Goal: Task Accomplishment & Management: Manage account settings

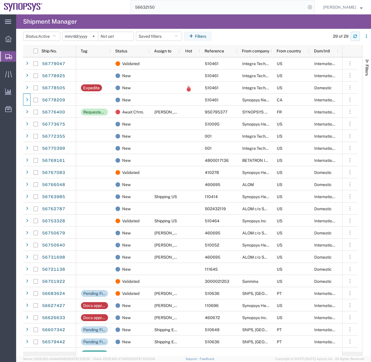
click at [358, 33] on button "button" at bounding box center [355, 36] width 9 height 9
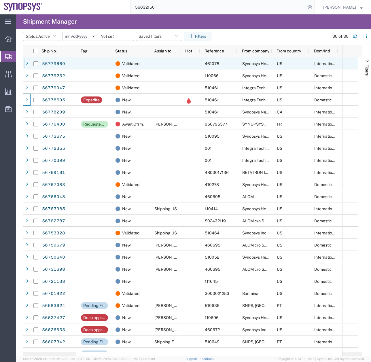
click at [26, 62] on icon at bounding box center [27, 64] width 2 height 4
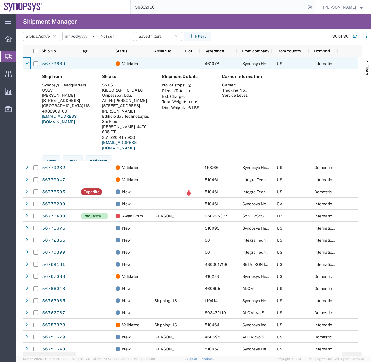
click at [26, 62] on icon at bounding box center [26, 64] width 3 height 4
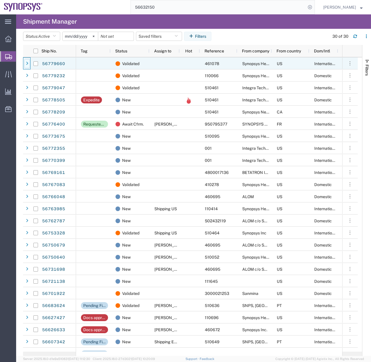
click at [26, 62] on icon at bounding box center [27, 64] width 2 height 4
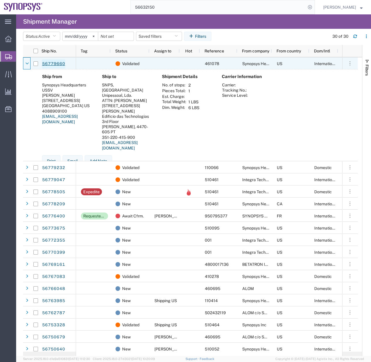
click at [59, 62] on link "56779660" at bounding box center [54, 63] width 24 height 9
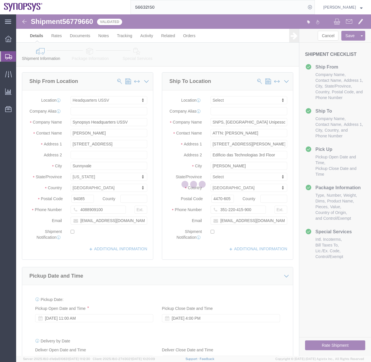
select select "63204"
select select
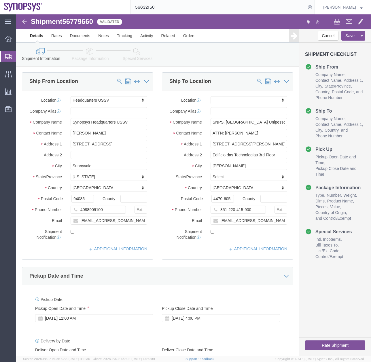
click link "Package Information"
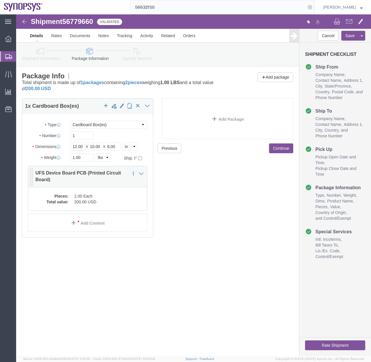
click dd "200.00 USD"
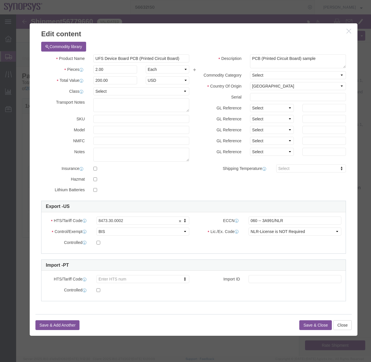
click icon "button"
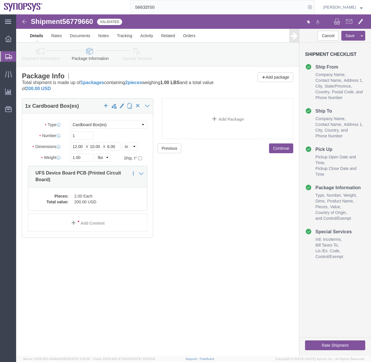
drag, startPoint x: 161, startPoint y: 6, endPoint x: 85, endPoint y: 12, distance: 75.8
click at [85, 12] on div "56632150" at bounding box center [181, 7] width 268 height 14
click at [10, 59] on div at bounding box center [8, 56] width 16 height 10
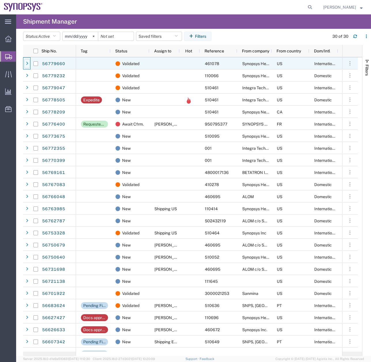
click at [25, 64] on div at bounding box center [27, 63] width 6 height 9
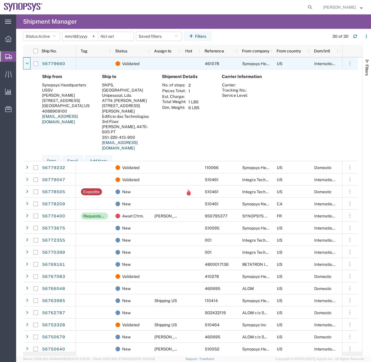
click at [25, 64] on div at bounding box center [27, 63] width 6 height 9
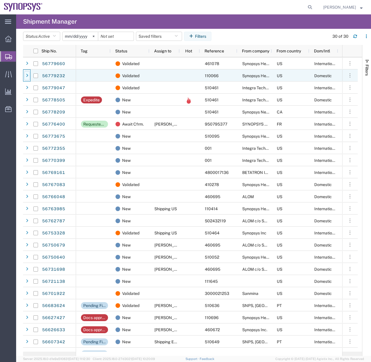
click at [25, 75] on div at bounding box center [27, 75] width 6 height 9
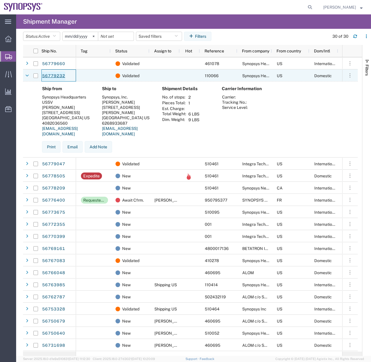
click at [48, 76] on link "56779232" at bounding box center [54, 76] width 24 height 9
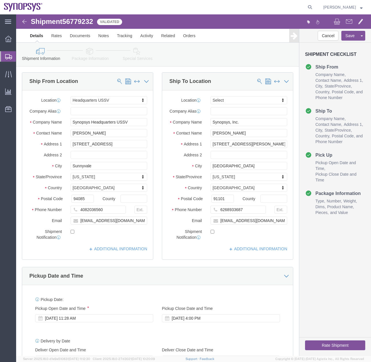
select select "63204"
select select
click at [7, 57] on icon at bounding box center [8, 56] width 7 height 5
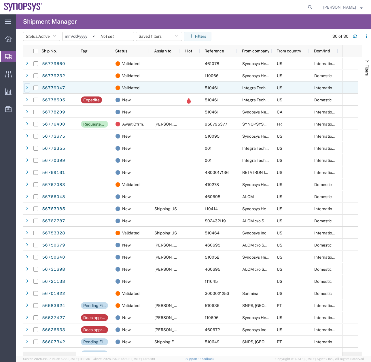
click at [29, 84] on div at bounding box center [27, 87] width 6 height 9
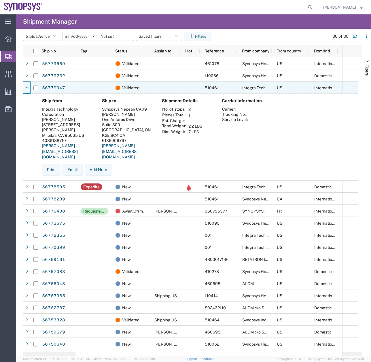
click at [29, 84] on div at bounding box center [27, 87] width 6 height 9
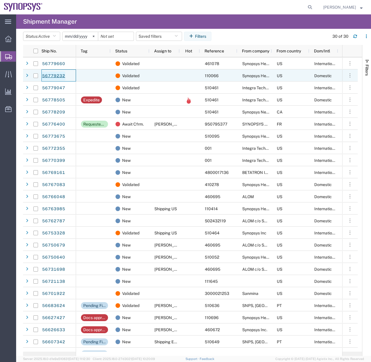
click at [54, 78] on link "56779232" at bounding box center [54, 76] width 24 height 9
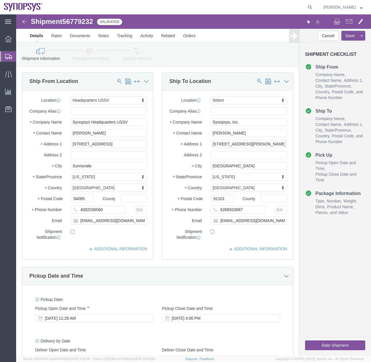
select select "63204"
select select
click at [11, 56] on icon at bounding box center [8, 56] width 7 height 5
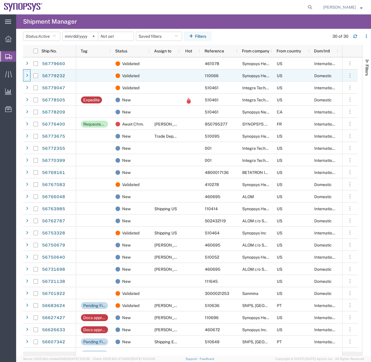
click at [28, 76] on div at bounding box center [27, 75] width 6 height 9
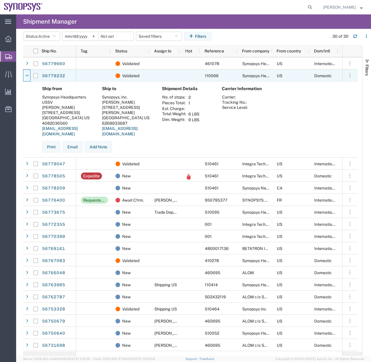
click at [28, 76] on icon at bounding box center [26, 76] width 3 height 4
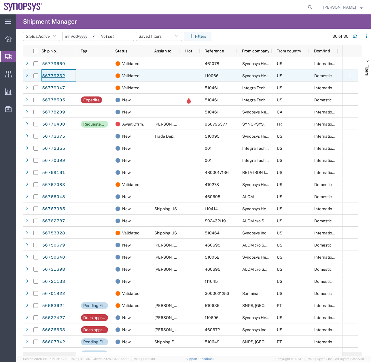
click at [51, 74] on link "56779232" at bounding box center [54, 76] width 24 height 9
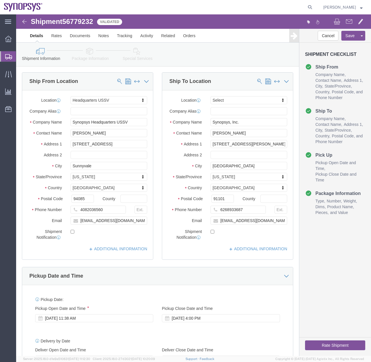
select select "63204"
select select
click link "Package Information"
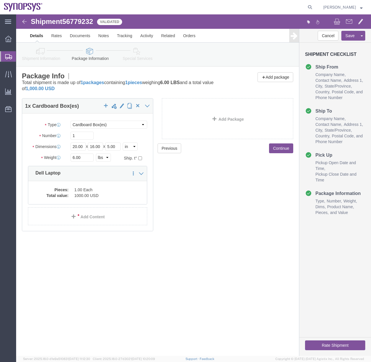
click icon
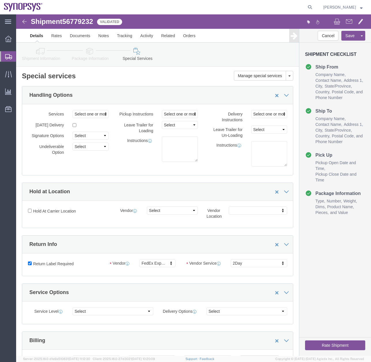
click icon
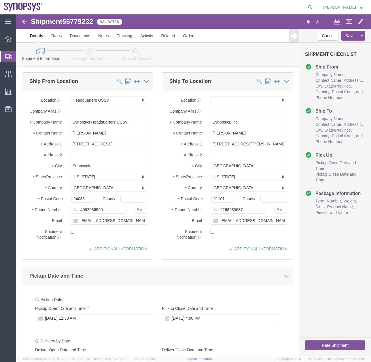
click button "Rate Shipment"
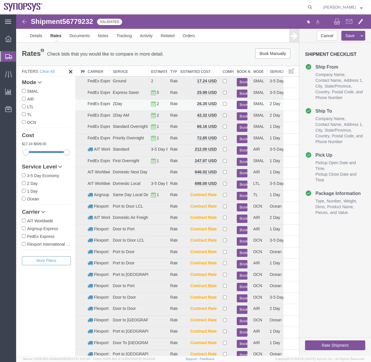
click at [238, 104] on button "Book" at bounding box center [242, 105] width 11 height 8
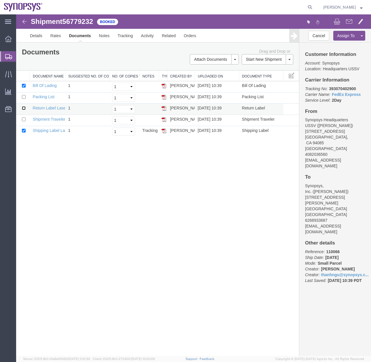
click at [25, 110] on input "checkbox" at bounding box center [24, 108] width 4 height 4
checkbox input "true"
click at [25, 84] on input "checkbox" at bounding box center [24, 86] width 4 height 4
checkbox input "false"
click at [197, 79] on link "Email Documents" at bounding box center [214, 78] width 50 height 9
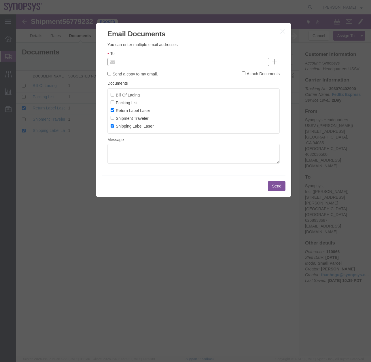
click at [144, 63] on input "text" at bounding box center [149, 61] width 67 height 7
type input "Z"
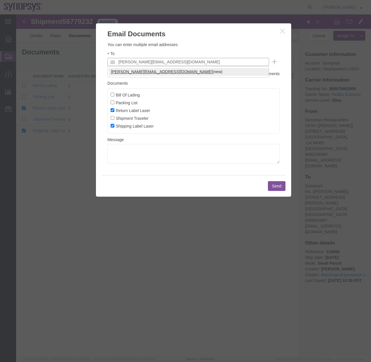
type input "[PERSON_NAME][EMAIL_ADDRESS][DOMAIN_NAME]"
click at [275, 185] on button "Send" at bounding box center [277, 186] width 18 height 10
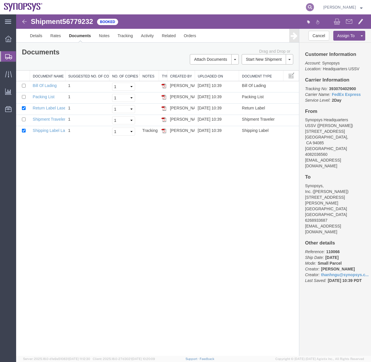
click at [314, 3] on icon at bounding box center [310, 7] width 8 height 8
click at [146, 12] on input "search" at bounding box center [218, 7] width 175 height 14
click at [7, 55] on icon at bounding box center [8, 56] width 7 height 5
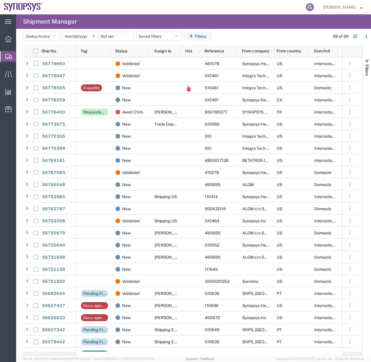
click at [314, 7] on icon at bounding box center [310, 7] width 8 height 8
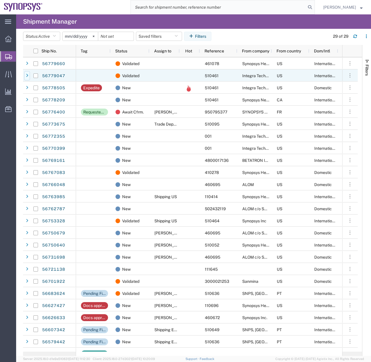
click at [26, 74] on icon at bounding box center [27, 76] width 2 height 4
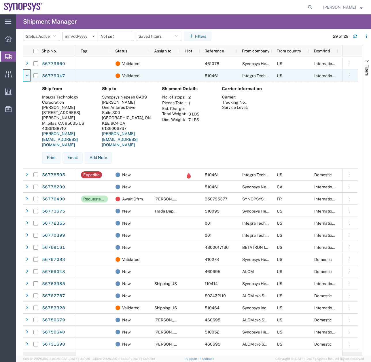
click at [26, 74] on icon at bounding box center [26, 76] width 3 height 4
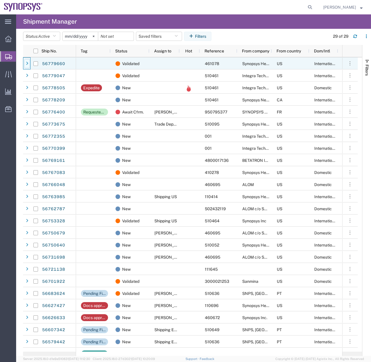
click at [27, 63] on icon at bounding box center [27, 64] width 2 height 4
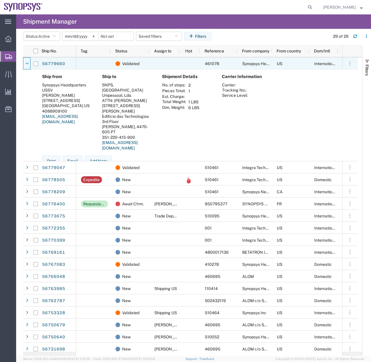
click at [27, 63] on icon at bounding box center [26, 64] width 3 height 4
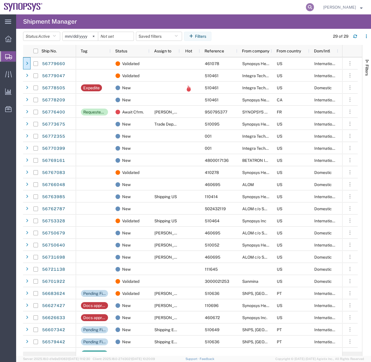
click at [314, 7] on icon at bounding box center [310, 7] width 8 height 8
type input "56767083"
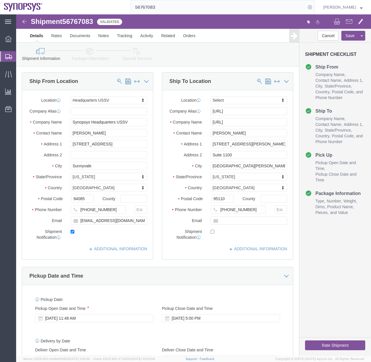
select select "63204"
select select
click link "Package Information"
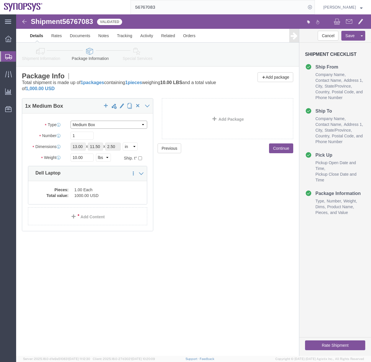
click select "Select Bale(s) Basket(s) Bolt(s) Bottle(s) Buckets Bulk Bundle(s) Can(s) Cardbo…"
select select "CBOX"
click select "Select Bale(s) Basket(s) Bolt(s) Bottle(s) Buckets Bulk Bundle(s) Can(s) Cardbo…"
drag, startPoint x: 69, startPoint y: 133, endPoint x: 17, endPoint y: 170, distance: 63.5
click div "Package Type Select Bale(s) Basket(s) Bolt(s) Bottle(s) Buckets Bulk Bundle(s) …"
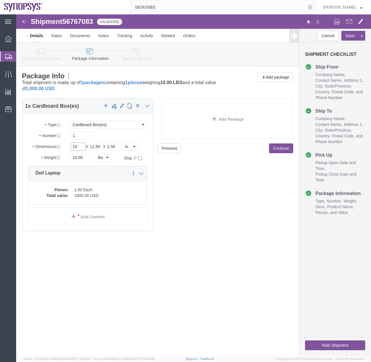
type input "19"
drag, startPoint x: 87, startPoint y: 133, endPoint x: 13, endPoint y: 156, distance: 77.9
click div "Package Type Select Bale(s) Basket(s) Bolt(s) Bottle(s) Buckets Bulk Bundle(s) …"
type input "12"
drag, startPoint x: 99, startPoint y: 132, endPoint x: 24, endPoint y: 159, distance: 80.0
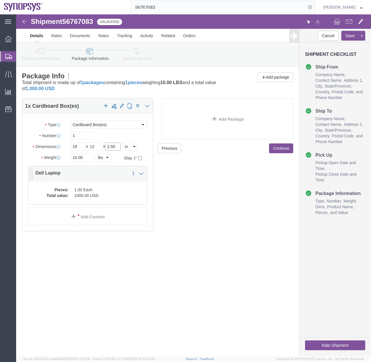
click div "Package Type Select Bale(s) Basket(s) Bolt(s) Bottle(s) Buckets Bulk Bundle(s) …"
type input "3"
click div "Previous Continue"
click div "1 x Cardboard Box(es) Package Type Select Bale(s) Basket(s) Bolt(s) Bottle(s) B…"
type input "4"
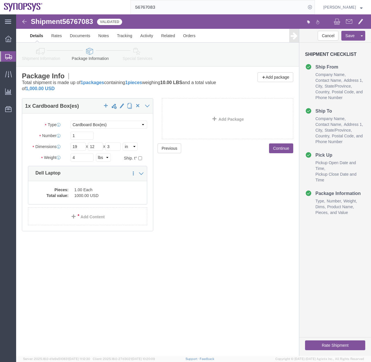
click div "Shipment 56767083 Validated Details Rates Documents Notes Tracking Activity Rel…"
click dd "1.00 Each"
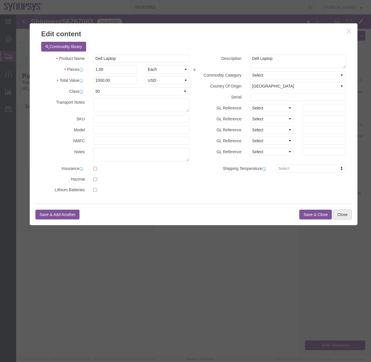
click button "Close"
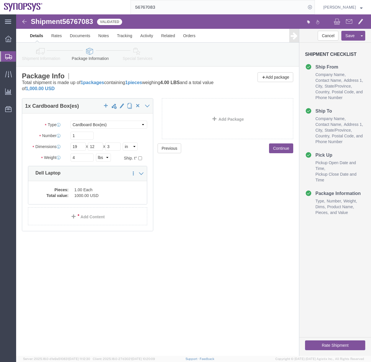
click link "Special Services"
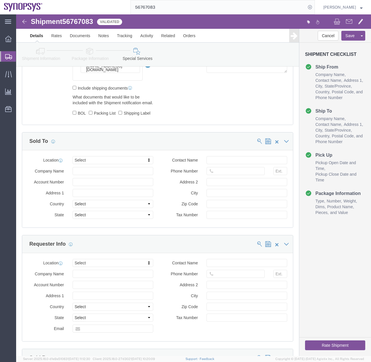
scroll to position [678, 0]
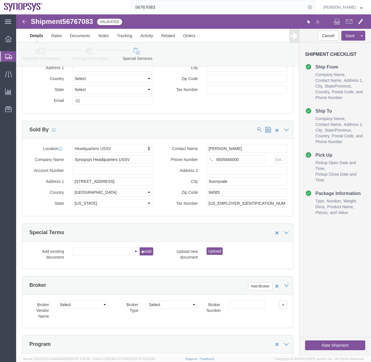
click button "Rate Shipment"
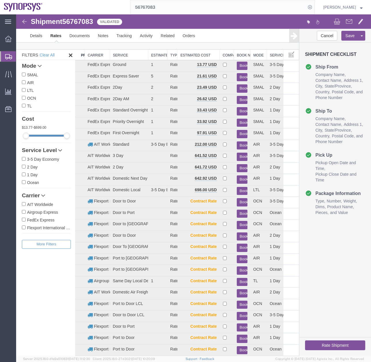
scroll to position [14, 0]
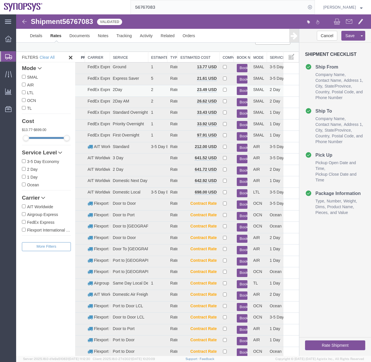
click at [239, 91] on button "Book" at bounding box center [242, 91] width 11 height 8
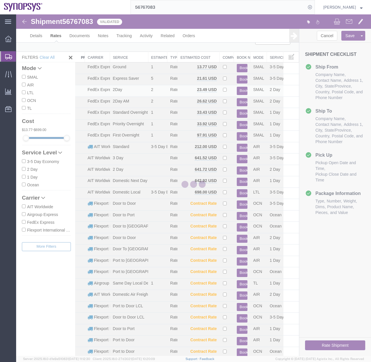
scroll to position [0, 0]
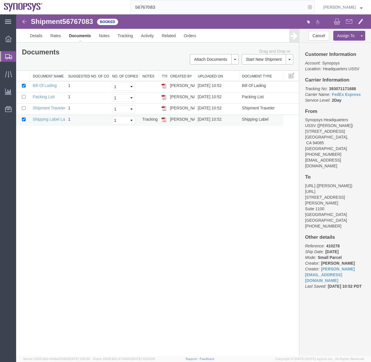
click at [165, 120] on img at bounding box center [164, 119] width 5 height 5
click at [10, 57] on icon at bounding box center [8, 56] width 7 height 5
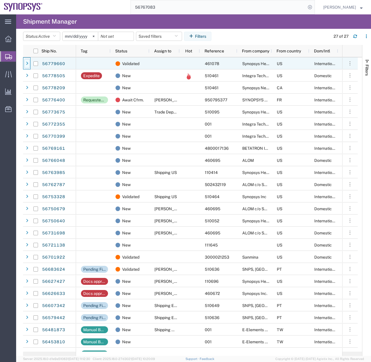
click at [30, 63] on div at bounding box center [27, 63] width 6 height 9
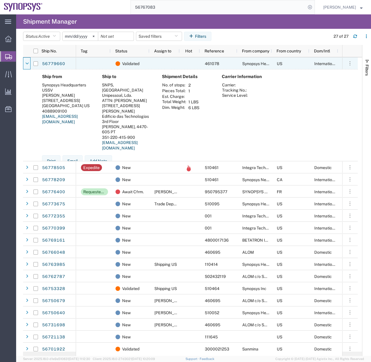
click at [30, 63] on div at bounding box center [27, 63] width 6 height 9
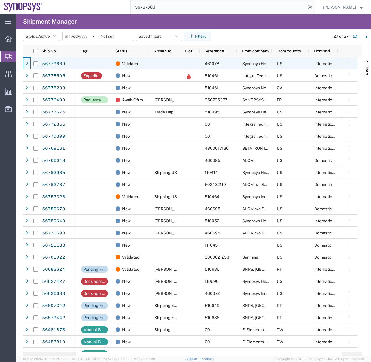
click at [28, 61] on div at bounding box center [27, 63] width 6 height 9
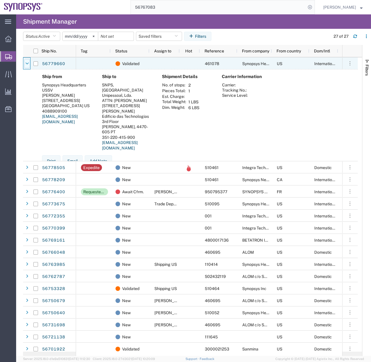
click at [27, 62] on icon at bounding box center [26, 64] width 3 height 4
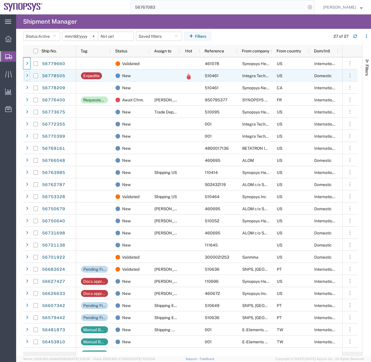
click at [24, 74] on div at bounding box center [27, 75] width 6 height 9
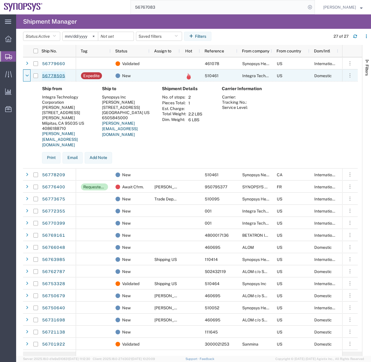
click at [53, 73] on link "56778505" at bounding box center [54, 76] width 24 height 9
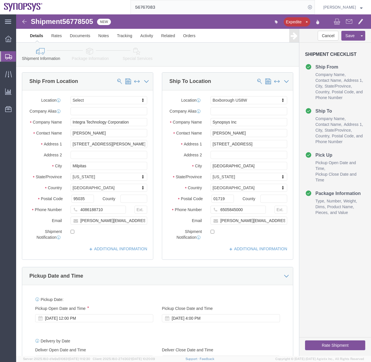
select select
select select "63185"
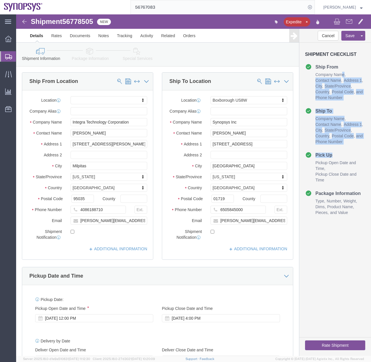
drag, startPoint x: 351, startPoint y: 71, endPoint x: 351, endPoint y: 163, distance: 92.0
click div "Shipment Checklist Ship From Company Name Contact Name Address 1 City State/Pro…"
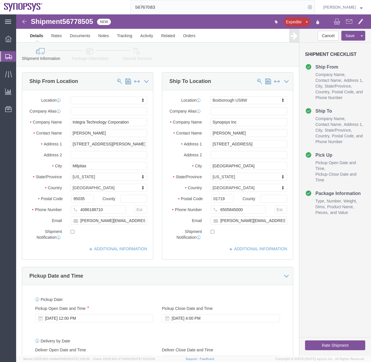
click div "Cancel Save Assign To Clone Shipment Save As Template Shipment Checklist Ship F…"
click icon
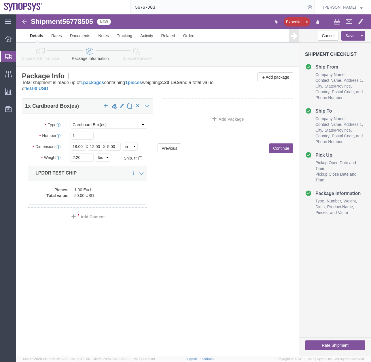
click icon
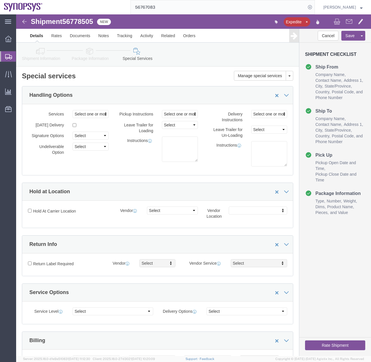
click at [8, 56] on icon at bounding box center [8, 56] width 7 height 5
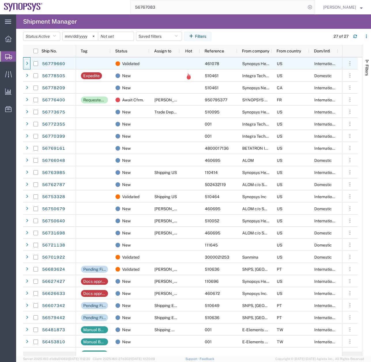
click at [27, 61] on div at bounding box center [27, 63] width 6 height 9
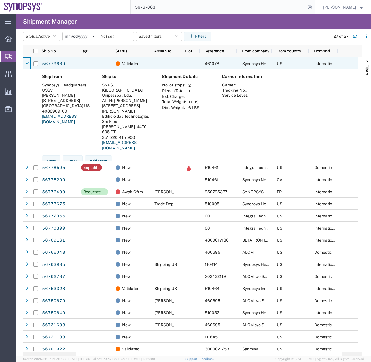
click at [27, 61] on div at bounding box center [27, 63] width 6 height 9
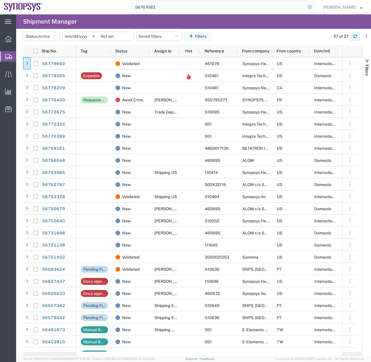
click at [352, 33] on button "button" at bounding box center [355, 36] width 9 height 9
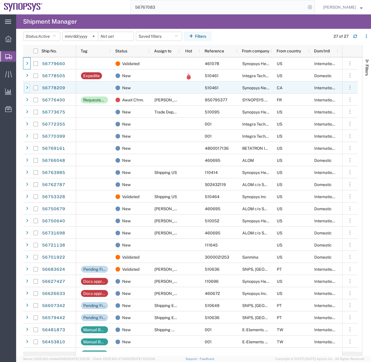
click at [26, 87] on icon at bounding box center [27, 88] width 2 height 4
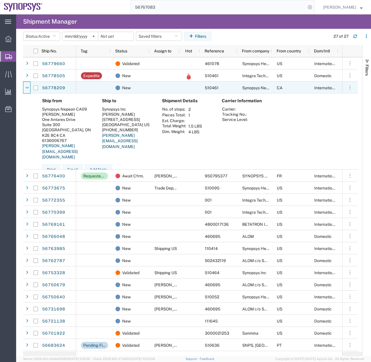
click at [26, 87] on icon at bounding box center [26, 88] width 3 height 4
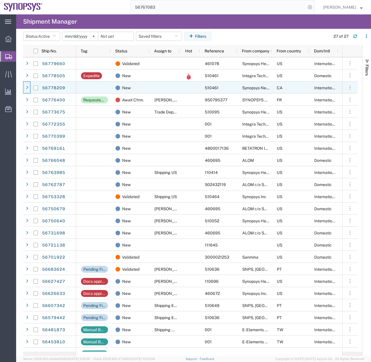
click at [26, 87] on icon at bounding box center [27, 88] width 2 height 4
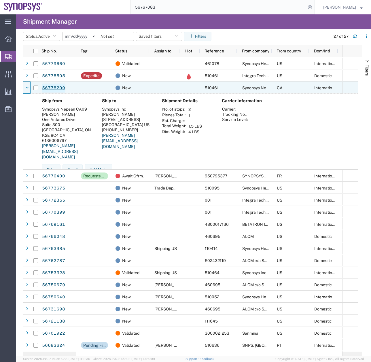
click at [53, 86] on link "56778209" at bounding box center [54, 88] width 24 height 9
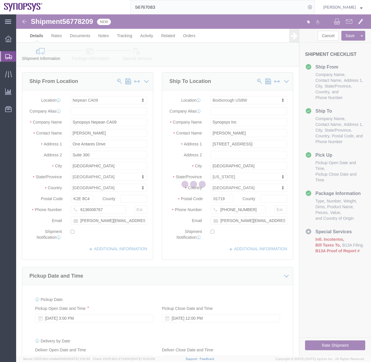
select select "63079"
select select "63185"
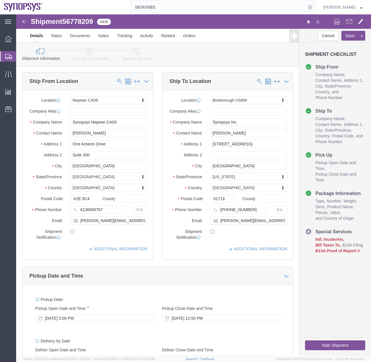
click icon
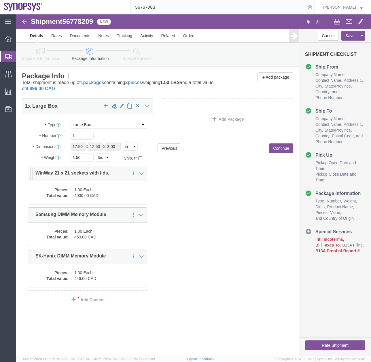
click dd "1.00 Each"
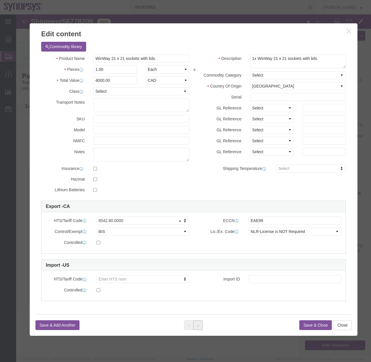
click button
click button "Close"
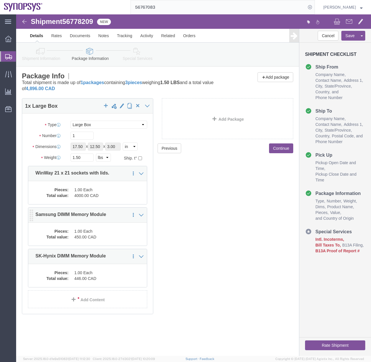
click dd "1.00 Each"
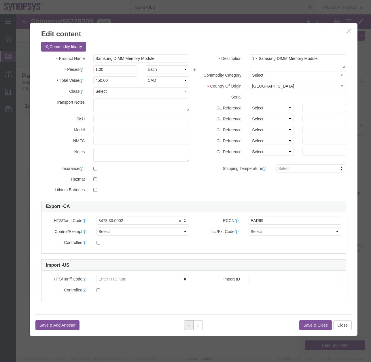
click icon
click button
click icon
click button
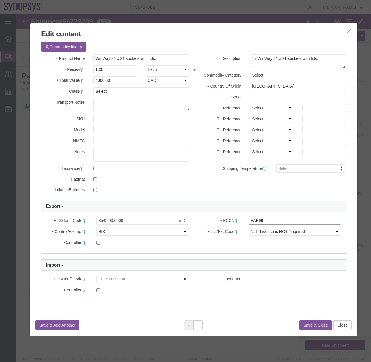
click input "EAE99"
type input "EAR99"
click div "Save & Add Another Save & Close Close"
click button
click select "Select ATF BIS DEA EPA FDA FTR ITAR OFAC Other (OPA)"
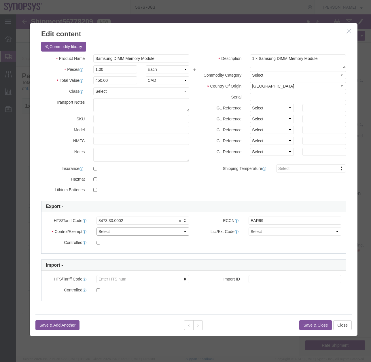
select select "BIS"
click select "Select ATF BIS DEA EPA FDA FTR ITAR OFAC Other (OPA)"
click select "Select AGR-Agricultural APP-Computers APR-Additional Permissive Exports AVS-Air…"
select select "NLR"
click select "Select AGR-Agricultural APP-Computers APR-Additional Permissive Exports AVS-Air…"
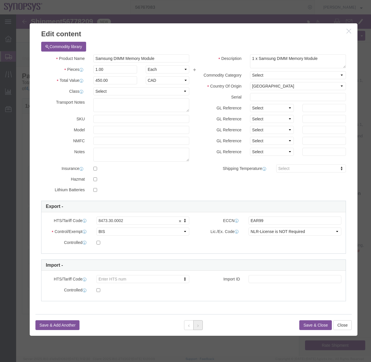
click icon
click select "Select ATF BIS DEA EPA FDA FTR ITAR OFAC Other (OPA)"
select select "BIS"
click select "Select ATF BIS DEA EPA FDA FTR ITAR OFAC Other (OPA)"
click select "Select AGR-Agricultural APP-Computers APR-Additional Permissive Exports AVS-Air…"
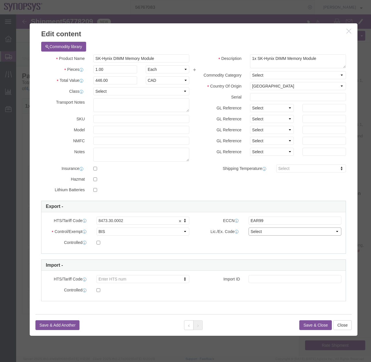
select select "NLR"
click select "Select AGR-Agricultural APP-Computers APR-Additional Permissive Exports AVS-Air…"
click button "Save & Close"
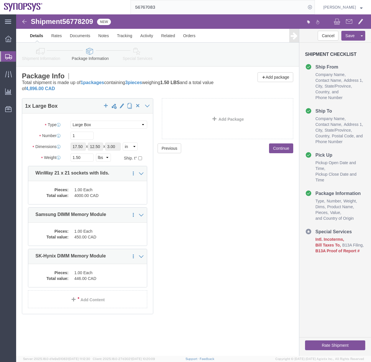
click icon
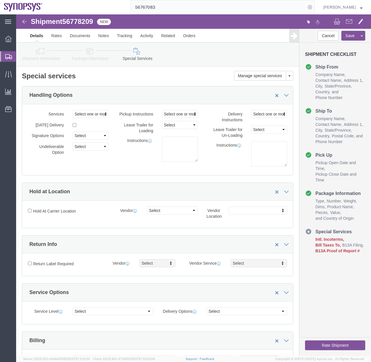
click icon
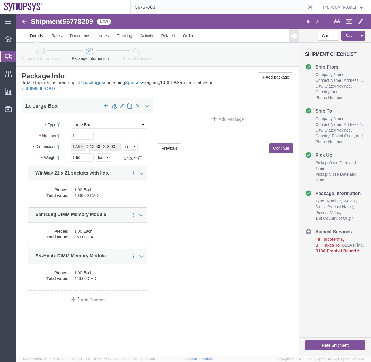
click icon
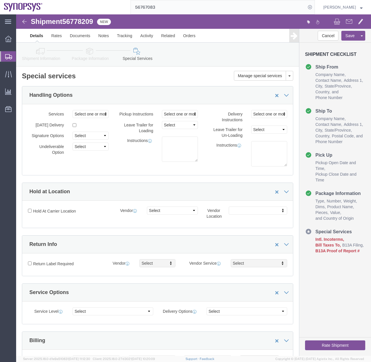
click icon
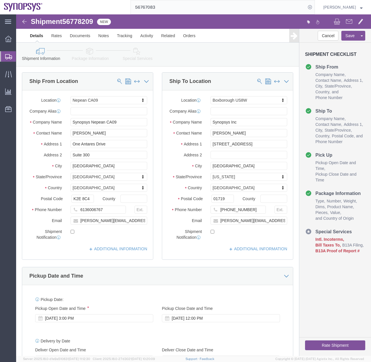
click link "Special Services"
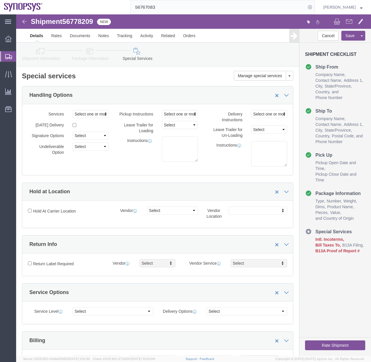
click icon
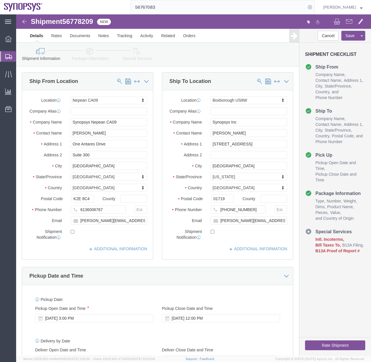
click icon
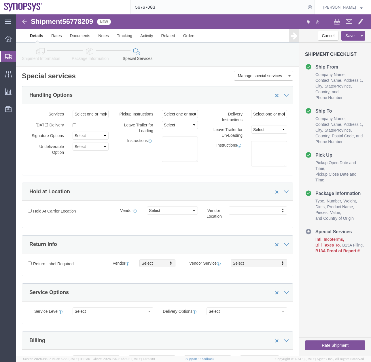
click at [8, 56] on icon at bounding box center [8, 56] width 7 height 5
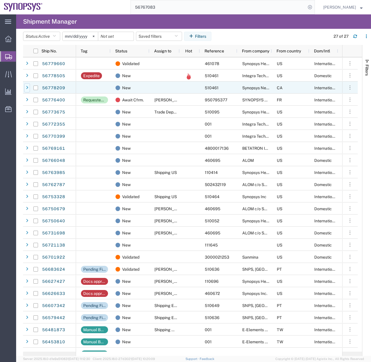
click at [28, 86] on icon at bounding box center [27, 88] width 2 height 4
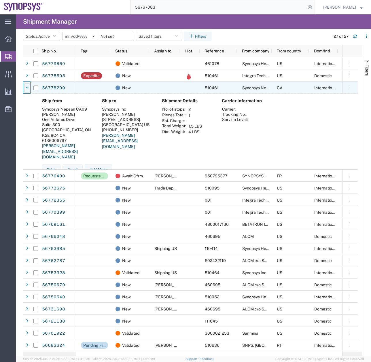
click at [28, 86] on icon at bounding box center [26, 88] width 3 height 4
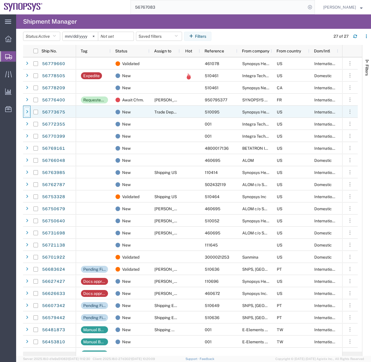
click at [26, 112] on icon at bounding box center [27, 112] width 2 height 4
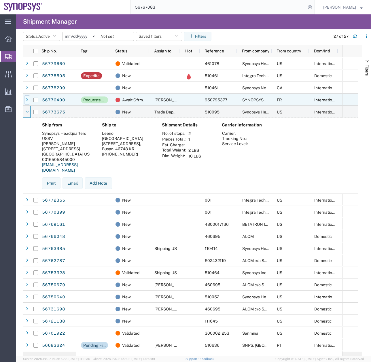
click at [27, 99] on icon at bounding box center [27, 100] width 2 height 4
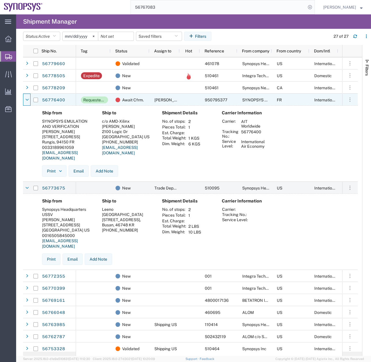
click at [27, 99] on icon at bounding box center [26, 100] width 3 height 4
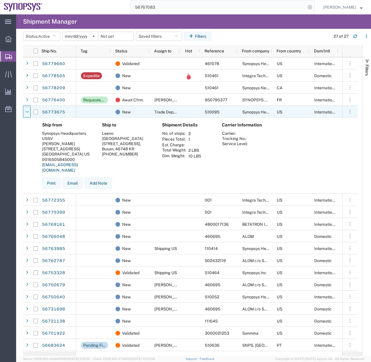
click at [29, 113] on icon at bounding box center [26, 112] width 3 height 4
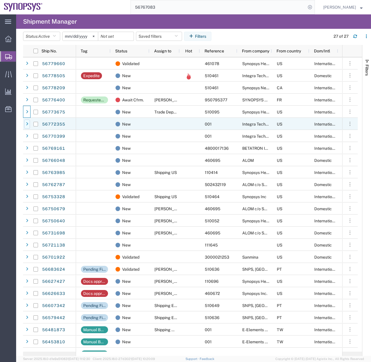
click at [26, 125] on icon at bounding box center [27, 124] width 2 height 4
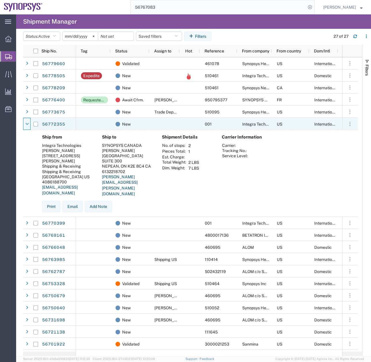
click at [26, 125] on icon at bounding box center [26, 124] width 3 height 4
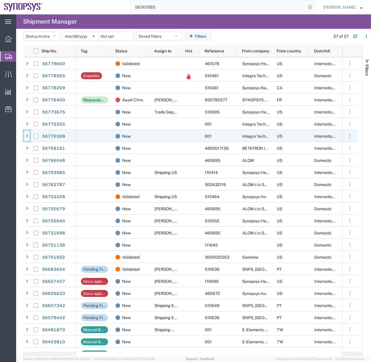
click at [25, 135] on div at bounding box center [27, 136] width 6 height 9
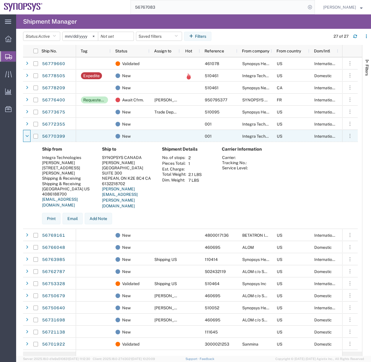
click at [25, 135] on div at bounding box center [27, 136] width 6 height 9
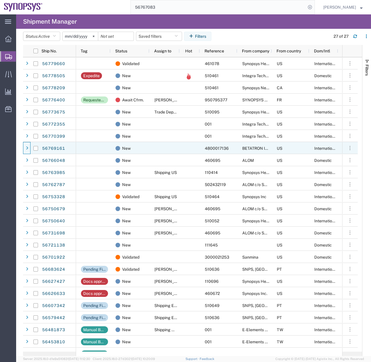
click at [23, 149] on div at bounding box center [26, 148] width 7 height 12
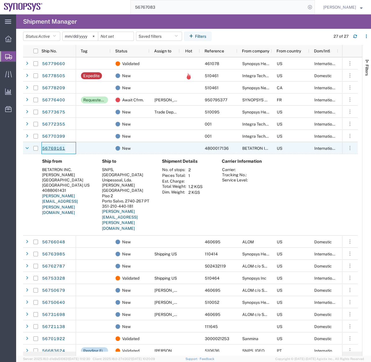
click at [55, 147] on link "56769161" at bounding box center [54, 148] width 24 height 9
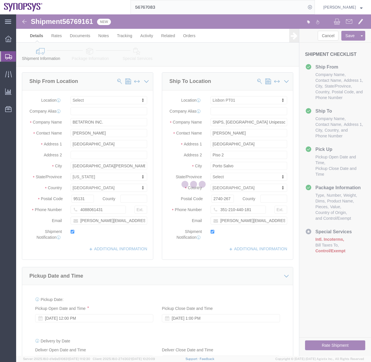
select select
select select "63152"
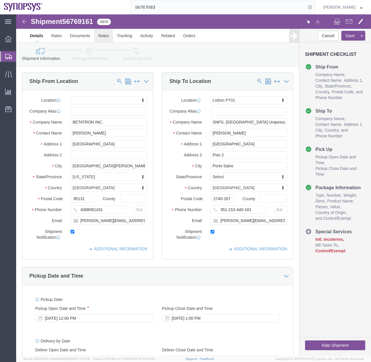
click link "Notes"
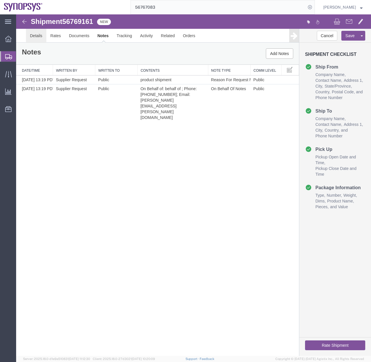
click at [35, 33] on link "Details" at bounding box center [36, 36] width 20 height 14
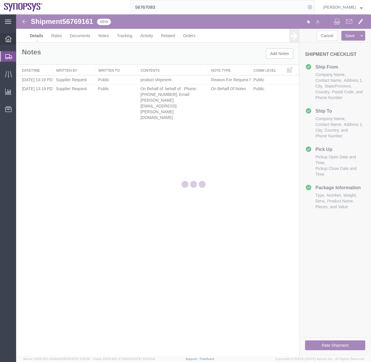
select select "63152"
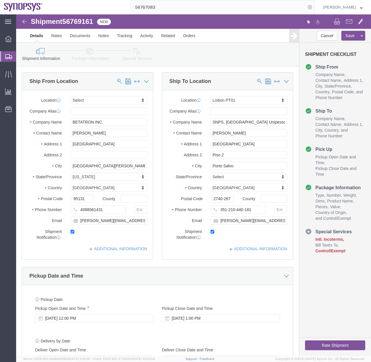
click at [204, 6] on input "56767083" at bounding box center [218, 7] width 175 height 14
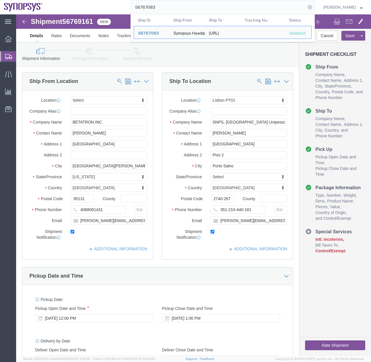
click at [136, 11] on input "56767083" at bounding box center [218, 7] width 175 height 14
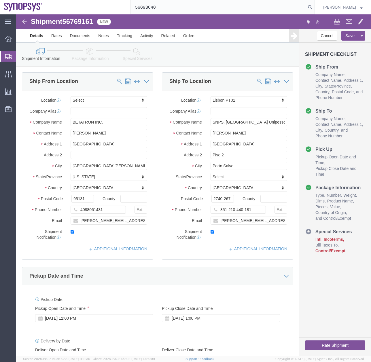
type input "56693040"
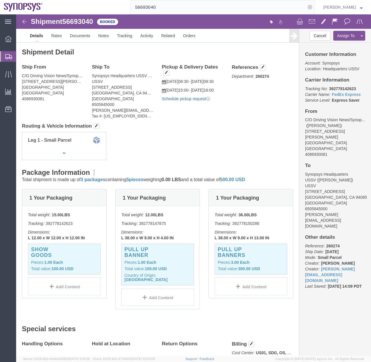
click link "Schedule pickup request"
click at [9, 53] on div at bounding box center [8, 56] width 16 height 10
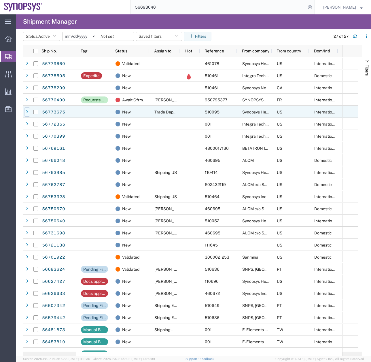
click at [27, 113] on icon at bounding box center [27, 112] width 2 height 4
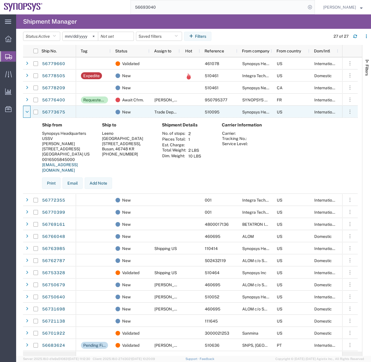
click at [27, 113] on icon at bounding box center [26, 112] width 3 height 4
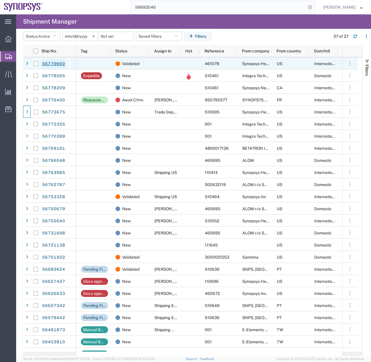
click at [48, 61] on link "56779660" at bounding box center [54, 63] width 24 height 9
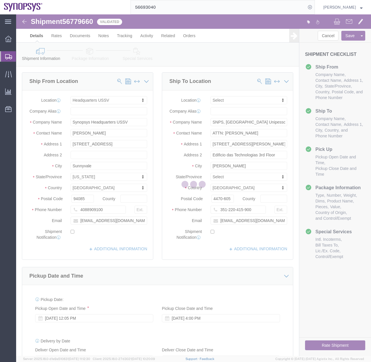
select select "63204"
select select
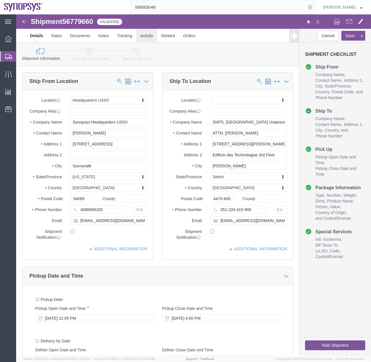
click link "Activity"
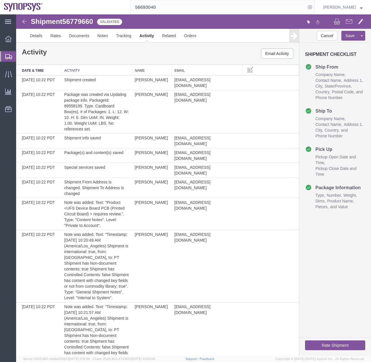
click at [8, 52] on div at bounding box center [8, 56] width 16 height 10
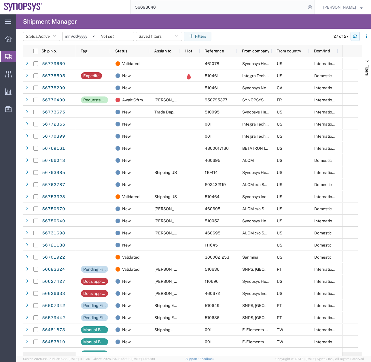
click at [353, 36] on button "button" at bounding box center [355, 36] width 9 height 9
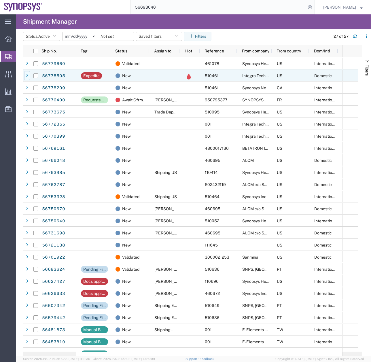
click at [28, 73] on div at bounding box center [27, 75] width 6 height 9
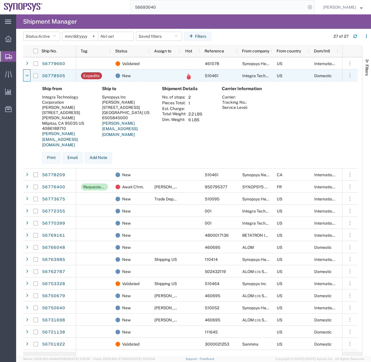
click at [28, 73] on div at bounding box center [27, 75] width 6 height 9
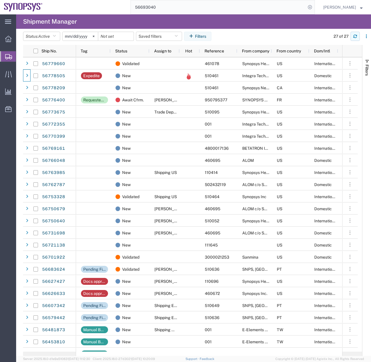
click at [355, 37] on icon "button" at bounding box center [356, 36] width 4 height 4
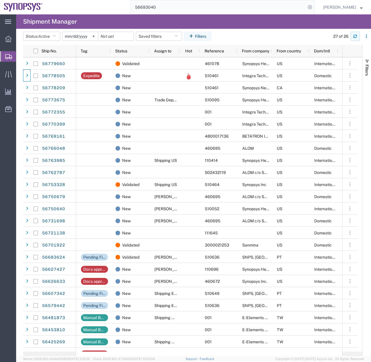
click at [354, 35] on icon "button" at bounding box center [356, 36] width 4 height 4
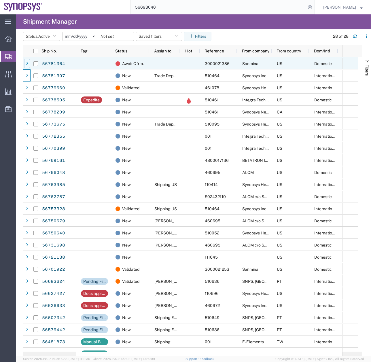
click at [27, 63] on icon at bounding box center [27, 64] width 2 height 4
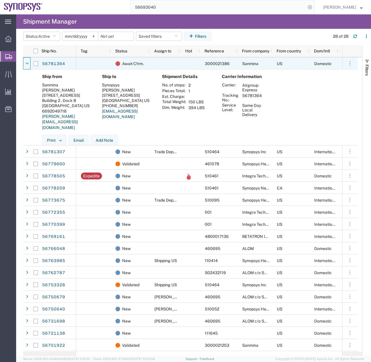
click at [27, 63] on icon at bounding box center [26, 64] width 3 height 4
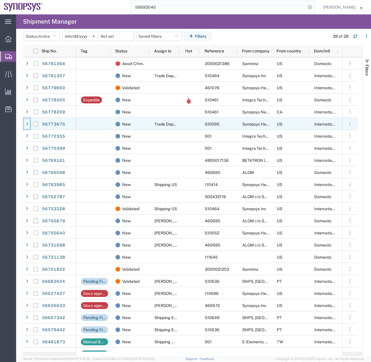
click at [25, 124] on div at bounding box center [27, 124] width 6 height 9
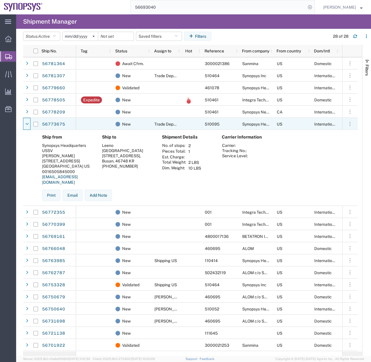
click at [25, 124] on icon at bounding box center [26, 124] width 3 height 4
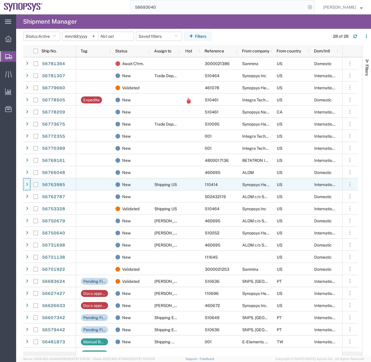
click at [28, 183] on icon at bounding box center [27, 185] width 2 height 4
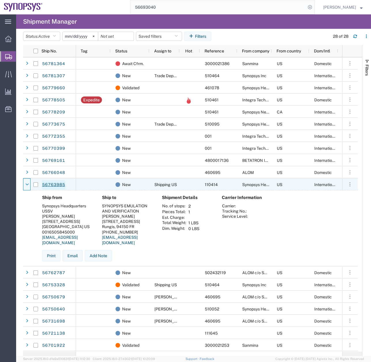
click at [55, 186] on link "56763985" at bounding box center [54, 185] width 24 height 9
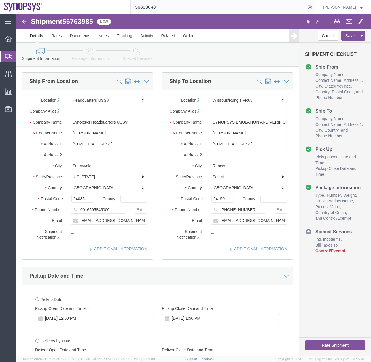
select select "63204"
select select "63109"
click link "Documents"
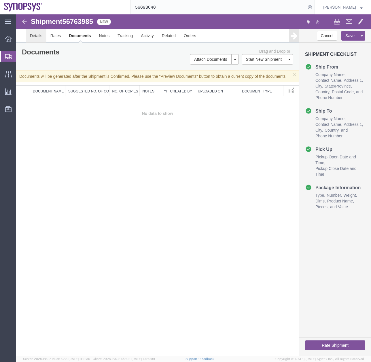
click at [37, 35] on link "Details" at bounding box center [36, 36] width 20 height 14
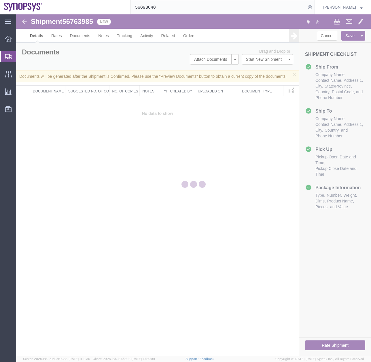
click at [78, 40] on div at bounding box center [193, 185] width 355 height 342
select select "63204"
select select "63109"
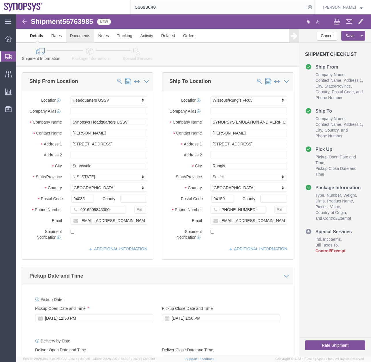
click link "Documents"
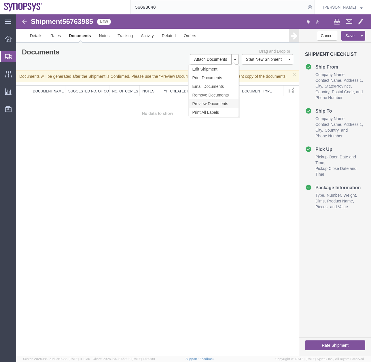
click at [211, 103] on link "Preview Documents" at bounding box center [214, 103] width 50 height 9
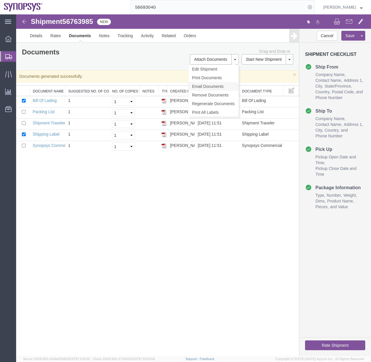
click at [207, 85] on link "Email Documents" at bounding box center [214, 86] width 50 height 9
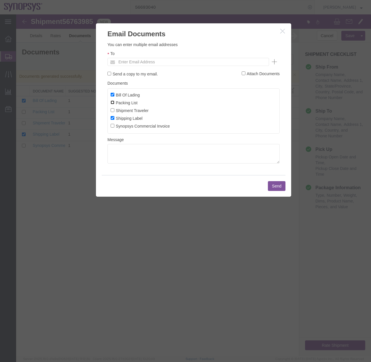
click at [113, 103] on input "Packing List" at bounding box center [113, 103] width 4 height 4
checkbox input "true"
click at [114, 111] on label "Shipment Traveler" at bounding box center [130, 110] width 38 height 6
click at [112, 110] on input "Shipment Traveler" at bounding box center [113, 110] width 4 height 4
checkbox input "true"
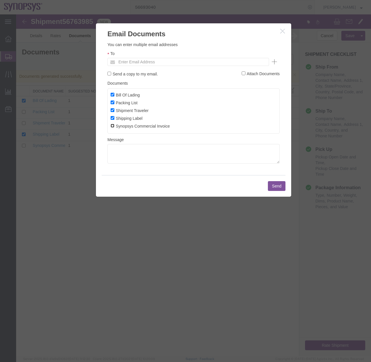
click at [113, 126] on input "Synopsys Commercial Invoice" at bounding box center [113, 126] width 4 height 4
checkbox input "true"
click at [131, 60] on input "text" at bounding box center [149, 61] width 67 height 7
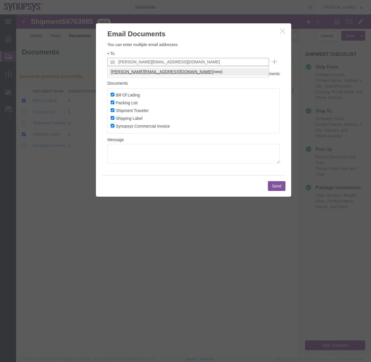
type input "[PERSON_NAME][EMAIL_ADDRESS][DOMAIN_NAME]"
click at [270, 186] on button "Send" at bounding box center [277, 186] width 18 height 10
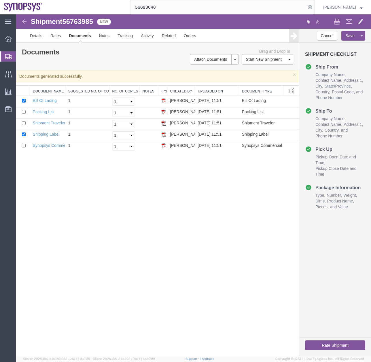
click at [6, 55] on icon at bounding box center [8, 56] width 7 height 5
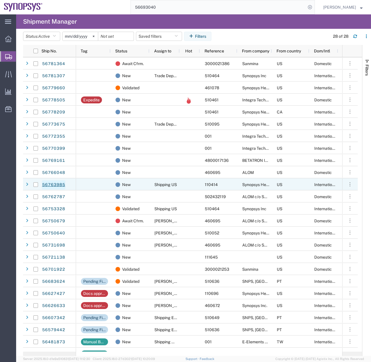
click at [49, 184] on link "56763985" at bounding box center [54, 185] width 24 height 9
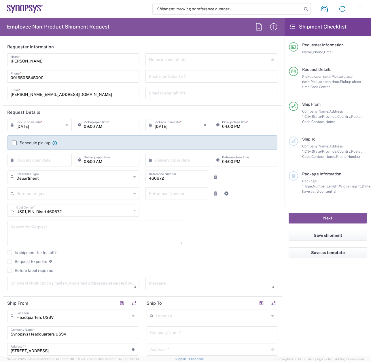
click at [176, 319] on input "text" at bounding box center [213, 316] width 114 height 10
click at [171, 306] on span "Wissous/Rungis FR65" at bounding box center [209, 304] width 128 height 9
type input "Wissous/Rungis FR65"
type input "SYNOPSYS EMULATION AND VERIFICATION"
type input "[STREET_ADDRESS]"
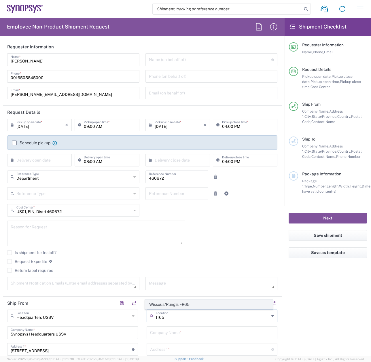
type input "Rungis"
type input "[GEOGRAPHIC_DATA]"
type input "94150"
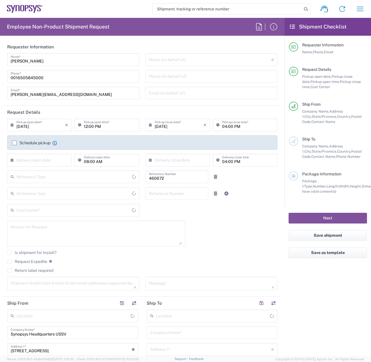
type input "Delivered at Place"
type input "US01, FIN, Distri 460672"
type input "[US_STATE]"
type input "[GEOGRAPHIC_DATA]"
type input "Department"
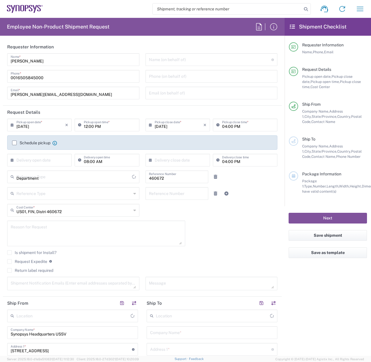
type input "[GEOGRAPHIC_DATA]"
type input "Headquarters USSV"
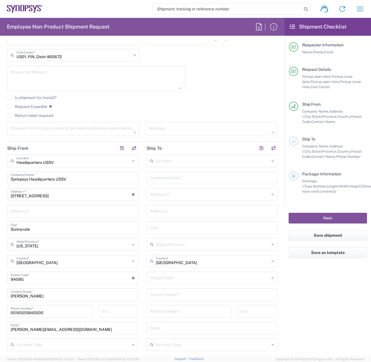
scroll to position [153, 0]
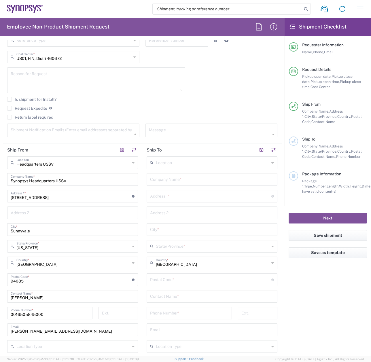
click at [174, 167] on input "text" at bounding box center [213, 162] width 114 height 10
click at [170, 177] on span "Wissous/Rungis FR65" at bounding box center [209, 175] width 128 height 9
type input "Wissous/Rungis FR65"
type input "SYNOPSYS EMULATION AND VERIFICATION"
type input "[STREET_ADDRESS]"
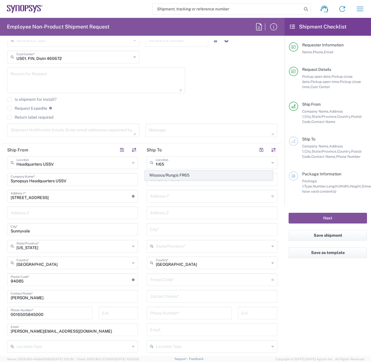
type input "Rungis"
type input "[GEOGRAPHIC_DATA]"
type input "94150"
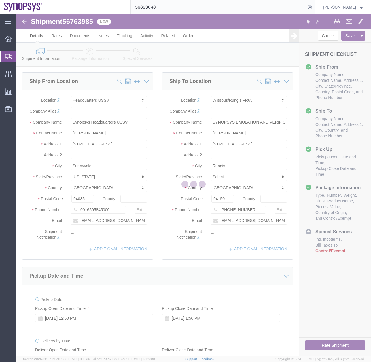
select select "63204"
select select "63109"
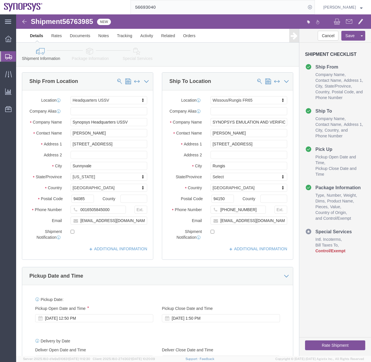
click icon
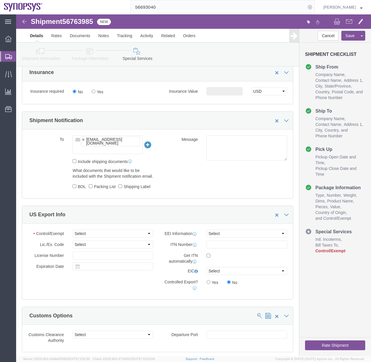
scroll to position [422, 0]
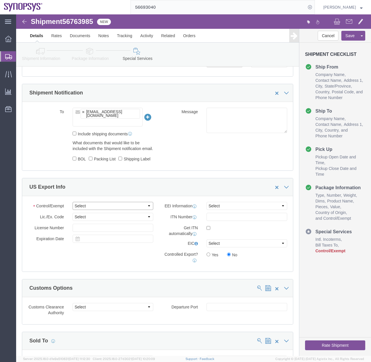
click select "Select ATF BIS DEA EPA FDA FTR ITAR OFAC Other (OPA)"
click link "Package Information"
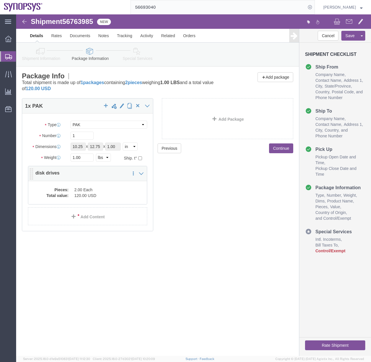
click div "Pieces: 2.00 Each Total value: 120.00 USD"
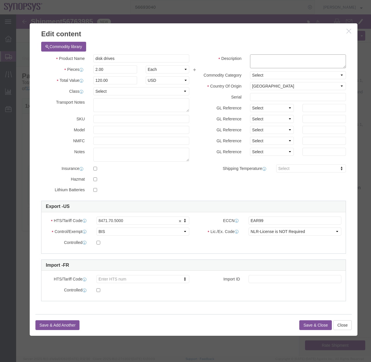
click textarea
type textarea "disk drives"
click button "Save & Close"
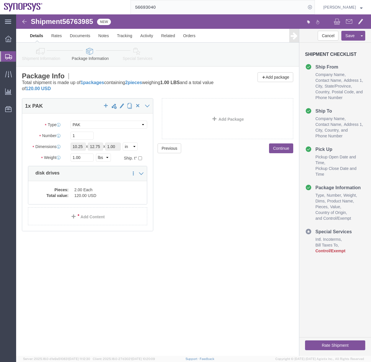
click icon
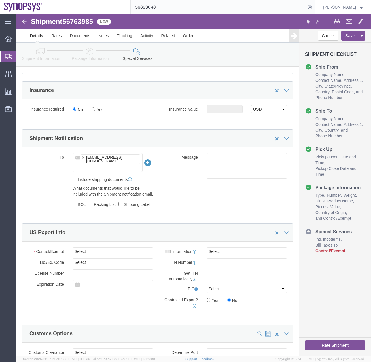
scroll to position [407, 0]
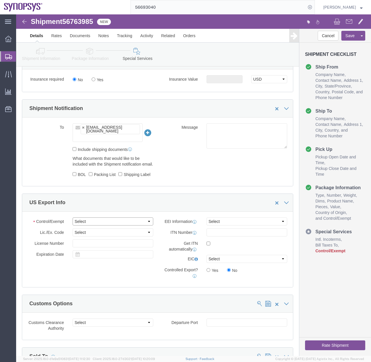
click select "Select ATF BIS DEA EPA FDA FTR ITAR OFAC Other (OPA)"
select select "FTR"
click select "Select ATF BIS DEA EPA FDA FTR ITAR OFAC Other (OPA)"
click select "Select AES-Direct EEI Carrier File EEI EEI Exempt"
select select "EXEM"
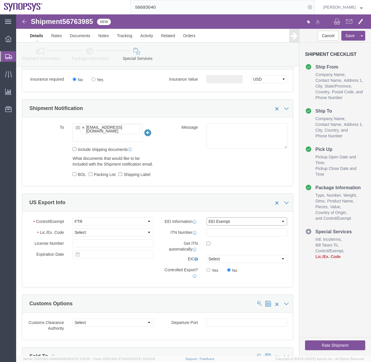
click select "Select AES-Direct EEI Carrier File EEI EEI Exempt"
click select "Select 30.2(d)(2) 30.36 30.37(a) 30.37(f) 30.37(g) 30.37(h) 30.37(i) 30.37(j) 3…"
select select "30.37(a)"
click select "Select 30.2(d)(2) 30.36 30.37(a) 30.37(f) 30.37(g) 30.37(h) 30.37(i) 30.37(j) 3…"
click button "Rate Shipment"
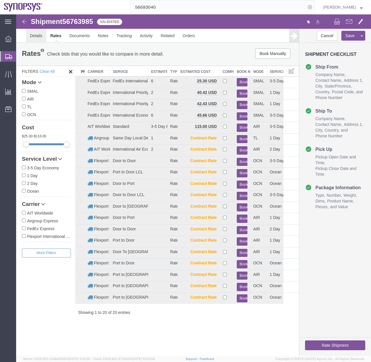
click at [38, 35] on link "Details" at bounding box center [36, 36] width 20 height 14
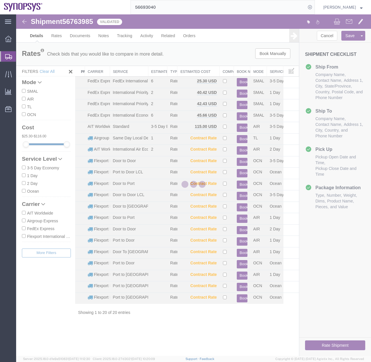
select select "63204"
select select "63109"
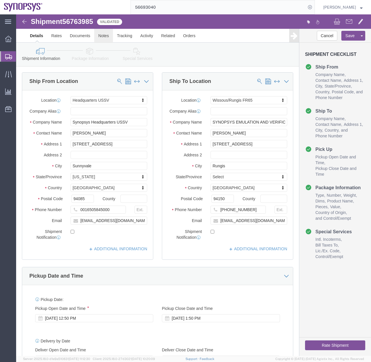
click link "Notes"
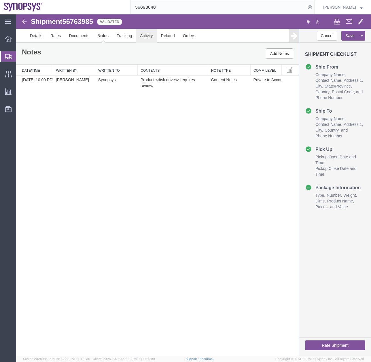
click at [146, 37] on link "Activity" at bounding box center [146, 36] width 21 height 14
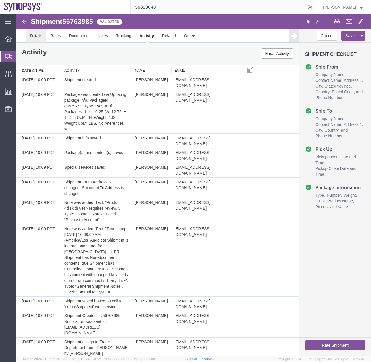
click at [37, 37] on link "Details" at bounding box center [36, 36] width 20 height 14
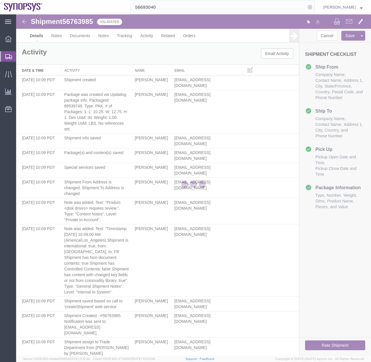
select select "63204"
select select "63109"
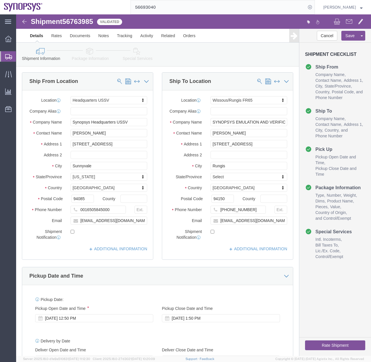
click at [8, 57] on icon at bounding box center [8, 56] width 7 height 5
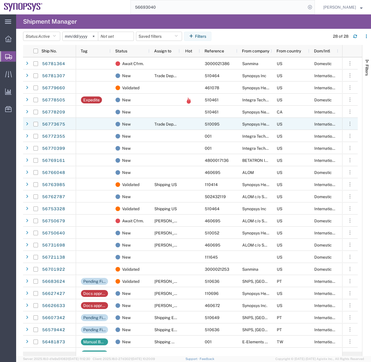
click at [26, 119] on span at bounding box center [27, 124] width 6 height 12
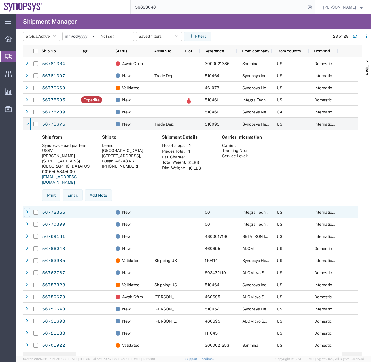
click at [26, 214] on icon at bounding box center [27, 213] width 2 height 4
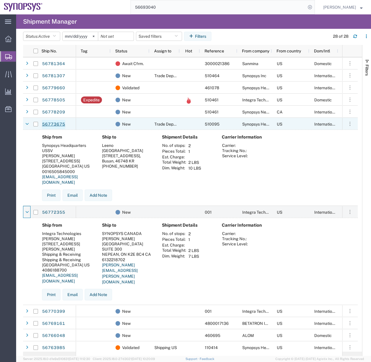
click at [50, 126] on link "56773675" at bounding box center [54, 124] width 24 height 9
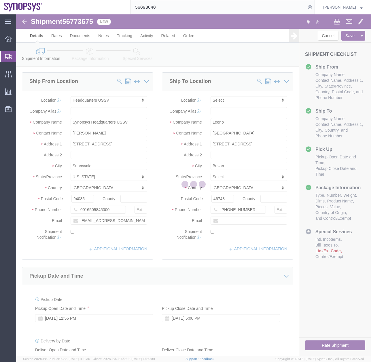
select select "63204"
select select
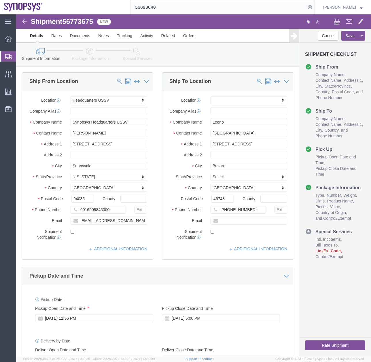
click icon
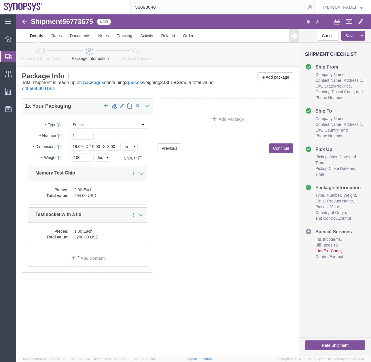
click at [6, 59] on icon at bounding box center [8, 56] width 7 height 5
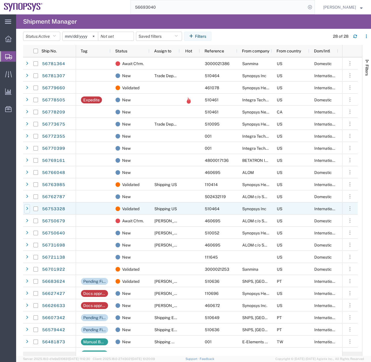
click at [26, 209] on div at bounding box center [27, 208] width 6 height 9
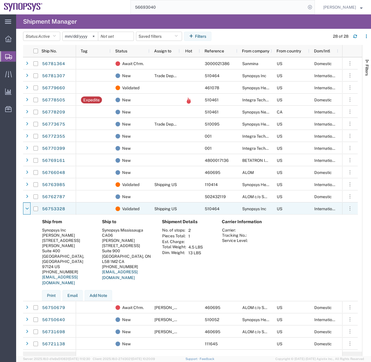
click at [26, 209] on icon at bounding box center [26, 209] width 3 height 4
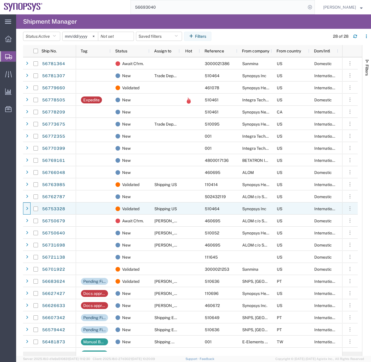
click at [29, 207] on div at bounding box center [27, 208] width 6 height 9
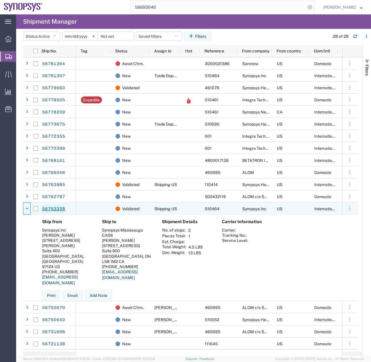
click at [50, 209] on link "56753328" at bounding box center [54, 209] width 24 height 9
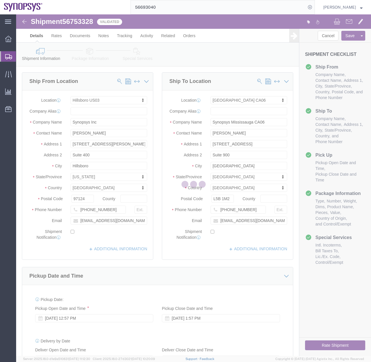
click at [8, 58] on icon at bounding box center [8, 56] width 7 height 5
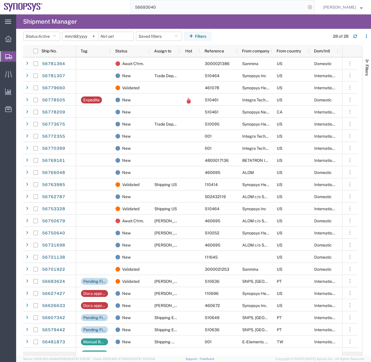
click at [106, 9] on div "56693040" at bounding box center [181, 7] width 268 height 14
type input "392648456910"
click at [180, 8] on input "392648456910" at bounding box center [218, 7] width 175 height 14
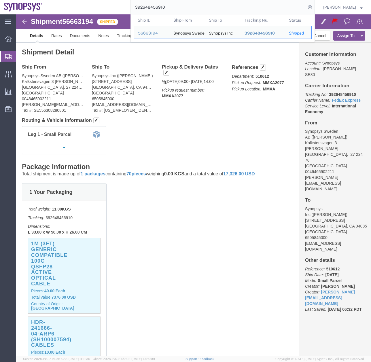
click at [4, 59] on div at bounding box center [8, 56] width 16 height 10
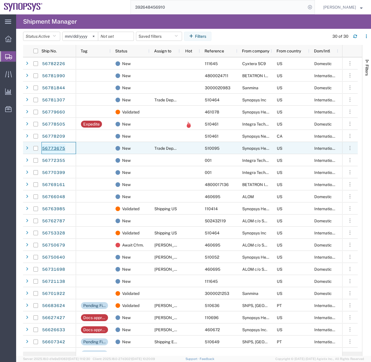
click at [49, 147] on link "56773675" at bounding box center [54, 148] width 24 height 9
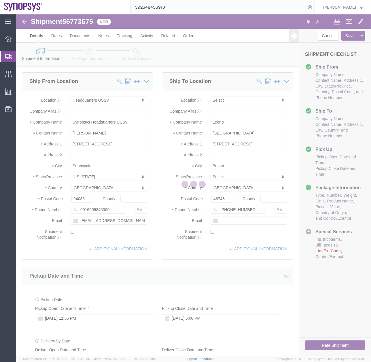
select select "63204"
select select
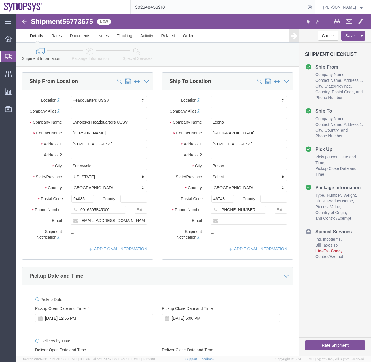
click at [6, 57] on icon at bounding box center [8, 56] width 7 height 5
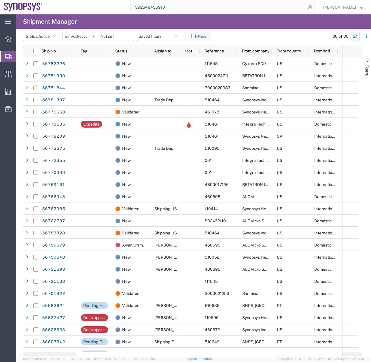
click at [354, 40] on button "button" at bounding box center [355, 36] width 9 height 9
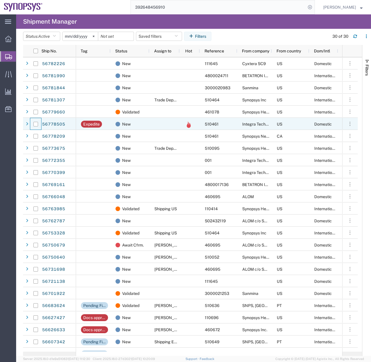
click at [30, 122] on div at bounding box center [35, 124] width 11 height 12
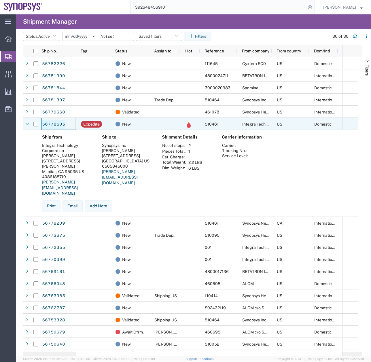
click at [46, 121] on link "56778505" at bounding box center [54, 124] width 24 height 9
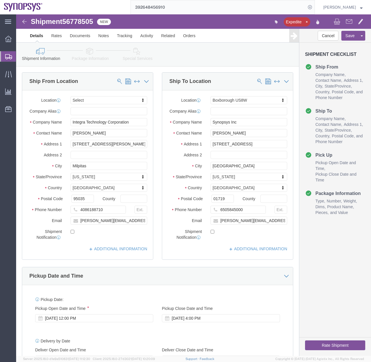
select select
select select "63185"
click button "Rate Shipment"
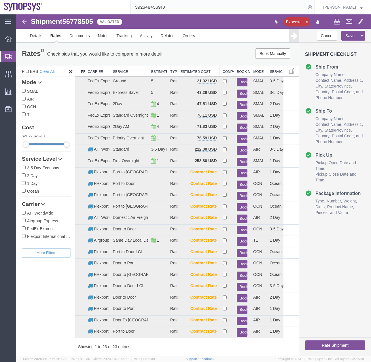
click at [5, 55] on icon at bounding box center [8, 56] width 7 height 5
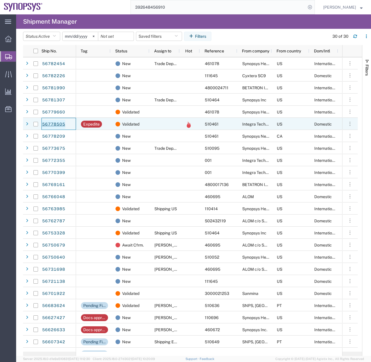
click at [55, 121] on link "56778505" at bounding box center [54, 124] width 24 height 9
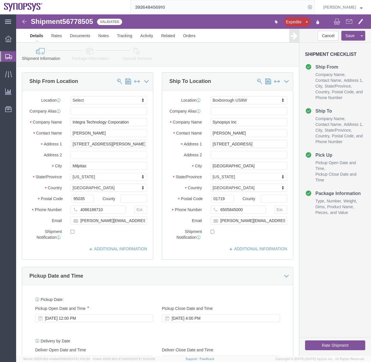
select select
select select "63185"
click link "Package Information"
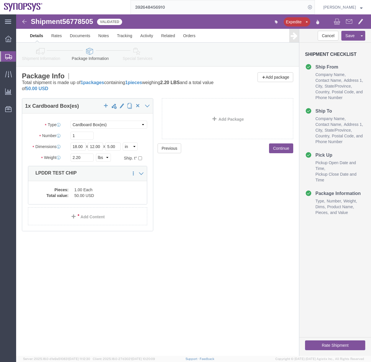
click button "Rate Shipment"
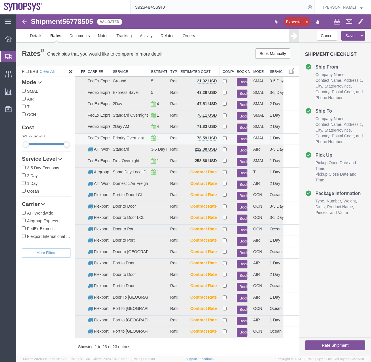
click at [238, 139] on button "Book" at bounding box center [242, 139] width 11 height 8
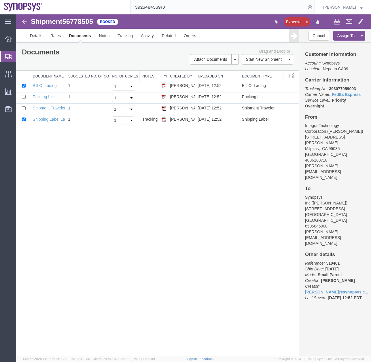
click at [5, 54] on icon at bounding box center [8, 56] width 7 height 5
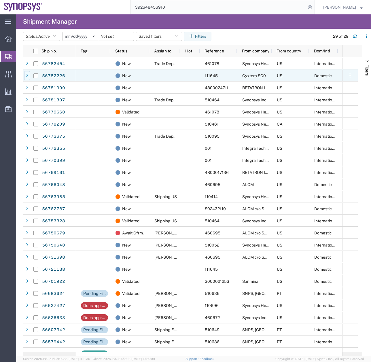
click at [27, 74] on icon at bounding box center [27, 76] width 2 height 4
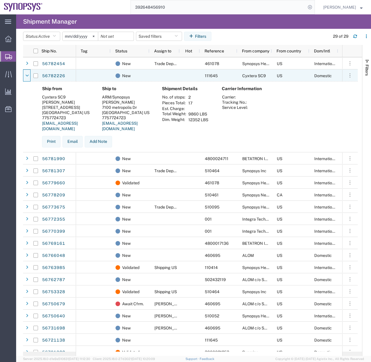
click at [27, 74] on icon at bounding box center [26, 76] width 3 height 4
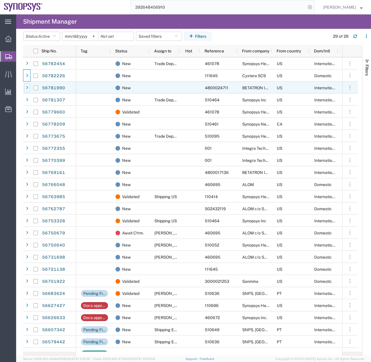
click at [27, 88] on icon at bounding box center [27, 88] width 2 height 4
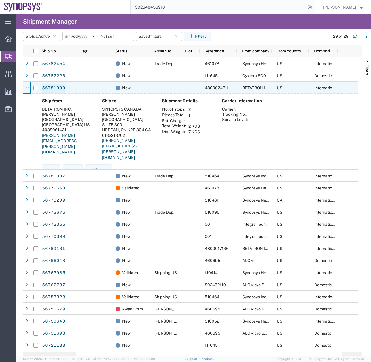
click at [54, 85] on link "56781990" at bounding box center [54, 88] width 24 height 9
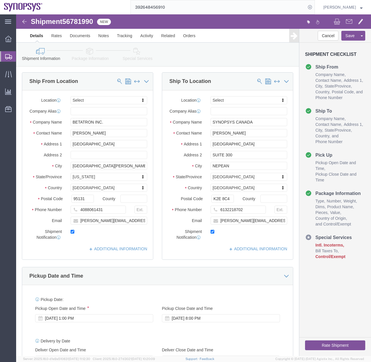
select select
click icon
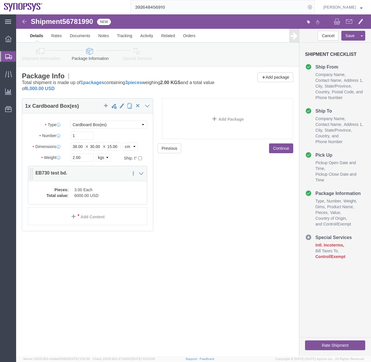
click dd "6000.00 USD"
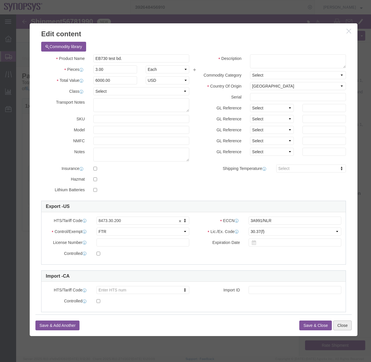
click button "Close"
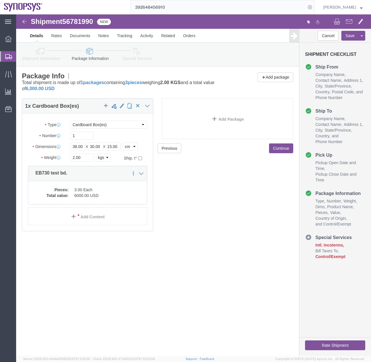
click icon
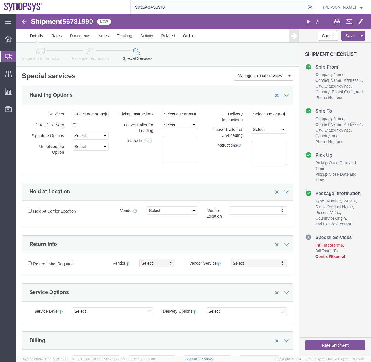
click at [6, 55] on icon at bounding box center [8, 56] width 7 height 5
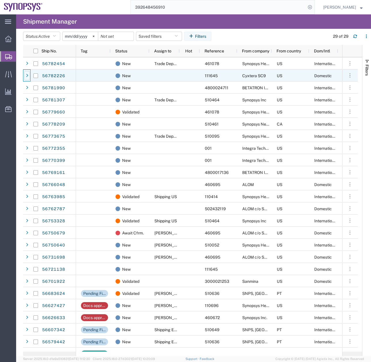
click at [26, 75] on icon at bounding box center [27, 76] width 2 height 4
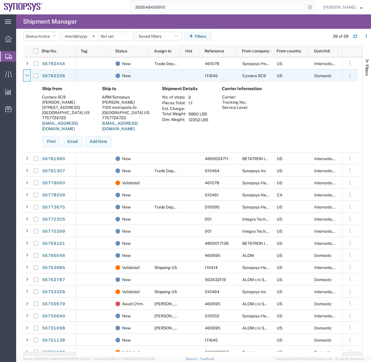
click at [26, 75] on icon at bounding box center [26, 76] width 3 height 4
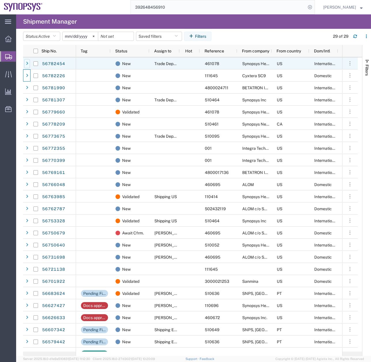
click at [25, 63] on div at bounding box center [27, 63] width 6 height 9
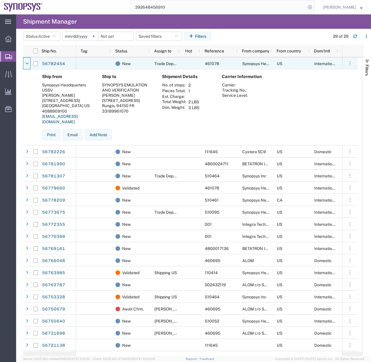
click at [25, 63] on div at bounding box center [27, 63] width 6 height 9
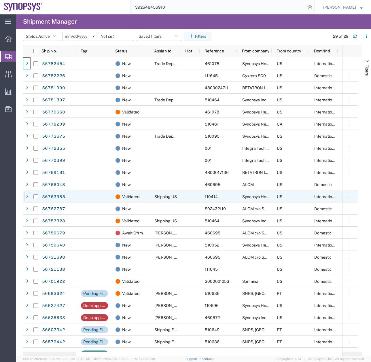
click at [25, 197] on div at bounding box center [27, 196] width 6 height 9
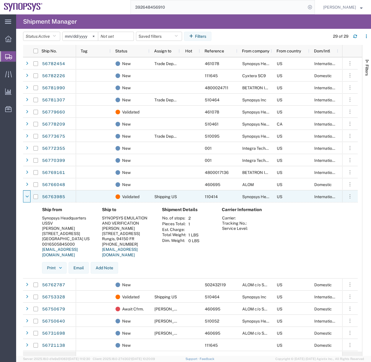
click at [25, 197] on icon at bounding box center [26, 197] width 3 height 4
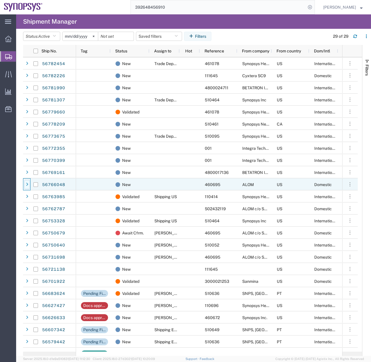
click at [25, 184] on div at bounding box center [27, 184] width 6 height 9
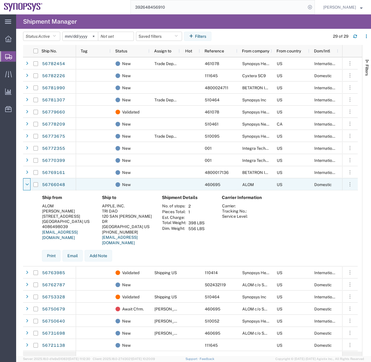
click at [25, 184] on div at bounding box center [27, 184] width 6 height 9
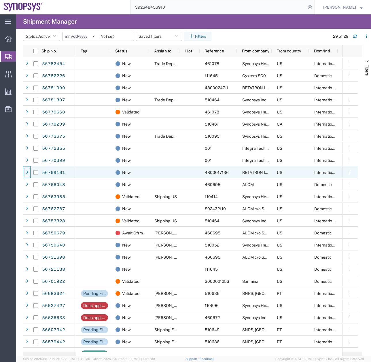
click at [25, 171] on div at bounding box center [27, 172] width 6 height 9
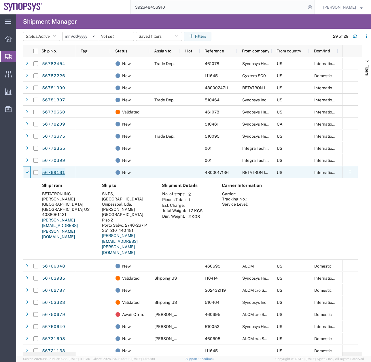
click at [55, 171] on link "56769161" at bounding box center [54, 172] width 24 height 9
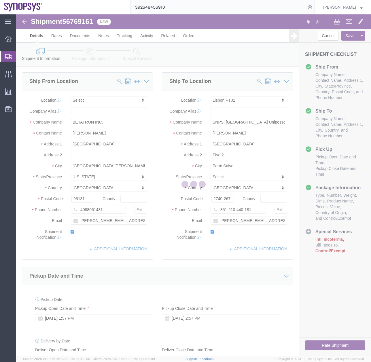
select select
select select "63152"
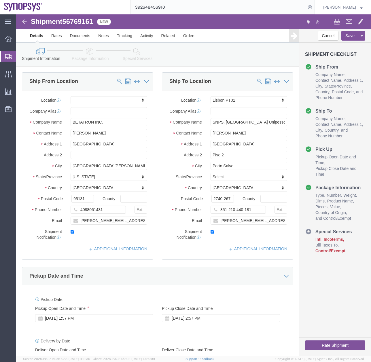
click link "Package Information"
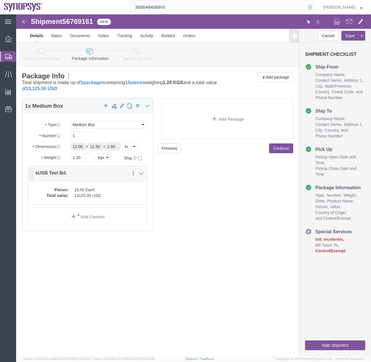
click dd "15.00 Each"
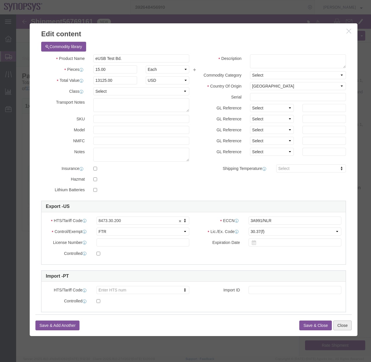
click button "Close"
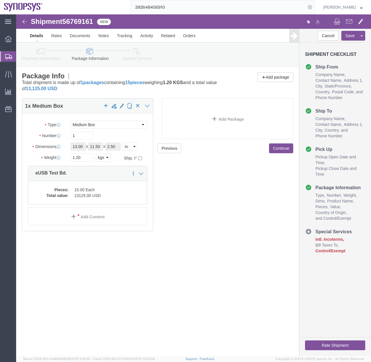
click at [6, 59] on icon at bounding box center [8, 56] width 7 height 5
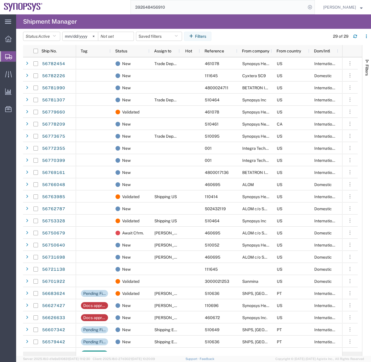
click at [190, 12] on input "392648456910" at bounding box center [218, 7] width 175 height 14
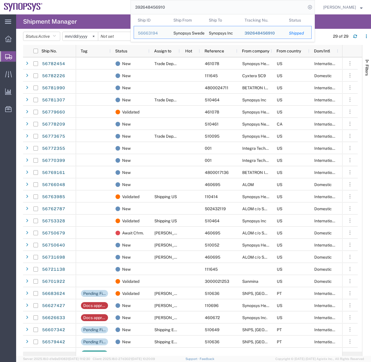
drag, startPoint x: 121, startPoint y: 16, endPoint x: 100, endPoint y: 22, distance: 22.0
click at [110, 19] on div "main_menu Created with Sketch. Collapse Menu Overview Shipments Shipment Manage…" at bounding box center [185, 188] width 371 height 348
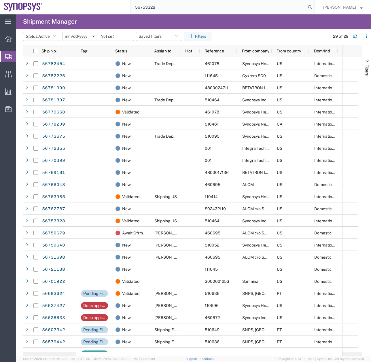
type input "56753328"
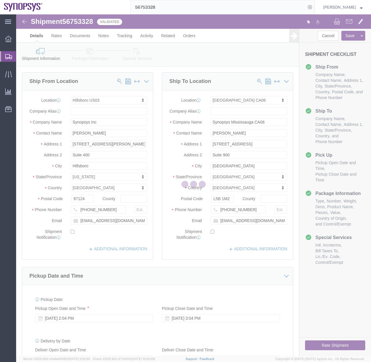
select select "63190"
select select "63078"
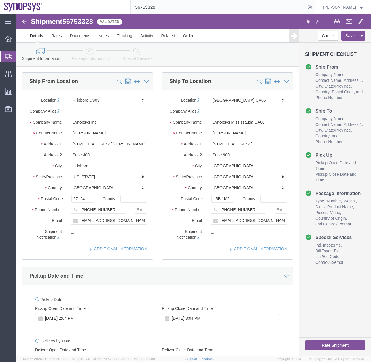
drag, startPoint x: 7, startPoint y: 58, endPoint x: 36, endPoint y: 87, distance: 40.4
click at [7, 58] on icon at bounding box center [8, 56] width 7 height 5
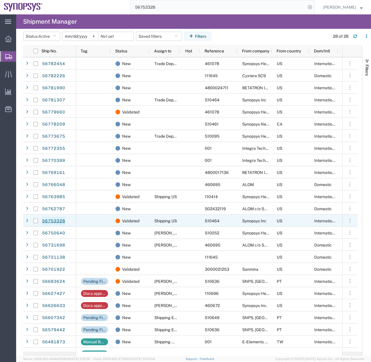
click at [52, 219] on link "56753328" at bounding box center [54, 221] width 24 height 9
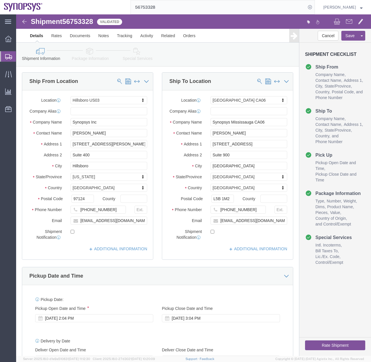
select select "63190"
select select "63078"
click icon
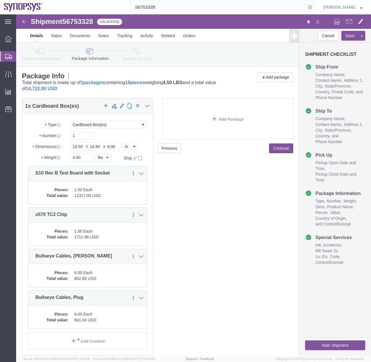
click icon
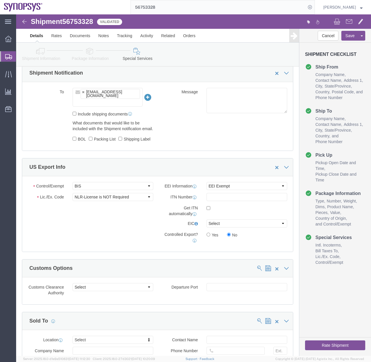
scroll to position [502, 0]
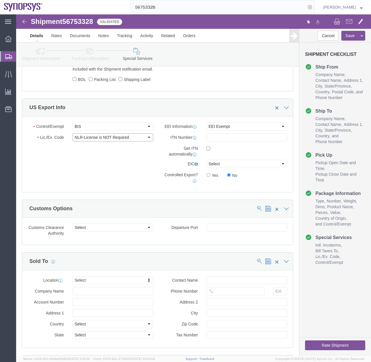
click select "Select AGR-Agricultural APP-Computers APR-Additional Permissive Exports AVS-Air…"
click select "Select ATF BIS DEA EPA FDA FTR ITAR OFAC Other (OPA)"
select select "FTR"
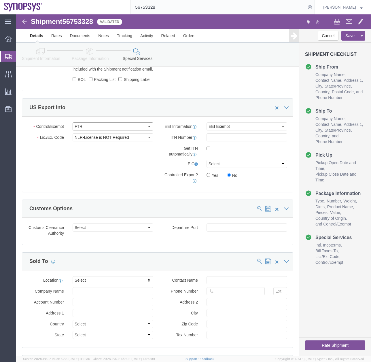
click select "Select ATF BIS DEA EPA FDA FTR ITAR OFAC Other (OPA)"
click select "Select 30.2(d)(2) 30.36 30.37(a) 30.37(f) 30.37(g) 30.37(h) 30.37(i) 30.37(j) 3…"
select select "30.36"
click select "Select 30.2(d)(2) 30.36 30.37(a) 30.37(f) 30.37(g) 30.37(h) 30.37(i) 30.37(j) 3…"
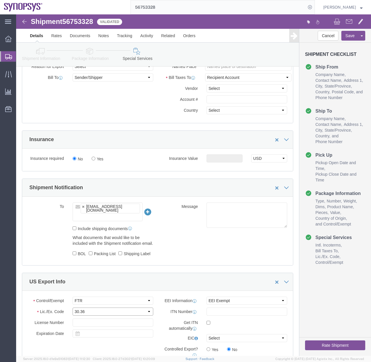
scroll to position [260, 0]
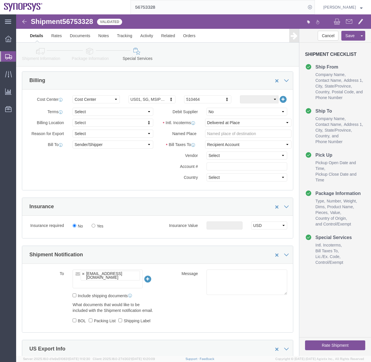
click button "Rate Shipment"
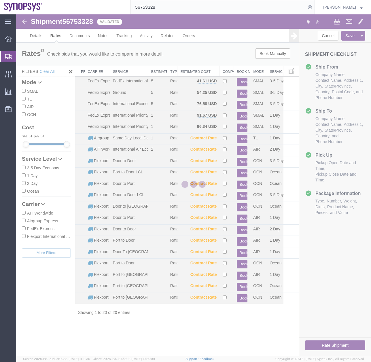
scroll to position [0, 0]
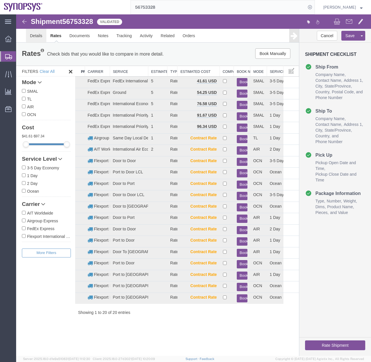
click at [31, 37] on link "Details" at bounding box center [36, 36] width 20 height 14
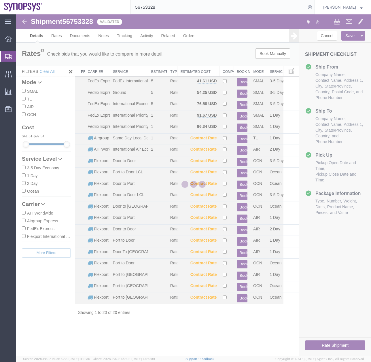
select select "63190"
select select "63078"
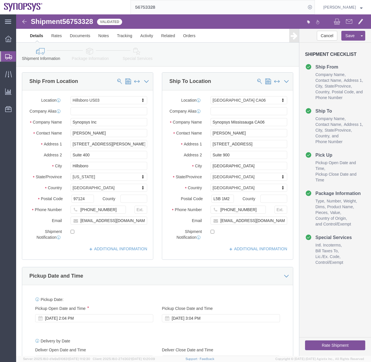
click button "Rate Shipment"
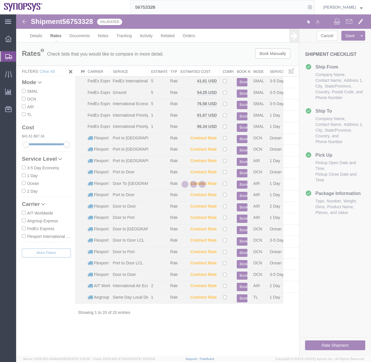
click at [106, 35] on div at bounding box center [193, 185] width 355 height 342
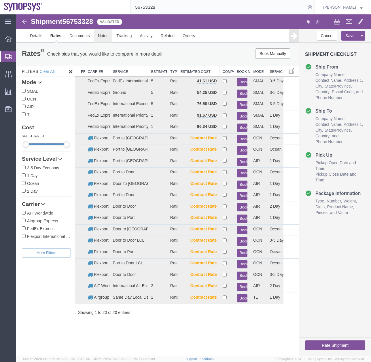
drag, startPoint x: 122, startPoint y: 50, endPoint x: 106, endPoint y: 35, distance: 21.6
click at [106, 35] on link "Notes" at bounding box center [103, 36] width 19 height 14
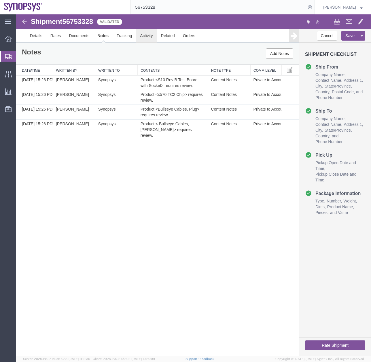
click at [144, 34] on link "Activity" at bounding box center [146, 36] width 21 height 14
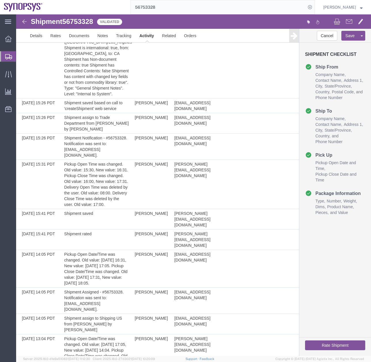
scroll to position [173, 0]
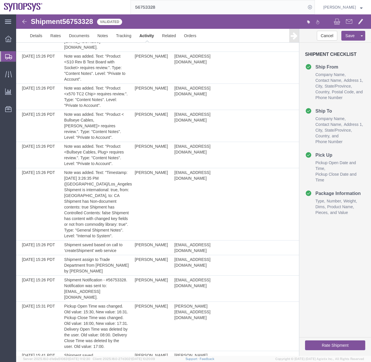
click at [339, 345] on button "Rate Shipment" at bounding box center [335, 346] width 60 height 10
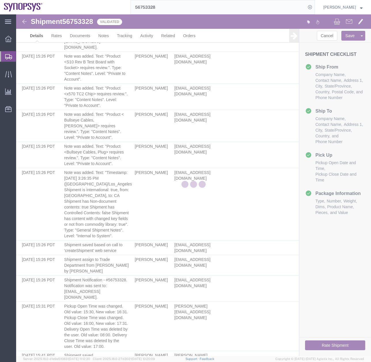
select select "63190"
select select "63078"
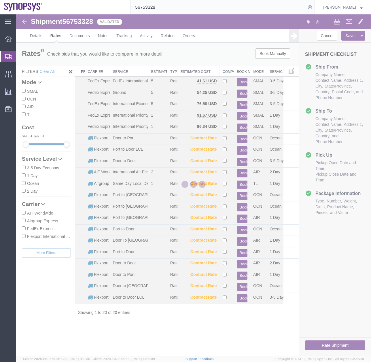
scroll to position [0, 0]
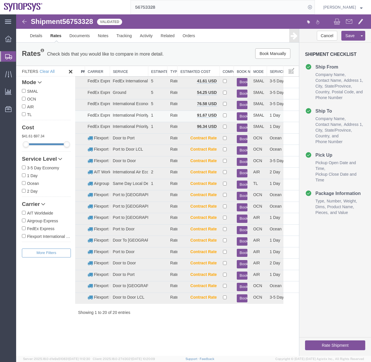
click at [243, 112] on button "Book" at bounding box center [242, 116] width 11 height 8
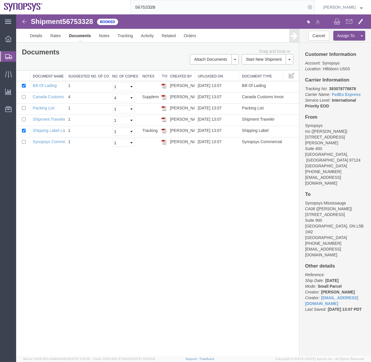
click at [10, 53] on div at bounding box center [8, 56] width 16 height 10
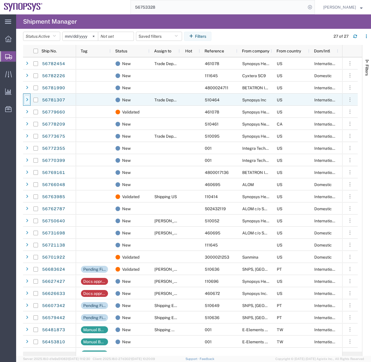
click at [28, 100] on icon at bounding box center [27, 100] width 2 height 4
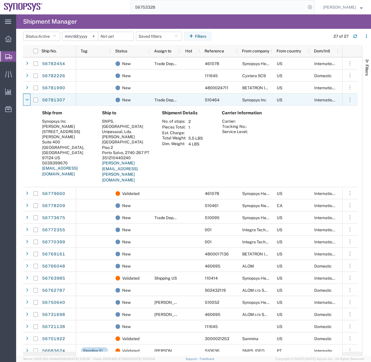
click at [28, 100] on icon at bounding box center [26, 100] width 3 height 4
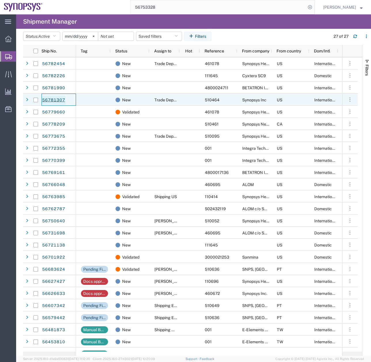
click at [50, 99] on link "56781307" at bounding box center [54, 100] width 24 height 9
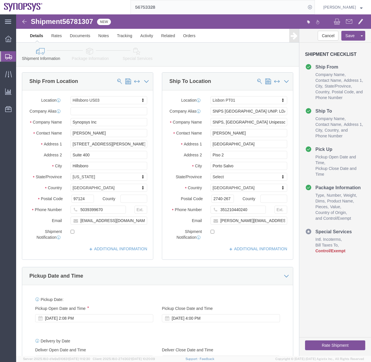
select select "63190"
select select "63152"
click at [5, 57] on div at bounding box center [8, 56] width 16 height 10
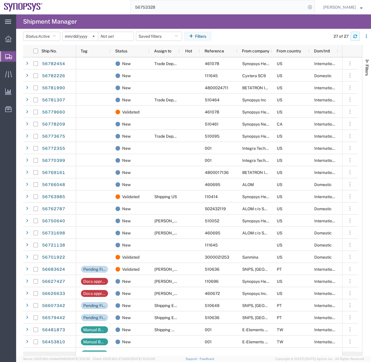
click at [356, 35] on icon "button" at bounding box center [355, 35] width 3 height 1
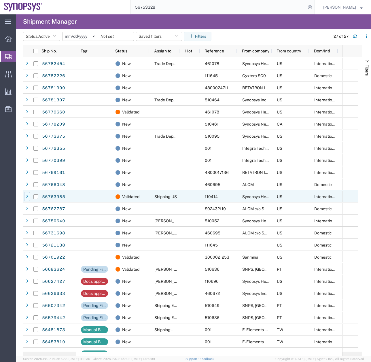
click at [27, 196] on icon at bounding box center [27, 197] width 2 height 4
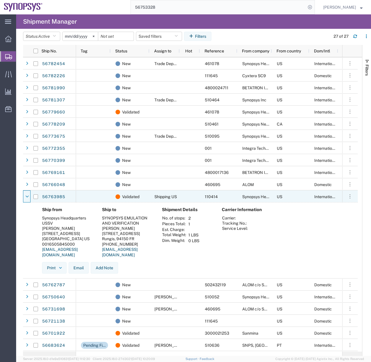
click at [27, 196] on icon at bounding box center [26, 197] width 3 height 4
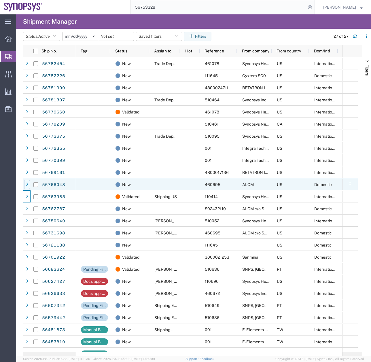
click at [26, 183] on icon at bounding box center [27, 185] width 2 height 4
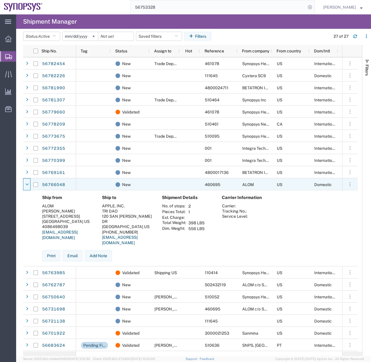
click at [26, 183] on icon at bounding box center [26, 185] width 3 height 4
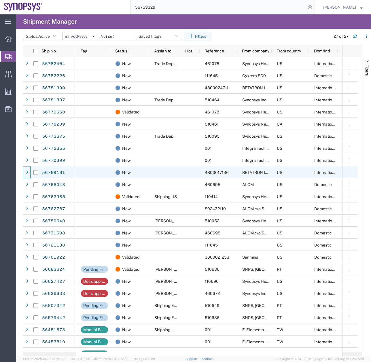
click at [24, 169] on div at bounding box center [26, 172] width 7 height 12
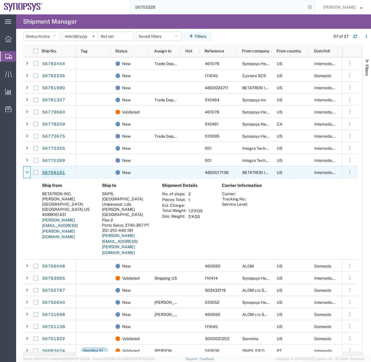
click at [57, 171] on link "56769161" at bounding box center [54, 172] width 24 height 9
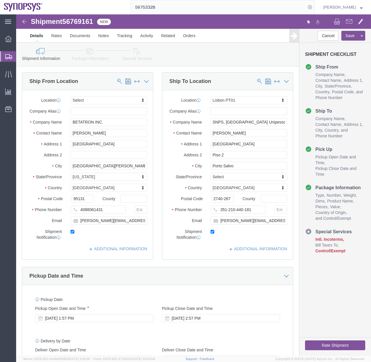
select select
select select "63152"
click icon
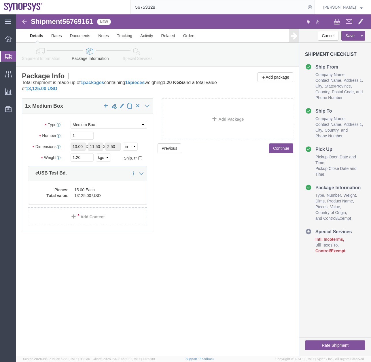
click icon
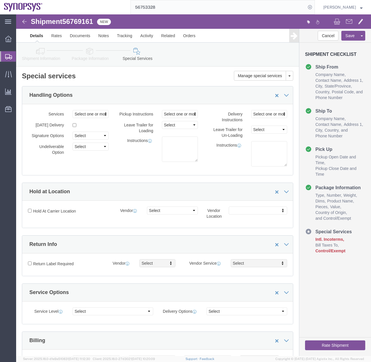
click icon
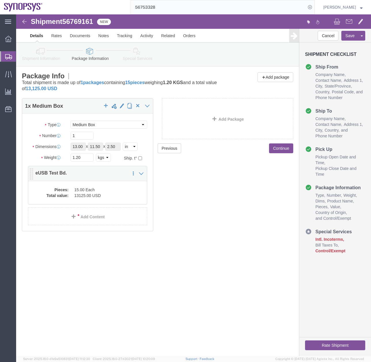
click dd "13125.00 USD"
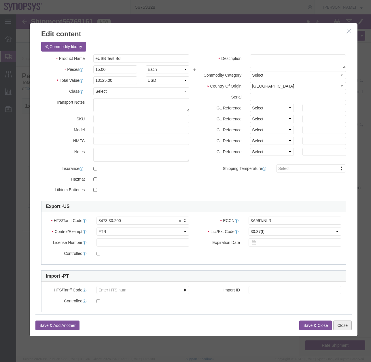
click button "Close"
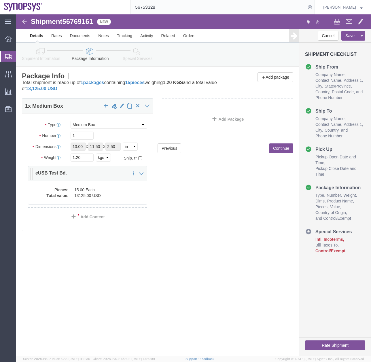
click dd "13125.00 USD"
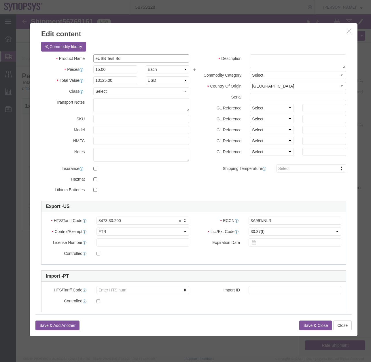
drag, startPoint x: 113, startPoint y: 43, endPoint x: 60, endPoint y: 45, distance: 52.8
click div "Product Name eUSB Test Bd."
click textarea
paste textarea "eUSB Test Bd."
type textarea "eUSB Test Bd."
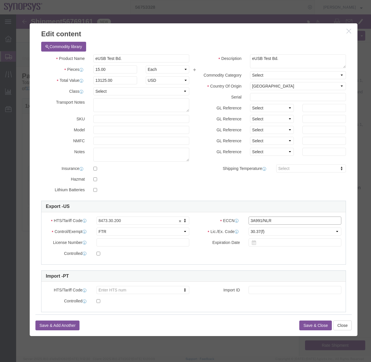
click input "3A991/NLR"
type input "3A991"
click select "Select ATF BIS DEA EPA FDA FTR ITAR OFAC Other (OPA)"
select select "BIS"
click select "Select ATF BIS DEA EPA FDA FTR ITAR OFAC Other (OPA)"
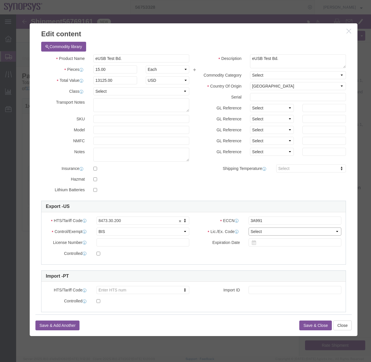
click select "Select AGR-Agricultural APP-Computers APR-Additional Permissive Exports AVS-Air…"
select select "NLR"
click select "Select AGR-Agricultural APP-Computers APR-Additional Permissive Exports AVS-Air…"
click button "Save & Close"
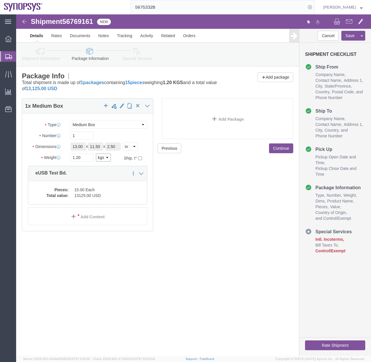
click select "Select kgs lbs"
select select "LBS"
click select "Select kgs lbs"
click icon
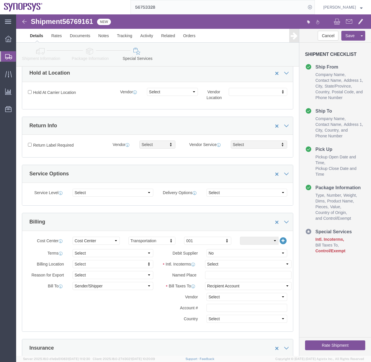
scroll to position [219, 0]
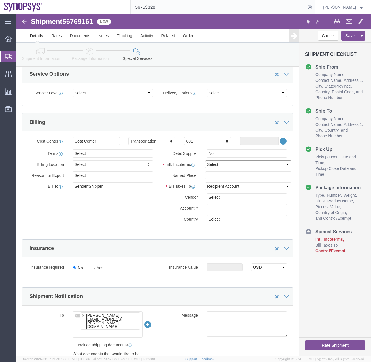
click select "Select Carriage Insurance Paid Carriage Paid To Cost and Freight Cost Insurance…"
select select "DAP"
click select "Select Carriage Insurance Paid Carriage Paid To Cost and Freight Cost Insurance…"
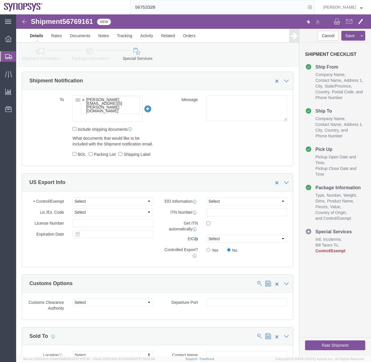
scroll to position [501, 0]
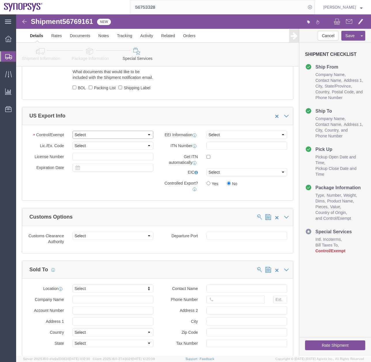
click select "Select ATF BIS DEA EPA FDA FTR ITAR OFAC Other (OPA)"
select select "BIS"
click select "Select ATF BIS DEA EPA FDA FTR ITAR OFAC Other (OPA)"
click select "Select AES-Direct EEI Carrier File EEI EEI Exempt"
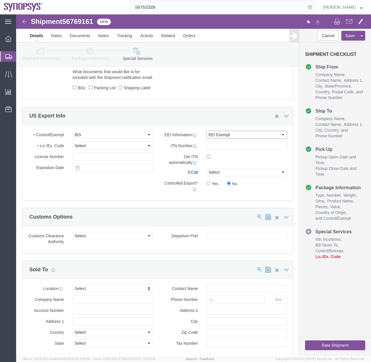
click select "Select AES-Direct EEI Carrier File EEI EEI Exempt"
select select "AESD"
click select "Select AES-Direct EEI Carrier File EEI EEI Exempt"
click select "Select AGR-Agricultural APP-Computers APR-Additional Permissive Exports AVS-Air…"
select select "NLR"
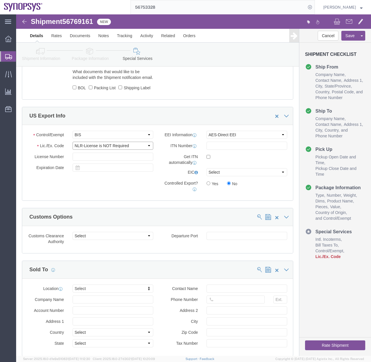
click select "Select AGR-Agricultural APP-Computers APR-Additional Permissive Exports AVS-Air…"
click div "Control/Exempt Select ATF BIS DEA EPA FDA FTR ITAR OFAC Other (OPA) Lic./Ex. Co…"
click button "Save"
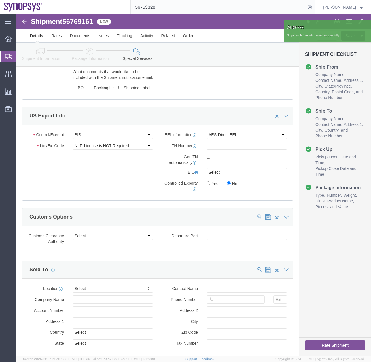
click at [3, 57] on div at bounding box center [8, 56] width 16 height 10
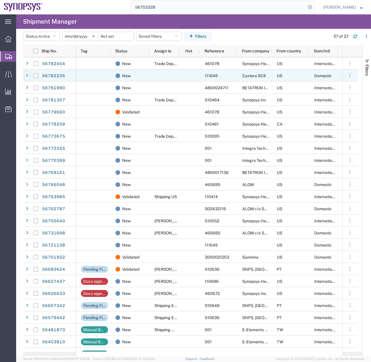
click at [26, 74] on icon at bounding box center [27, 76] width 2 height 4
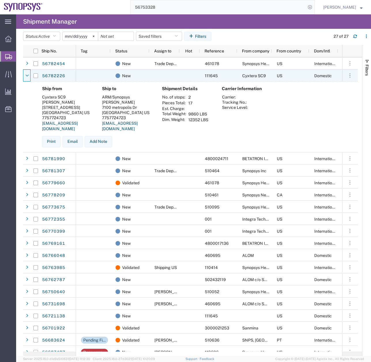
click at [26, 74] on icon at bounding box center [26, 76] width 3 height 4
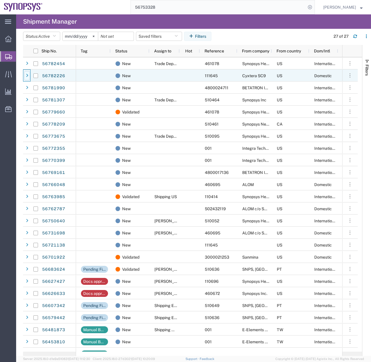
click at [26, 74] on icon at bounding box center [27, 76] width 2 height 4
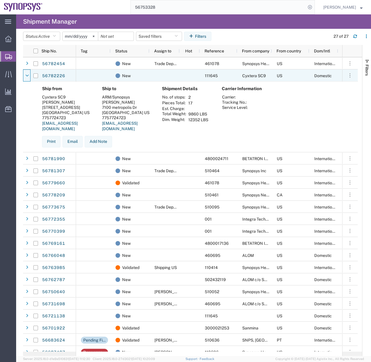
click at [26, 74] on icon at bounding box center [26, 76] width 3 height 4
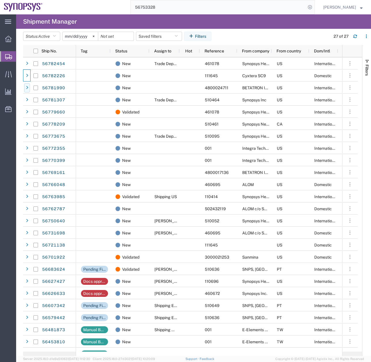
click at [25, 91] on div at bounding box center [27, 87] width 6 height 9
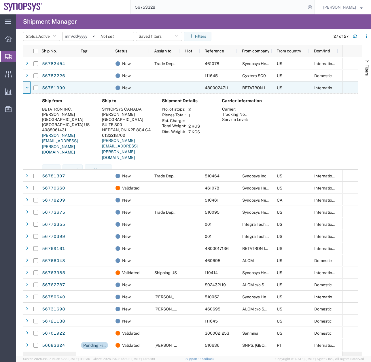
click at [25, 91] on div at bounding box center [27, 87] width 6 height 9
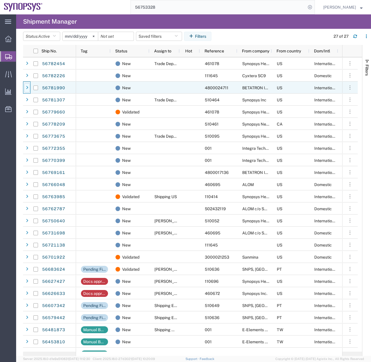
click at [27, 89] on icon at bounding box center [27, 88] width 2 height 4
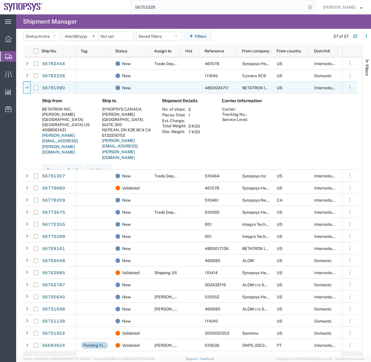
click at [27, 89] on icon at bounding box center [26, 88] width 3 height 4
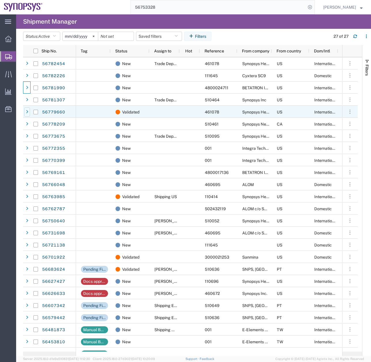
click at [27, 115] on div at bounding box center [27, 112] width 6 height 9
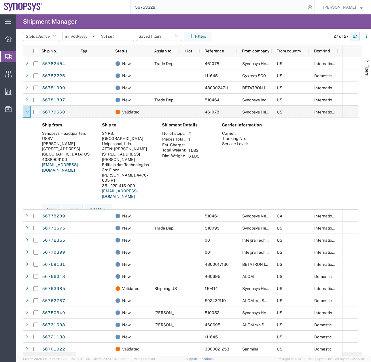
click at [358, 38] on button "button" at bounding box center [355, 36] width 9 height 9
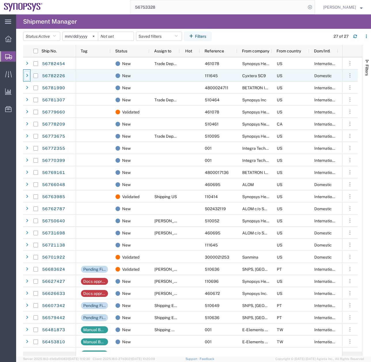
click at [27, 76] on icon at bounding box center [27, 76] width 2 height 4
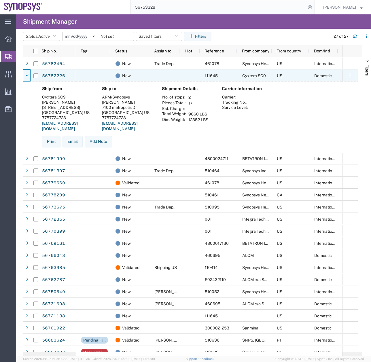
click at [27, 76] on icon at bounding box center [26, 76] width 3 height 4
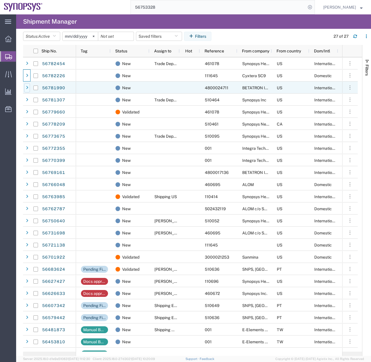
click at [28, 92] on div at bounding box center [27, 87] width 6 height 9
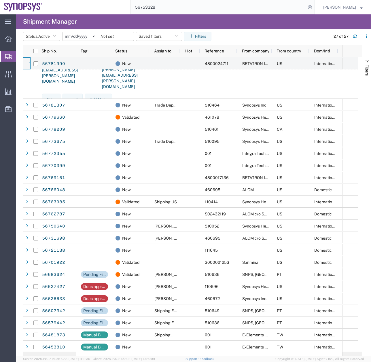
scroll to position [108, 0]
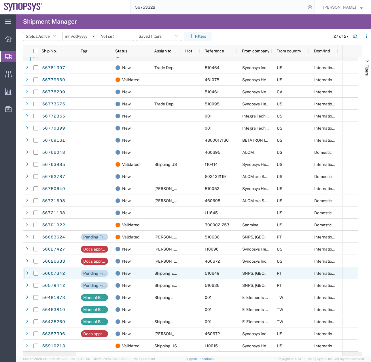
click at [28, 274] on div at bounding box center [27, 273] width 6 height 9
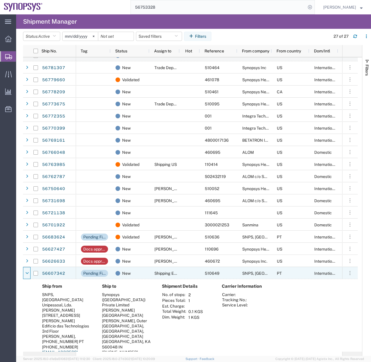
click at [28, 274] on icon at bounding box center [26, 274] width 3 height 4
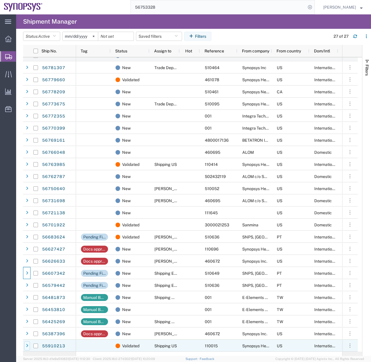
click at [26, 346] on icon at bounding box center [27, 346] width 2 height 4
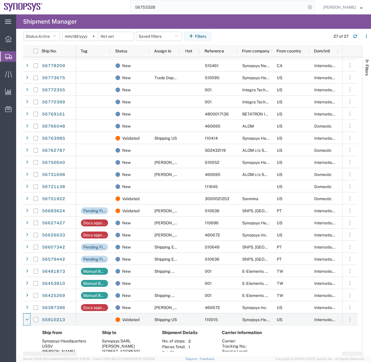
scroll to position [190, 0]
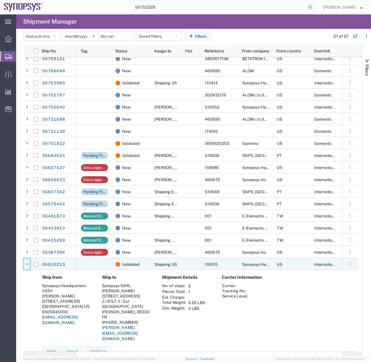
click at [27, 265] on icon at bounding box center [26, 265] width 3 height 4
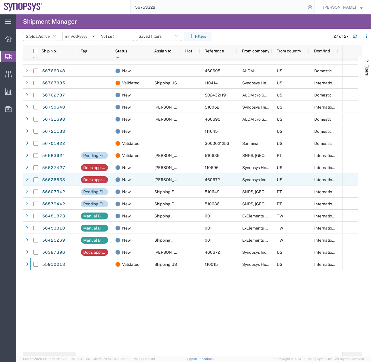
scroll to position [108, 0]
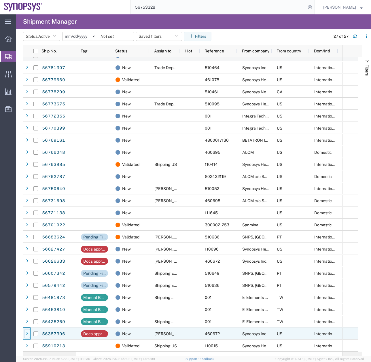
click at [28, 334] on icon at bounding box center [27, 334] width 2 height 4
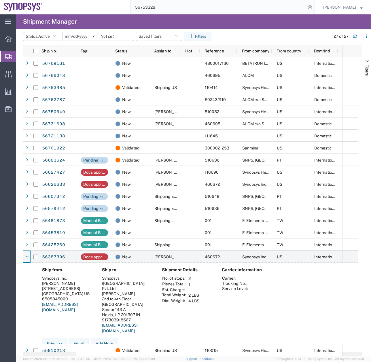
scroll to position [190, 0]
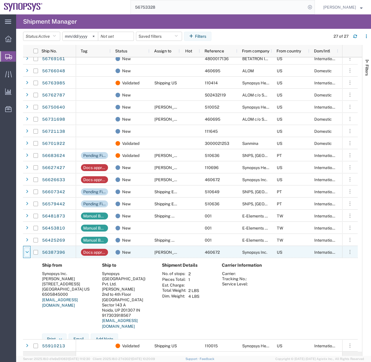
click at [29, 251] on div at bounding box center [27, 252] width 6 height 9
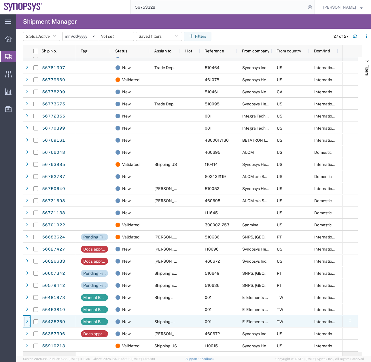
click at [26, 321] on div at bounding box center [27, 321] width 6 height 9
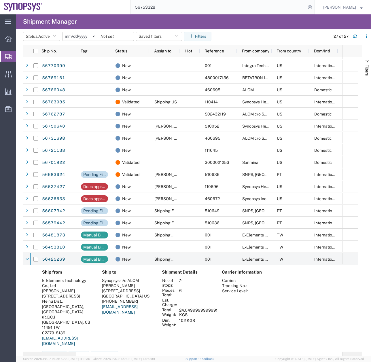
scroll to position [206, 0]
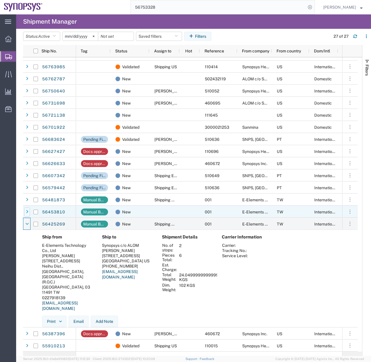
click at [29, 211] on div at bounding box center [27, 212] width 6 height 9
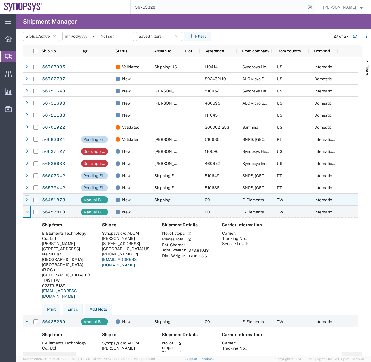
click at [28, 200] on div at bounding box center [27, 200] width 6 height 9
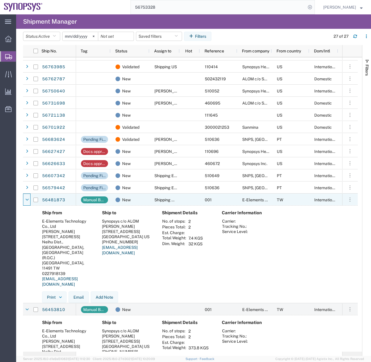
click at [28, 200] on icon at bounding box center [26, 200] width 3 height 4
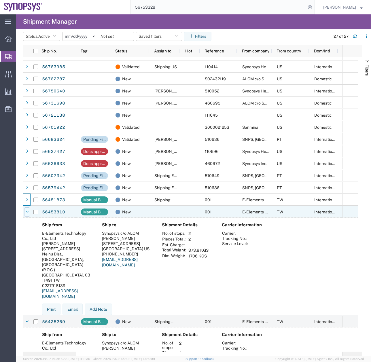
click at [28, 212] on icon at bounding box center [26, 212] width 3 height 4
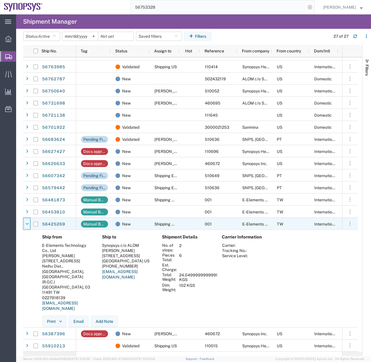
click at [28, 222] on div at bounding box center [27, 224] width 6 height 9
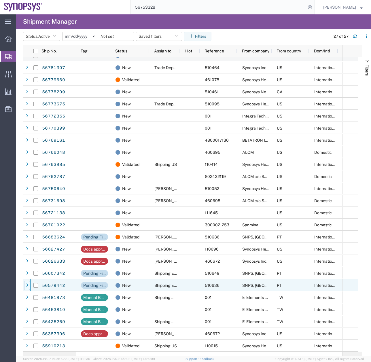
click at [27, 285] on icon at bounding box center [27, 286] width 2 height 4
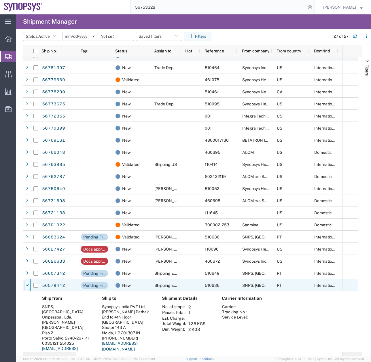
click at [29, 283] on div at bounding box center [27, 285] width 6 height 9
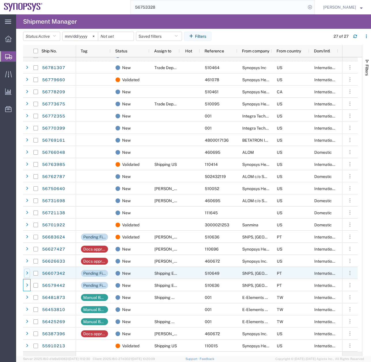
click at [27, 275] on icon at bounding box center [27, 274] width 2 height 4
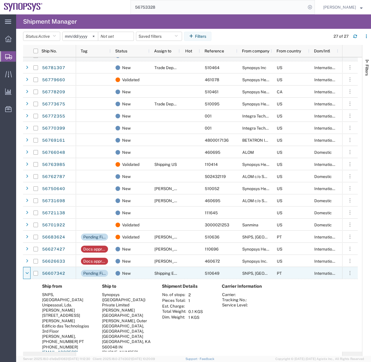
click at [27, 275] on icon at bounding box center [26, 274] width 3 height 4
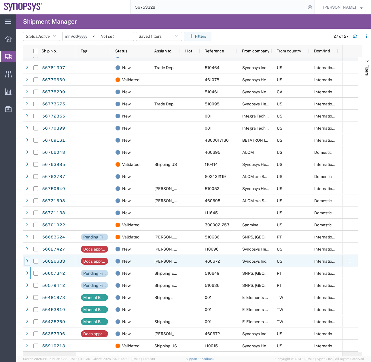
click at [27, 262] on icon at bounding box center [27, 262] width 2 height 4
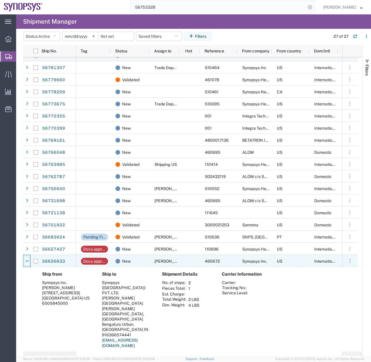
click at [25, 263] on div at bounding box center [27, 261] width 6 height 9
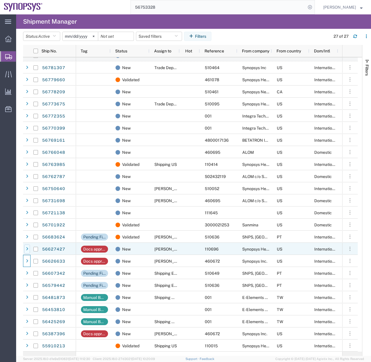
click at [27, 249] on icon at bounding box center [27, 249] width 2 height 4
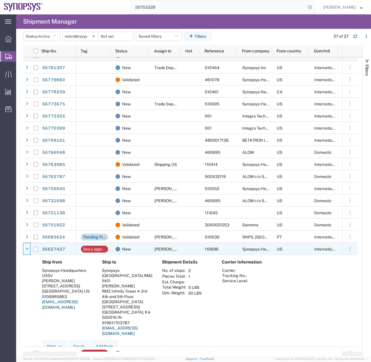
click at [27, 249] on icon at bounding box center [26, 249] width 3 height 4
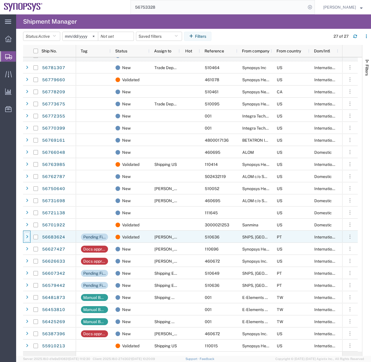
click at [25, 237] on div at bounding box center [27, 237] width 6 height 9
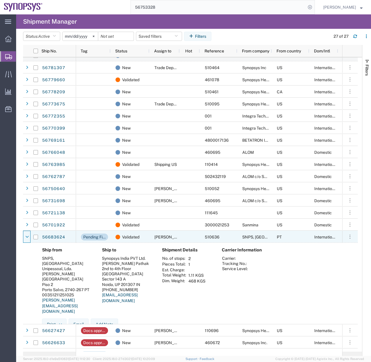
click at [25, 237] on icon at bounding box center [26, 237] width 3 height 4
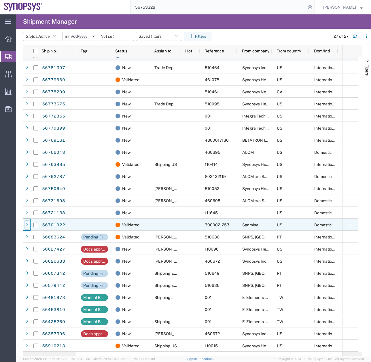
click at [26, 224] on icon at bounding box center [27, 225] width 2 height 4
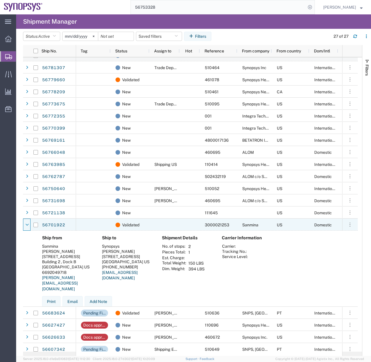
click at [26, 224] on icon at bounding box center [26, 225] width 3 height 4
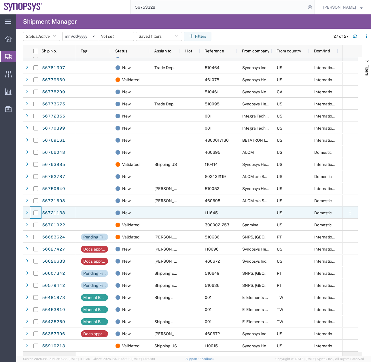
click at [30, 215] on div at bounding box center [36, 213] width 12 height 12
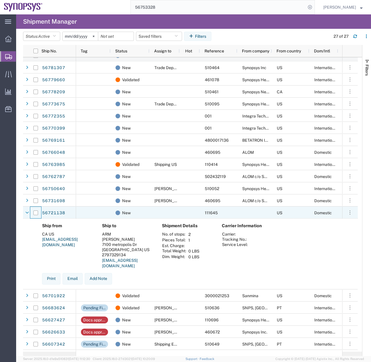
click at [30, 215] on div at bounding box center [36, 213] width 12 height 12
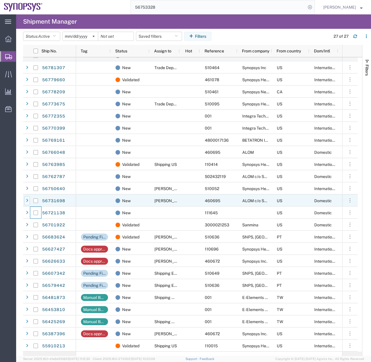
click at [29, 199] on div at bounding box center [27, 200] width 6 height 9
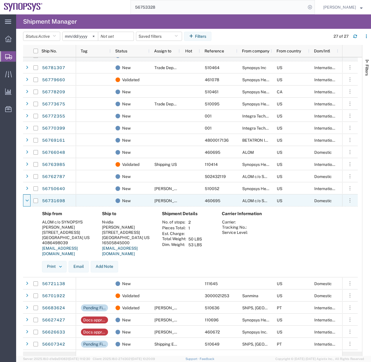
click at [29, 199] on icon at bounding box center [26, 201] width 3 height 4
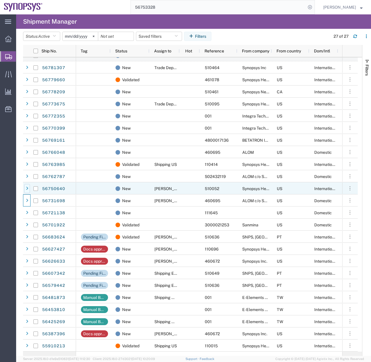
click at [28, 190] on icon at bounding box center [27, 189] width 2 height 4
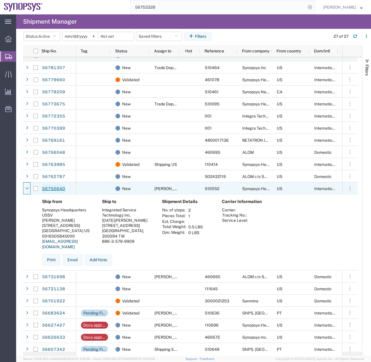
click at [52, 189] on link "56750640" at bounding box center [54, 189] width 24 height 9
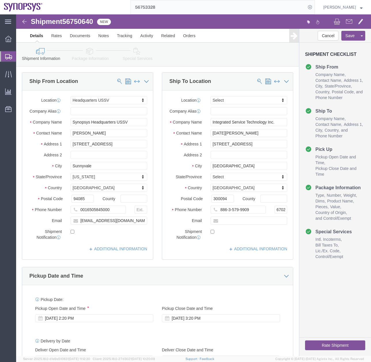
select select "63204"
select select
click link "Package Information"
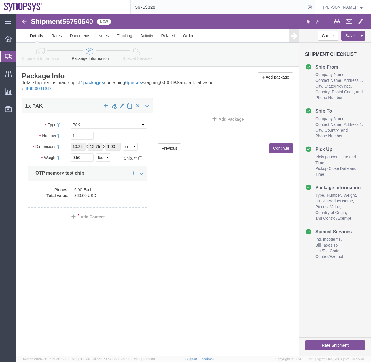
click icon
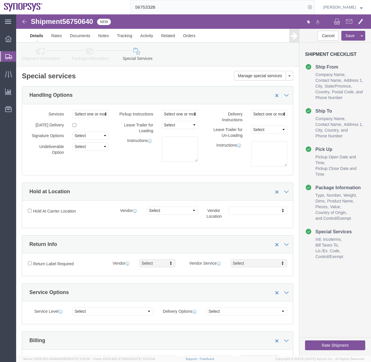
click icon
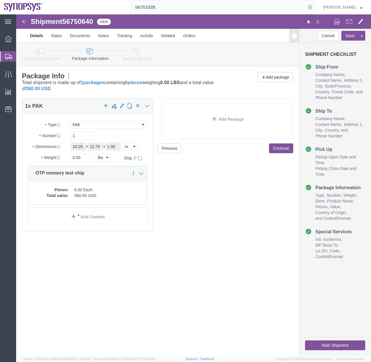
click icon
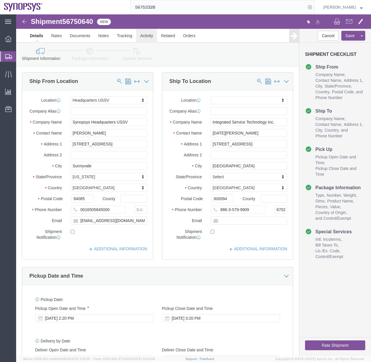
click link "Activity"
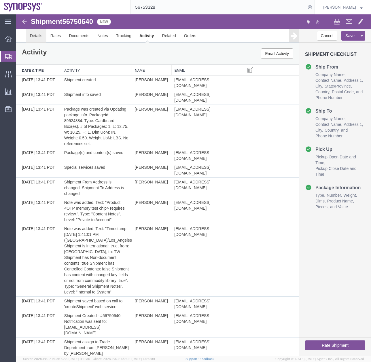
click at [37, 36] on link "Details" at bounding box center [36, 36] width 20 height 14
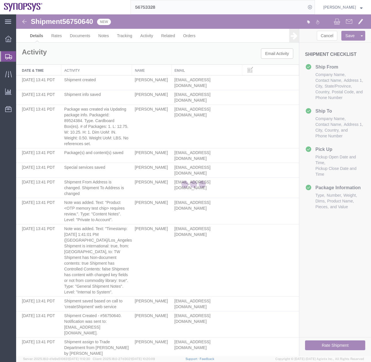
select select "63204"
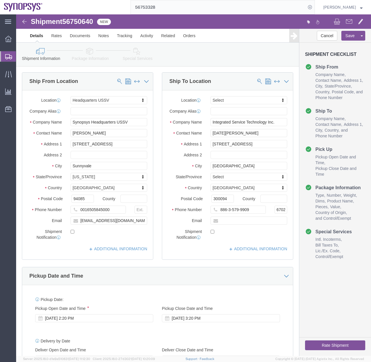
click icon
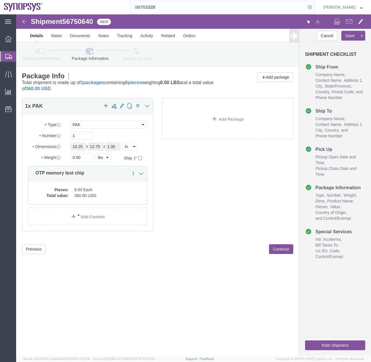
click link "Special Services"
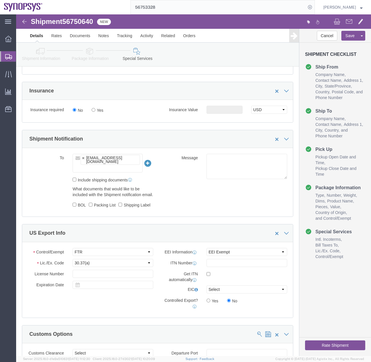
scroll to position [148, 0]
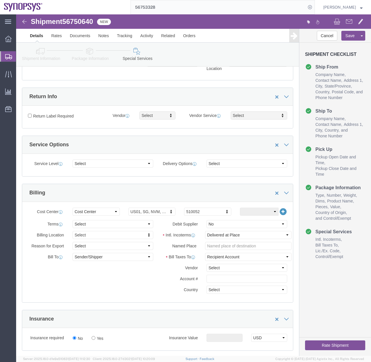
click button "Rate Shipment"
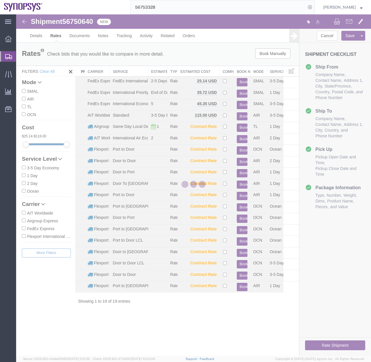
scroll to position [0, 0]
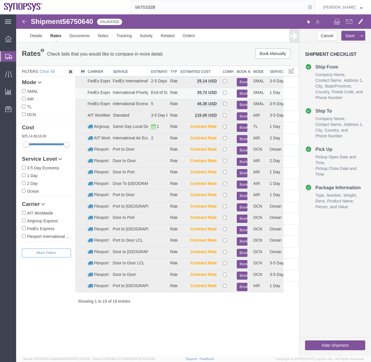
click at [243, 92] on button "Book" at bounding box center [242, 94] width 11 height 8
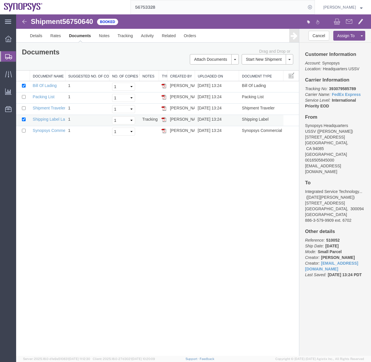
click at [164, 120] on img at bounding box center [164, 119] width 5 height 5
click at [166, 130] on img at bounding box center [164, 131] width 5 height 5
click at [164, 96] on img at bounding box center [164, 97] width 5 height 5
click at [4, 55] on div at bounding box center [8, 56] width 16 height 10
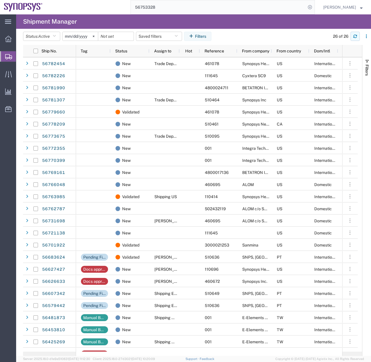
click at [355, 38] on button "button" at bounding box center [355, 36] width 9 height 9
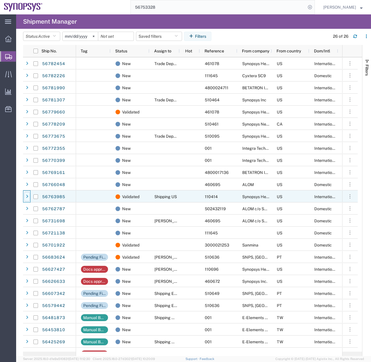
click at [27, 197] on icon at bounding box center [27, 197] width 2 height 4
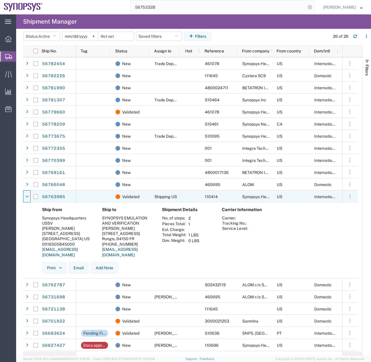
click at [27, 197] on icon at bounding box center [26, 197] width 3 height 4
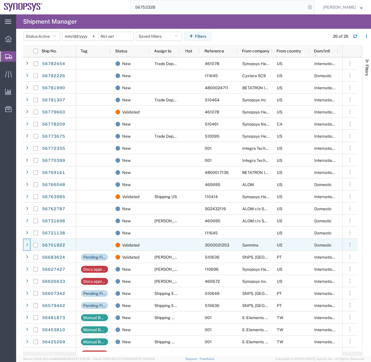
click at [26, 246] on icon at bounding box center [27, 245] width 2 height 4
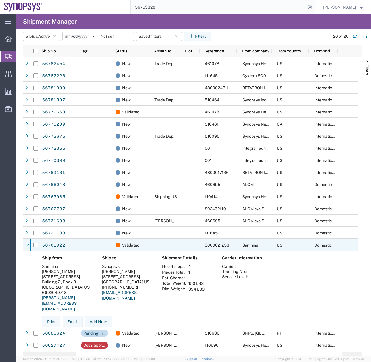
click at [26, 246] on icon at bounding box center [26, 245] width 3 height 4
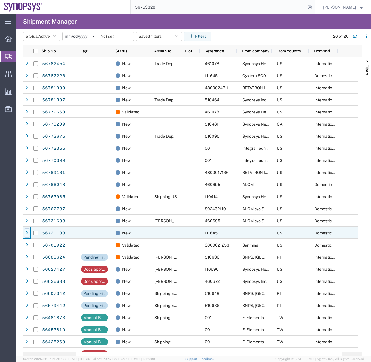
click at [27, 234] on icon at bounding box center [27, 233] width 2 height 4
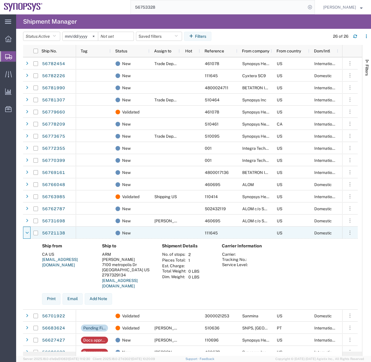
click at [27, 234] on icon at bounding box center [26, 233] width 3 height 4
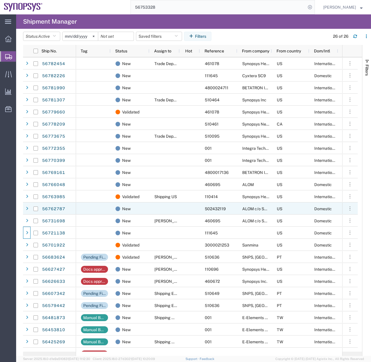
click at [31, 211] on div at bounding box center [35, 209] width 11 height 12
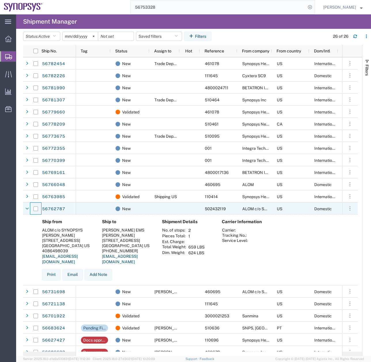
click at [31, 211] on div at bounding box center [35, 209] width 11 height 12
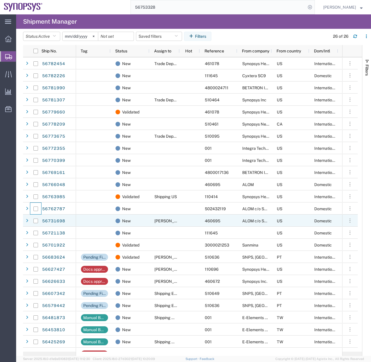
click at [30, 222] on div at bounding box center [35, 221] width 11 height 12
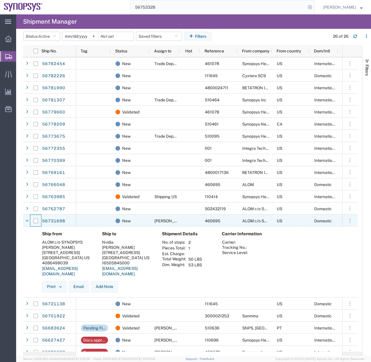
click at [30, 222] on div at bounding box center [35, 221] width 11 height 12
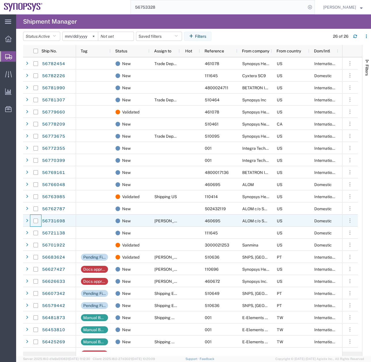
click at [33, 220] on div at bounding box center [35, 221] width 11 height 12
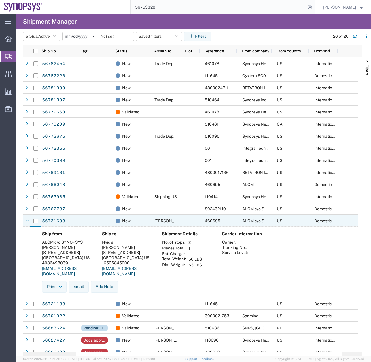
click at [33, 220] on div at bounding box center [35, 221] width 11 height 12
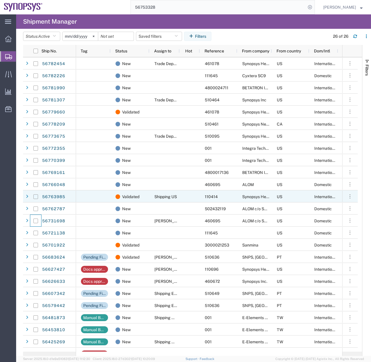
click at [37, 196] on input "Press Space to toggle row selection (unchecked)" at bounding box center [35, 197] width 5 height 5
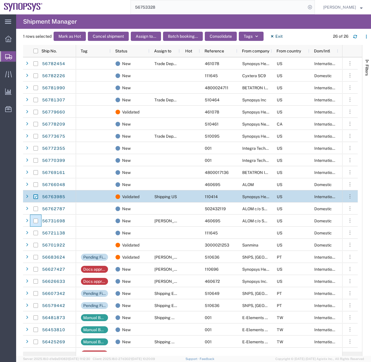
click at [37, 196] on input "Press Space to toggle row selection (checked)" at bounding box center [35, 197] width 5 height 5
checkbox input "false"
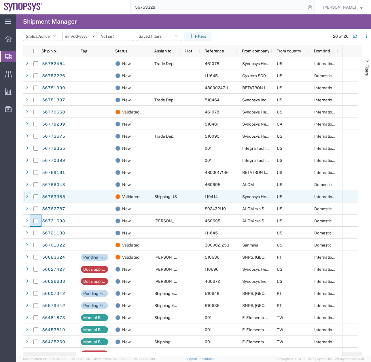
click at [29, 196] on div at bounding box center [27, 196] width 6 height 9
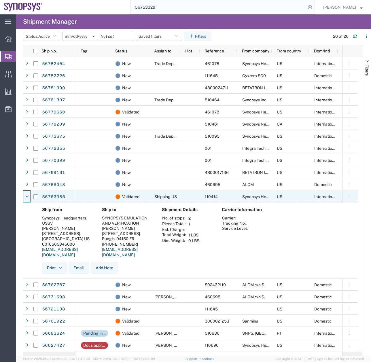
click at [29, 196] on div at bounding box center [27, 196] width 6 height 9
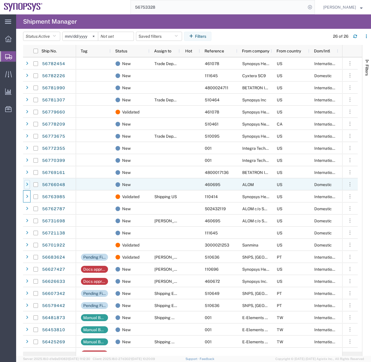
click at [28, 185] on div at bounding box center [27, 184] width 6 height 9
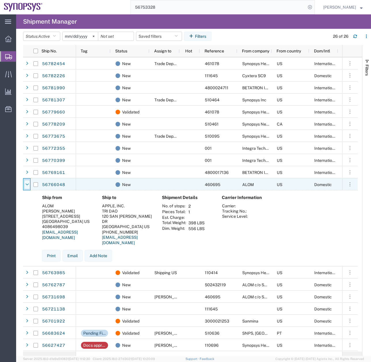
click at [27, 184] on icon at bounding box center [26, 185] width 3 height 4
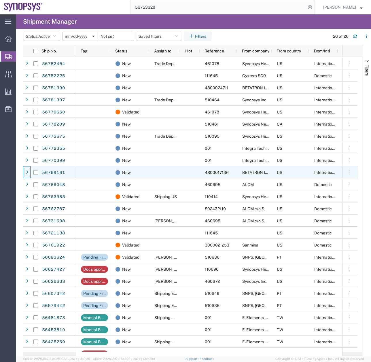
click at [28, 171] on icon at bounding box center [27, 173] width 2 height 4
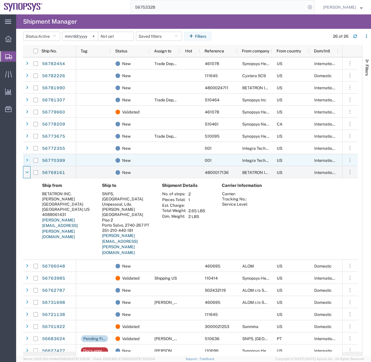
click at [28, 160] on icon at bounding box center [27, 161] width 2 height 4
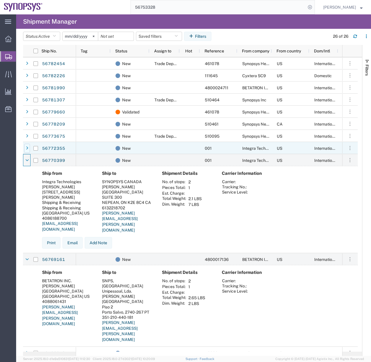
click at [29, 146] on div at bounding box center [27, 148] width 6 height 9
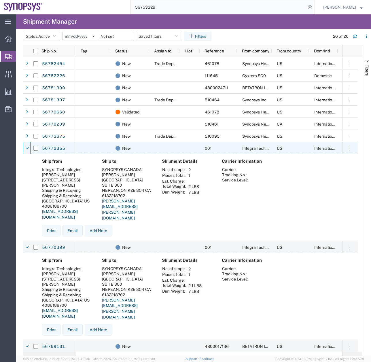
click at [29, 146] on div at bounding box center [27, 148] width 6 height 9
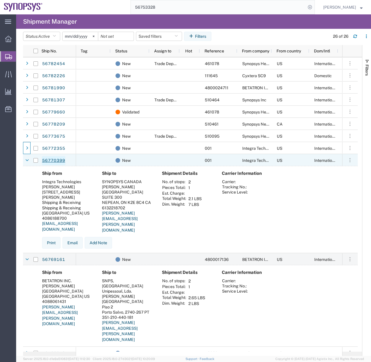
click at [55, 162] on link "56770399" at bounding box center [54, 160] width 24 height 9
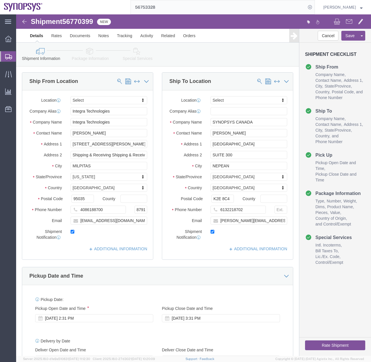
select select
click link "Package Information"
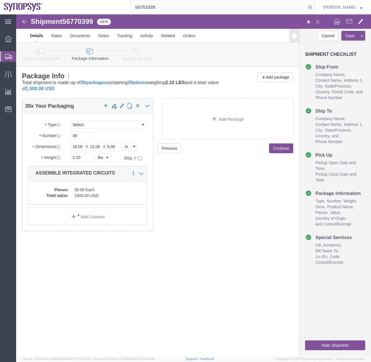
click dd "30.00 Each"
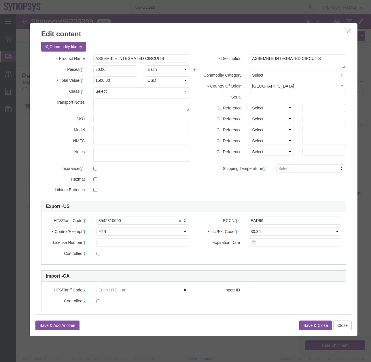
click button "button"
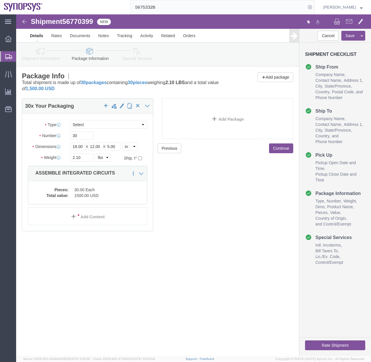
click img
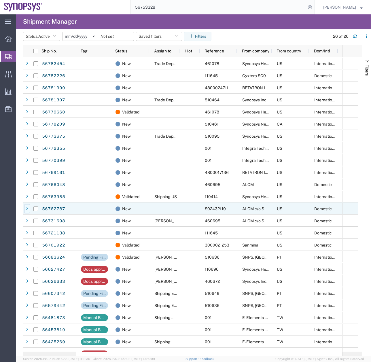
click at [28, 209] on div at bounding box center [27, 208] width 6 height 9
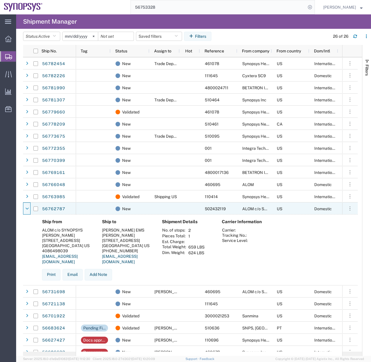
click at [28, 209] on icon at bounding box center [26, 209] width 3 height 4
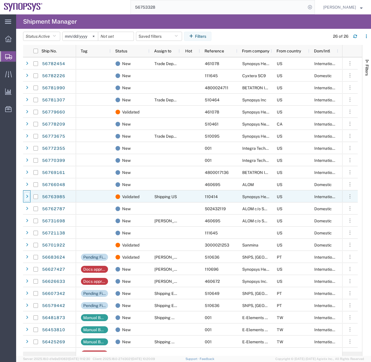
click at [28, 195] on icon at bounding box center [27, 197] width 2 height 4
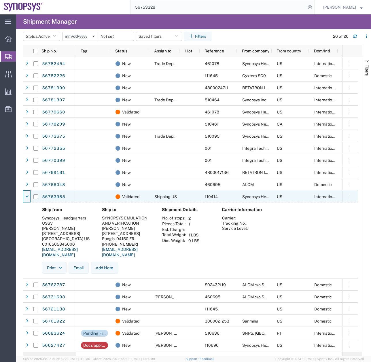
click at [28, 195] on icon at bounding box center [26, 197] width 3 height 4
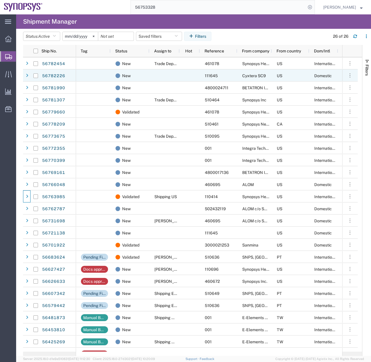
click at [30, 76] on div at bounding box center [35, 76] width 11 height 12
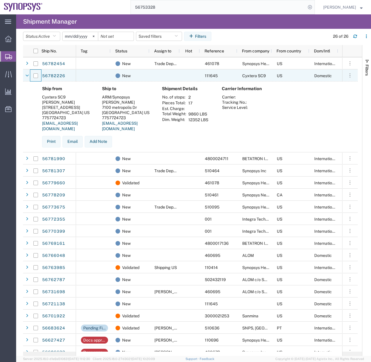
click at [30, 76] on div at bounding box center [35, 76] width 11 height 12
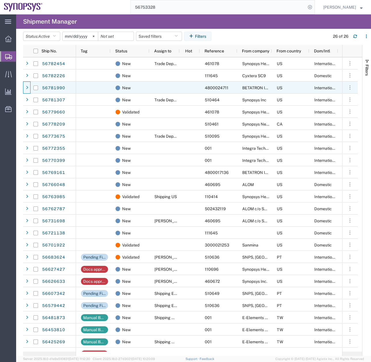
click at [29, 89] on div at bounding box center [27, 87] width 6 height 9
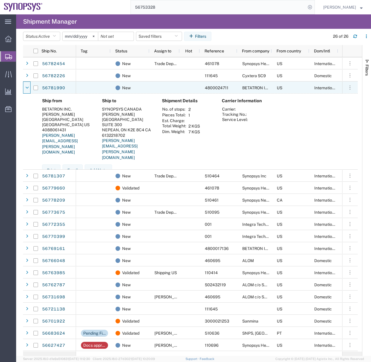
click at [29, 89] on icon at bounding box center [26, 88] width 3 height 4
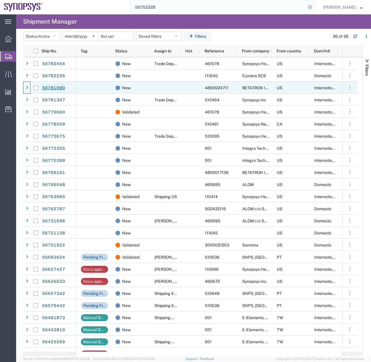
click at [57, 88] on link "56781990" at bounding box center [54, 88] width 24 height 9
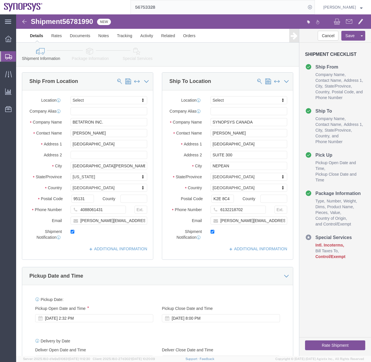
select select
click img
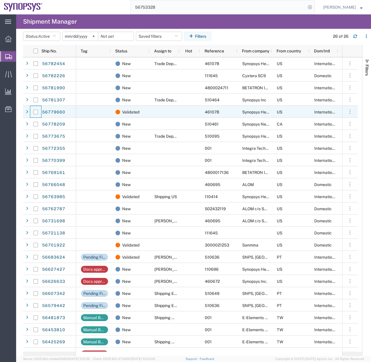
click at [30, 112] on div at bounding box center [36, 112] width 12 height 12
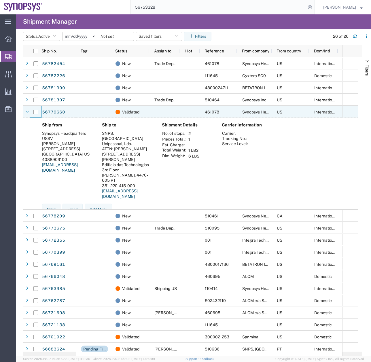
click at [30, 112] on div at bounding box center [36, 112] width 12 height 12
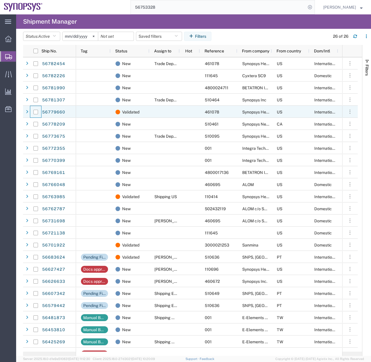
click at [30, 112] on div at bounding box center [36, 112] width 12 height 12
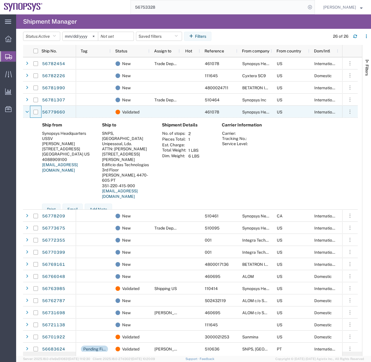
click at [30, 112] on div at bounding box center [36, 112] width 12 height 12
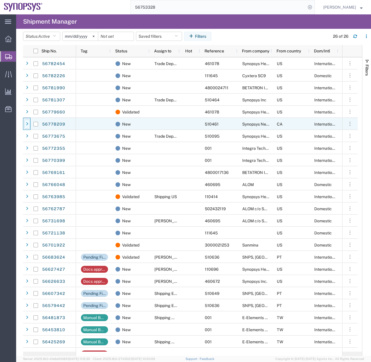
click at [26, 127] on div at bounding box center [27, 124] width 6 height 9
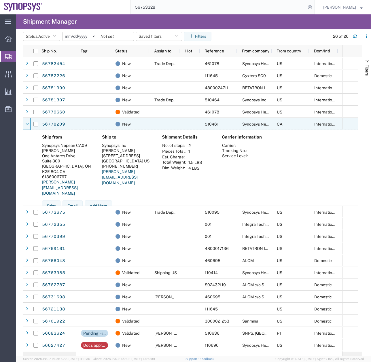
click at [26, 127] on div at bounding box center [27, 124] width 6 height 9
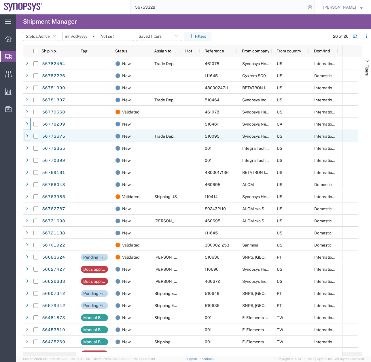
click at [26, 136] on div at bounding box center [27, 136] width 6 height 9
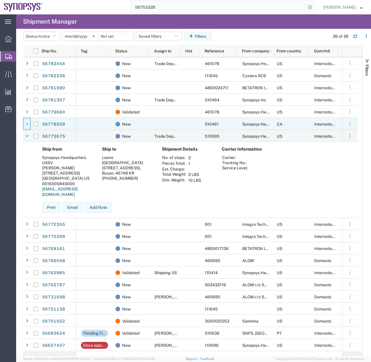
click at [28, 122] on div at bounding box center [27, 124] width 6 height 9
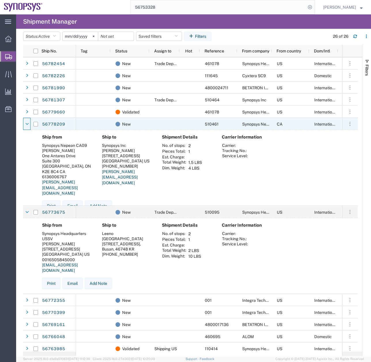
click at [28, 122] on icon at bounding box center [26, 124] width 3 height 4
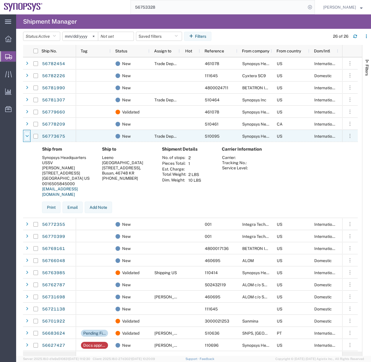
click at [29, 137] on div at bounding box center [27, 136] width 6 height 9
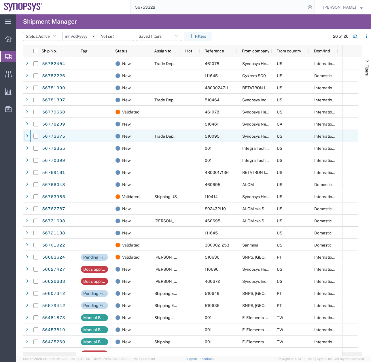
click at [28, 136] on div at bounding box center [27, 136] width 6 height 9
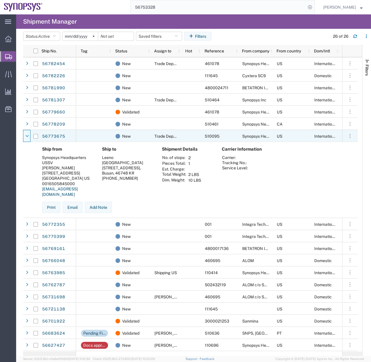
click at [28, 136] on icon at bounding box center [26, 136] width 3 height 4
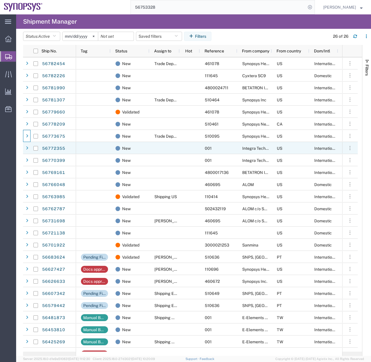
click at [27, 149] on icon at bounding box center [27, 148] width 2 height 4
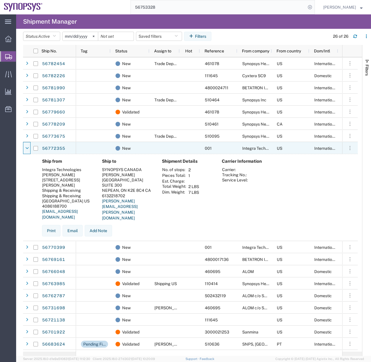
click at [27, 149] on icon at bounding box center [26, 148] width 3 height 4
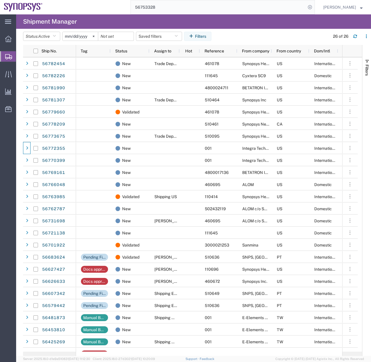
click at [26, 161] on icon at bounding box center [27, 161] width 2 height 4
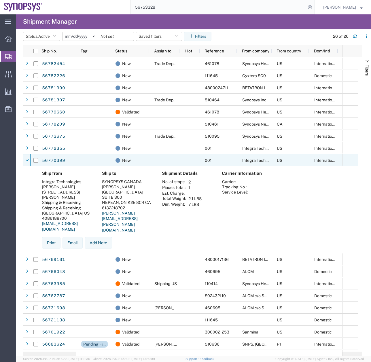
click at [26, 161] on icon at bounding box center [26, 161] width 3 height 4
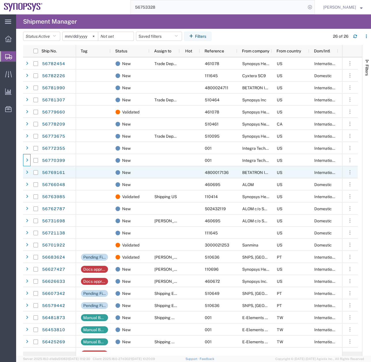
click at [25, 176] on div at bounding box center [27, 172] width 6 height 9
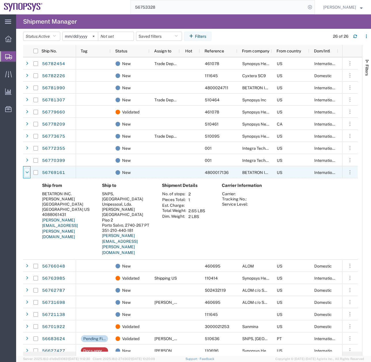
click at [25, 176] on div at bounding box center [27, 172] width 6 height 9
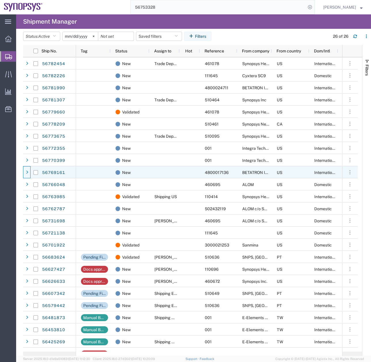
click at [25, 176] on div at bounding box center [27, 172] width 6 height 9
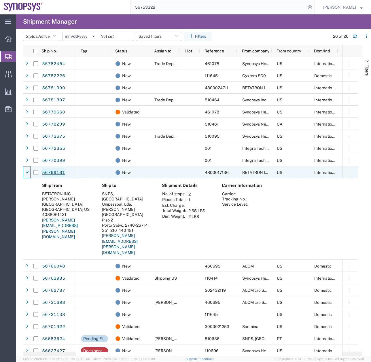
click at [52, 177] on link "56769161" at bounding box center [54, 172] width 24 height 9
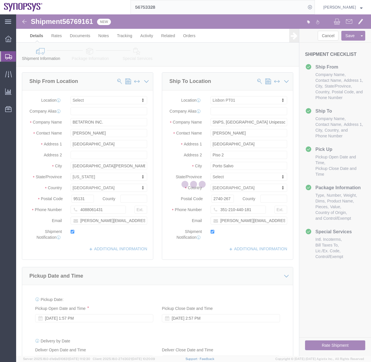
select select
select select "63152"
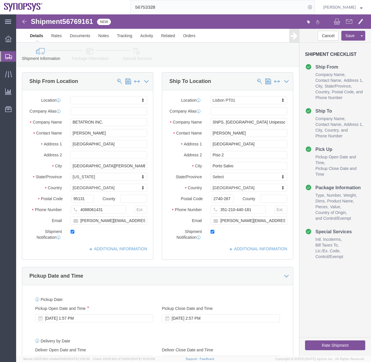
click link "Package Information"
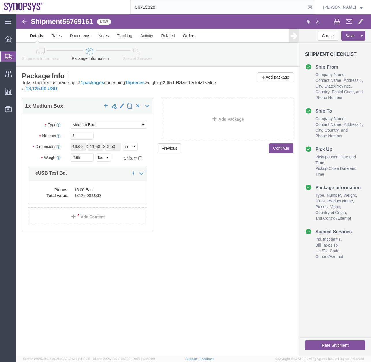
click at [9, 57] on icon at bounding box center [8, 56] width 7 height 5
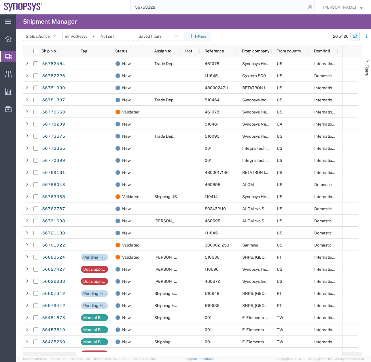
click at [358, 36] on button "button" at bounding box center [355, 36] width 9 height 9
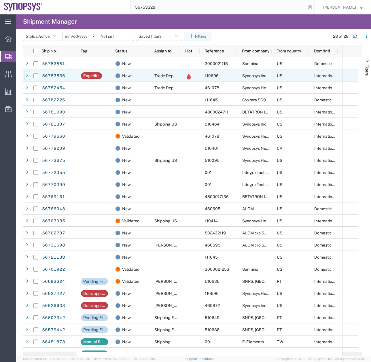
click at [27, 74] on icon at bounding box center [27, 76] width 2 height 4
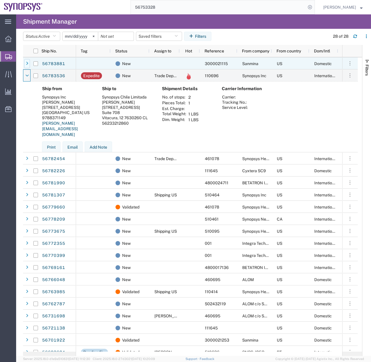
click at [27, 62] on icon at bounding box center [27, 64] width 2 height 4
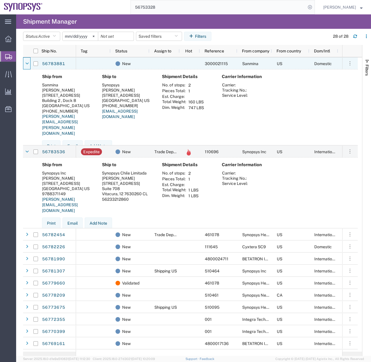
click at [27, 62] on icon at bounding box center [26, 64] width 3 height 4
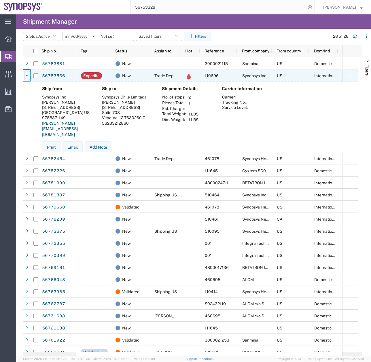
click at [26, 74] on icon at bounding box center [26, 76] width 3 height 4
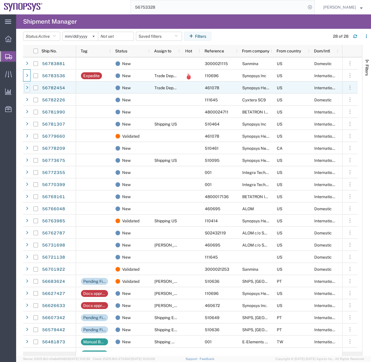
click at [27, 90] on div at bounding box center [27, 87] width 6 height 9
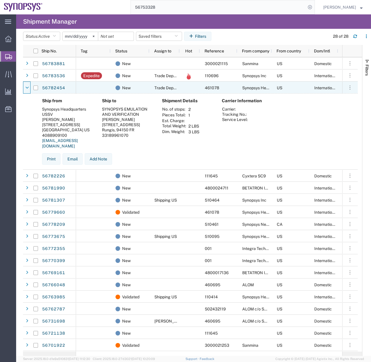
click at [27, 90] on div at bounding box center [27, 87] width 6 height 9
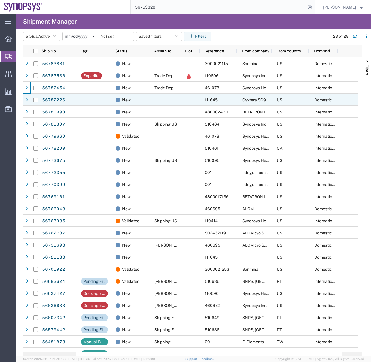
click at [23, 104] on div at bounding box center [26, 100] width 7 height 12
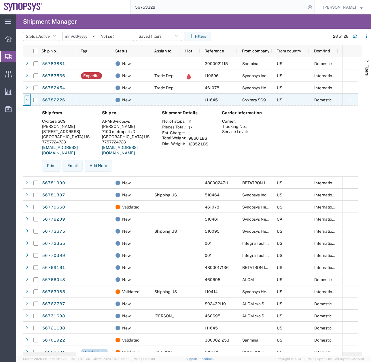
click at [28, 101] on icon at bounding box center [26, 100] width 3 height 4
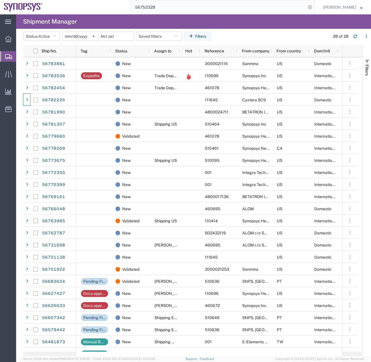
click at [27, 113] on icon at bounding box center [27, 112] width 2 height 4
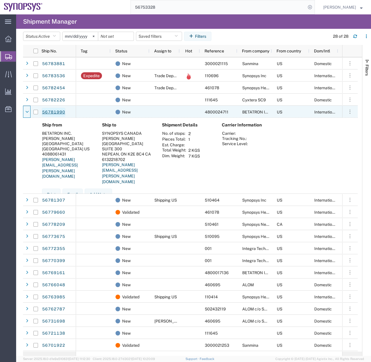
click at [52, 111] on link "56781990" at bounding box center [54, 112] width 24 height 9
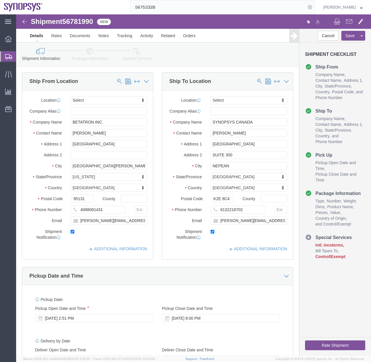
select select
click link "Activity"
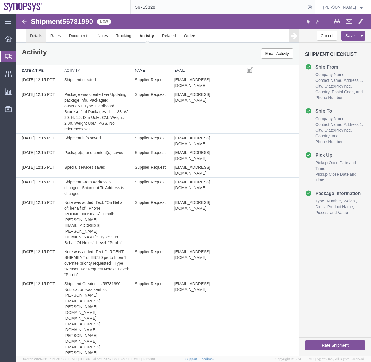
click at [35, 37] on link "Details" at bounding box center [36, 36] width 20 height 14
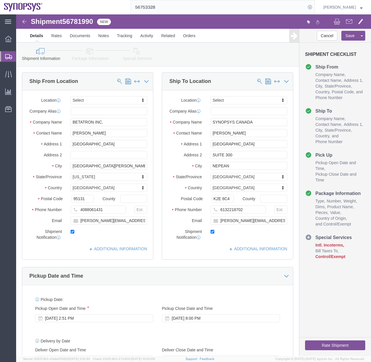
click icon
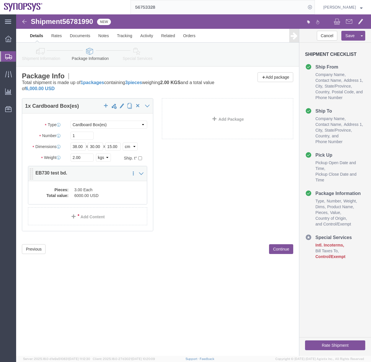
click dd "6000.00 USD"
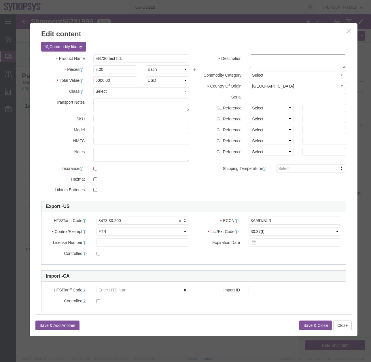
click textarea
drag, startPoint x: 73, startPoint y: 49, endPoint x: 64, endPoint y: 49, distance: 9.5
click div "Product Name EB730 test bd. Pieces 3.00 Select Bag Barrels 100Board Feet Bottle…"
click textarea
paste textarea "EB730 test bd."
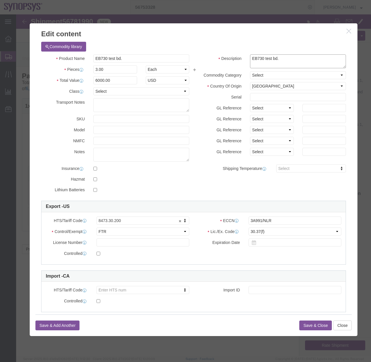
type textarea "EB730 test bd."
click button "Save & Close"
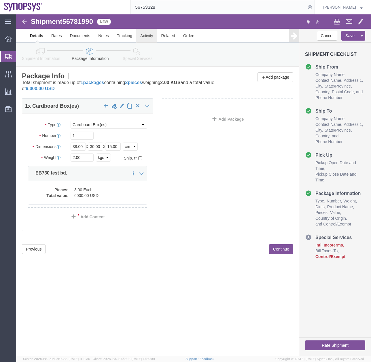
click link "Activity"
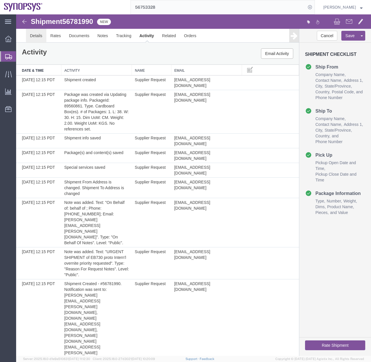
click at [40, 33] on link "Details" at bounding box center [36, 36] width 20 height 14
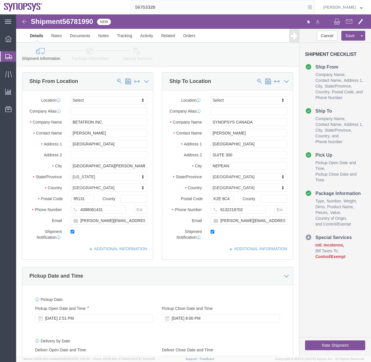
click at [6, 56] on icon at bounding box center [8, 56] width 7 height 5
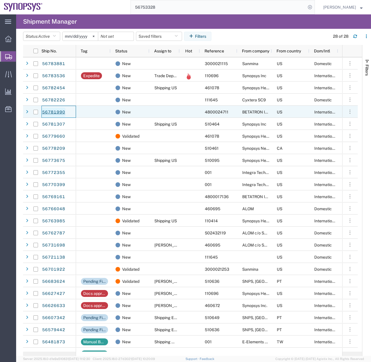
click at [59, 112] on link "56781990" at bounding box center [54, 112] width 24 height 9
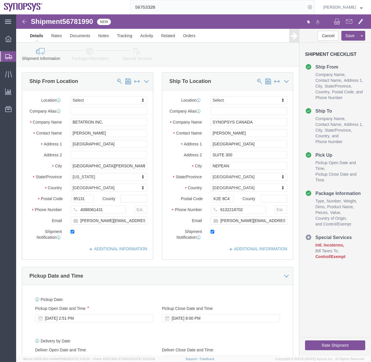
select select
click link "Documents"
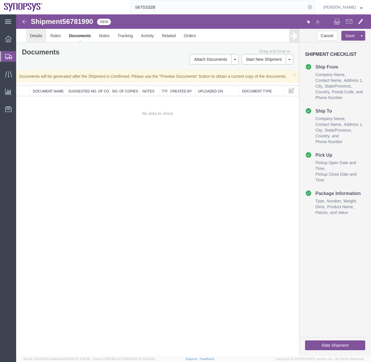
click at [36, 34] on link "Details" at bounding box center [36, 36] width 20 height 14
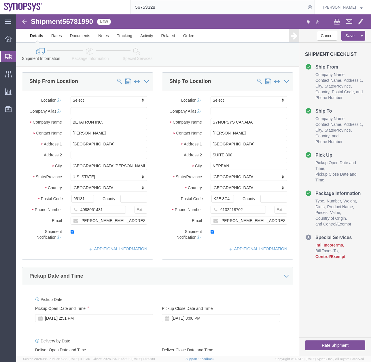
click icon
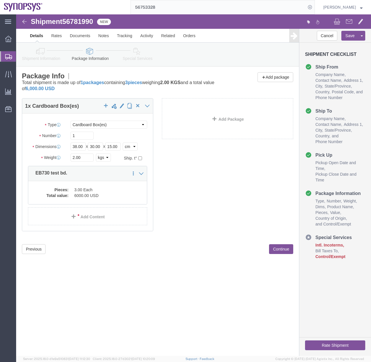
click link "Special Services"
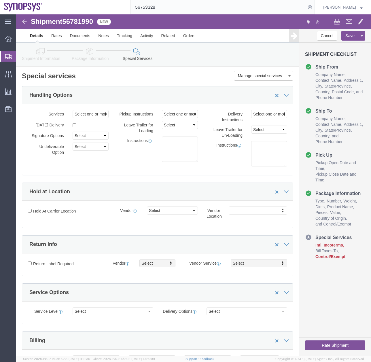
click icon
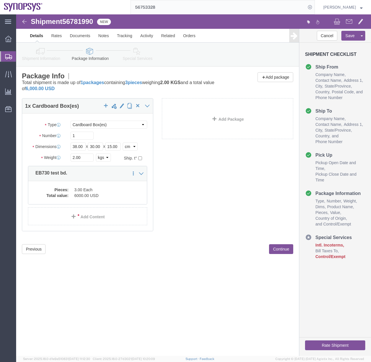
click link "Special Services"
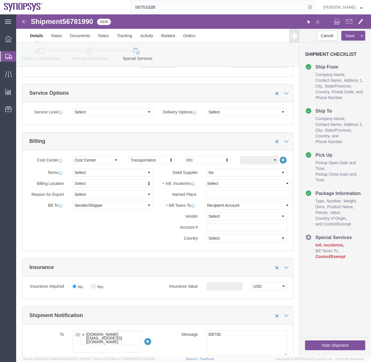
scroll to position [205, 0]
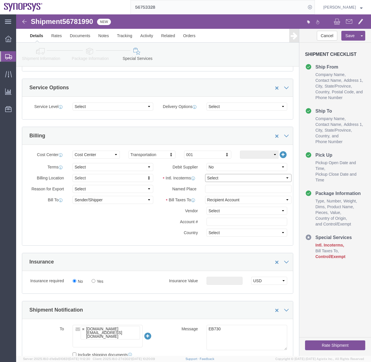
click select "Select Carriage Insurance Paid Carriage Paid To Cost and Freight Cost Insurance…"
select select "DDP"
click select "Select Carriage Insurance Paid Carriage Paid To Cost and Freight Cost Insurance…"
select select "SHIP"
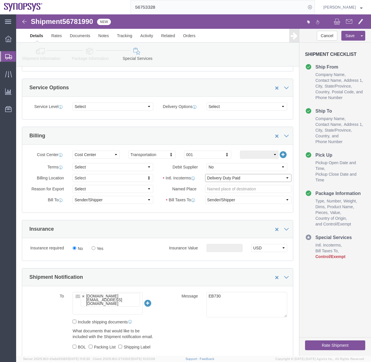
click select "Select Carriage Insurance Paid Carriage Paid To Cost and Freight Cost Insurance…"
select select "DAP"
click select "Select Carriage Insurance Paid Carriage Paid To Cost and Freight Cost Insurance…"
select select "RCPN"
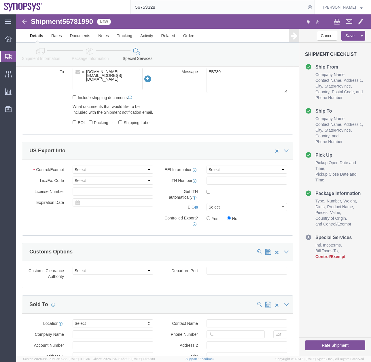
scroll to position [500, 0]
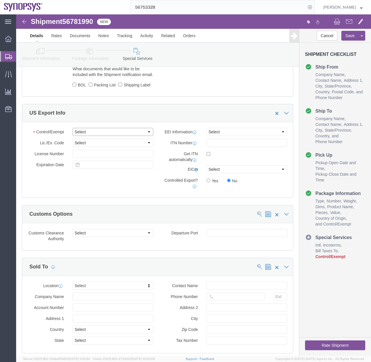
click select "Select ATF BIS DEA EPA FDA FTR ITAR OFAC Other (OPA)"
select select "FTR"
click select "Select ATF BIS DEA EPA FDA FTR ITAR OFAC Other (OPA)"
click select "Select AES-Direct EEI Carrier File EEI EEI Exempt"
select select "EXEM"
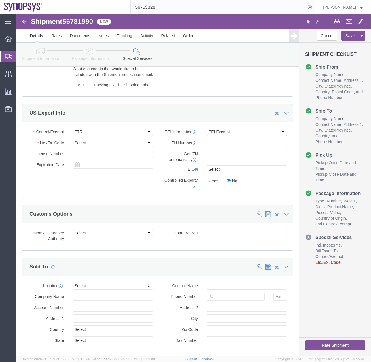
click select "Select AES-Direct EEI Carrier File EEI EEI Exempt"
click select "Select 30.2(d)(2) 30.36 30.37(a) 30.37(f) 30.37(g) 30.37(h) 30.37(i) 30.37(j) 3…"
select select "30.36"
click select "Select 30.2(d)(2) 30.36 30.37(a) 30.37(f) 30.37(g) 30.37(h) 30.37(i) 30.37(j) 3…"
click button "Rate Shipment"
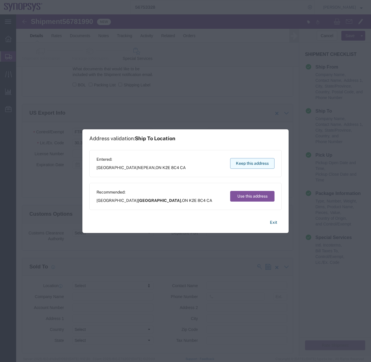
click at [255, 163] on button "Keep this address" at bounding box center [252, 163] width 44 height 11
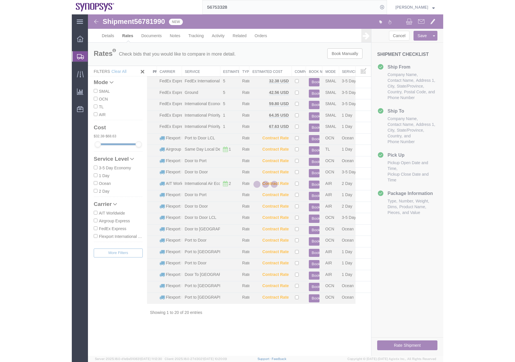
scroll to position [0, 0]
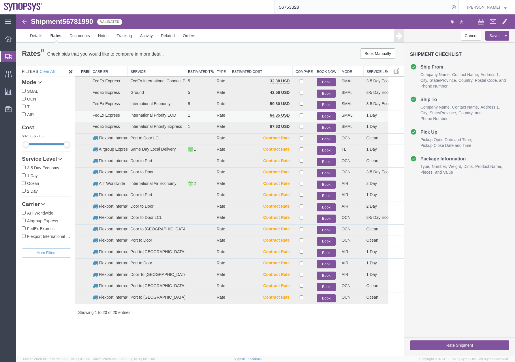
click at [321, 115] on button "Book" at bounding box center [326, 116] width 19 height 8
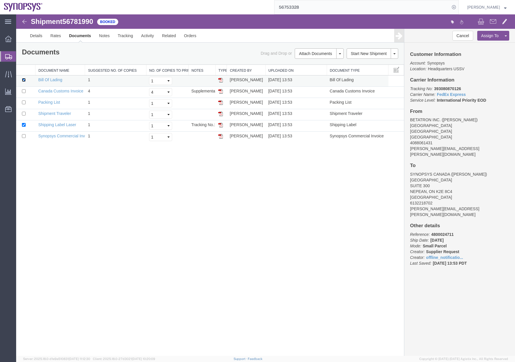
click at [25, 79] on input "checkbox" at bounding box center [24, 80] width 4 height 4
checkbox input "false"
click at [21, 105] on td at bounding box center [25, 103] width 19 height 11
click at [23, 101] on input "checkbox" at bounding box center [24, 103] width 4 height 4
checkbox input "true"
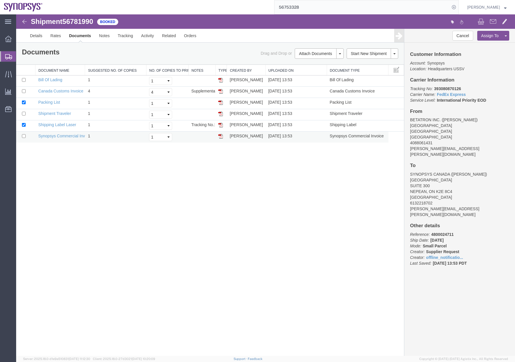
click at [28, 137] on td at bounding box center [25, 137] width 19 height 11
click at [24, 136] on input "checkbox" at bounding box center [24, 136] width 4 height 4
checkbox input "true"
click at [181, 196] on div "Shipment 56781990 6 of 6 Booked Details Rates Documents Notes Tracking Activity…" at bounding box center [265, 185] width 499 height 342
click at [96, 205] on div "Shipment 56781990 6 of 6 Booked Details Rates Documents Notes Tracking Activity…" at bounding box center [265, 185] width 499 height 342
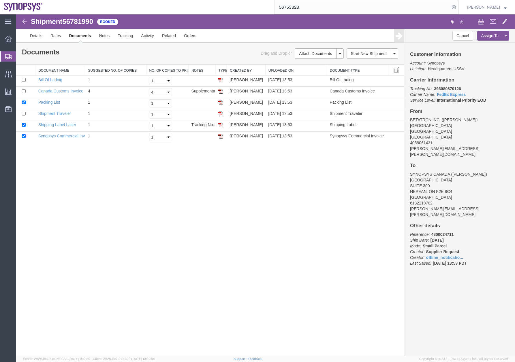
click at [7, 56] on icon at bounding box center [8, 56] width 7 height 5
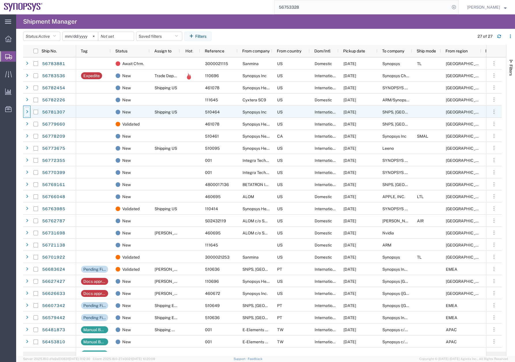
click at [27, 113] on icon at bounding box center [27, 112] width 2 height 4
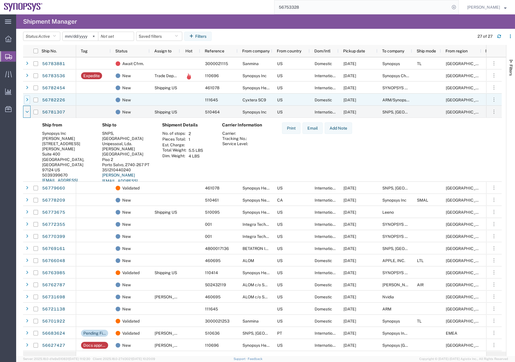
click at [26, 100] on icon at bounding box center [27, 100] width 2 height 4
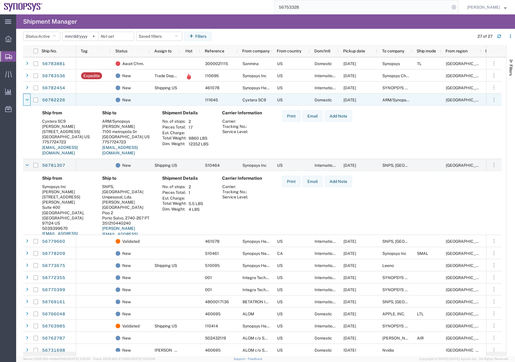
click at [26, 100] on icon at bounding box center [26, 100] width 3 height 4
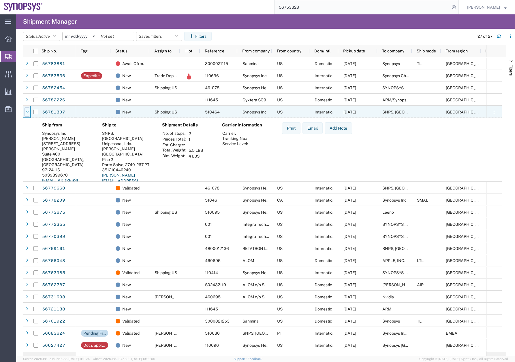
click at [28, 112] on icon at bounding box center [26, 112] width 3 height 4
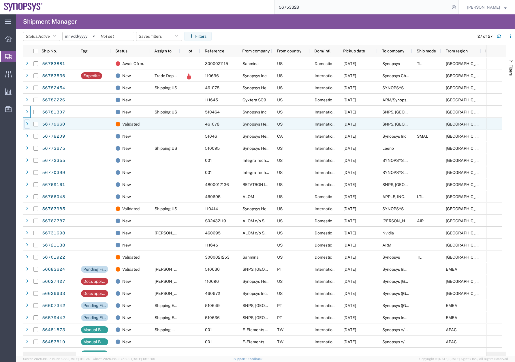
click at [27, 124] on icon at bounding box center [27, 124] width 2 height 4
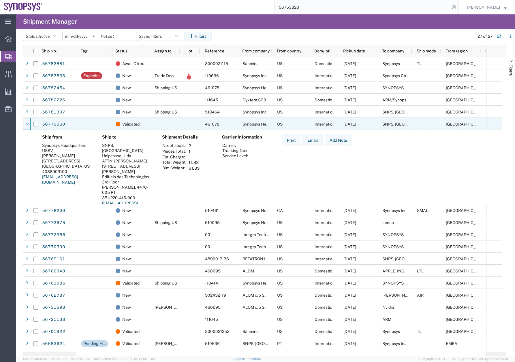
click at [27, 124] on icon at bounding box center [26, 124] width 3 height 4
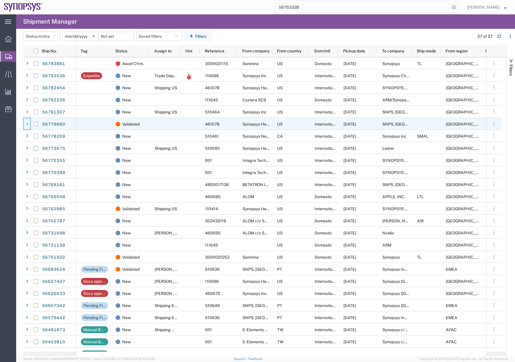
click at [27, 124] on icon at bounding box center [27, 124] width 2 height 4
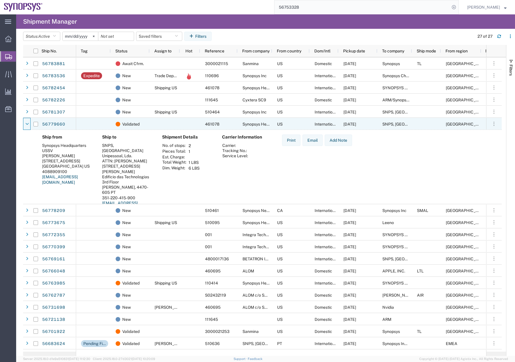
click at [27, 124] on icon at bounding box center [26, 124] width 3 height 4
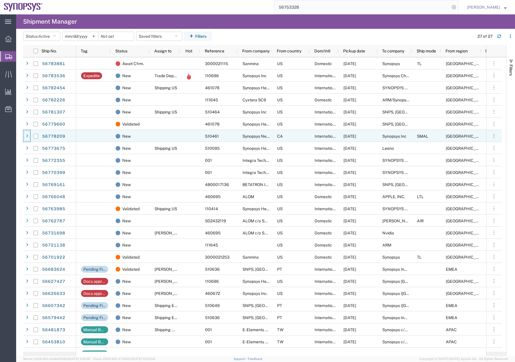
click at [26, 138] on icon at bounding box center [27, 136] width 2 height 4
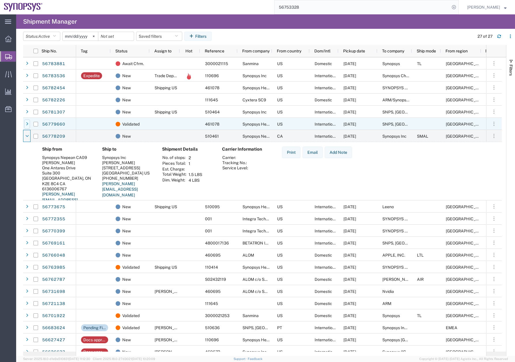
click at [29, 124] on div at bounding box center [27, 124] width 6 height 9
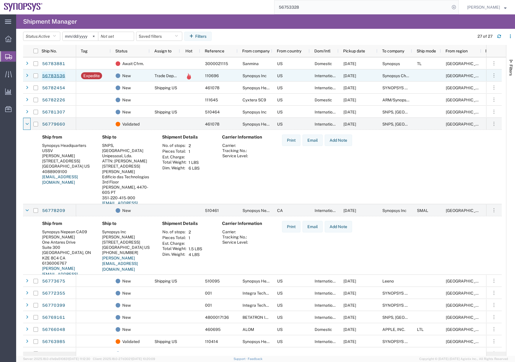
click at [53, 75] on link "56783536" at bounding box center [54, 76] width 24 height 9
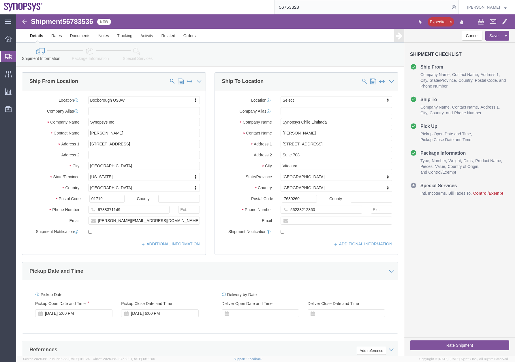
select select "63185"
select select
click link "Package Information"
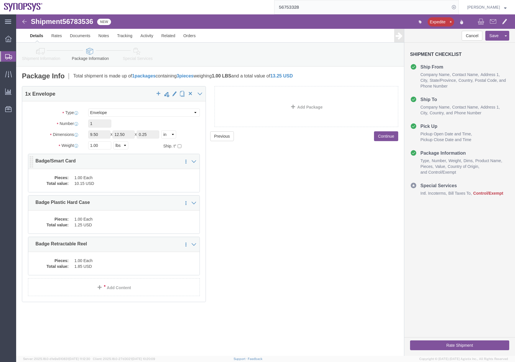
click dd "1.00 Each"
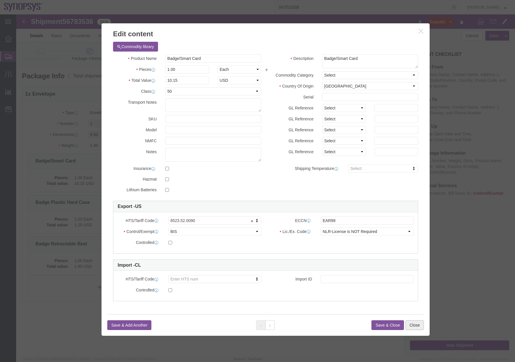
click button "Close"
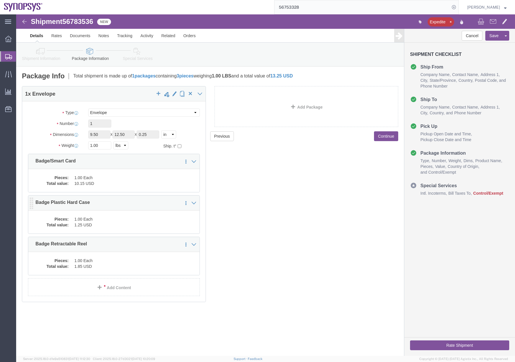
click dd "1.00 Each"
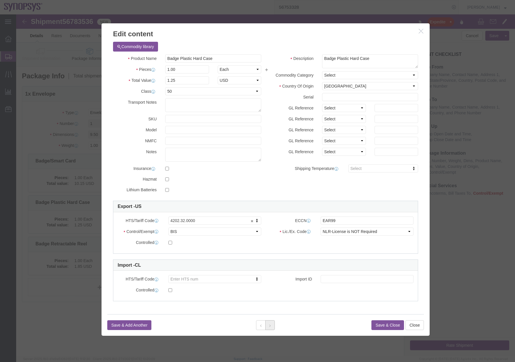
click button
click button "Close"
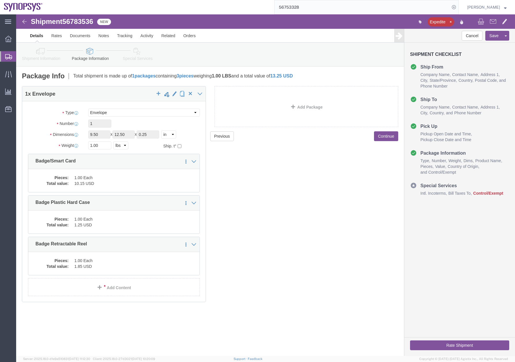
click icon
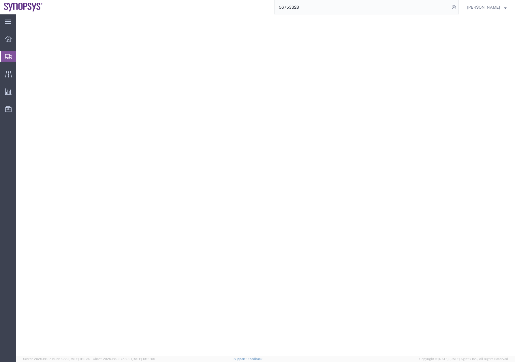
select select
select select "COSTCENTER"
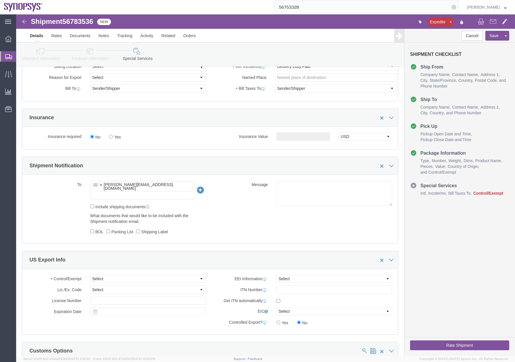
scroll to position [343, 0]
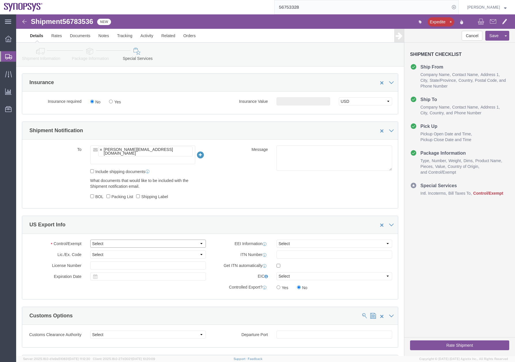
click select "Select ATF BIS DEA EPA FDA FTR ITAR OFAC Other (OPA)"
select select "FTR"
click select "Select ATF BIS DEA EPA FDA FTR ITAR OFAC Other (OPA)"
click select "Select AES-Direct EEI Carrier File EEI EEI Exempt"
select select "EXEM"
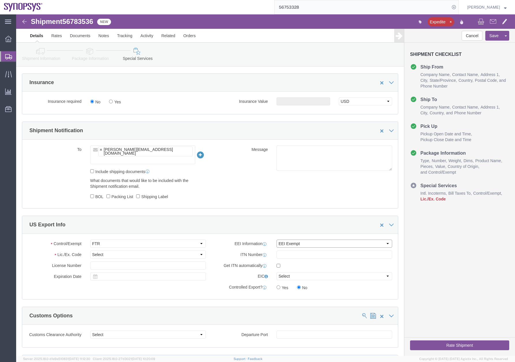
click select "Select AES-Direct EEI Carrier File EEI EEI Exempt"
click select "Select 30.2(d)(2) 30.36 30.37(a) 30.37(f) 30.37(g) 30.37(h) 30.37(i) 30.37(j) 3…"
select select "30.37(a)"
click select "Select 30.2(d)(2) 30.36 30.37(a) 30.37(f) 30.37(g) 30.37(h) 30.37(i) 30.37(j) 3…"
click at [6, 55] on icon at bounding box center [8, 56] width 7 height 5
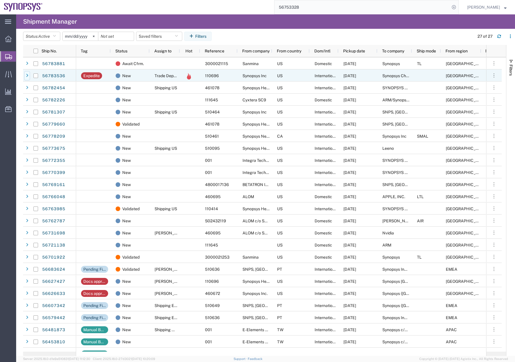
click at [29, 76] on div at bounding box center [27, 75] width 6 height 9
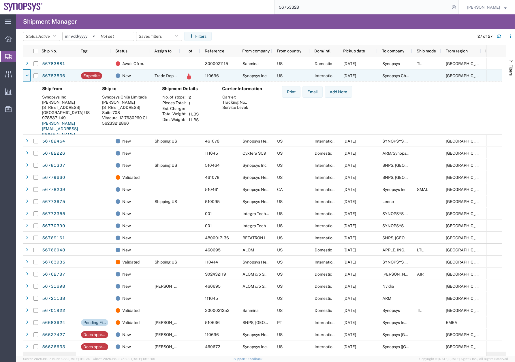
click at [29, 76] on div at bounding box center [27, 75] width 6 height 9
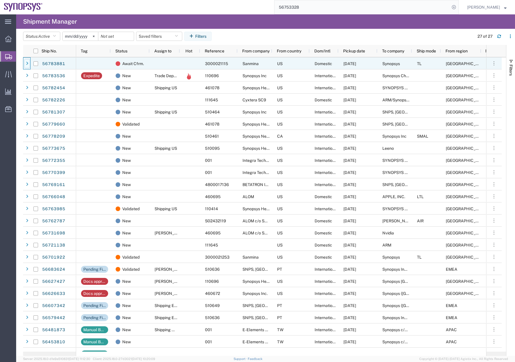
click at [29, 64] on div at bounding box center [27, 63] width 6 height 9
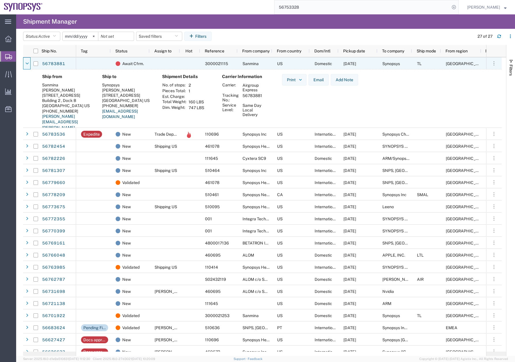
click at [29, 64] on div at bounding box center [27, 63] width 6 height 9
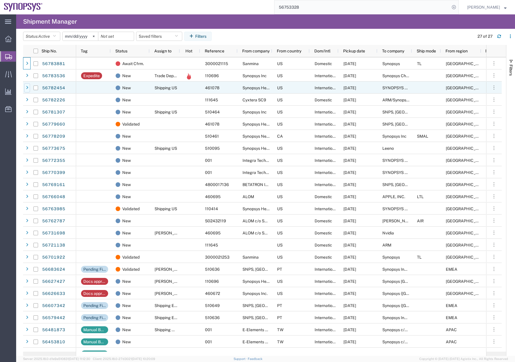
click at [29, 86] on div at bounding box center [27, 87] width 6 height 9
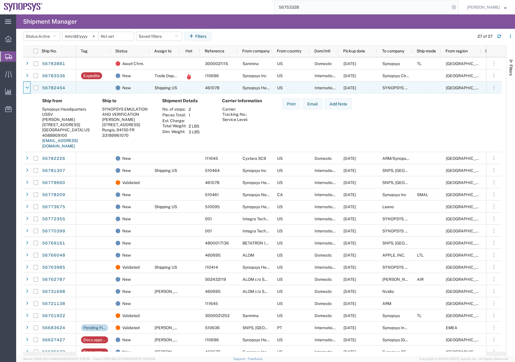
click at [29, 86] on div at bounding box center [27, 87] width 6 height 9
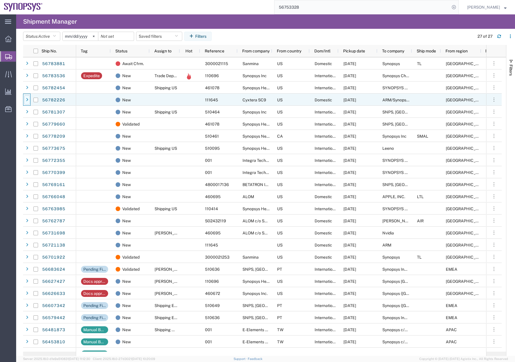
click at [27, 99] on icon at bounding box center [27, 100] width 2 height 4
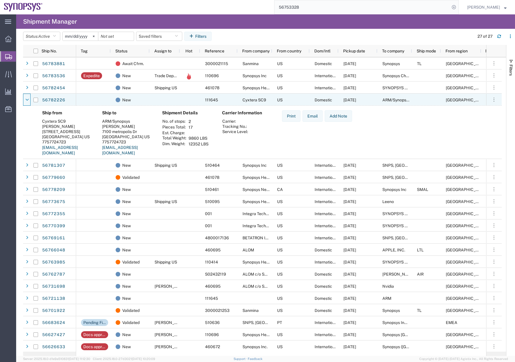
click at [27, 99] on icon at bounding box center [26, 100] width 3 height 4
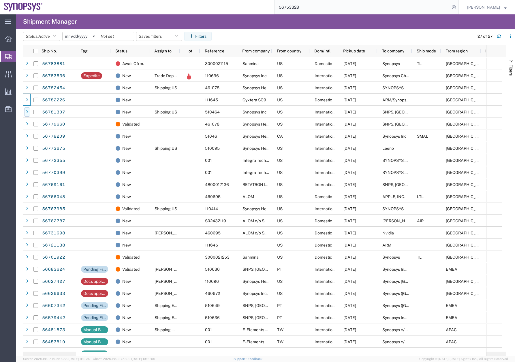
click at [29, 108] on div at bounding box center [27, 112] width 6 height 9
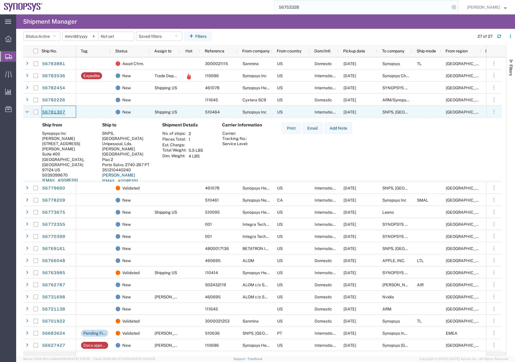
click at [53, 112] on link "56781307" at bounding box center [54, 112] width 24 height 9
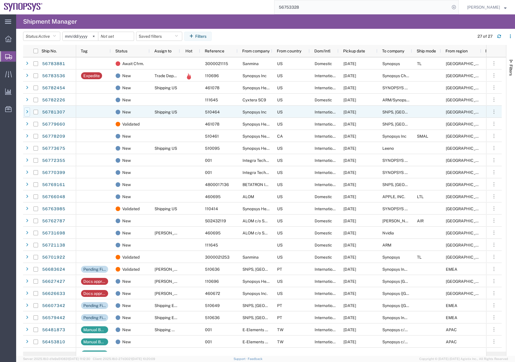
click at [27, 110] on icon at bounding box center [27, 112] width 2 height 4
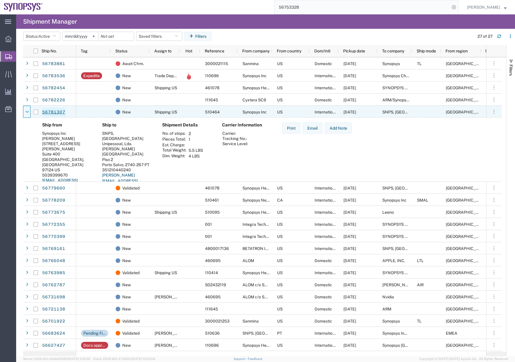
click at [53, 110] on link "56781307" at bounding box center [54, 112] width 24 height 9
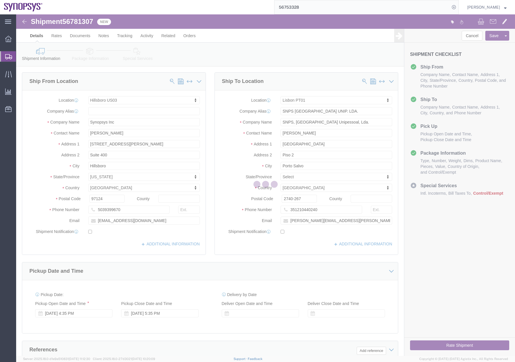
select select "63190"
select select "63152"
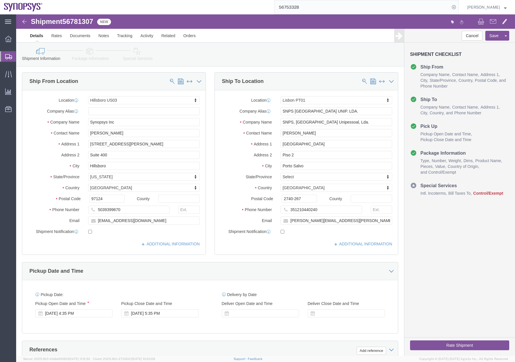
click icon
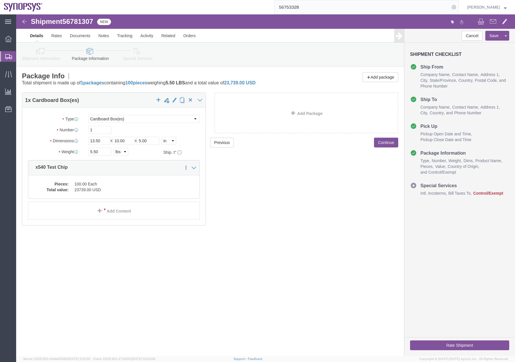
click icon
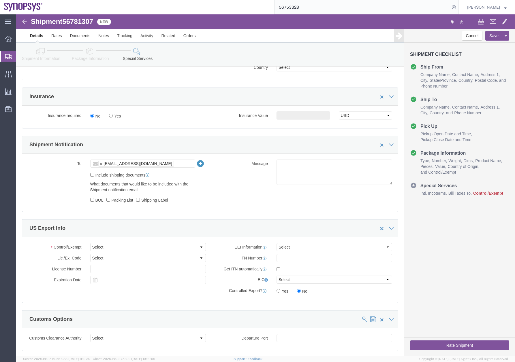
scroll to position [393, 0]
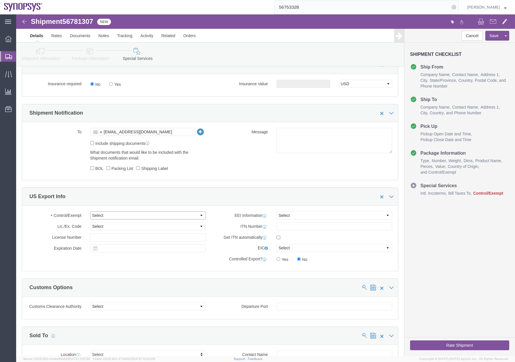
click select "Select ATF BIS DEA EPA FDA FTR ITAR OFAC Other (OPA)"
click icon
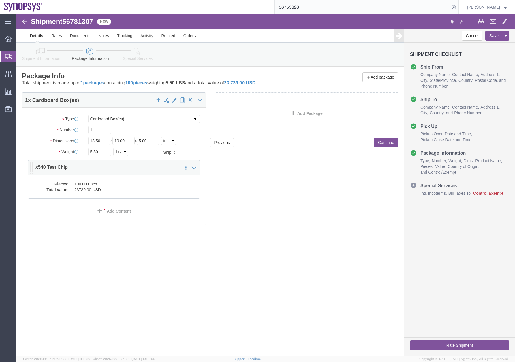
click dd "23739.00 USD"
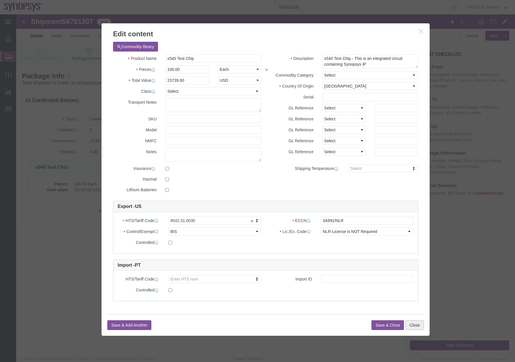
click button "Close"
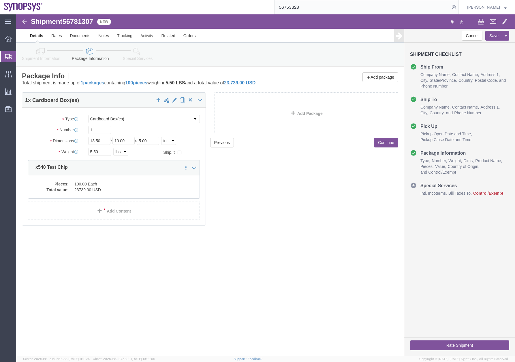
click link "Special Services"
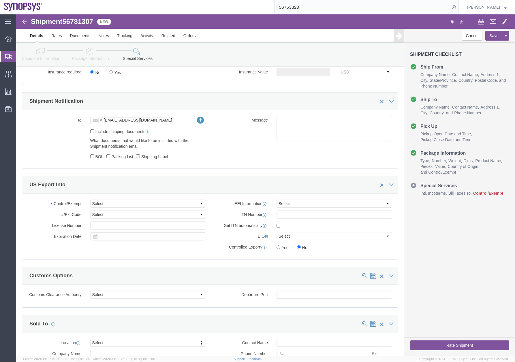
scroll to position [414, 0]
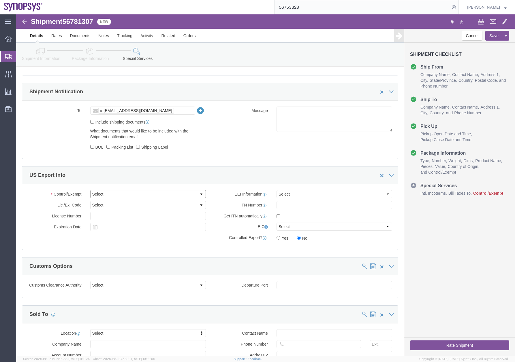
click select "Select ATF BIS DEA EPA FDA FTR ITAR OFAC Other (OPA)"
select select "BIS"
click select "Select ATF BIS DEA EPA FDA FTR ITAR OFAC Other (OPA)"
click select "Select AGR-Agricultural APP-Computers APR-Additional Permissive Exports AVS-Air…"
select select "NLR"
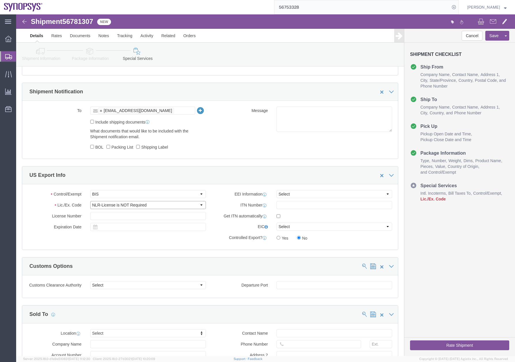
click select "Select AGR-Agricultural APP-Computers APR-Additional Permissive Exports AVS-Air…"
click select "Select AES-Direct EEI Carrier File EEI EEI Exempt"
select select "AESD"
click select "Select AES-Direct EEI Carrier File EEI EEI Exempt"
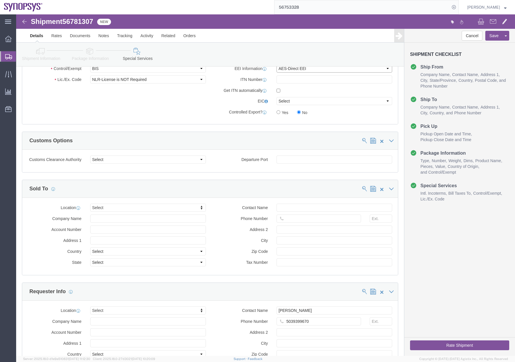
scroll to position [483, 0]
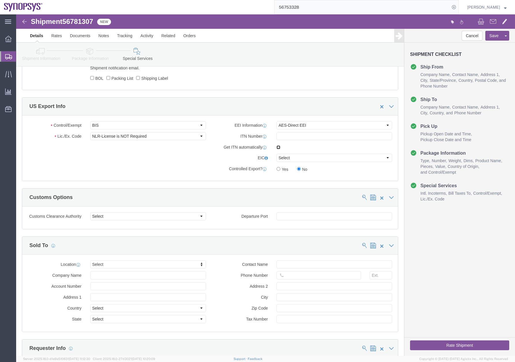
click input "checkbox"
checkbox input "true"
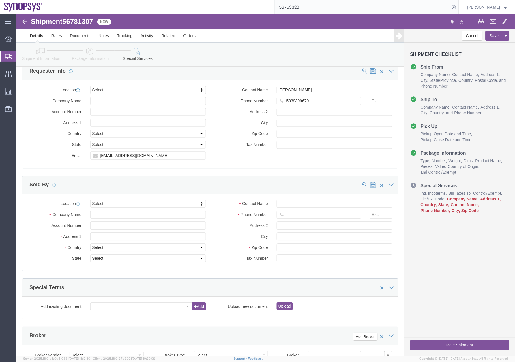
scroll to position [758, 0]
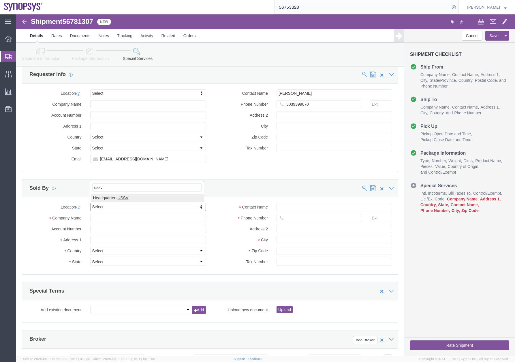
type input "ussv"
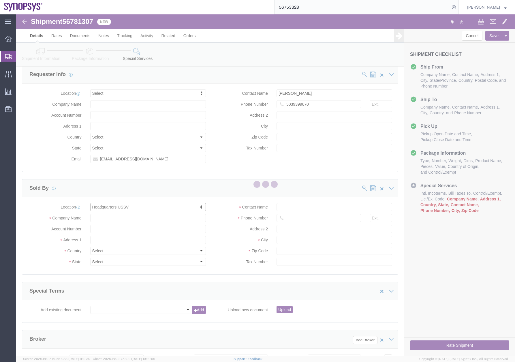
select select "CA"
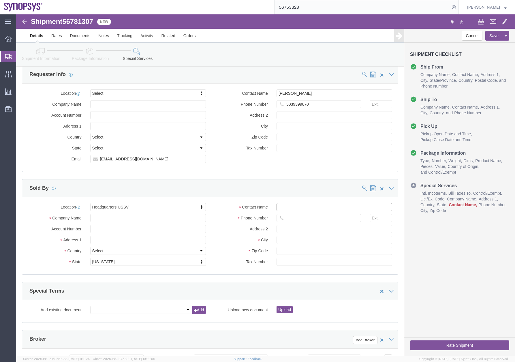
click input "Contact Name"
type input "r"
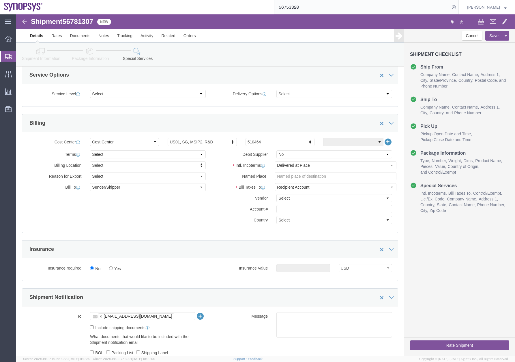
scroll to position [56, 0]
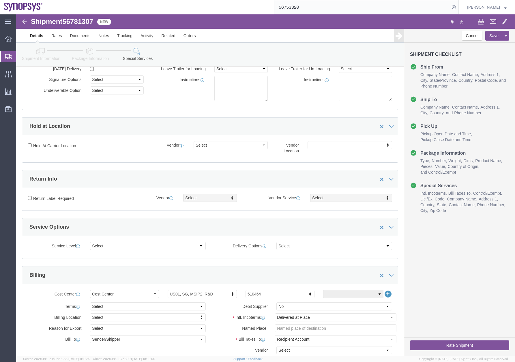
type input "[PERSON_NAME]"
drag, startPoint x: 8, startPoint y: 57, endPoint x: 64, endPoint y: 62, distance: 56.4
click at [8, 57] on icon at bounding box center [8, 56] width 7 height 5
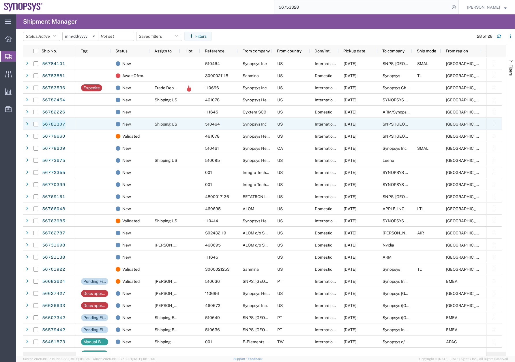
click at [53, 123] on link "56781307" at bounding box center [54, 124] width 24 height 9
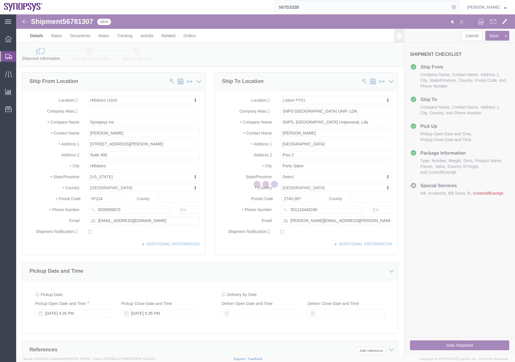
select select "63190"
select select "63152"
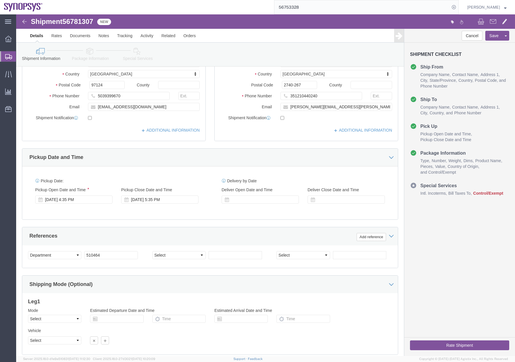
scroll to position [19, 0]
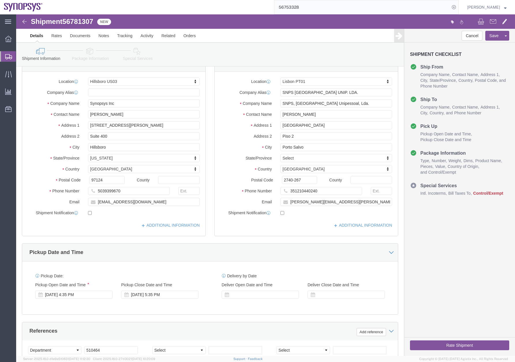
click icon
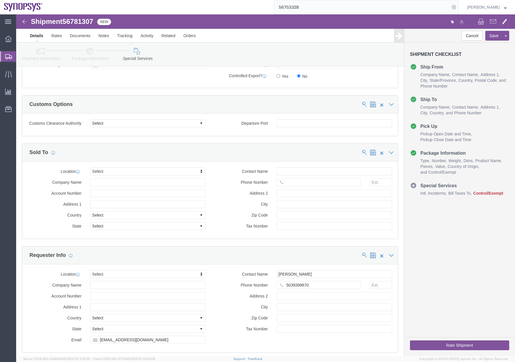
scroll to position [475, 0]
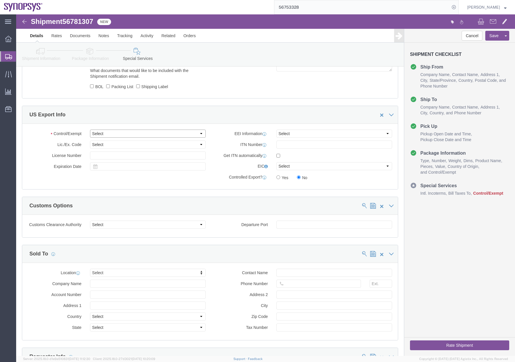
click select "Select ATF BIS DEA EPA FDA FTR ITAR OFAC Other (OPA)"
select select "BIS"
click select "Select ATF BIS DEA EPA FDA FTR ITAR OFAC Other (OPA)"
click select "Select AES-Direct EEI Carrier File EEI EEI Exempt"
select select "AESD"
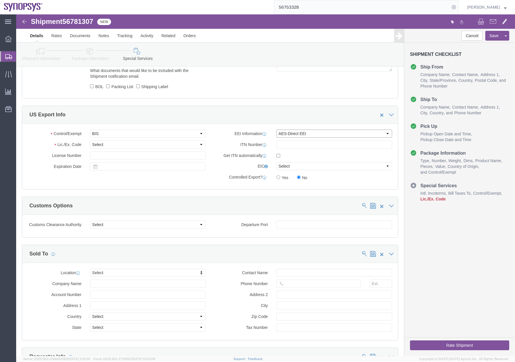
click select "Select AES-Direct EEI Carrier File EEI EEI Exempt"
click select "Select AGR-Agricultural APP-Computers APR-Additional Permissive Exports AVS-Air…"
select select "NLR"
click select "Select AGR-Agricultural APP-Computers APR-Additional Permissive Exports AVS-Air…"
click input "checkbox"
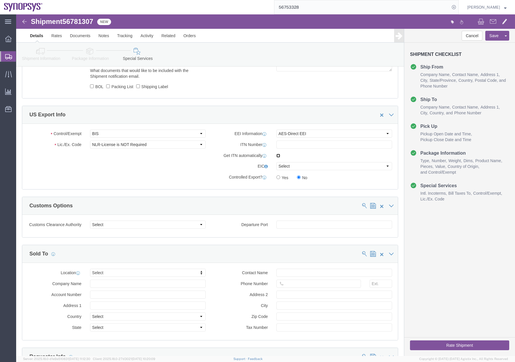
checkbox input "true"
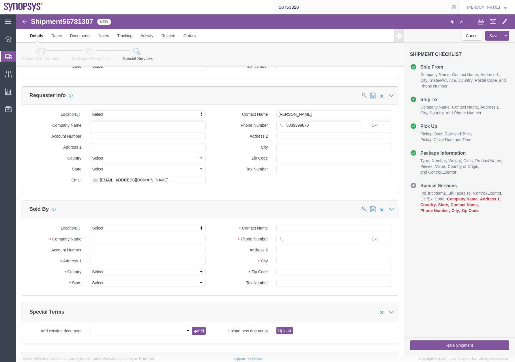
scroll to position [765, 0]
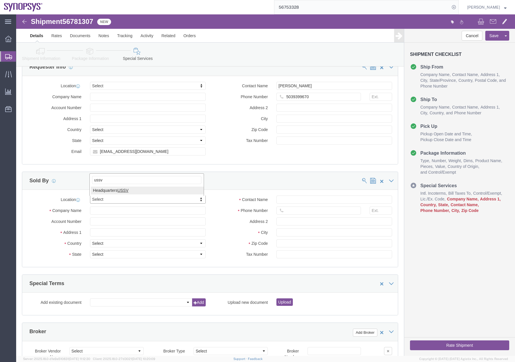
type input "ussv"
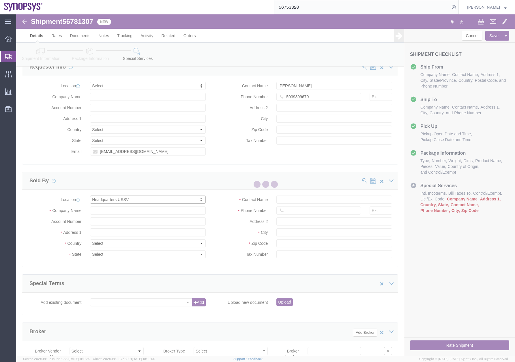
select select "CA"
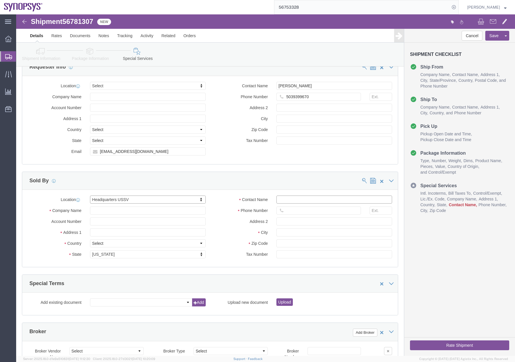
click input "Contact Name"
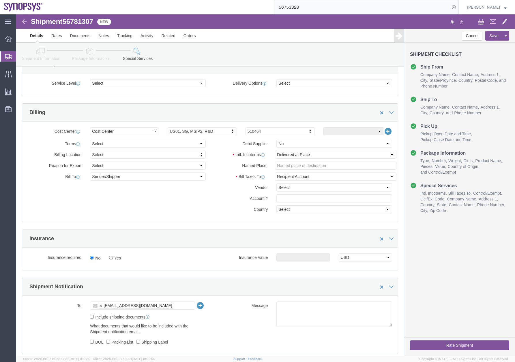
scroll to position [103, 0]
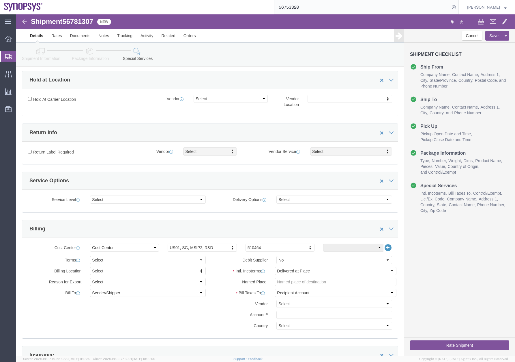
type input "[PERSON_NAME]"
click icon
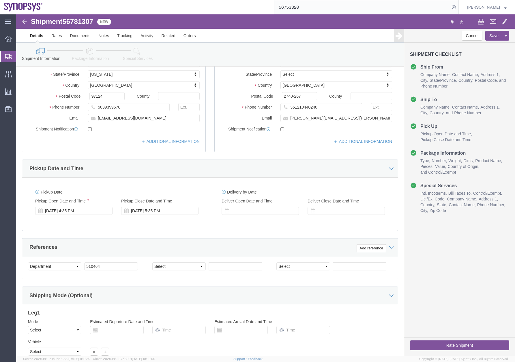
click button "Rate Shipment"
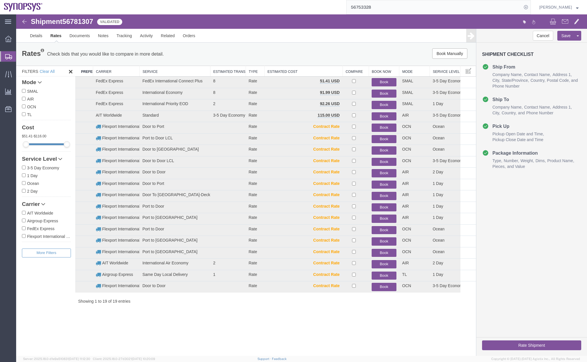
drag, startPoint x: 3, startPoint y: 165, endPoint x: 10, endPoint y: 167, distance: 7.1
click at [10, 167] on div "main_menu Created with Sketch. Collapse Menu Overview Shipments Shipment Manage…" at bounding box center [8, 188] width 16 height 348
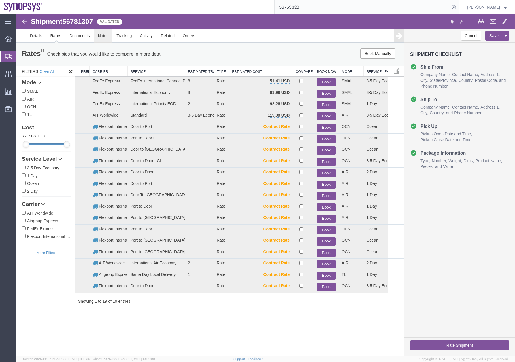
click at [99, 34] on link "Notes" at bounding box center [103, 36] width 19 height 14
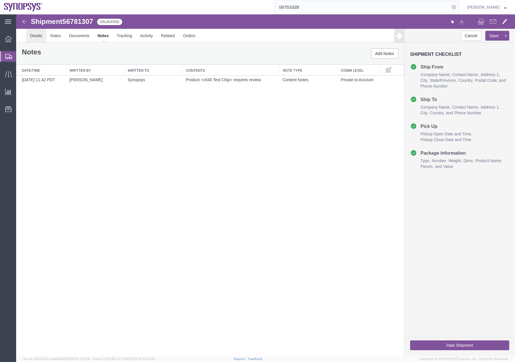
click at [31, 37] on link "Details" at bounding box center [36, 36] width 20 height 14
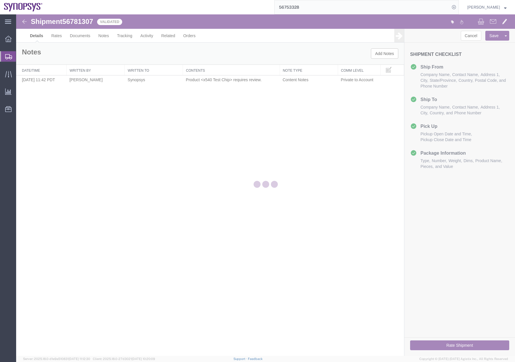
select select "63190"
select select "63152"
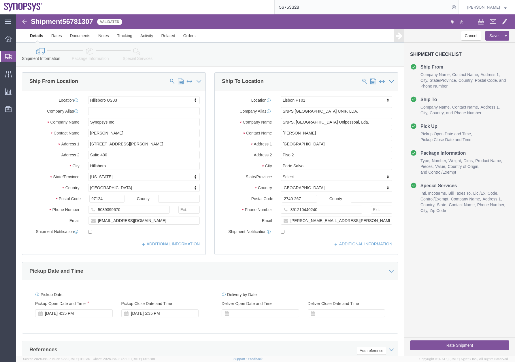
click icon
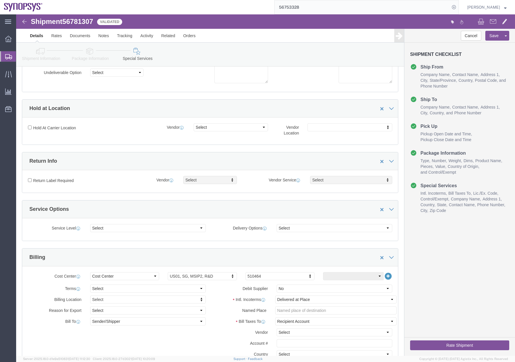
scroll to position [8, 0]
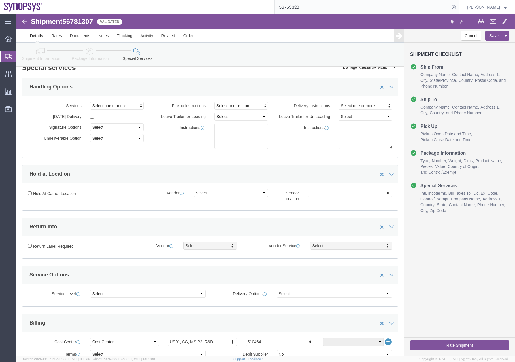
click button "Rate Shipment"
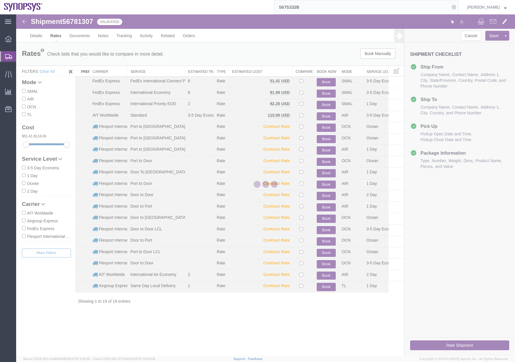
scroll to position [0, 0]
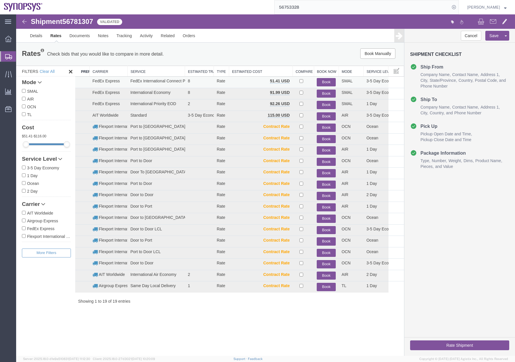
click at [321, 82] on button "Book" at bounding box center [326, 82] width 19 height 8
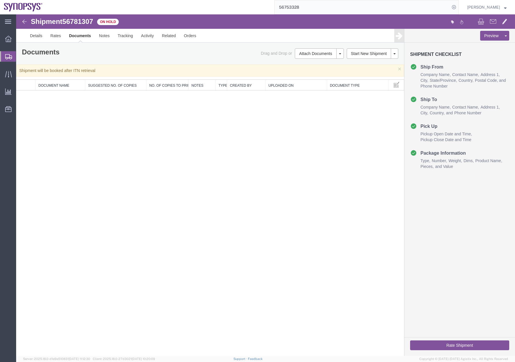
click at [7, 56] on icon at bounding box center [8, 56] width 7 height 5
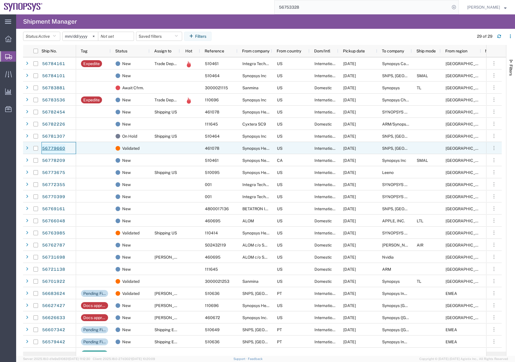
click at [55, 148] on link "56779660" at bounding box center [54, 148] width 24 height 9
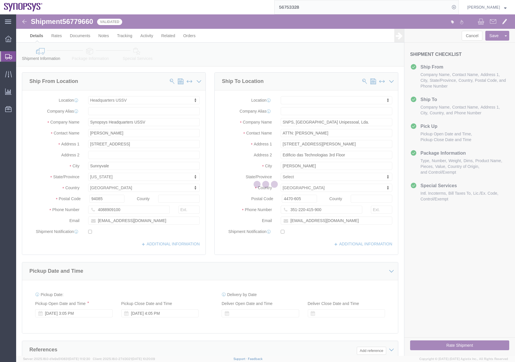
select select "63204"
select select
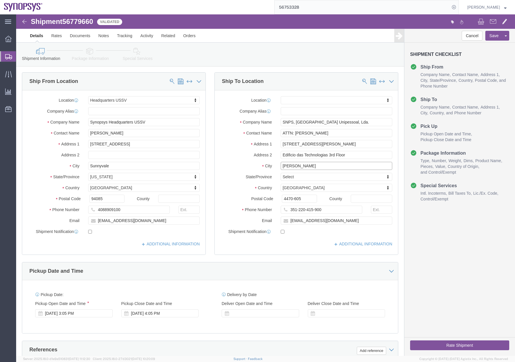
click input "Maia"
type input "Moreira Da Maia"
click div "ADDITIONAL INFORMATION"
click link "Package Information"
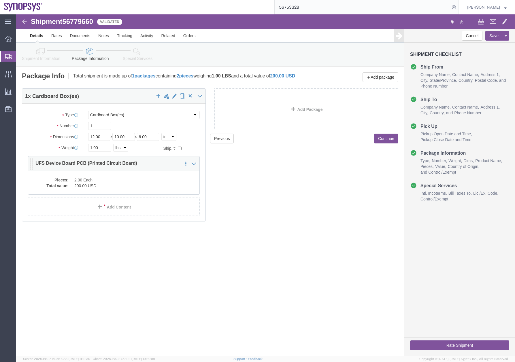
click dd "200.00 USD"
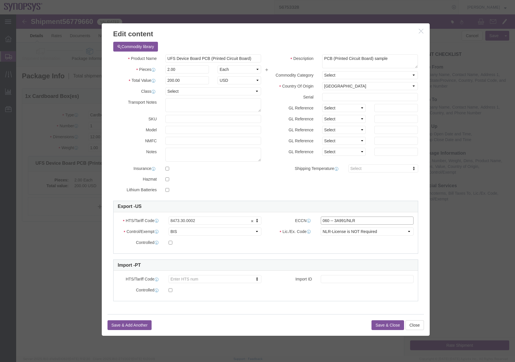
click input "060 -- 3A991/NLR"
click input "3A991/NLR"
type input "3A991"
click button "Save & Close"
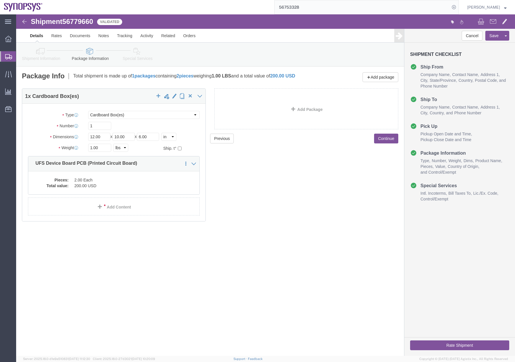
click icon
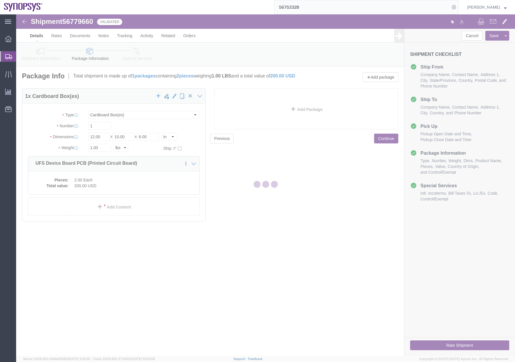
select select
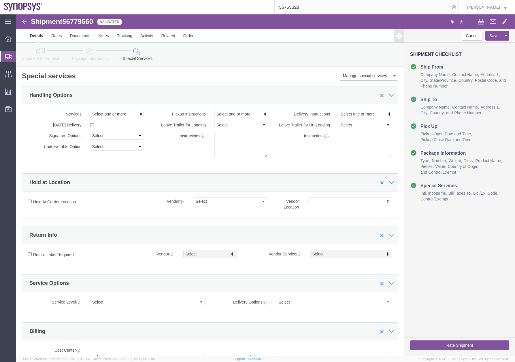
select select "COSTCENTER"
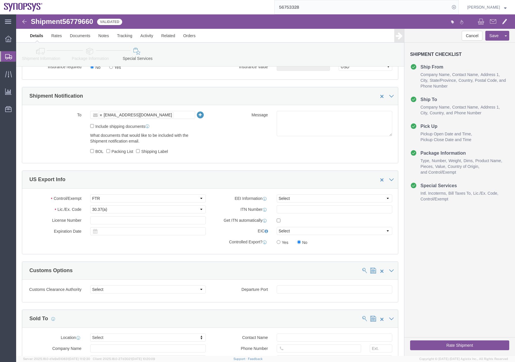
scroll to position [418, 0]
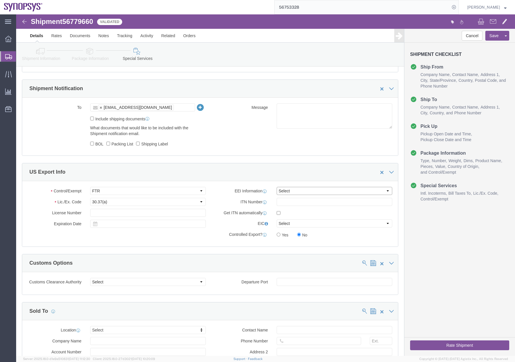
click select "Select AES-Direct EEI Carrier File EEI EEI Exempt"
select select "EXEM"
click select "Select AES-Direct EEI Carrier File EEI EEI Exempt"
click icon
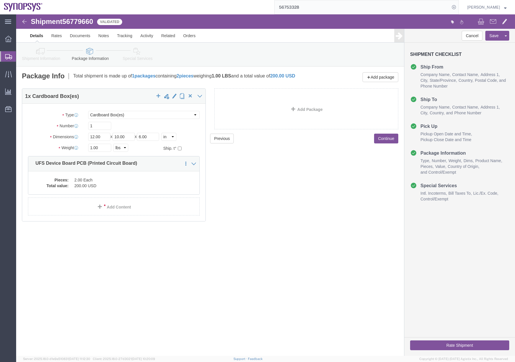
click at [9, 56] on icon at bounding box center [8, 56] width 7 height 5
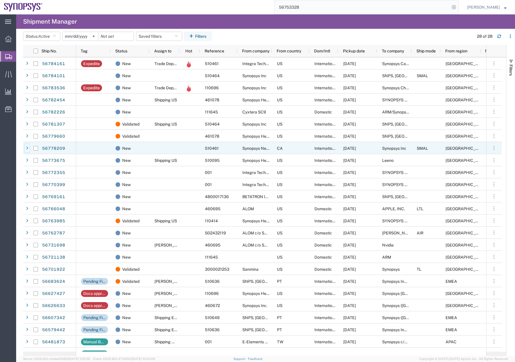
click at [26, 147] on div at bounding box center [27, 148] width 6 height 9
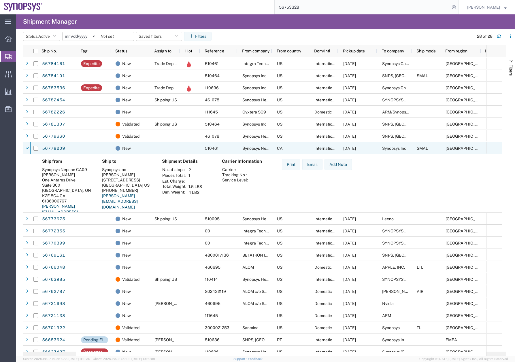
click at [26, 147] on icon at bounding box center [26, 148] width 3 height 4
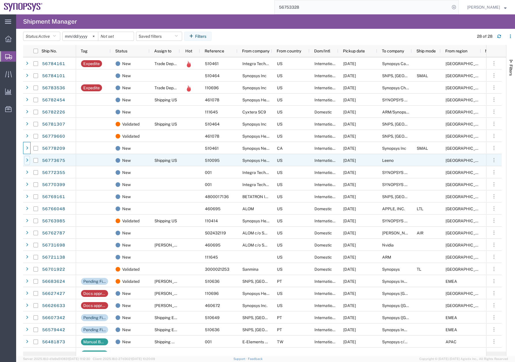
click at [27, 160] on icon at bounding box center [27, 161] width 2 height 4
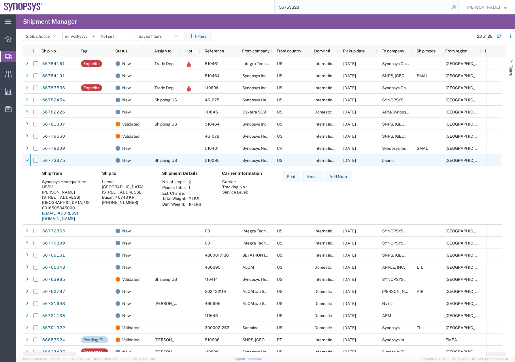
click at [27, 160] on icon at bounding box center [26, 161] width 3 height 4
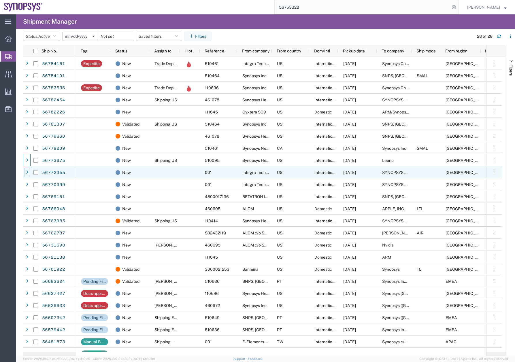
click at [26, 173] on div at bounding box center [27, 172] width 6 height 9
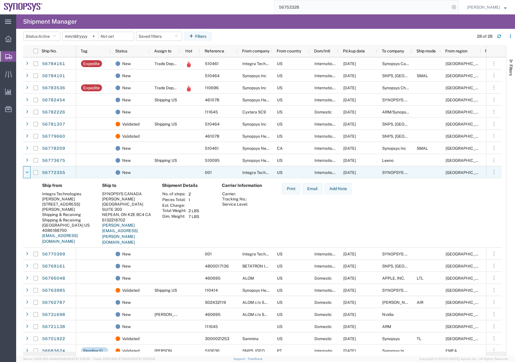
click at [26, 173] on icon at bounding box center [26, 173] width 3 height 4
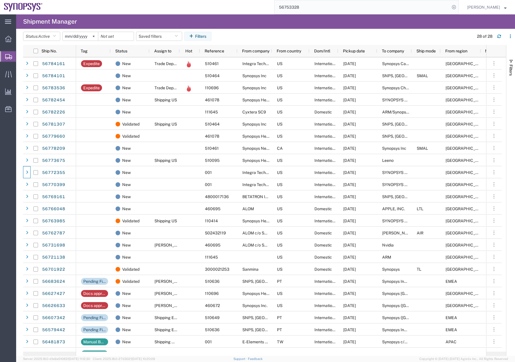
click at [22, 139] on agx-table-manager "Status: Active Active All Approved Booked Canceled Delivered Denied New On Hold…" at bounding box center [265, 193] width 499 height 328
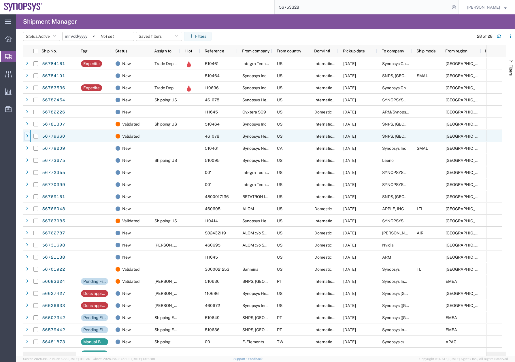
click at [27, 136] on icon at bounding box center [27, 136] width 2 height 4
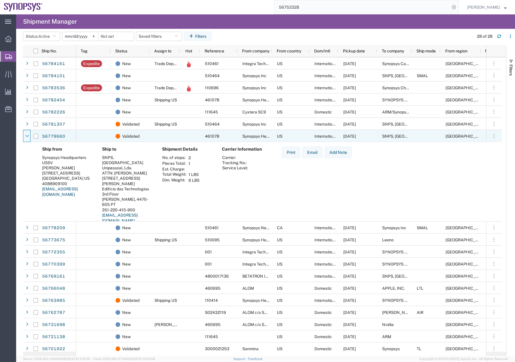
click at [27, 136] on icon at bounding box center [26, 136] width 3 height 4
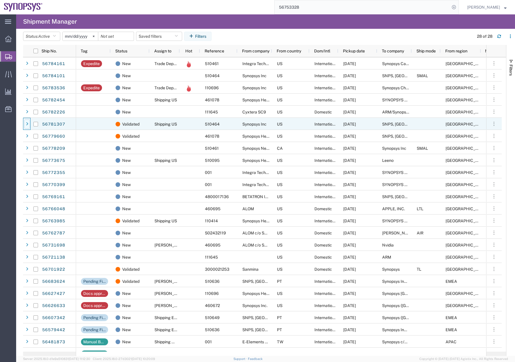
click at [27, 121] on div at bounding box center [27, 124] width 6 height 9
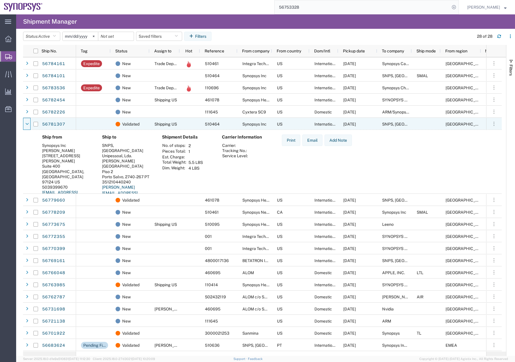
click at [27, 121] on div at bounding box center [27, 124] width 6 height 9
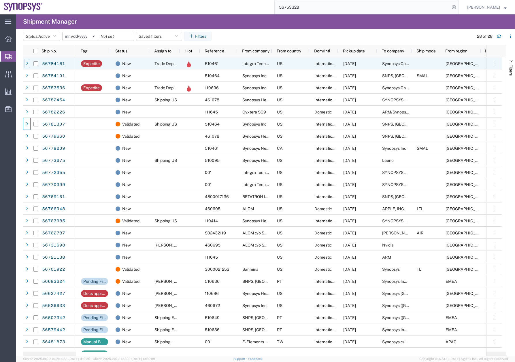
click at [28, 64] on icon at bounding box center [27, 64] width 2 height 4
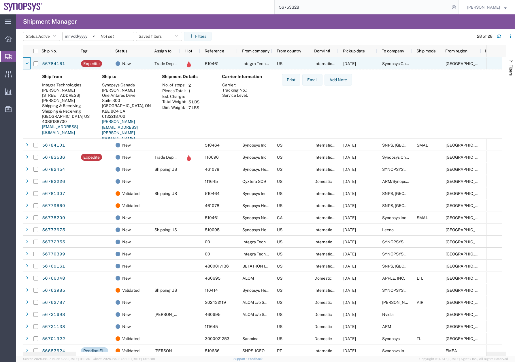
click at [28, 64] on icon at bounding box center [26, 64] width 3 height 4
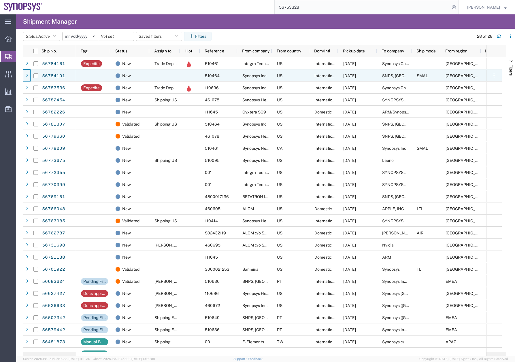
click at [27, 77] on icon at bounding box center [27, 76] width 2 height 4
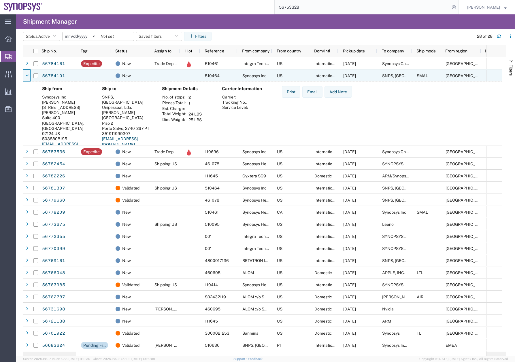
click at [27, 77] on icon at bounding box center [26, 76] width 3 height 4
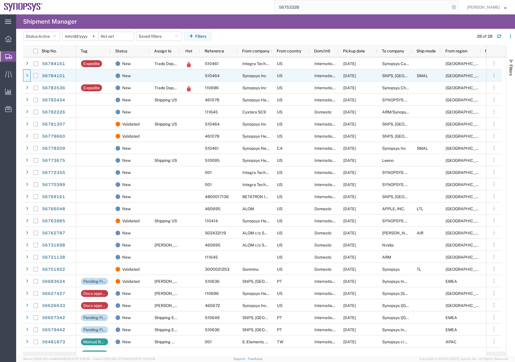
click at [27, 77] on icon at bounding box center [27, 76] width 2 height 4
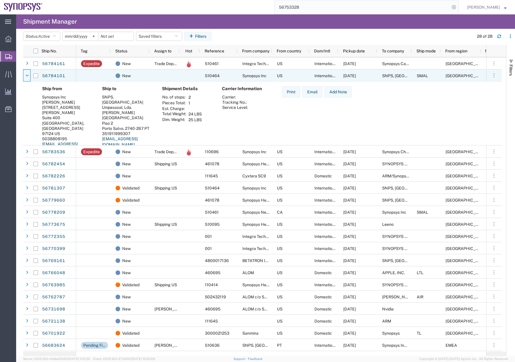
click at [27, 77] on icon at bounding box center [26, 76] width 3 height 4
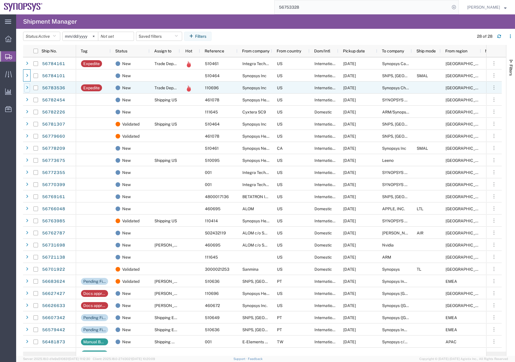
click at [27, 88] on icon at bounding box center [27, 88] width 2 height 4
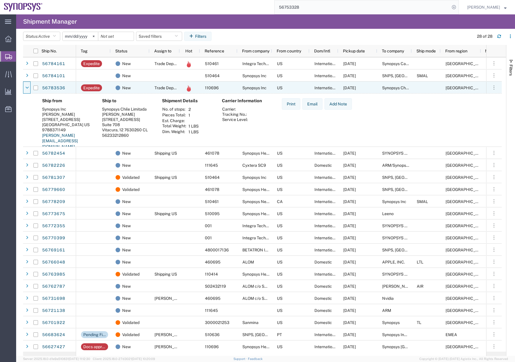
click at [27, 88] on icon at bounding box center [26, 88] width 3 height 4
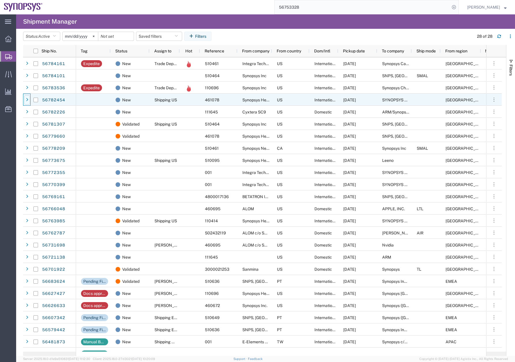
click at [25, 101] on div at bounding box center [27, 99] width 6 height 9
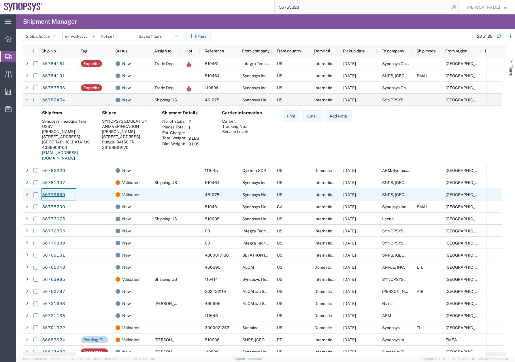
click at [49, 192] on link "56779660" at bounding box center [54, 195] width 24 height 9
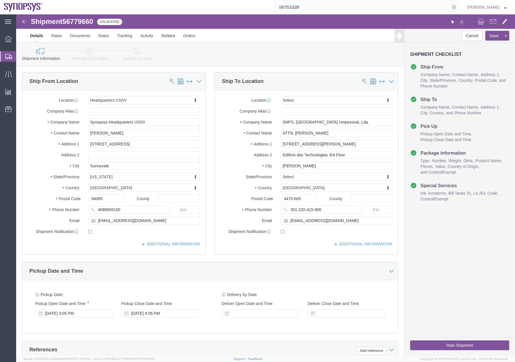
select select "63204"
select select
click icon
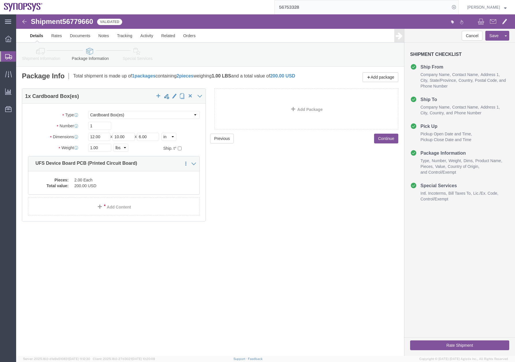
click icon
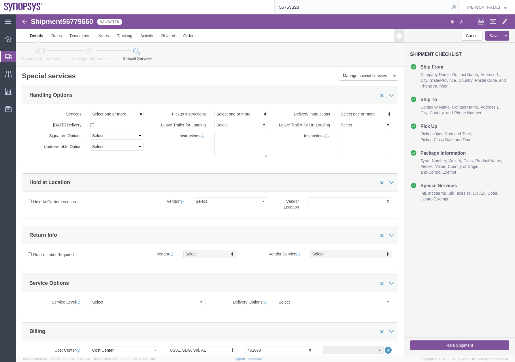
click icon
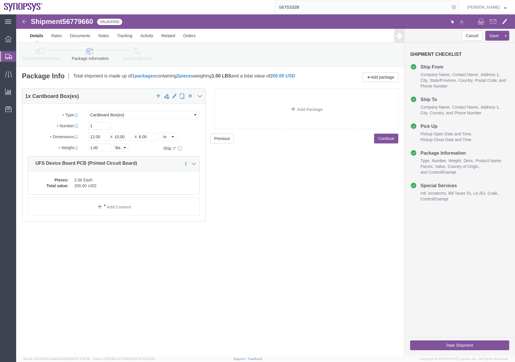
click button "Rate Shipment"
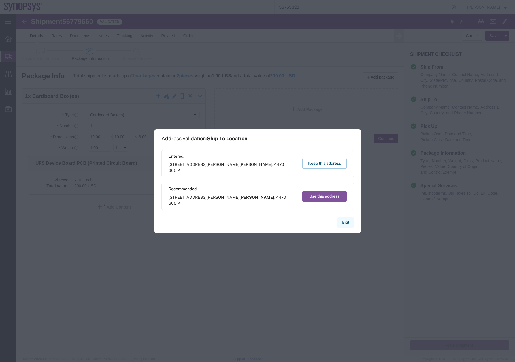
click at [348, 222] on button "Exit" at bounding box center [346, 223] width 16 height 10
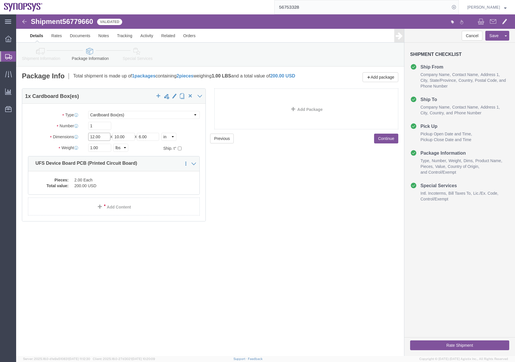
click input "12.00"
drag, startPoint x: 52, startPoint y: 134, endPoint x: -29, endPoint y: 154, distance: 83.4
click html "Shipment 56779660 Validated Details Rates Documents Notes Tracking Activity Rel…"
type input "10"
drag, startPoint x: 101, startPoint y: 126, endPoint x: 50, endPoint y: 145, distance: 54.5
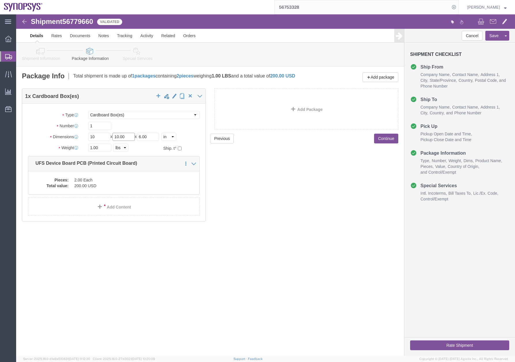
click div "Package Type Select Bale(s) Basket(s) Bolt(s) Bottle(s) Buckets Bulk Bundle(s) …"
type input "9"
drag, startPoint x: 133, startPoint y: 125, endPoint x: 29, endPoint y: 174, distance: 115.3
click div "Package Type Select Bale(s) Basket(s) Bolt(s) Bottle(s) Buckets Bulk Bundle(s) …"
type input "3"
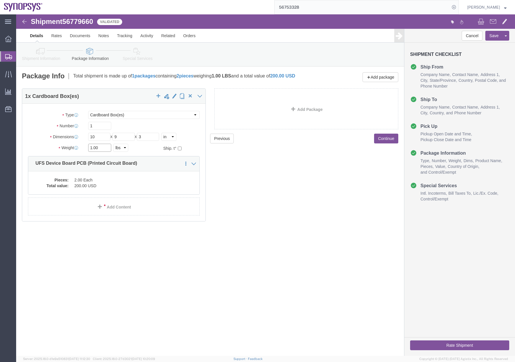
click input "1.00"
click button "Rate Shipment"
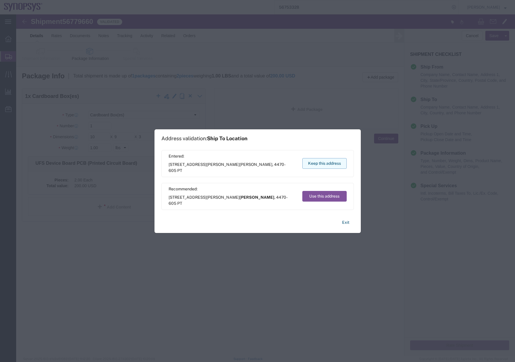
click at [326, 162] on button "Keep this address" at bounding box center [324, 163] width 44 height 11
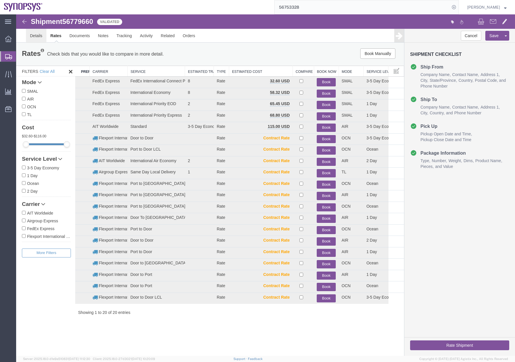
click at [38, 32] on link "Details" at bounding box center [36, 36] width 20 height 14
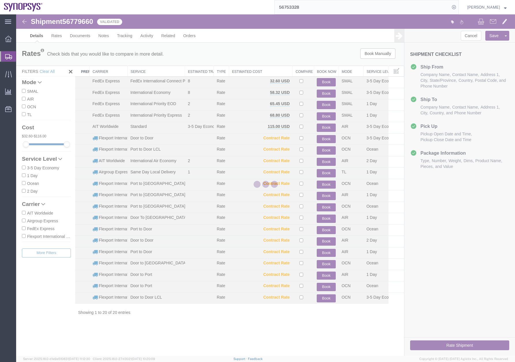
select select "63204"
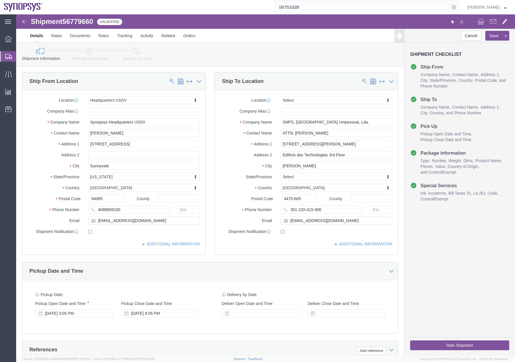
click button "Rate Shipment"
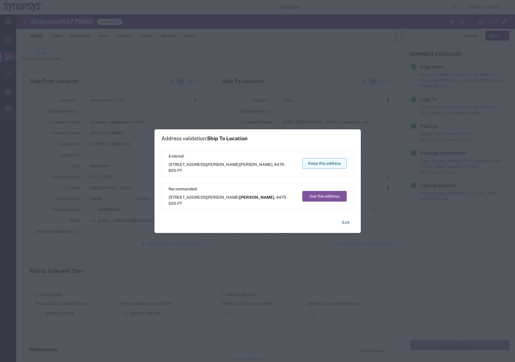
click at [325, 162] on button "Keep this address" at bounding box center [324, 163] width 44 height 11
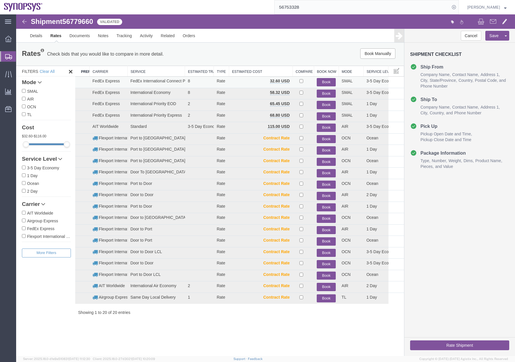
click at [322, 82] on button "Book" at bounding box center [326, 82] width 19 height 8
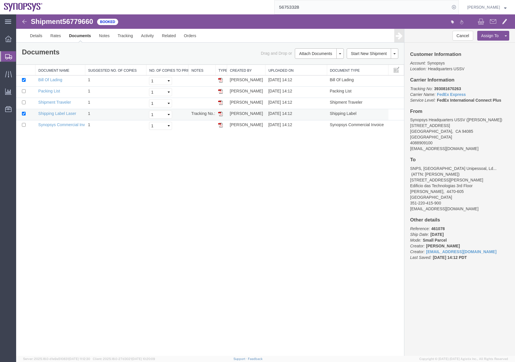
click at [221, 113] on img at bounding box center [220, 114] width 5 height 5
click at [221, 124] on img at bounding box center [220, 125] width 5 height 5
click at [221, 91] on img at bounding box center [220, 91] width 5 height 5
click at [3, 57] on div at bounding box center [8, 56] width 16 height 10
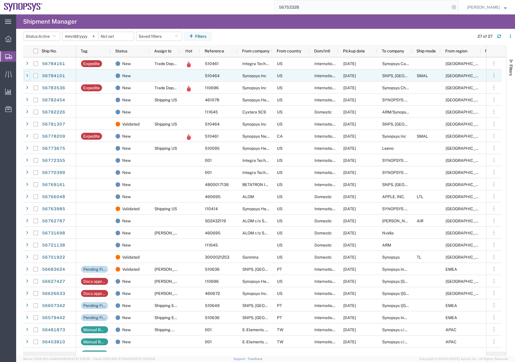
click at [27, 74] on icon at bounding box center [27, 76] width 2 height 4
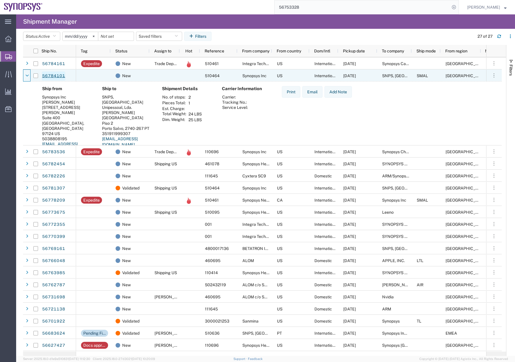
click at [54, 76] on link "56784101" at bounding box center [54, 76] width 24 height 9
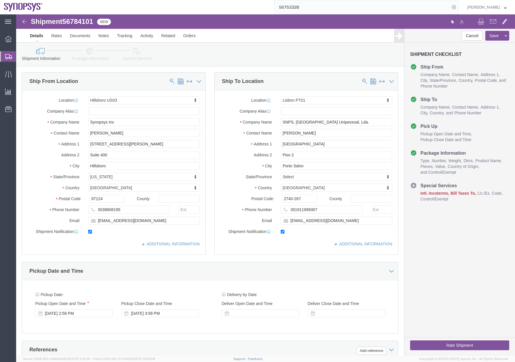
select select "63190"
select select "63152"
click link "Activity"
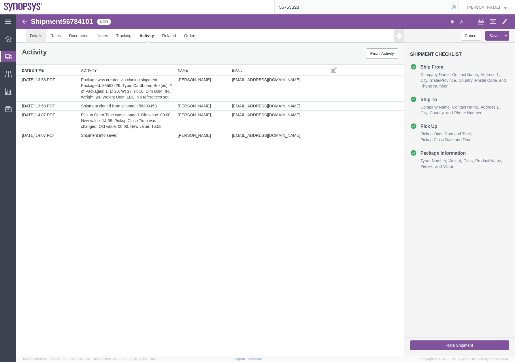
click at [40, 35] on link "Details" at bounding box center [36, 36] width 20 height 14
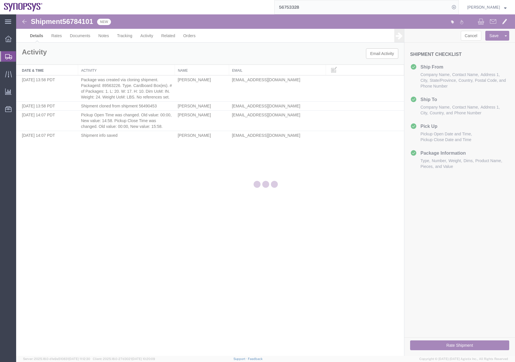
select select "63190"
select select "63152"
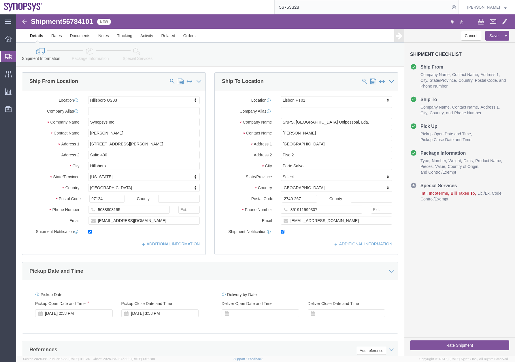
click icon
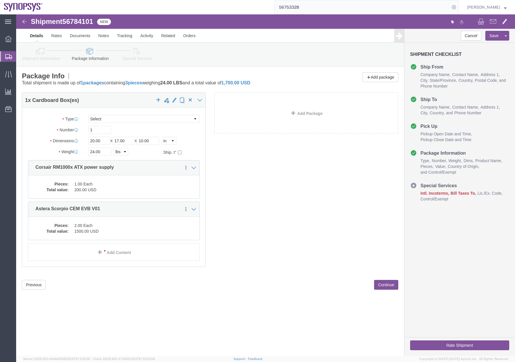
click icon
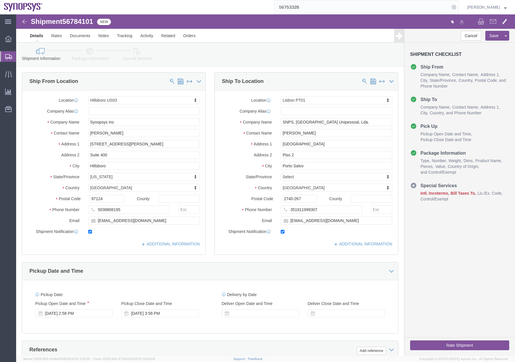
click icon
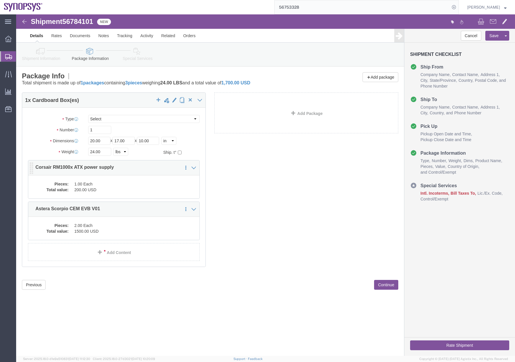
click dd "1.00 Each"
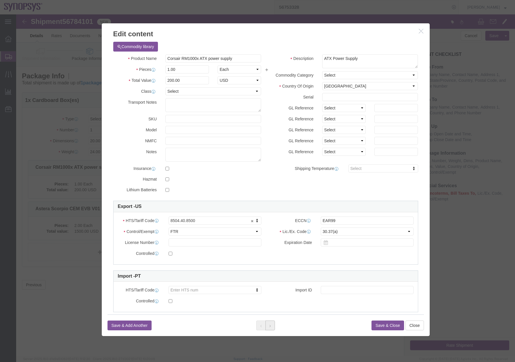
click button
click button "Close"
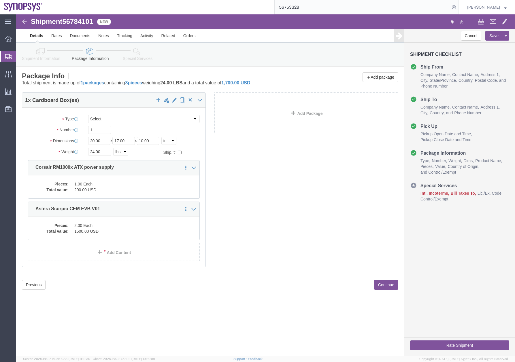
click icon
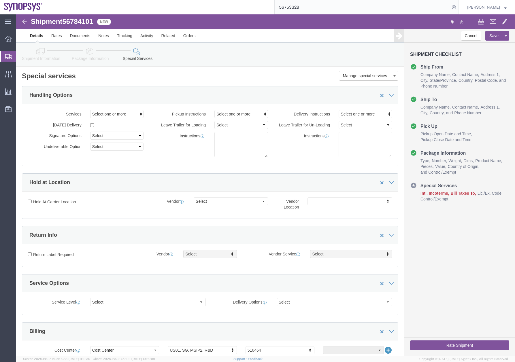
click icon
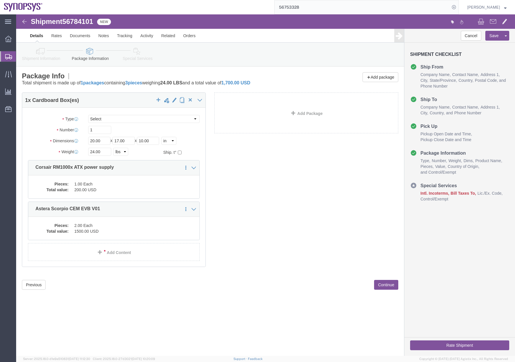
click icon
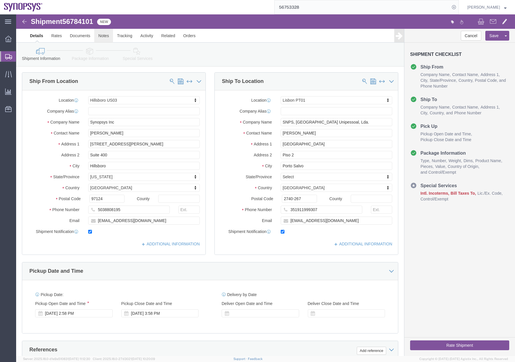
click link "Notes"
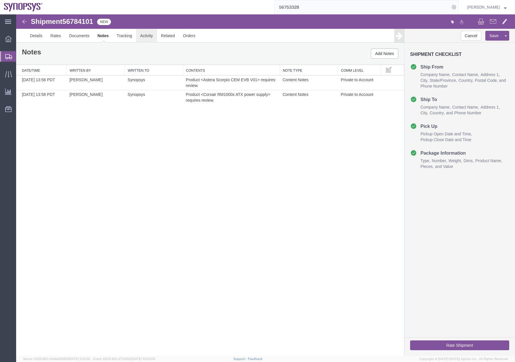
click at [145, 35] on link "Activity" at bounding box center [146, 36] width 21 height 14
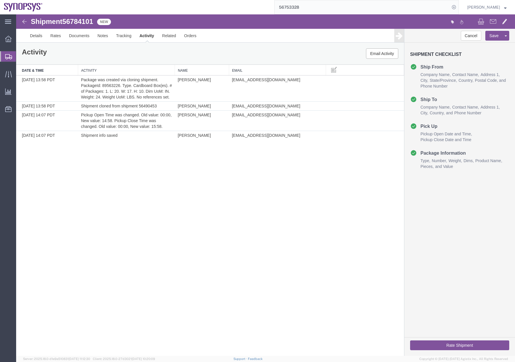
click at [5, 56] on icon at bounding box center [8, 56] width 7 height 5
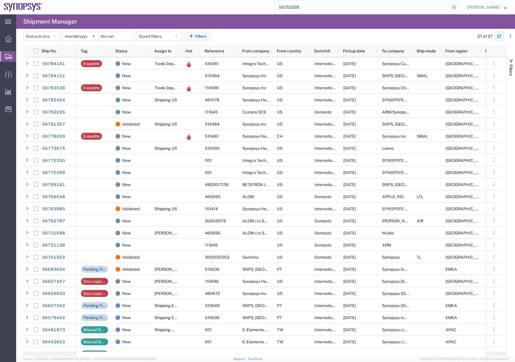
click at [500, 36] on icon "button" at bounding box center [499, 35] width 3 height 1
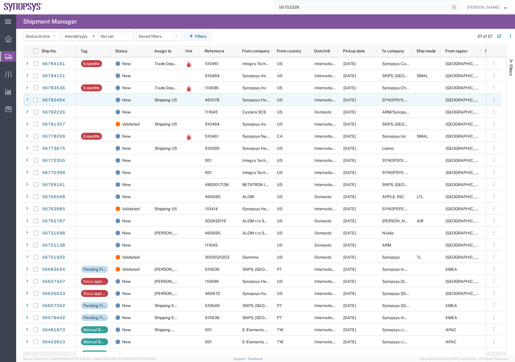
click at [26, 99] on icon at bounding box center [27, 100] width 2 height 4
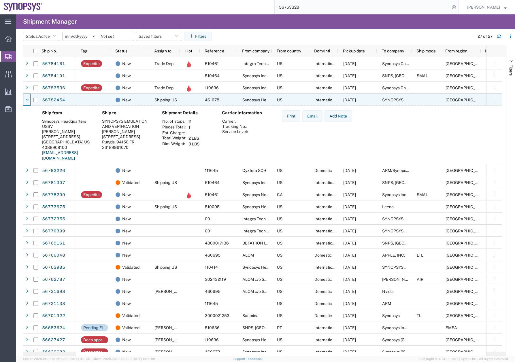
click at [26, 99] on icon at bounding box center [26, 100] width 3 height 4
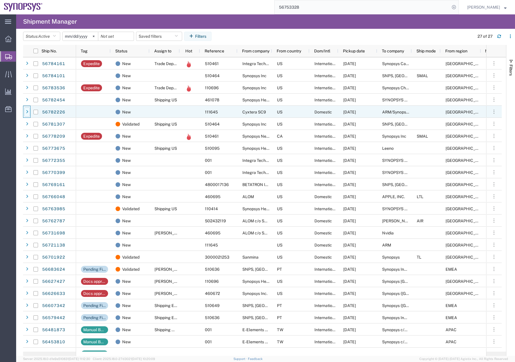
click at [27, 113] on icon at bounding box center [27, 112] width 2 height 4
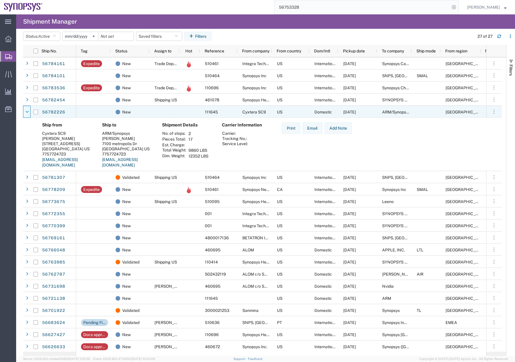
click at [27, 113] on icon at bounding box center [26, 112] width 3 height 4
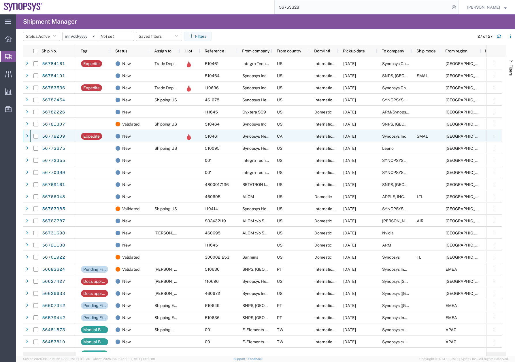
click at [28, 130] on span at bounding box center [27, 136] width 6 height 12
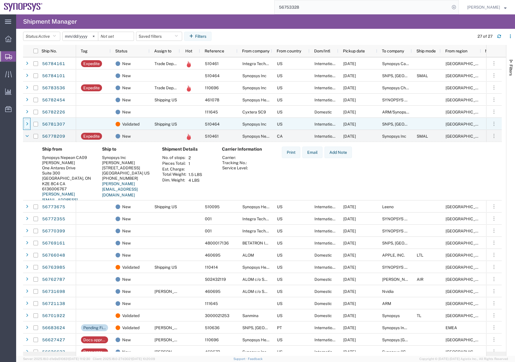
click at [27, 124] on icon at bounding box center [27, 124] width 2 height 4
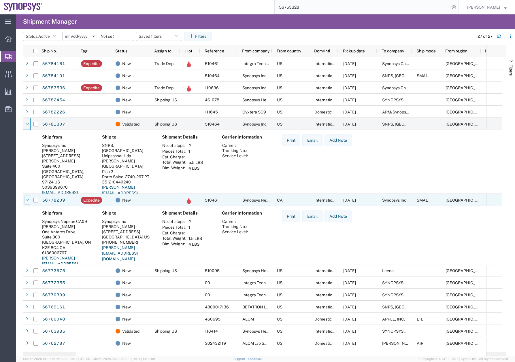
click at [28, 200] on icon at bounding box center [26, 200] width 3 height 4
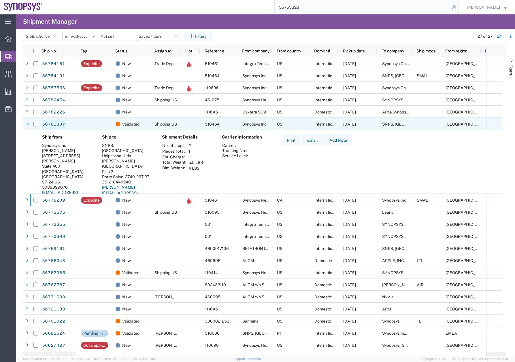
click at [53, 124] on link "56781307" at bounding box center [54, 124] width 24 height 9
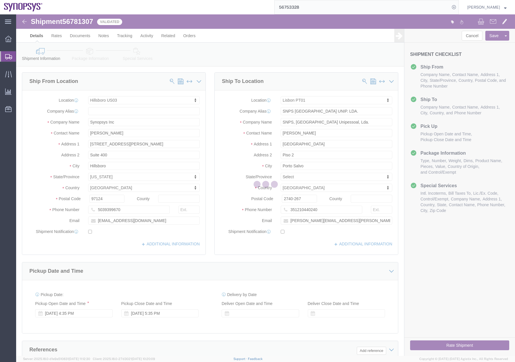
select select "63190"
select select "63152"
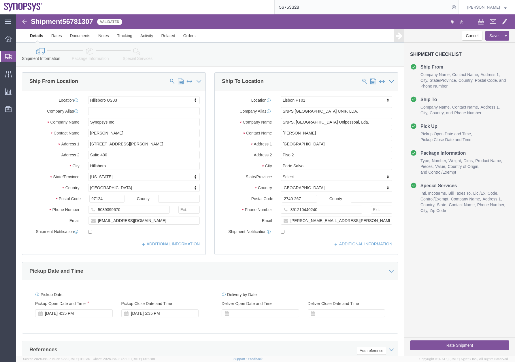
click link "Special Services"
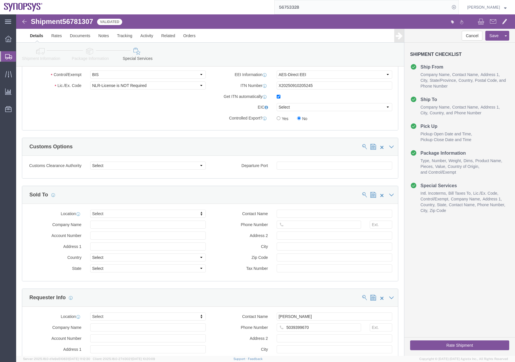
scroll to position [552, 0]
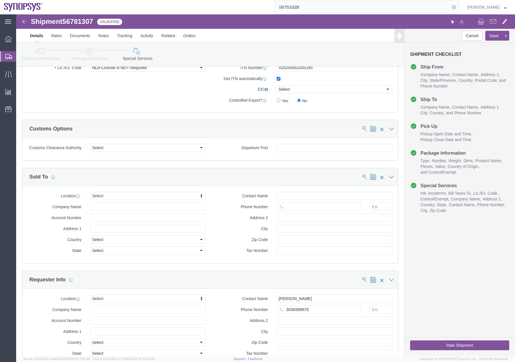
click at [6, 58] on icon at bounding box center [8, 56] width 7 height 5
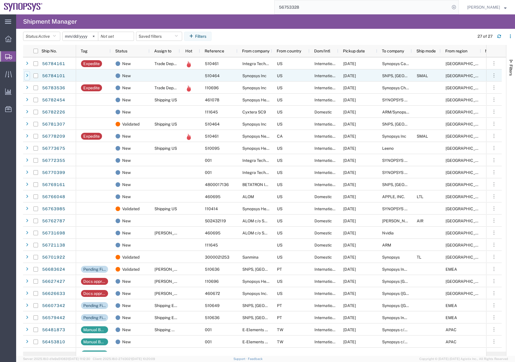
click at [27, 74] on icon at bounding box center [27, 76] width 2 height 4
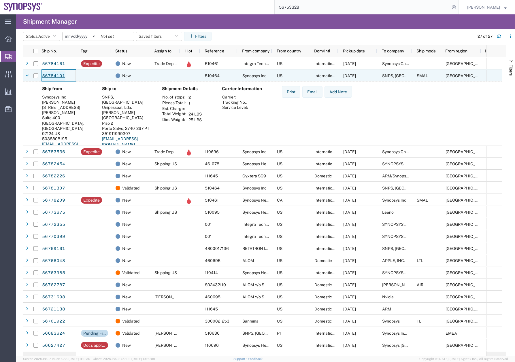
click at [48, 75] on link "56784101" at bounding box center [54, 76] width 24 height 9
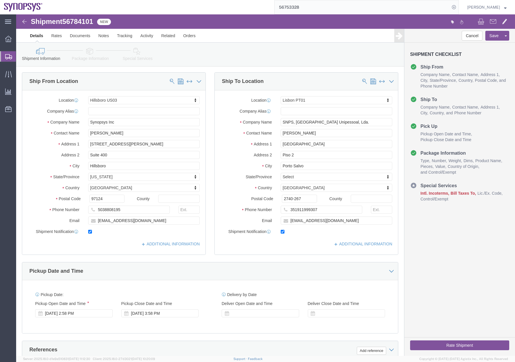
select select "63190"
select select "63152"
click icon
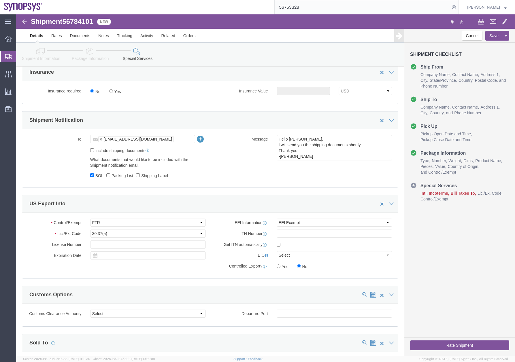
scroll to position [289, 0]
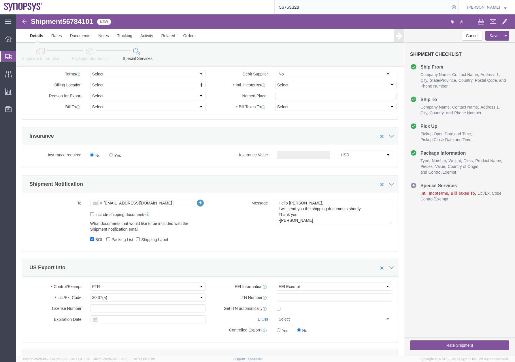
click at [5, 58] on icon at bounding box center [8, 56] width 7 height 5
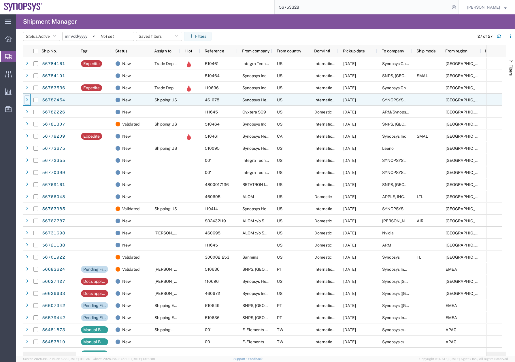
click at [27, 103] on div at bounding box center [27, 99] width 6 height 9
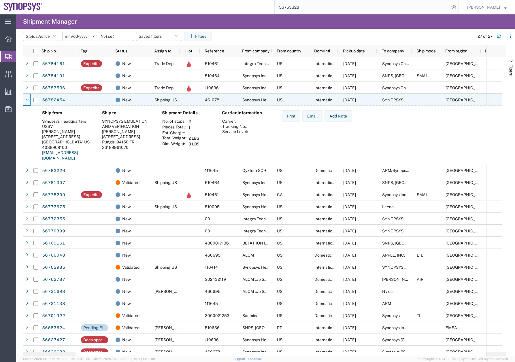
click at [27, 103] on div at bounding box center [27, 99] width 6 height 9
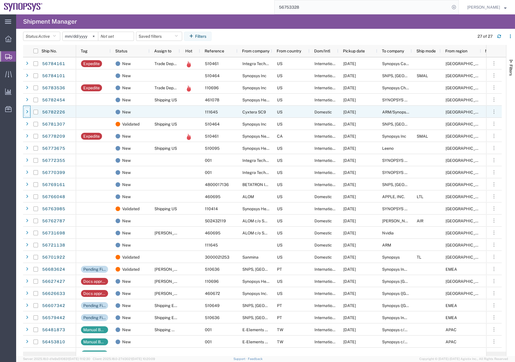
click at [27, 113] on icon at bounding box center [27, 112] width 2 height 4
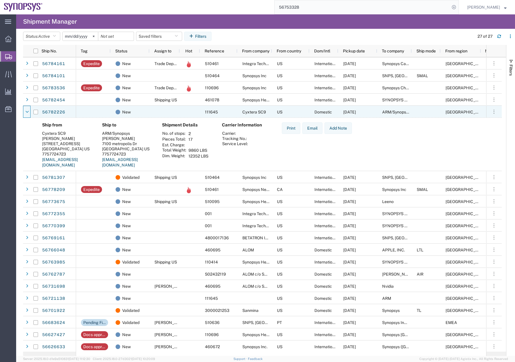
click at [27, 113] on icon at bounding box center [26, 112] width 3 height 4
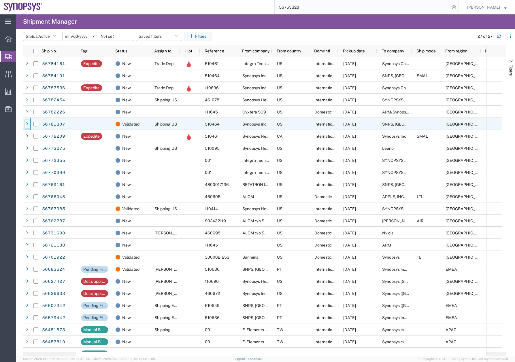
click at [27, 123] on icon at bounding box center [27, 124] width 2 height 4
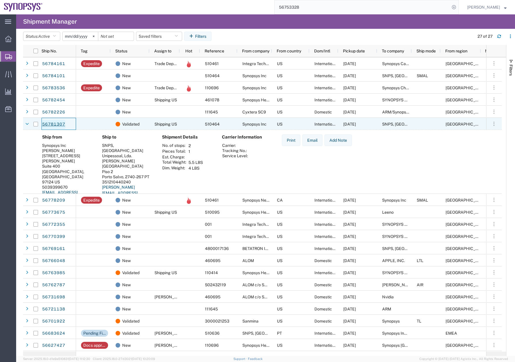
click at [48, 123] on link "56781307" at bounding box center [54, 124] width 24 height 9
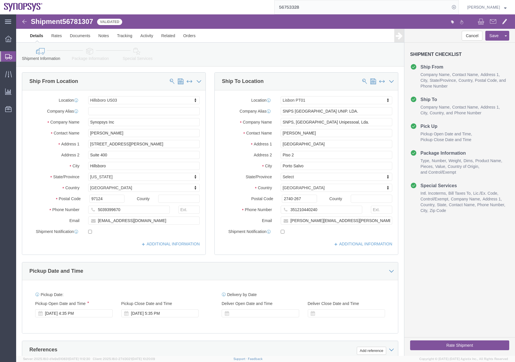
select select "63190"
select select "63152"
click link "Special Services"
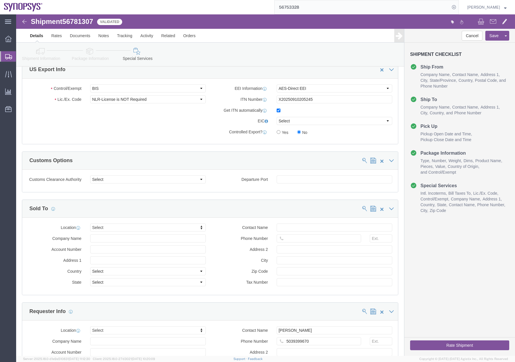
scroll to position [547, 0]
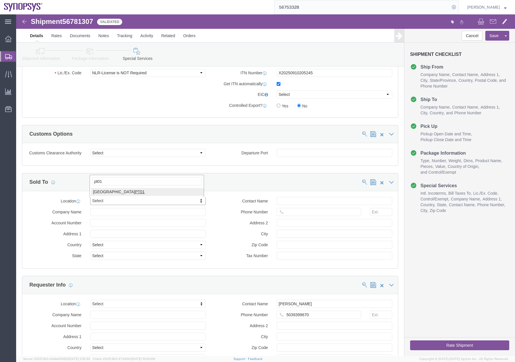
type input "pt01"
drag, startPoint x: 275, startPoint y: 185, endPoint x: 274, endPoint y: 188, distance: 3.2
click input "text"
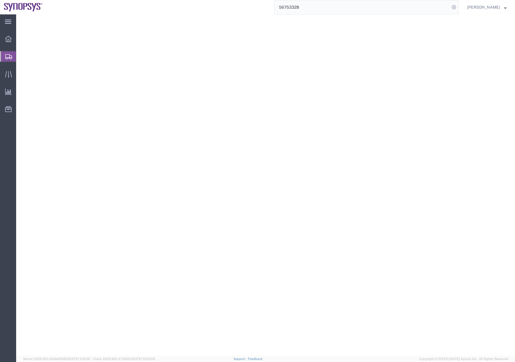
select select
select select "COSTCENTER"
select select "63152"
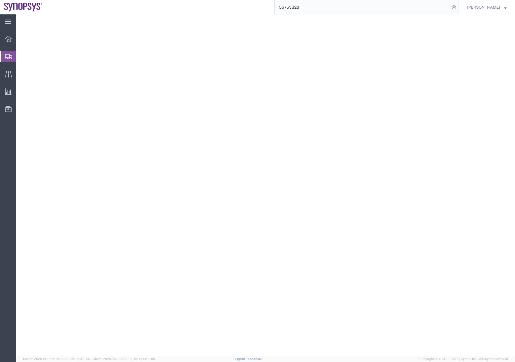
select select "PT"
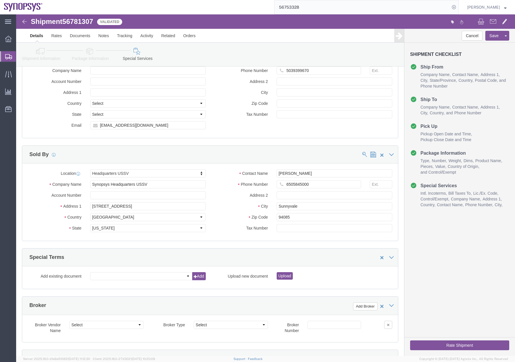
scroll to position [592, 0]
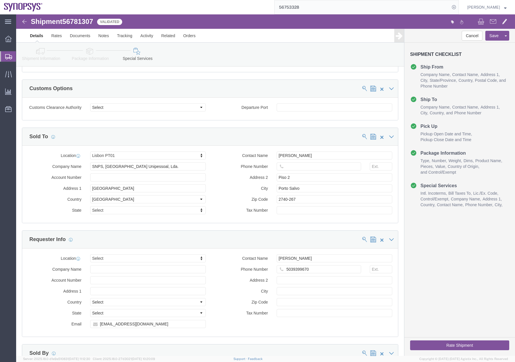
type input "[PERSON_NAME]"
click icon
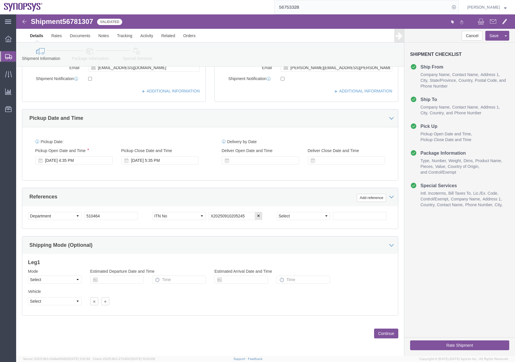
scroll to position [153, 0]
click icon
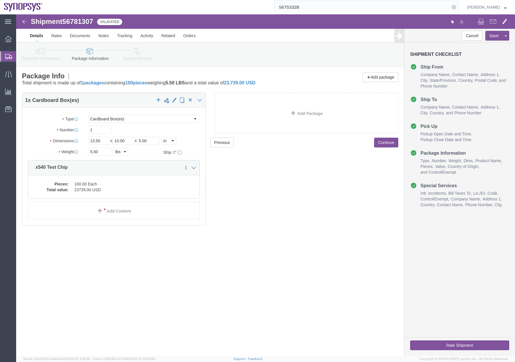
click button "Rate Shipment"
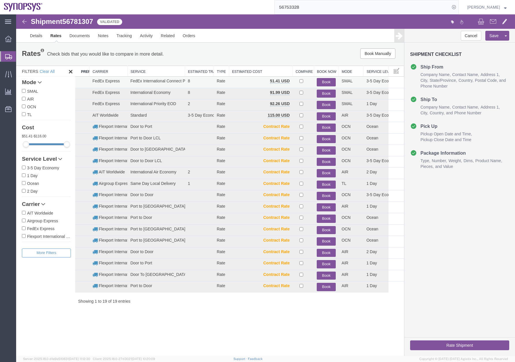
click at [328, 81] on button "Book" at bounding box center [326, 82] width 19 height 8
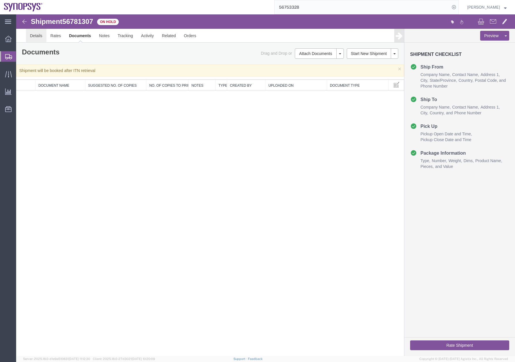
click at [41, 37] on link "Details" at bounding box center [36, 36] width 20 height 14
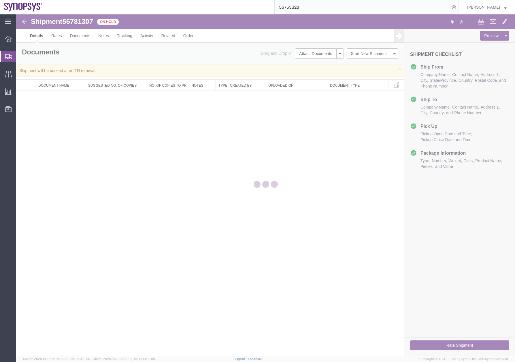
select select "63190"
select select "63152"
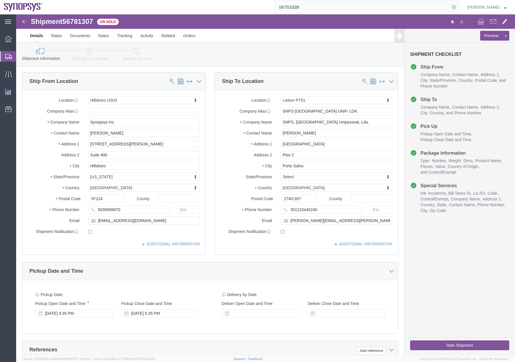
click icon
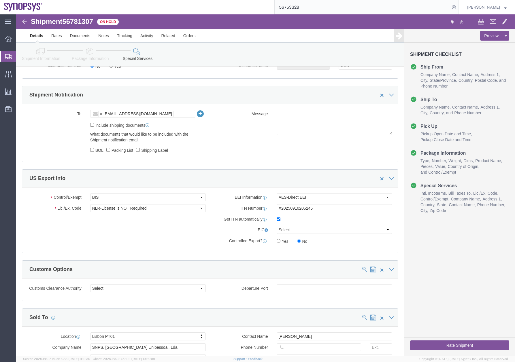
scroll to position [462, 0]
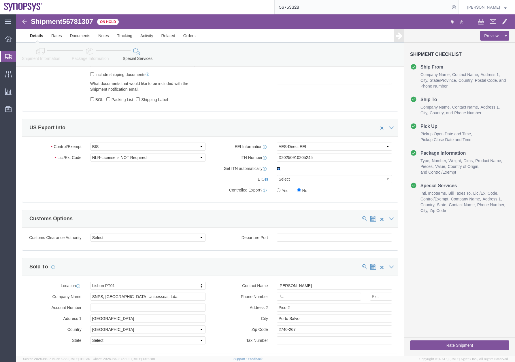
click input "checkbox"
checkbox input "false"
click button "Rate Shipment"
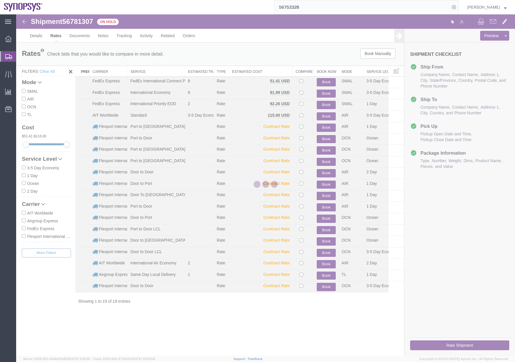
scroll to position [0, 0]
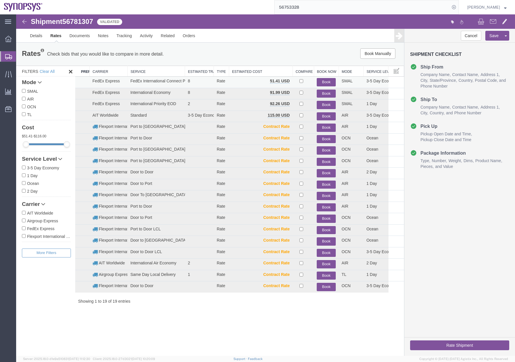
click at [324, 79] on button "Book" at bounding box center [326, 82] width 19 height 8
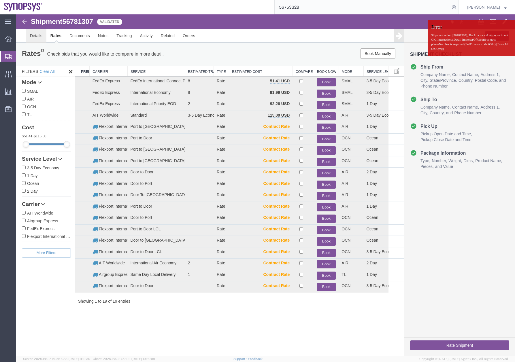
click at [37, 33] on link "Details" at bounding box center [36, 36] width 20 height 14
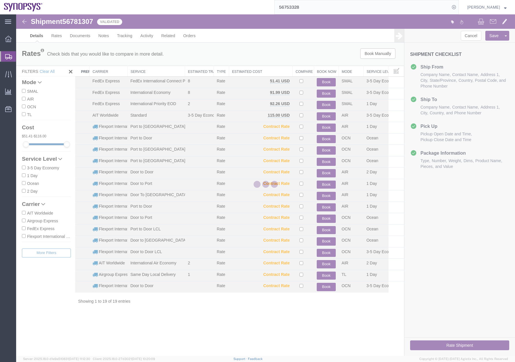
select select "63190"
select select "63152"
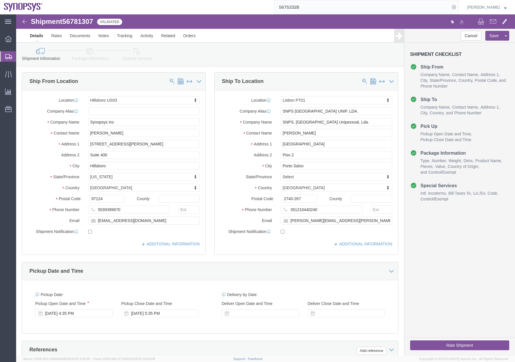
scroll to position [153, 0]
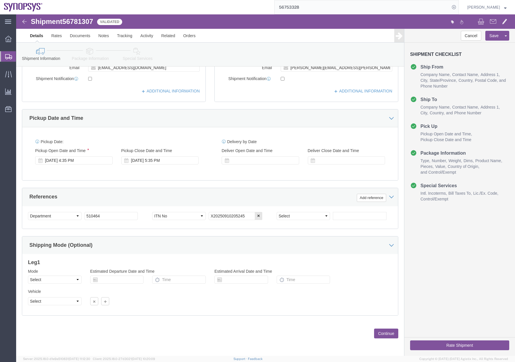
click link "Special Services"
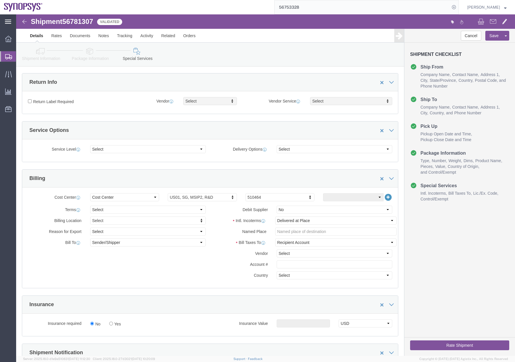
scroll to position [914, 0]
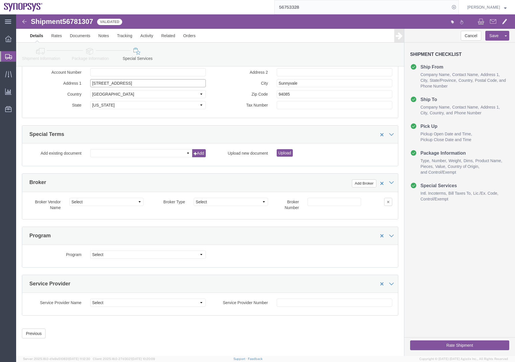
drag, startPoint x: 135, startPoint y: 72, endPoint x: 208, endPoint y: 59, distance: 74.1
click div "Location Headquarters USSV Select My Profile Location [GEOGRAPHIC_DATA] DE04 Ag…"
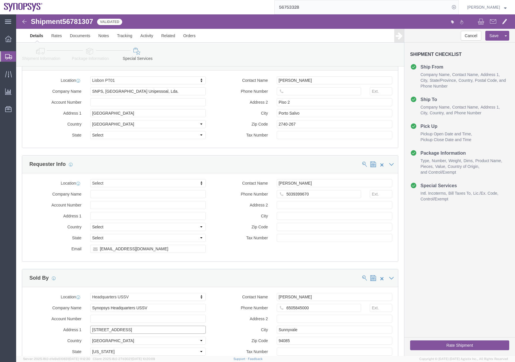
scroll to position [670, 0]
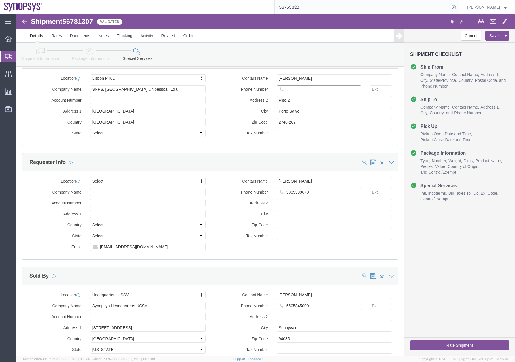
click input "text"
type input "351915185726"
click button "Rate Shipment"
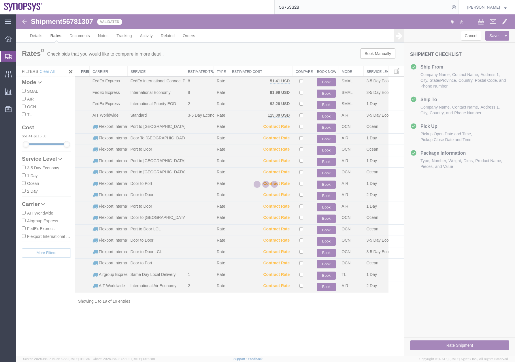
scroll to position [0, 0]
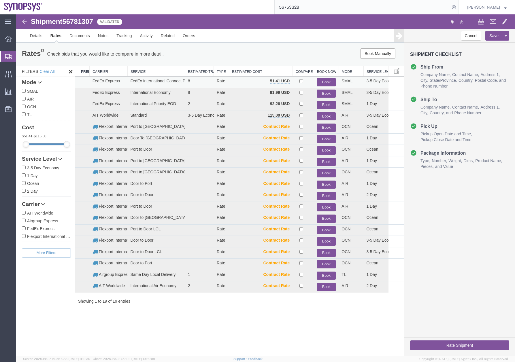
click at [326, 82] on button "Book" at bounding box center [326, 82] width 19 height 8
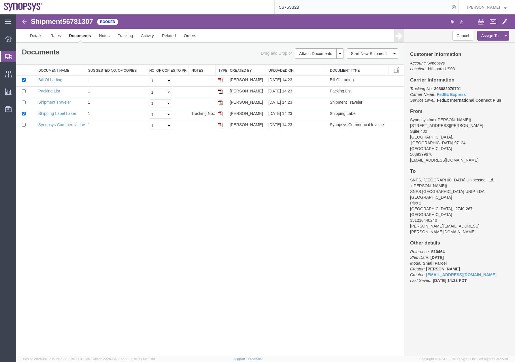
click at [10, 52] on div at bounding box center [8, 56] width 16 height 10
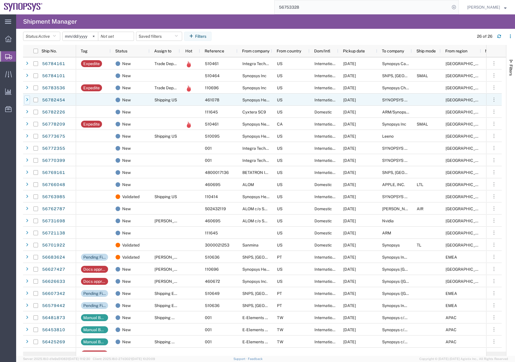
click at [30, 97] on div at bounding box center [27, 99] width 6 height 9
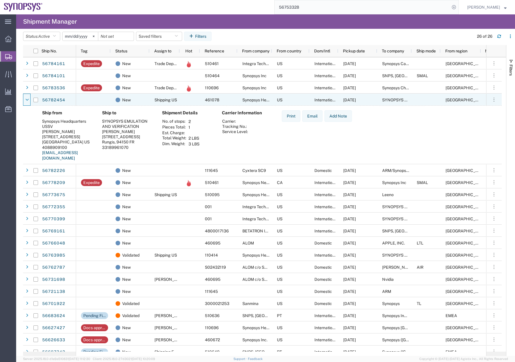
click at [30, 97] on div at bounding box center [27, 99] width 6 height 9
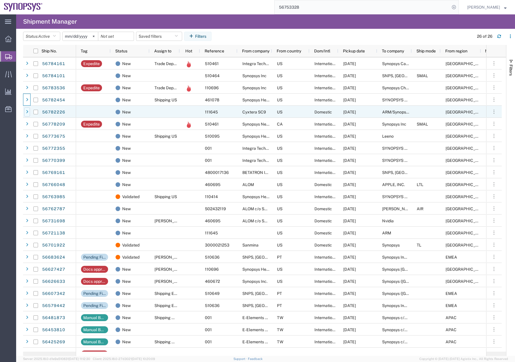
click at [28, 111] on div at bounding box center [27, 112] width 6 height 9
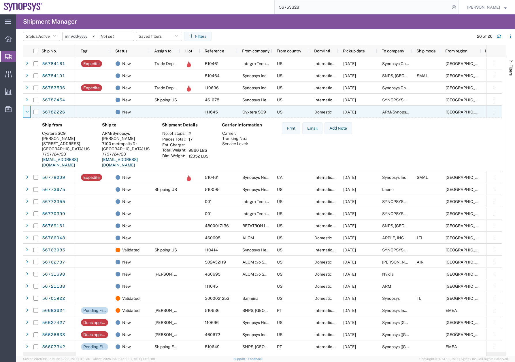
click at [28, 111] on icon at bounding box center [26, 112] width 3 height 4
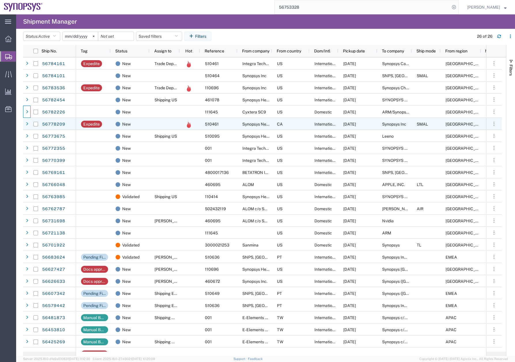
click at [27, 125] on icon at bounding box center [27, 124] width 2 height 4
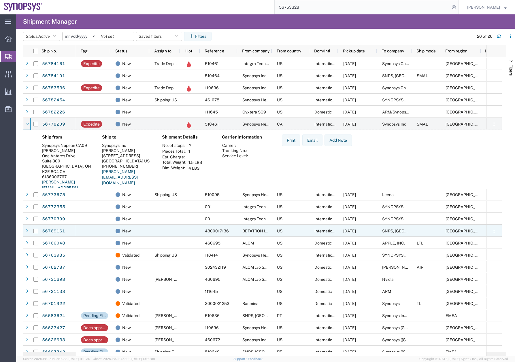
click at [29, 159] on div "Ship from [GEOGRAPHIC_DATA][PERSON_NAME][STREET_ADDRESS] [PERSON_NAME][EMAIL_AD…" at bounding box center [262, 167] width 479 height 75
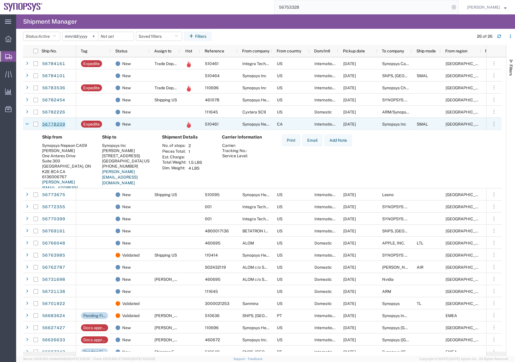
click at [51, 124] on link "56778209" at bounding box center [54, 124] width 24 height 9
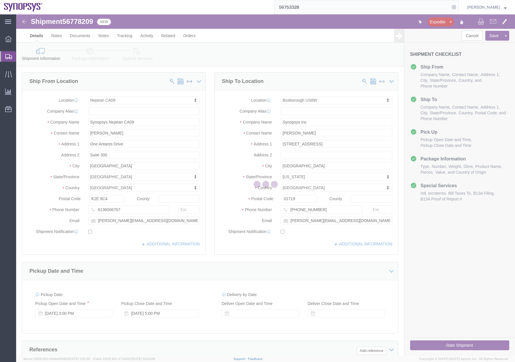
select select "63079"
select select "63185"
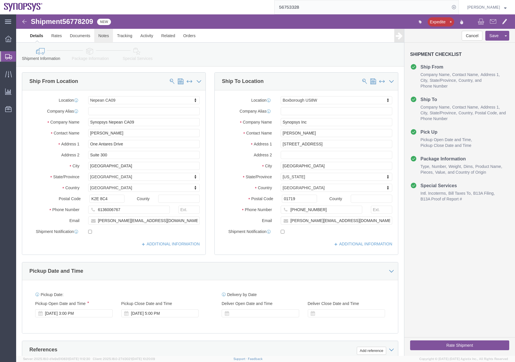
click link "Notes"
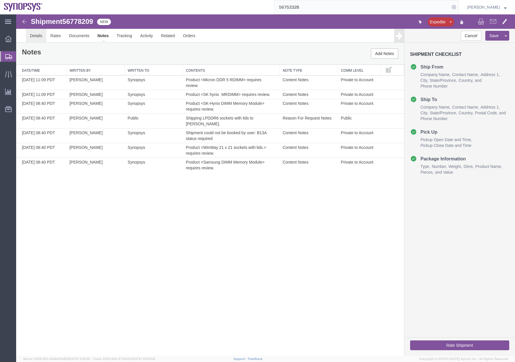
click at [33, 37] on link "Details" at bounding box center [36, 36] width 20 height 14
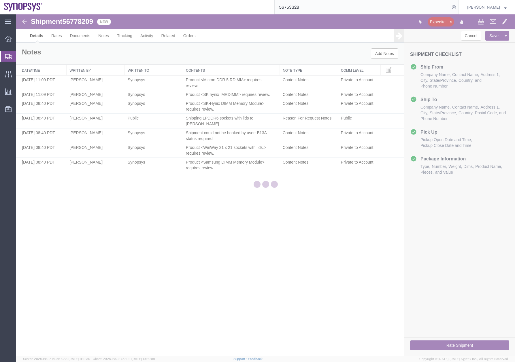
select select "63079"
select select "63185"
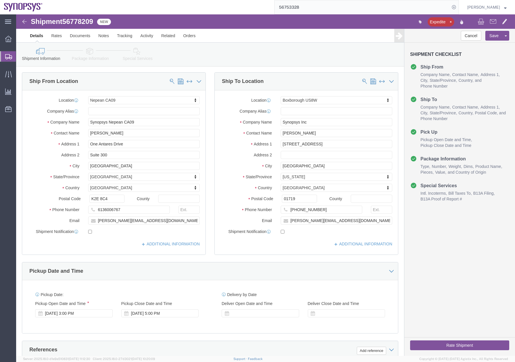
click link "Package Information"
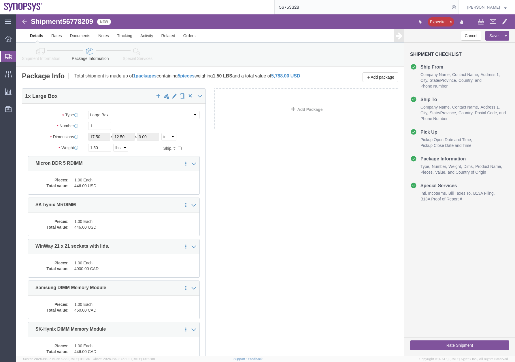
click link "Special Services"
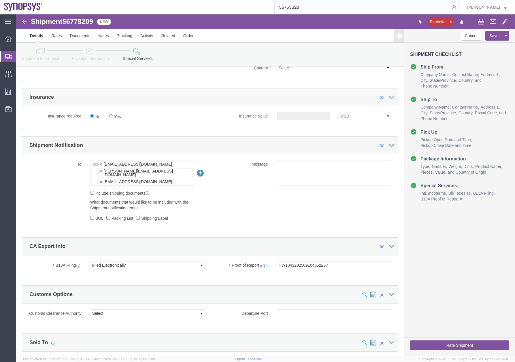
scroll to position [377, 0]
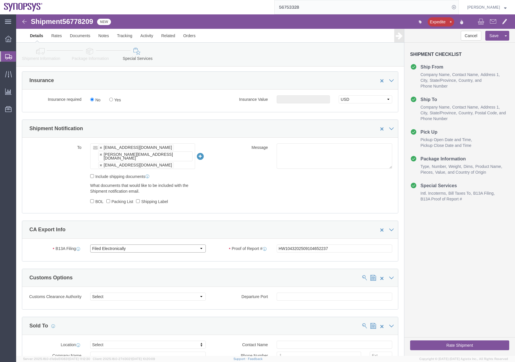
click select "Select Filed Electronically Manually Attached Not Required Summary Reporting"
click div "Cancel Save Assign To Clone Shipment Save As Template Shipment Checklist Ship F…"
click at [6, 54] on icon at bounding box center [8, 56] width 7 height 5
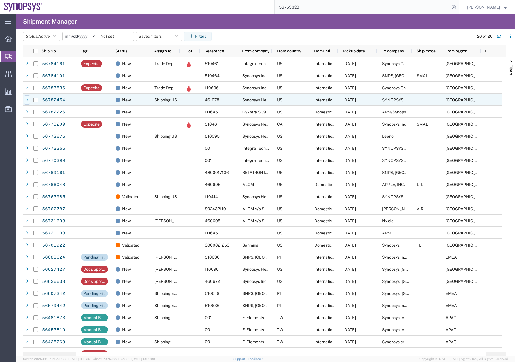
click at [27, 100] on icon at bounding box center [27, 100] width 2 height 4
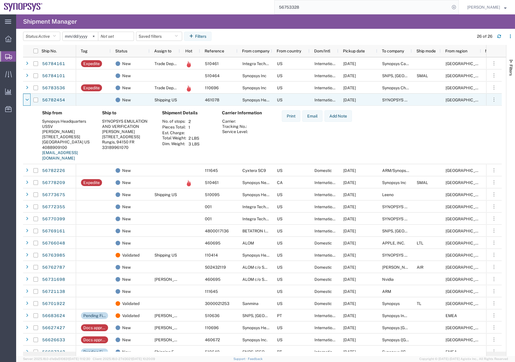
click at [27, 100] on icon at bounding box center [26, 100] width 3 height 4
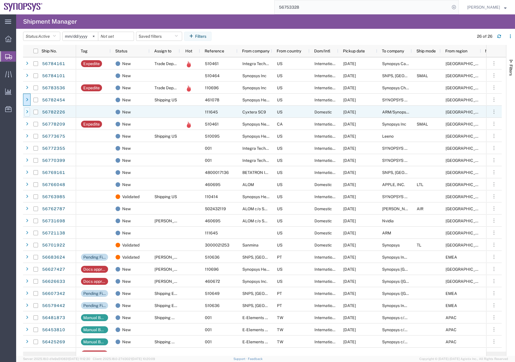
click at [29, 110] on div at bounding box center [27, 112] width 6 height 9
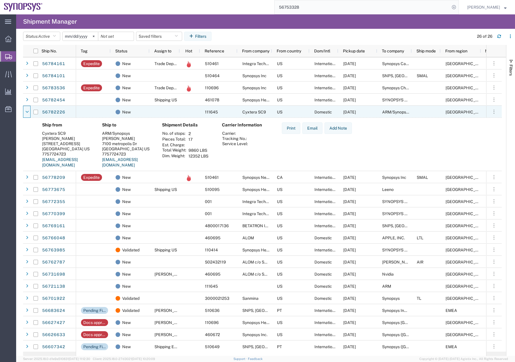
click at [29, 110] on div at bounding box center [27, 112] width 6 height 9
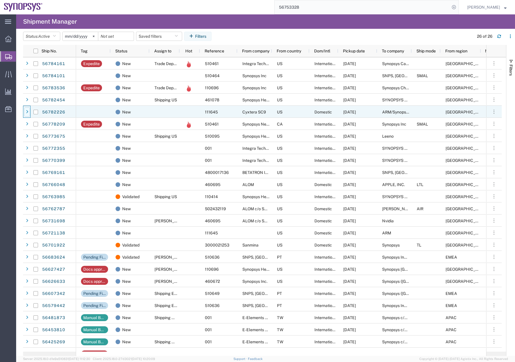
click at [29, 110] on div at bounding box center [27, 112] width 6 height 9
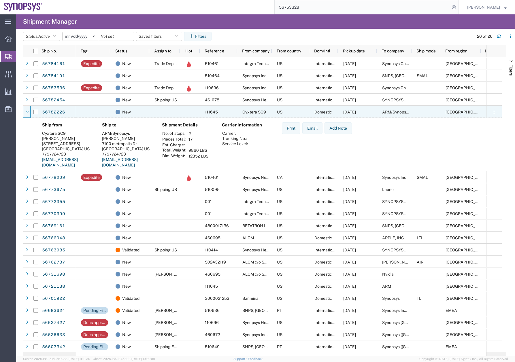
click at [29, 110] on div at bounding box center [27, 112] width 6 height 9
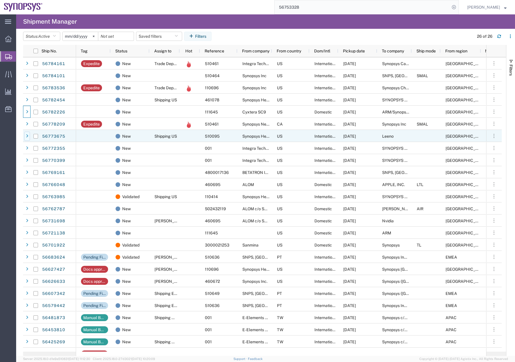
click at [28, 138] on div at bounding box center [27, 136] width 6 height 9
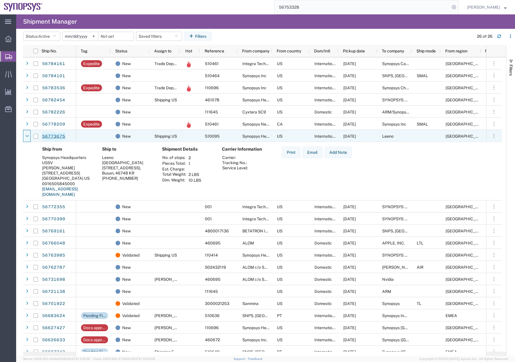
click at [54, 138] on link "56773675" at bounding box center [54, 136] width 24 height 9
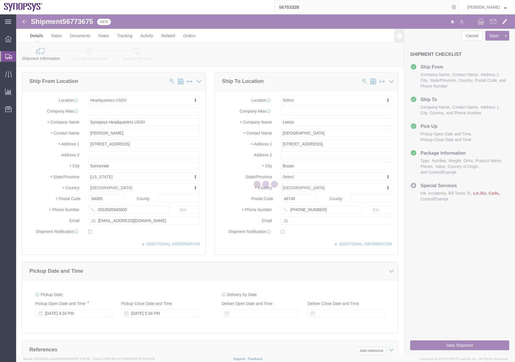
select select "63204"
select select
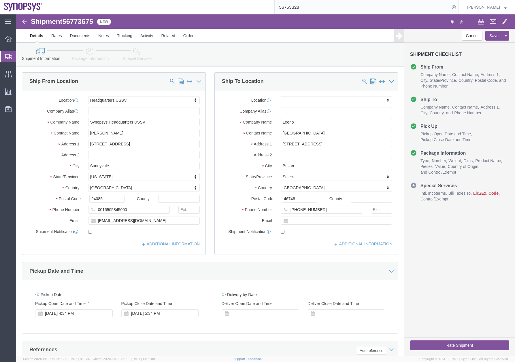
click icon
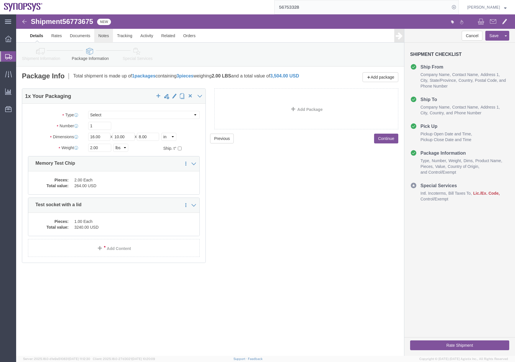
click link "Notes"
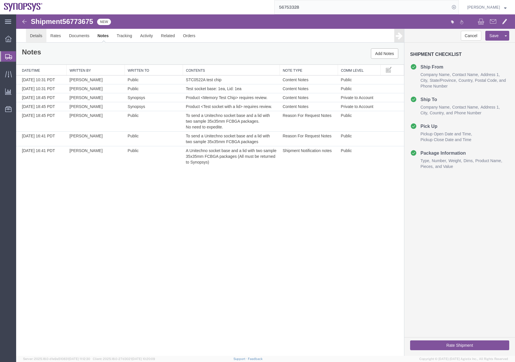
click at [36, 37] on link "Details" at bounding box center [36, 36] width 20 height 14
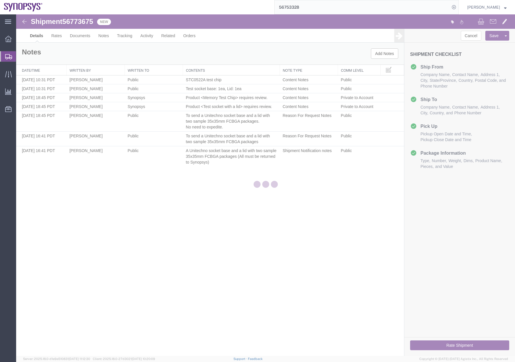
select select "63204"
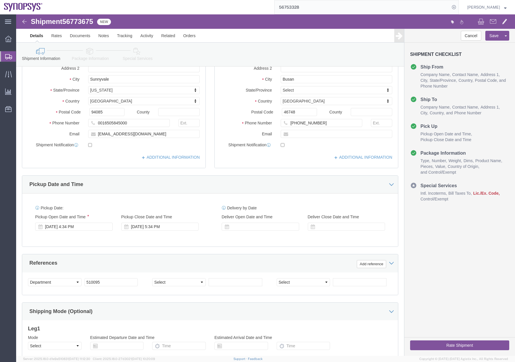
scroll to position [9, 0]
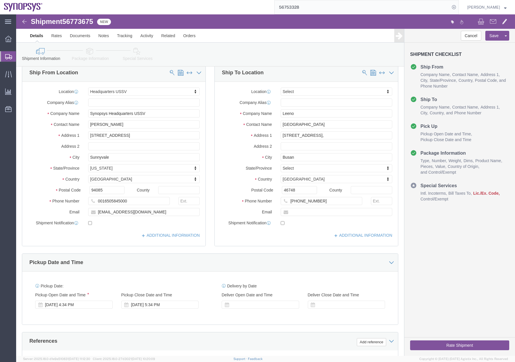
click link "Package Information"
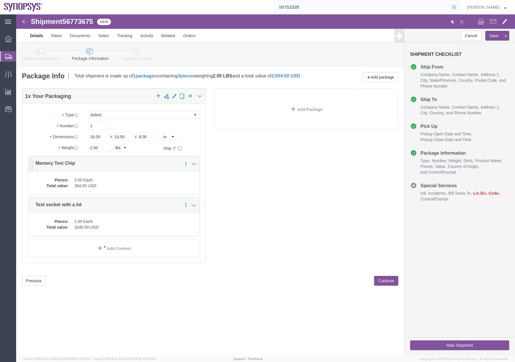
click dd "2.00 Each"
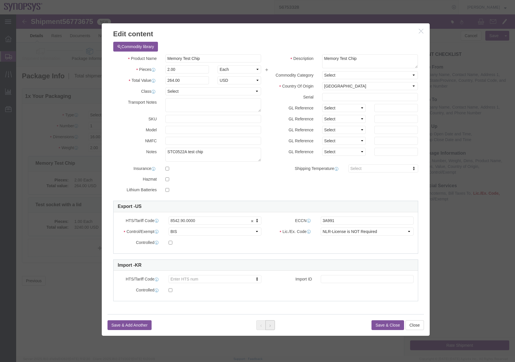
click button
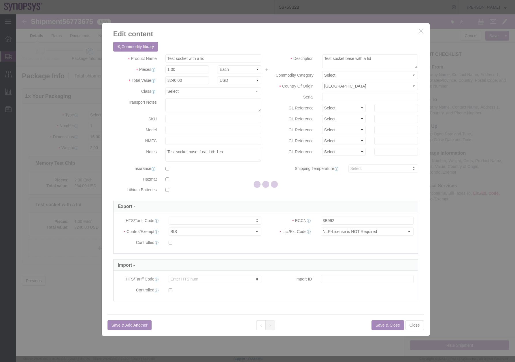
click at [418, 326] on div at bounding box center [265, 185] width 499 height 342
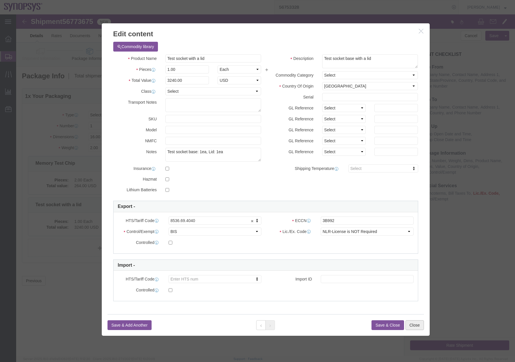
click button "Close"
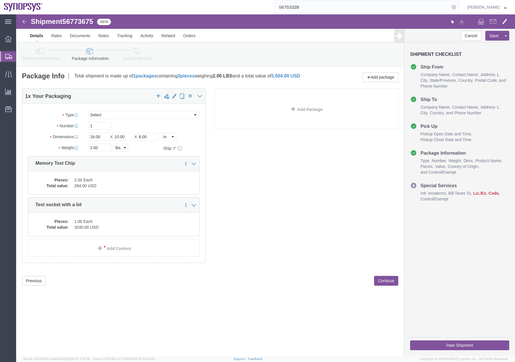
click icon
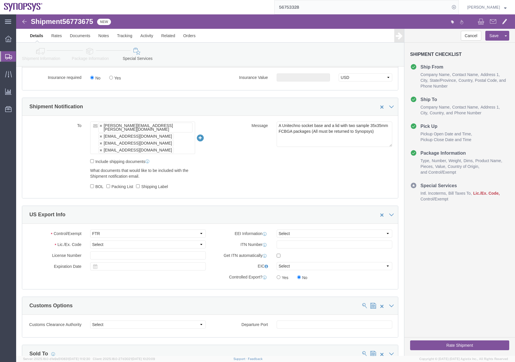
scroll to position [418, 0]
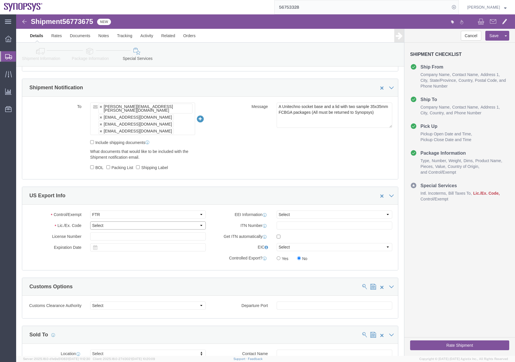
click select "Select 30.2(d)(2) 30.36 30.37(a) 30.37(f) 30.37(g) 30.37(h) 30.37(i) 30.37(j) 3…"
select select "30.37(a)"
click select "Select 30.2(d)(2) 30.36 30.37(a) 30.37(f) 30.37(g) 30.37(h) 30.37(i) 30.37(j) 3…"
click select "Select AES-Direct EEI Carrier File EEI EEI Exempt"
click select "Select 30.2(d)(2) 30.36 30.37(a) 30.37(f) 30.37(g) 30.37(h) 30.37(i) 30.37(j) 3…"
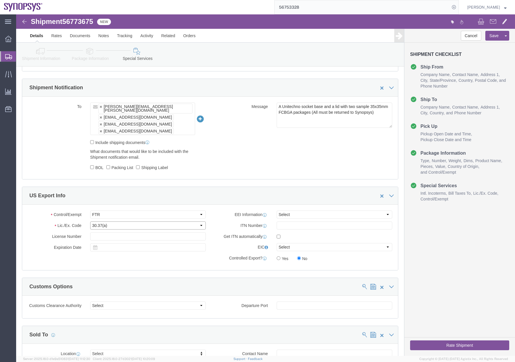
select select
click select "Select 30.2(d)(2) 30.36 30.37(a) 30.37(f) 30.37(g) 30.37(h) 30.37(i) 30.37(j) 3…"
click link "Package Information"
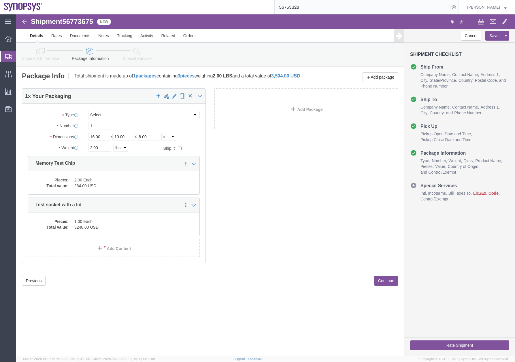
click icon
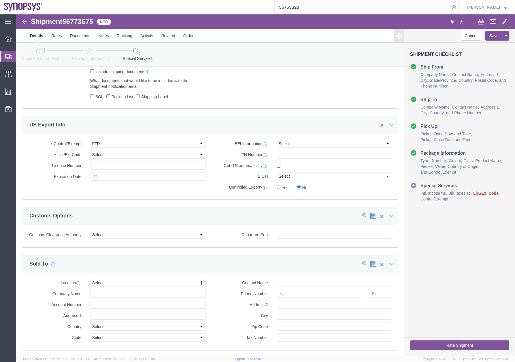
scroll to position [487, 0]
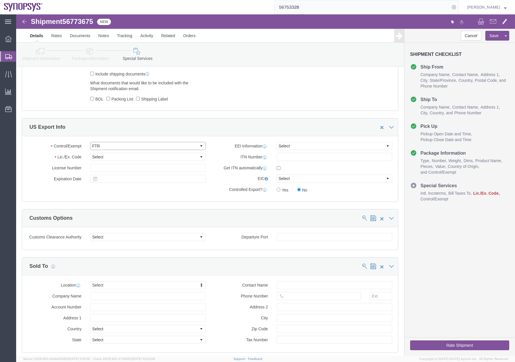
click select "Select ATF BIS DEA EPA FDA FTR ITAR OFAC Other (OPA)"
select select "BIS"
click select "Select ATF BIS DEA EPA FDA FTR ITAR OFAC Other (OPA)"
click icon
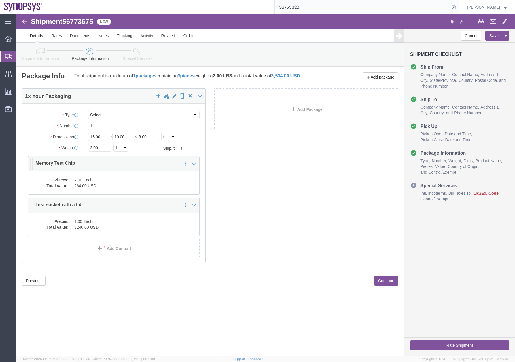
click div "Pieces: 2.00 Each Total value: 264.00 USD"
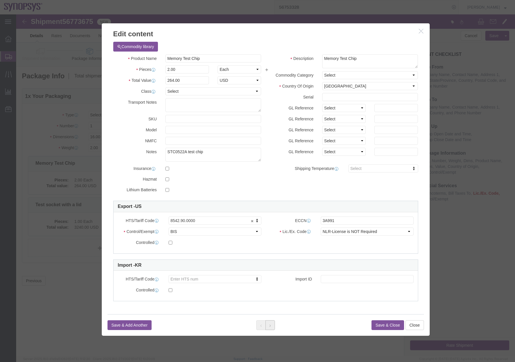
click icon
click button "Close"
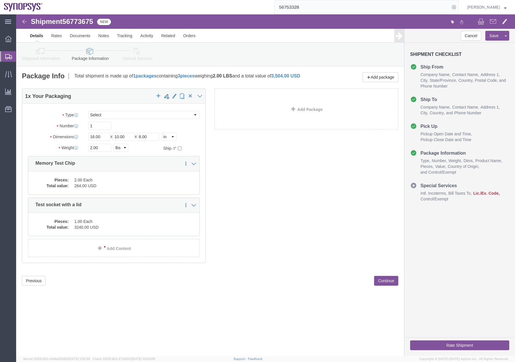
click link "Special Services"
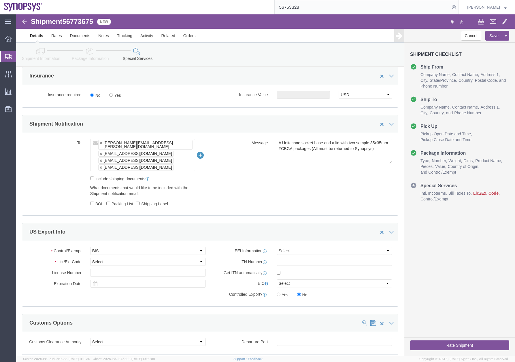
scroll to position [389, 0]
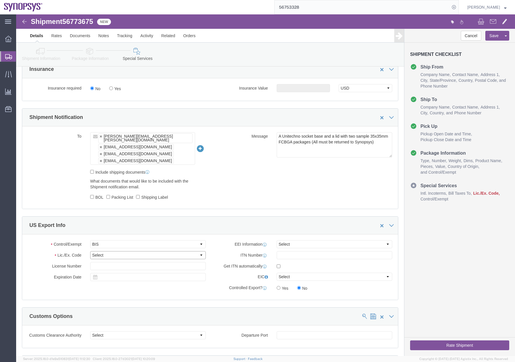
click select "Select AGR-Agricultural APP-Computers APR-Additional Permissive Exports AVS-Air…"
select select "NLR"
click select "Select AGR-Agricultural APP-Computers APR-Additional Permissive Exports AVS-Air…"
click select "Select AES-Direct EEI Carrier File EEI EEI Exempt"
select select "AESD"
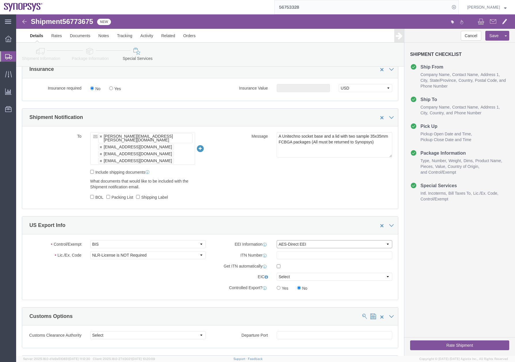
click select "Select AES-Direct EEI Carrier File EEI EEI Exempt"
click input "checkbox"
checkbox input "true"
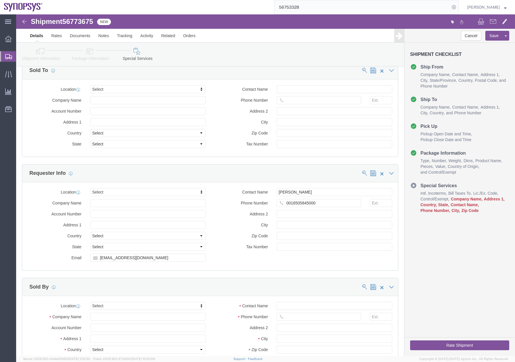
scroll to position [731, 0]
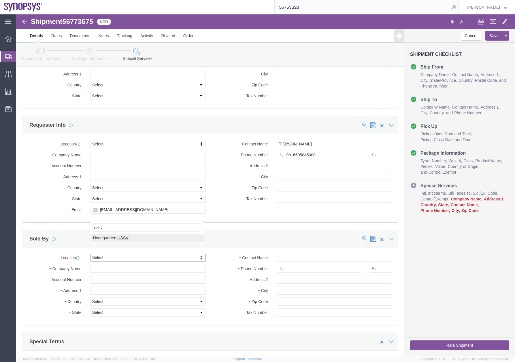
type input "ussv"
select select "63204"
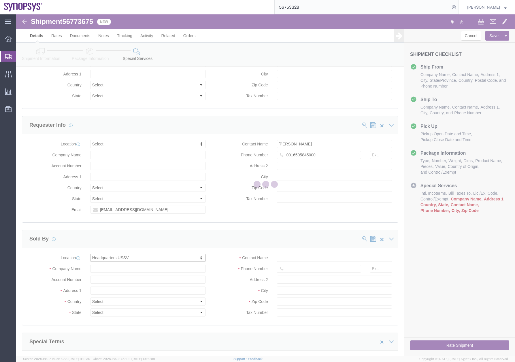
type input "Synopsys Headquarters USSV"
type input "675 Almanor Ave"
select select "US"
type input "6505845000"
type input "Sunnyvale"
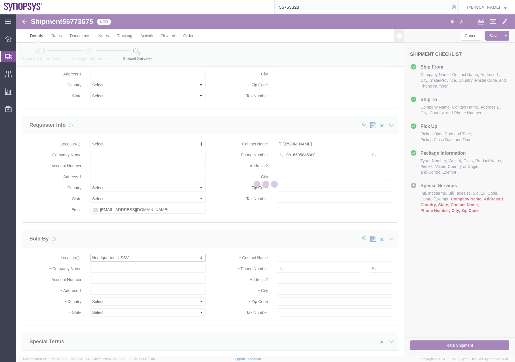
type input "94085"
select select "CA"
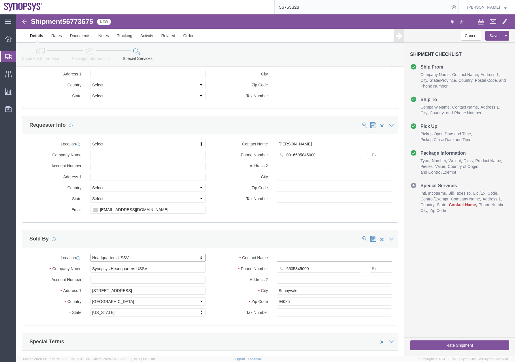
click input "Contact Name"
type input "Rafael Chacon"
click div "Cancel Save Assign To Clone Shipment Save As Template Shipment Checklist Ship F…"
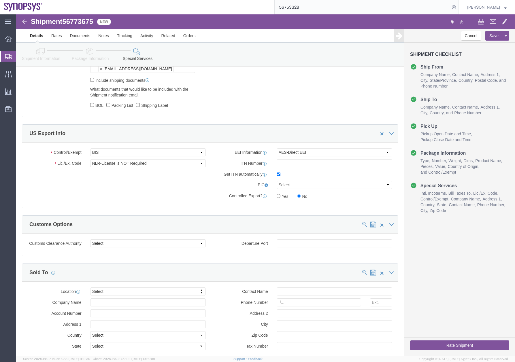
scroll to position [477, 0]
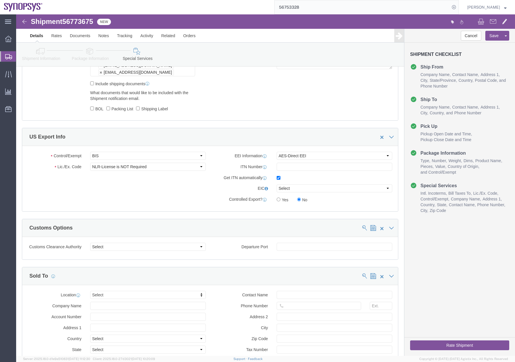
click button "Rate Shipment"
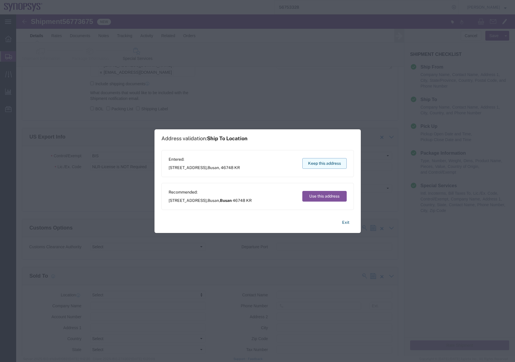
click at [329, 164] on button "Keep this address" at bounding box center [324, 163] width 44 height 11
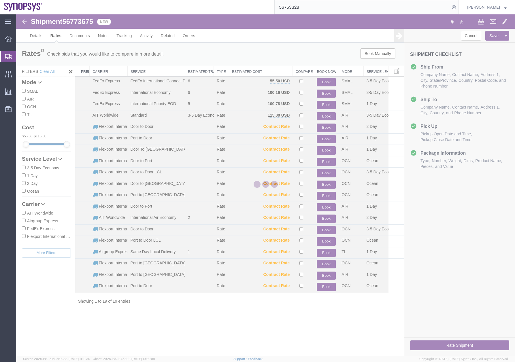
scroll to position [0, 0]
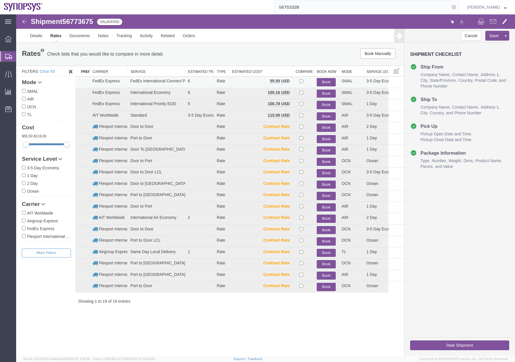
click at [325, 82] on button "Book" at bounding box center [326, 82] width 19 height 8
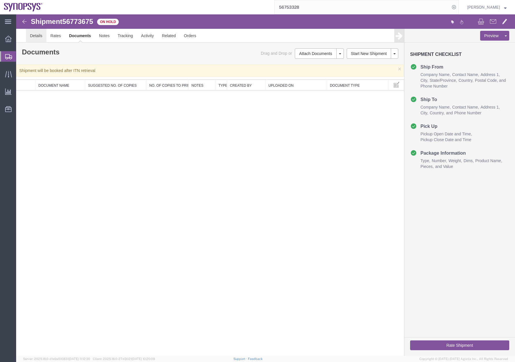
click at [38, 34] on link "Details" at bounding box center [36, 36] width 20 height 14
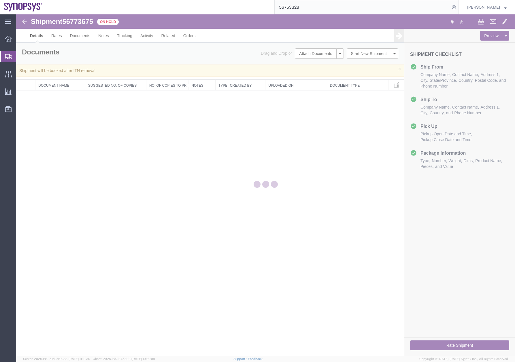
select select "63204"
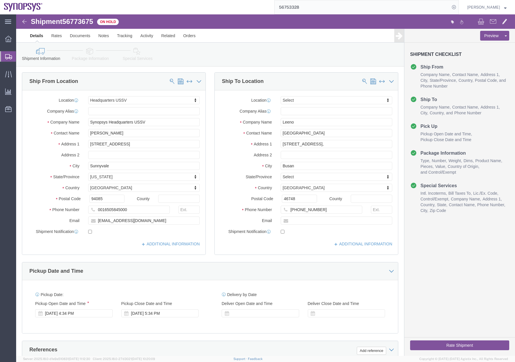
click icon
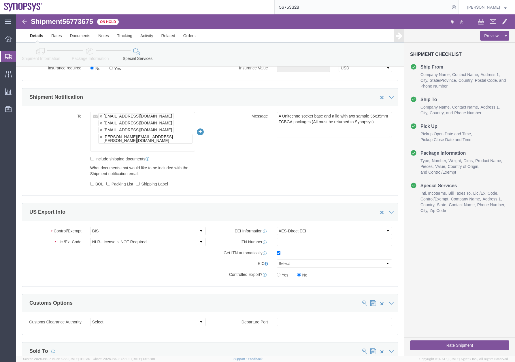
scroll to position [174, 0]
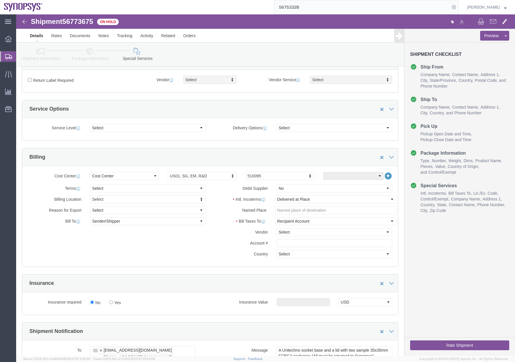
click at [9, 56] on icon at bounding box center [8, 56] width 7 height 5
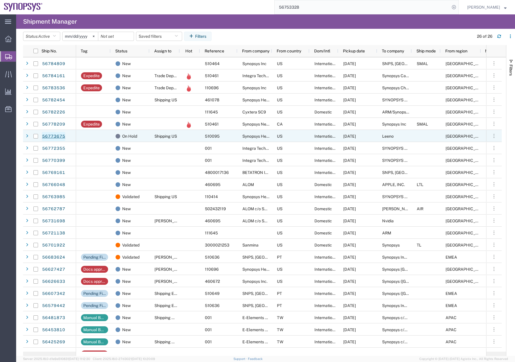
click at [55, 136] on link "56773675" at bounding box center [54, 136] width 24 height 9
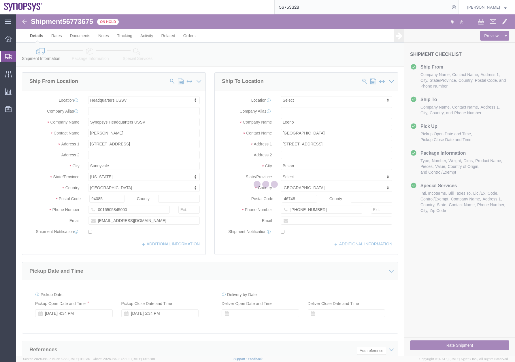
select select "63204"
select select
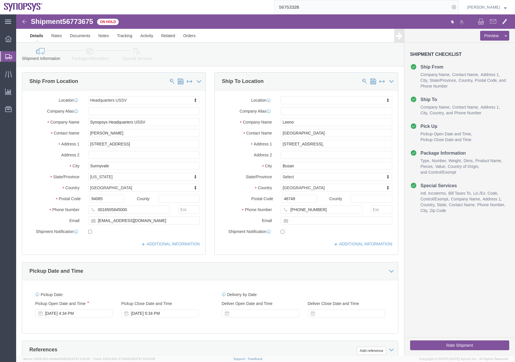
click icon
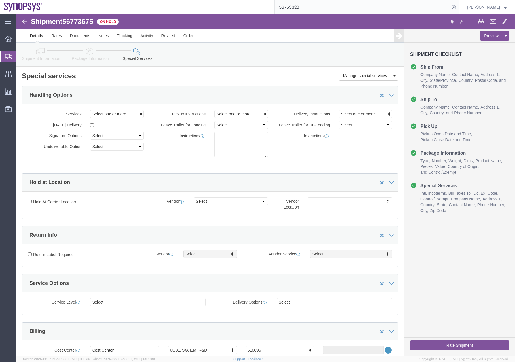
drag, startPoint x: 498, startPoint y: 88, endPoint x: 443, endPoint y: 1, distance: 103.0
click at [10, 58] on icon at bounding box center [8, 56] width 7 height 5
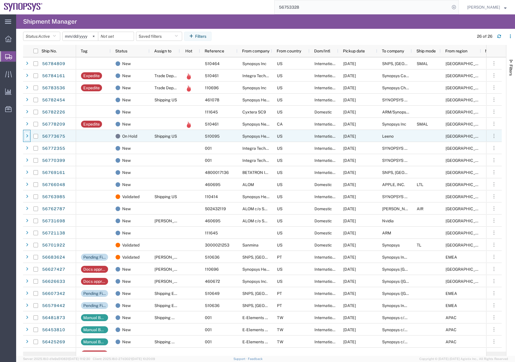
click at [25, 138] on div at bounding box center [27, 136] width 6 height 9
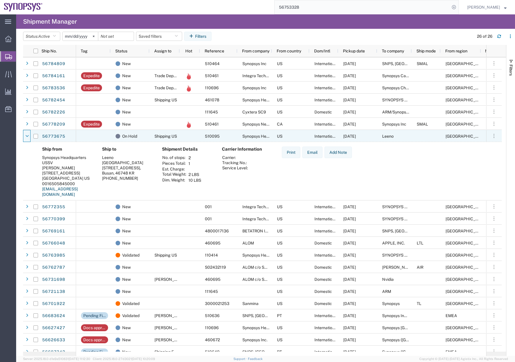
click at [25, 138] on div at bounding box center [27, 136] width 6 height 9
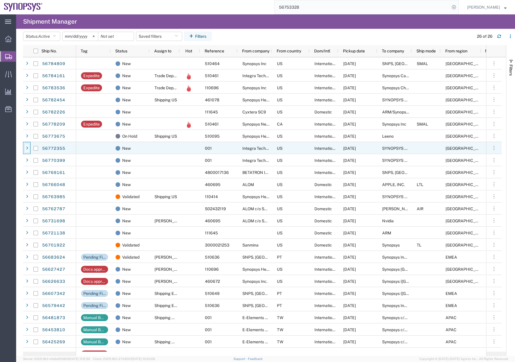
click at [27, 152] on div at bounding box center [27, 148] width 6 height 9
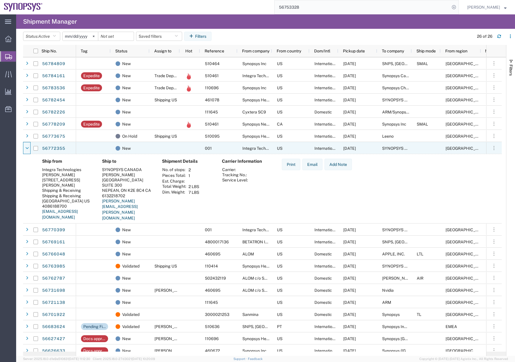
click at [27, 152] on div at bounding box center [27, 148] width 6 height 9
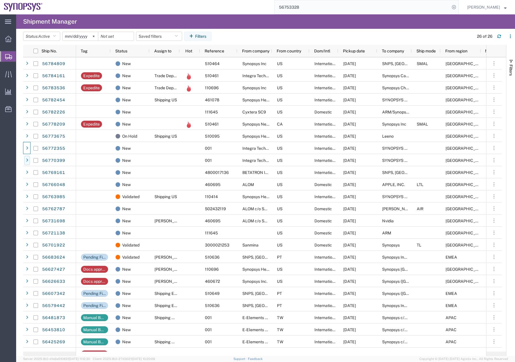
click at [27, 164] on div at bounding box center [27, 160] width 6 height 9
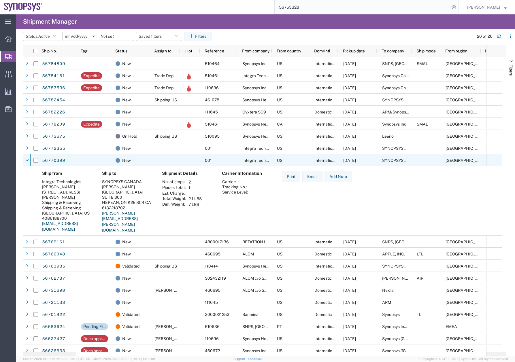
click at [27, 164] on div at bounding box center [27, 160] width 6 height 9
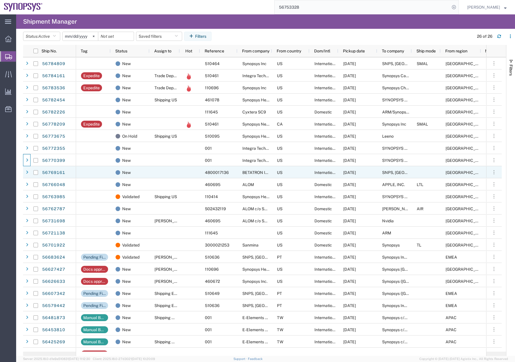
click at [27, 173] on icon at bounding box center [27, 173] width 2 height 4
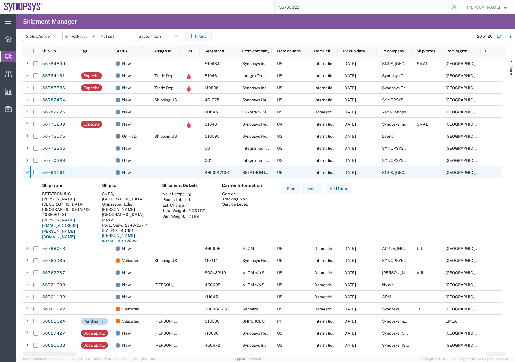
click at [27, 173] on icon at bounding box center [26, 173] width 3 height 4
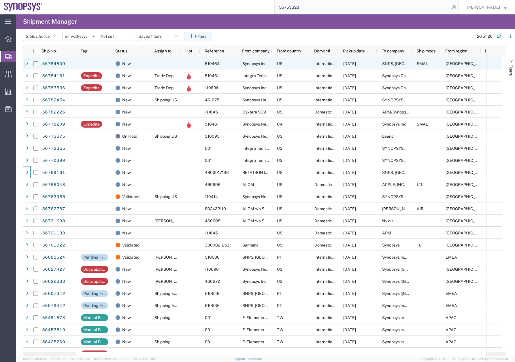
click at [27, 63] on icon at bounding box center [27, 64] width 2 height 4
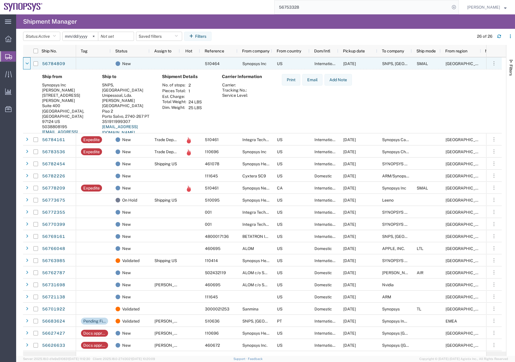
click at [27, 63] on icon at bounding box center [26, 64] width 3 height 4
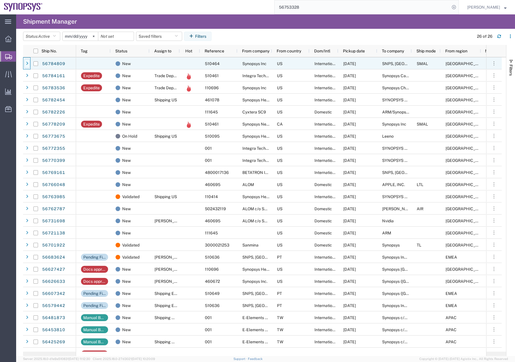
click at [27, 63] on icon at bounding box center [27, 64] width 2 height 4
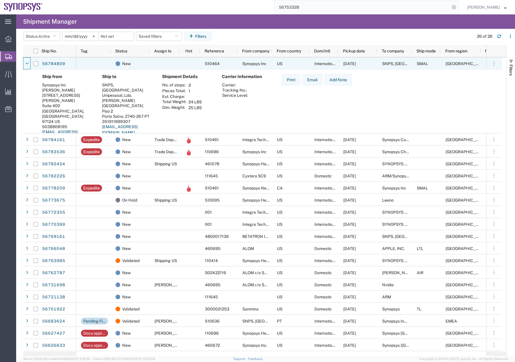
click at [27, 63] on icon at bounding box center [26, 64] width 3 height 4
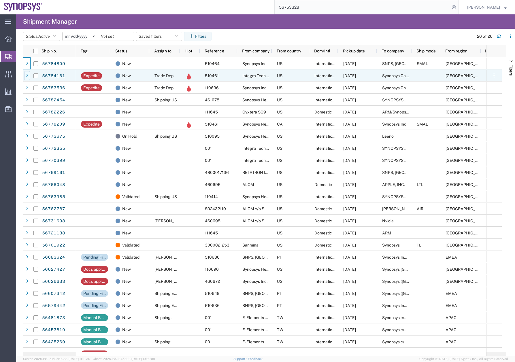
click at [30, 78] on div at bounding box center [27, 75] width 6 height 9
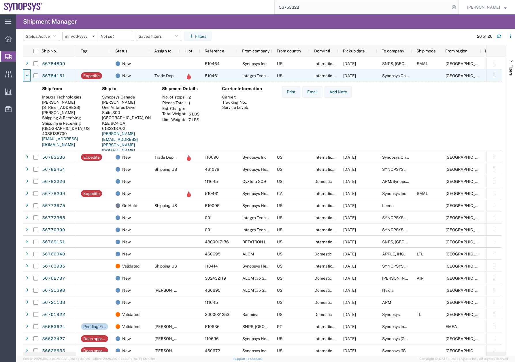
click at [29, 77] on div at bounding box center [27, 75] width 6 height 9
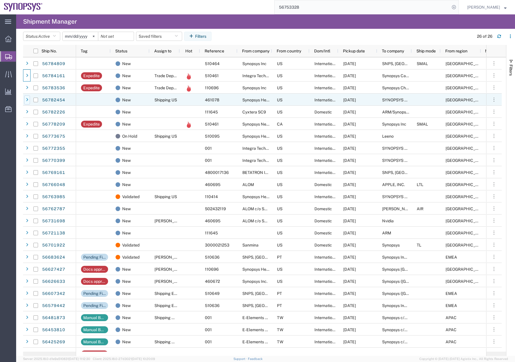
click at [27, 97] on div at bounding box center [27, 99] width 6 height 9
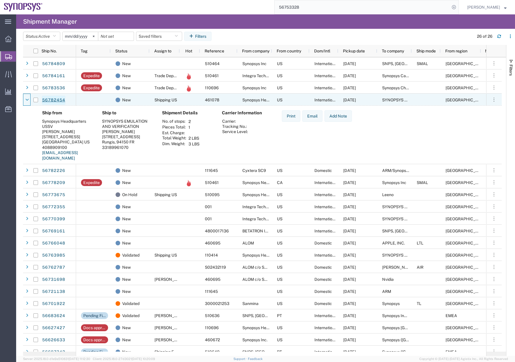
click at [46, 99] on link "56782454" at bounding box center [54, 100] width 24 height 9
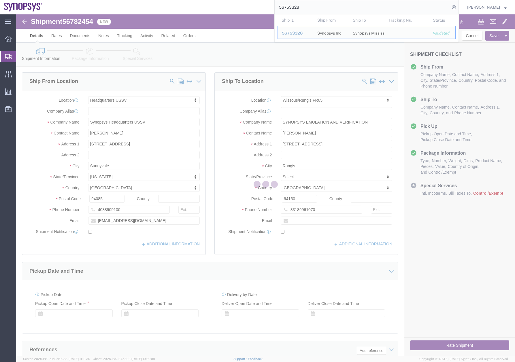
drag, startPoint x: 314, startPoint y: 8, endPoint x: 263, endPoint y: 12, distance: 50.6
click at [268, 9] on div "56753328 Ship ID Ship From Ship To Tracking Nu. Status Ship ID 56753328 Ship Fr…" at bounding box center [253, 7] width 412 height 14
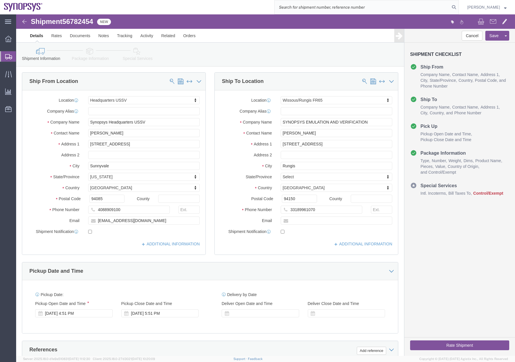
select select "63204"
select select "63109"
click at [7, 54] on svg-icon at bounding box center [8, 57] width 7 height 6
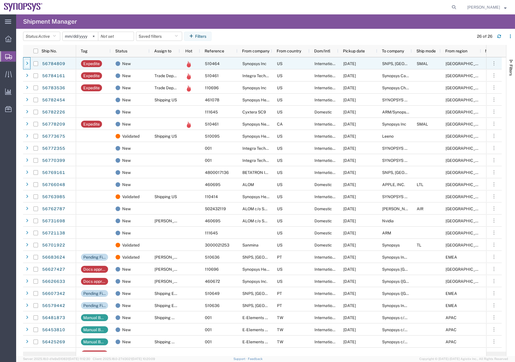
click at [27, 61] on div at bounding box center [27, 63] width 6 height 9
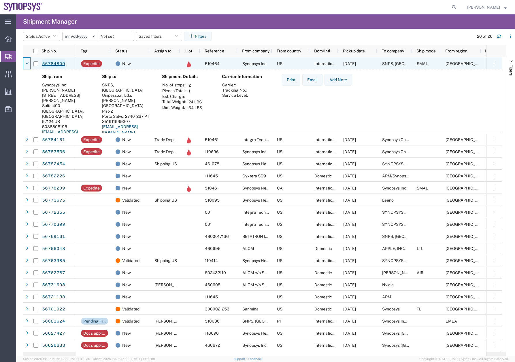
click at [56, 62] on link "56784809" at bounding box center [54, 63] width 24 height 9
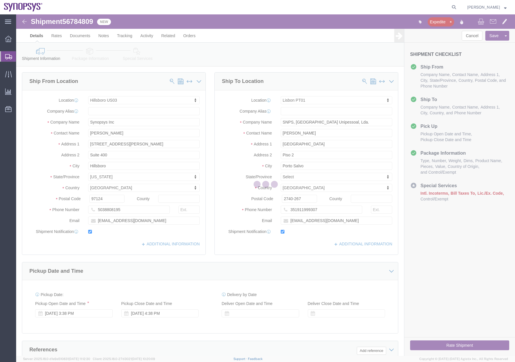
select select "63190"
select select "63152"
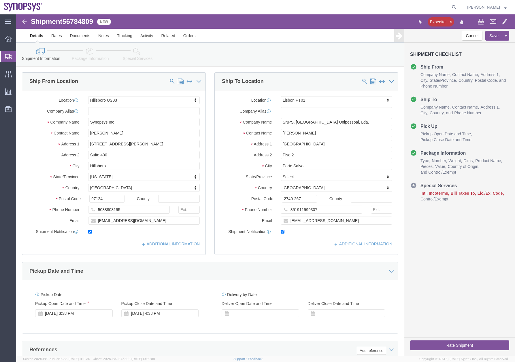
click at [6, 60] on div at bounding box center [8, 56] width 16 height 10
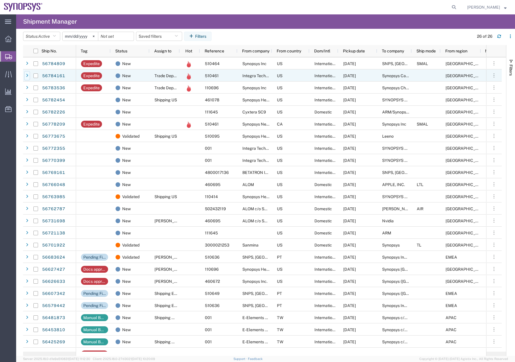
click at [25, 75] on div at bounding box center [27, 75] width 6 height 9
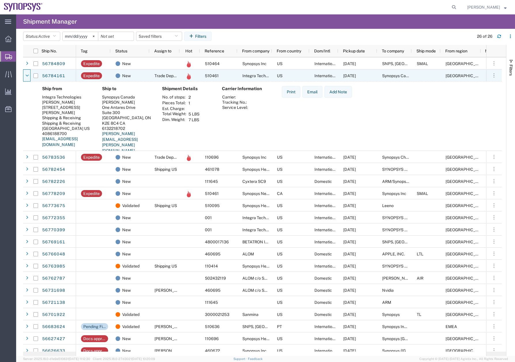
click at [25, 75] on icon at bounding box center [26, 76] width 3 height 4
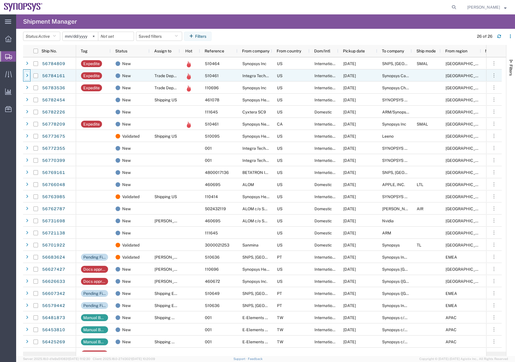
click at [25, 75] on div at bounding box center [27, 75] width 6 height 9
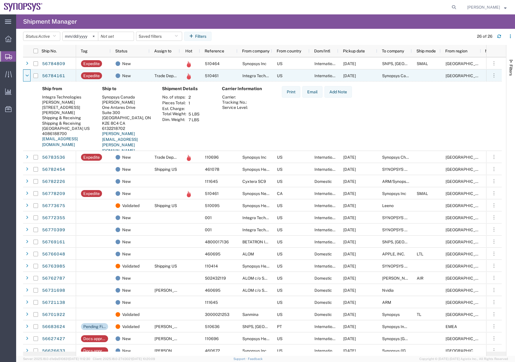
click at [25, 75] on icon at bounding box center [26, 76] width 3 height 4
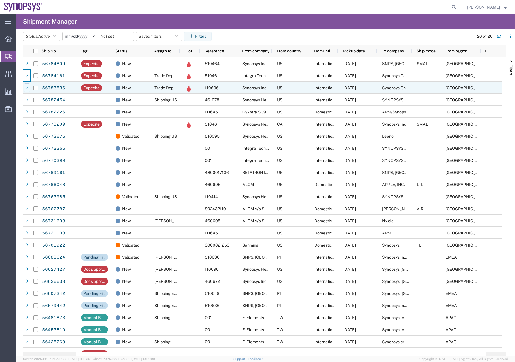
click at [27, 87] on icon at bounding box center [27, 88] width 2 height 4
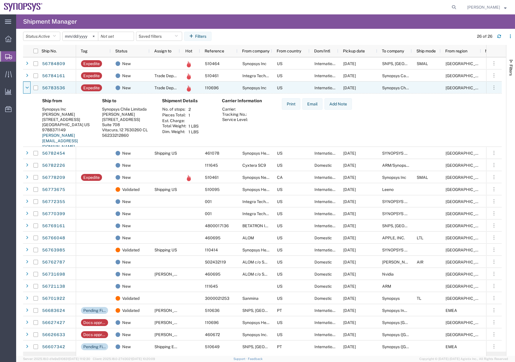
click at [27, 87] on icon at bounding box center [26, 88] width 3 height 4
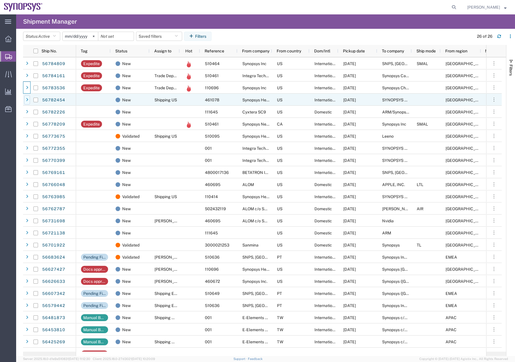
click at [28, 101] on icon at bounding box center [27, 100] width 2 height 4
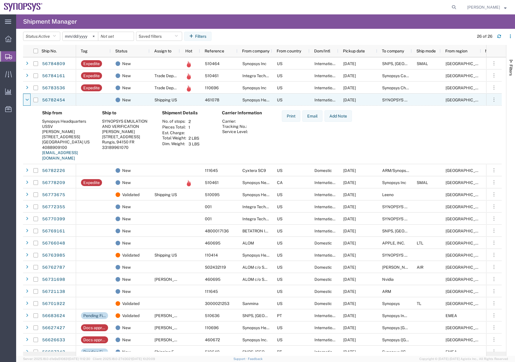
click at [28, 101] on icon at bounding box center [26, 100] width 3 height 4
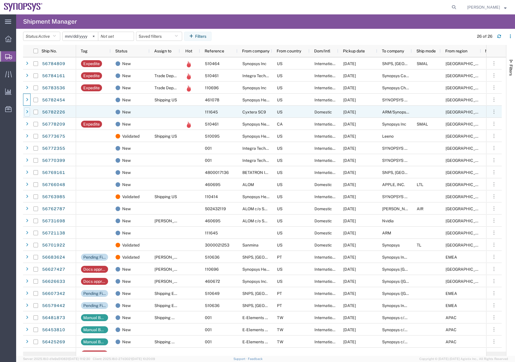
click at [26, 112] on icon at bounding box center [27, 112] width 2 height 4
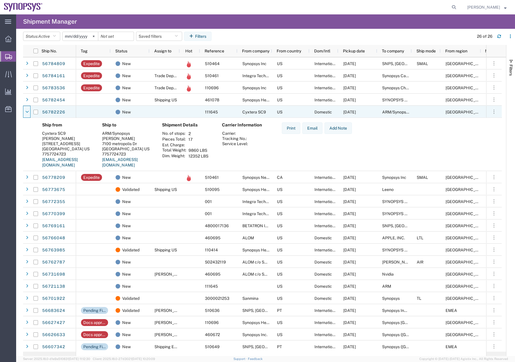
click at [26, 112] on icon at bounding box center [26, 112] width 3 height 4
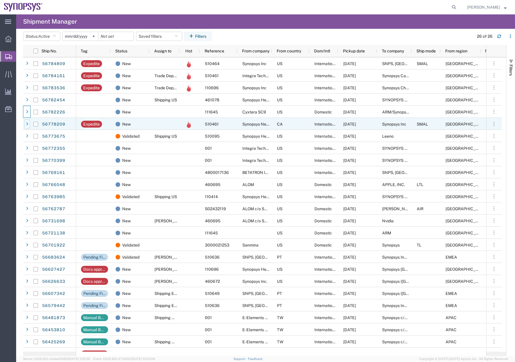
click at [27, 126] on div at bounding box center [27, 124] width 6 height 9
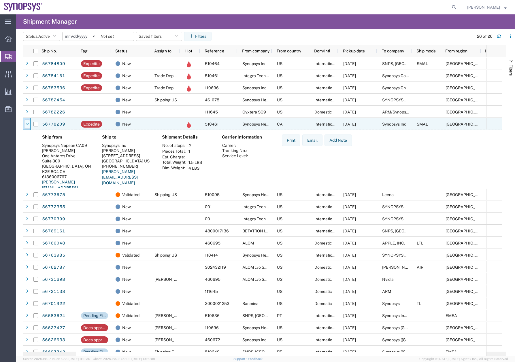
click at [27, 123] on icon at bounding box center [26, 124] width 3 height 4
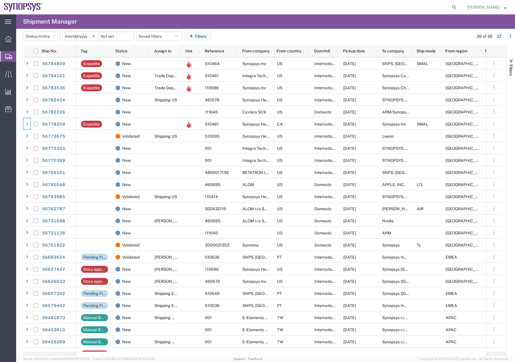
click at [23, 140] on agx-table-manager "Status: Active Active All Approved Booked Canceled Delivered Denied New On Hold…" at bounding box center [265, 193] width 499 height 328
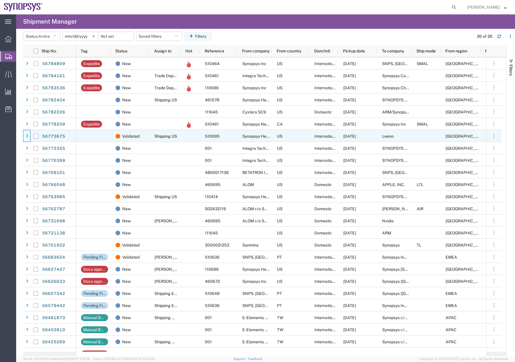
drag, startPoint x: 27, startPoint y: 137, endPoint x: 24, endPoint y: 138, distance: 3.2
click at [24, 138] on div at bounding box center [26, 136] width 7 height 12
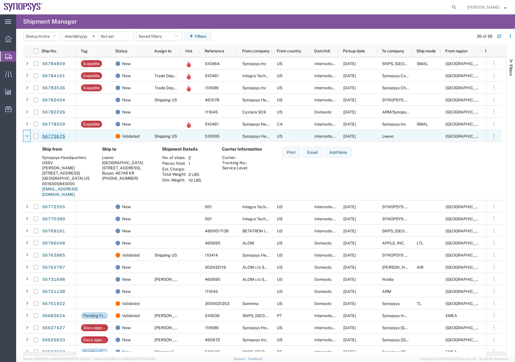
click at [49, 135] on link "56773675" at bounding box center [54, 136] width 24 height 9
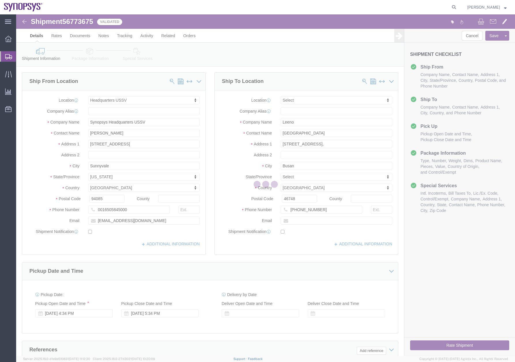
select select "63204"
select select
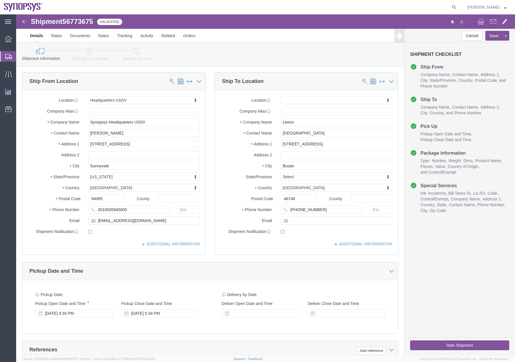
click link "Special Services"
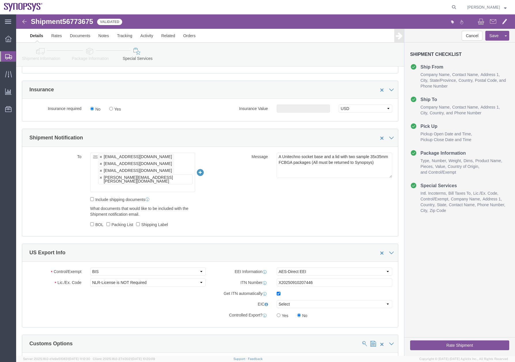
scroll to position [409, 0]
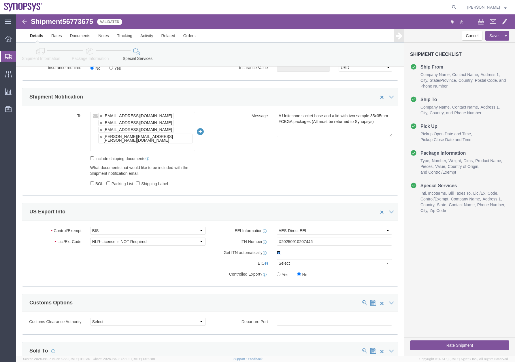
click input "checkbox"
checkbox input "false"
click button "Rate Shipment"
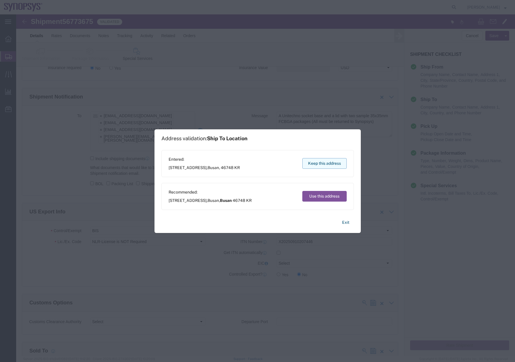
click at [318, 164] on button "Keep this address" at bounding box center [324, 163] width 44 height 11
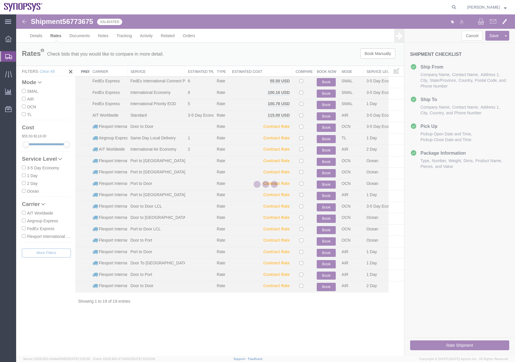
scroll to position [0, 0]
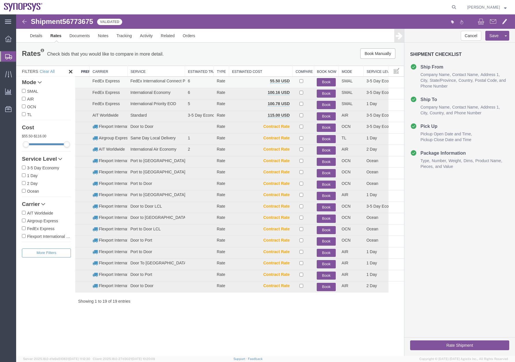
click at [324, 82] on button "Book" at bounding box center [326, 82] width 19 height 8
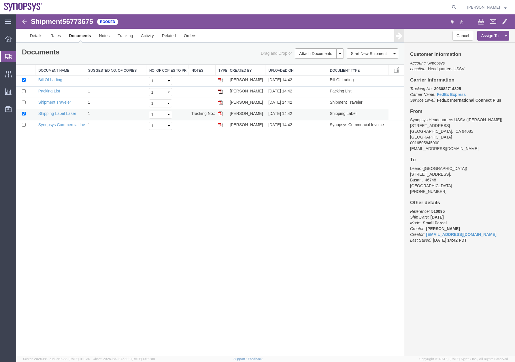
click at [219, 115] on img at bounding box center [220, 114] width 5 height 5
click at [219, 126] on img at bounding box center [220, 125] width 5 height 5
click at [221, 91] on img at bounding box center [220, 91] width 5 height 5
click at [9, 55] on icon at bounding box center [8, 56] width 7 height 5
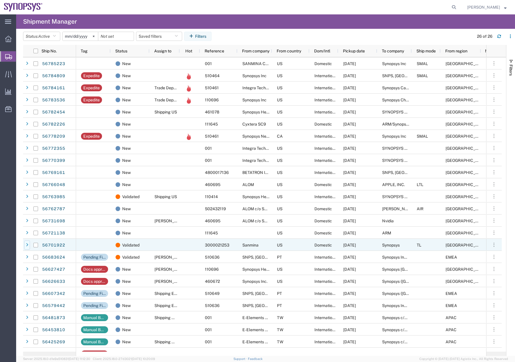
click at [25, 245] on div at bounding box center [27, 245] width 6 height 9
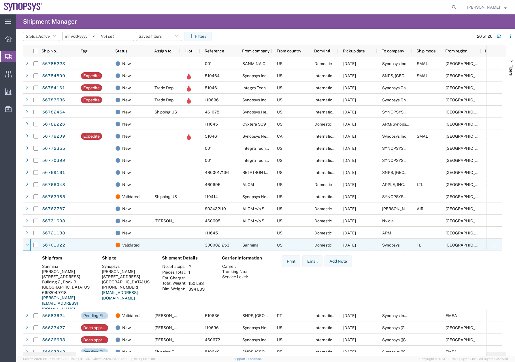
click at [25, 245] on div at bounding box center [27, 245] width 6 height 9
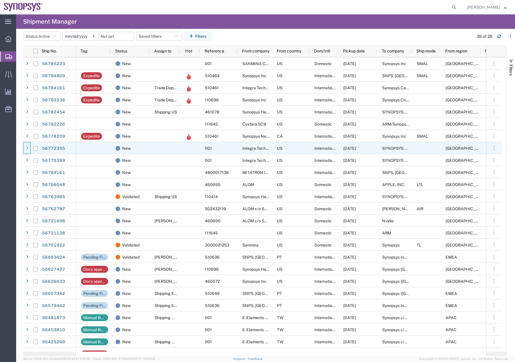
click at [26, 146] on div at bounding box center [27, 148] width 6 height 9
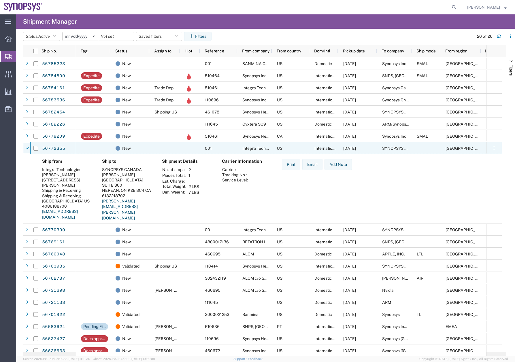
click at [26, 146] on div at bounding box center [27, 148] width 6 height 9
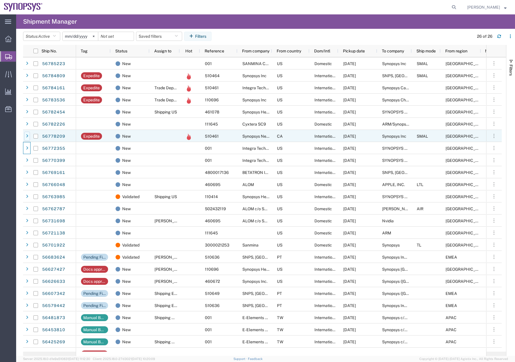
click at [27, 137] on icon at bounding box center [27, 136] width 2 height 4
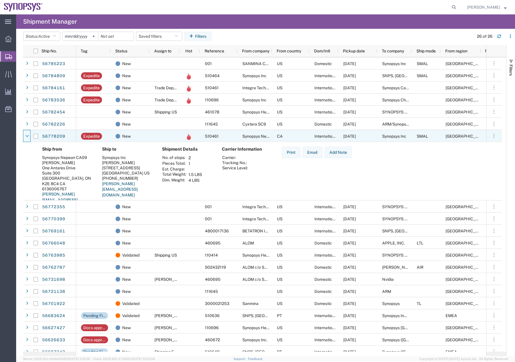
click at [27, 137] on icon at bounding box center [26, 136] width 3 height 4
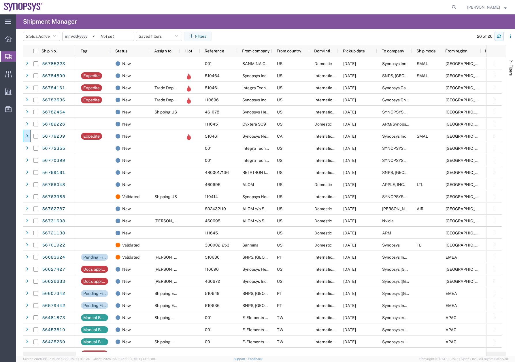
click at [498, 38] on icon "button" at bounding box center [499, 36] width 4 height 4
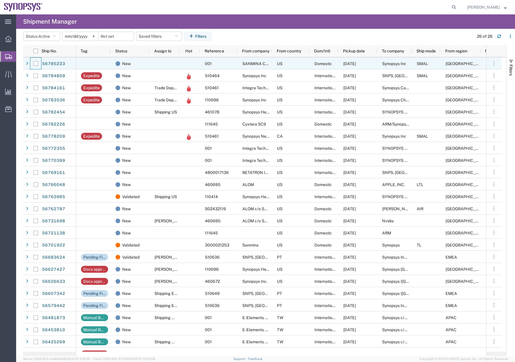
click at [30, 61] on div at bounding box center [36, 63] width 12 height 12
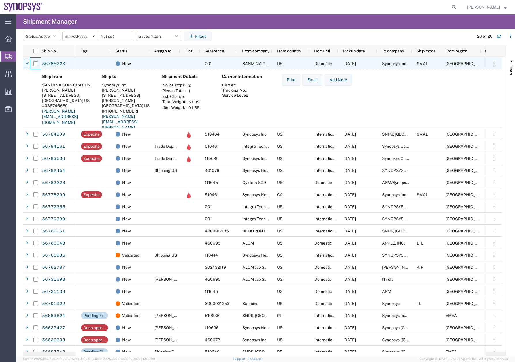
click at [28, 65] on icon at bounding box center [26, 64] width 3 height 4
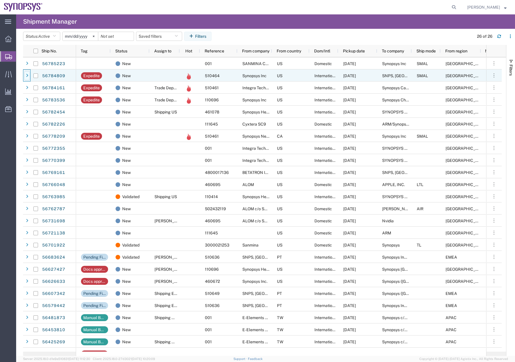
click at [29, 77] on div at bounding box center [27, 75] width 6 height 9
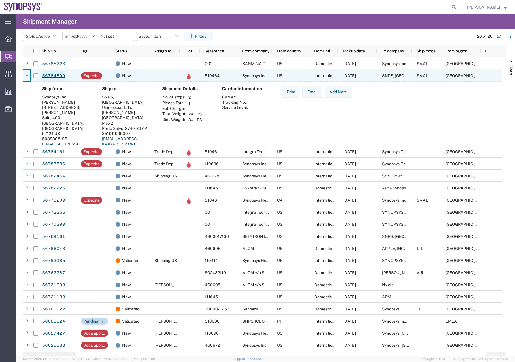
click at [60, 76] on link "56784809" at bounding box center [54, 76] width 24 height 9
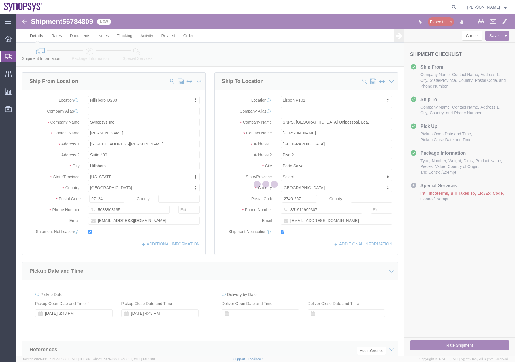
select select "63190"
select select "63152"
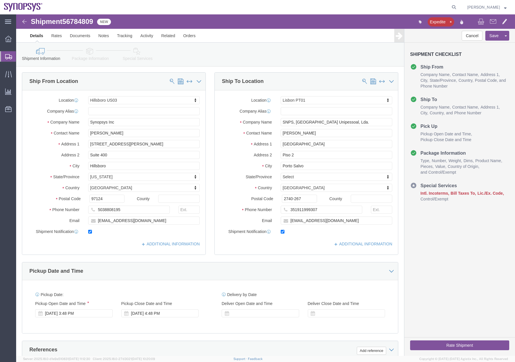
click icon
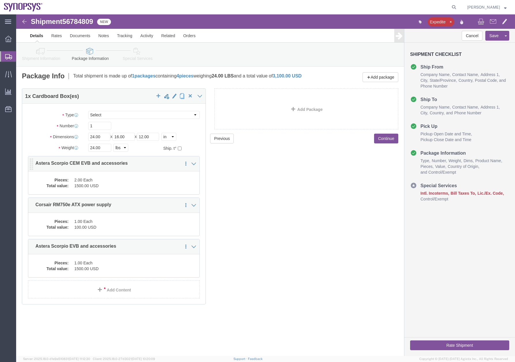
click dd "1500.00 USD"
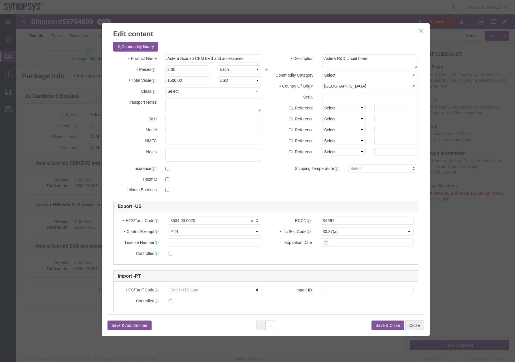
click button "Close"
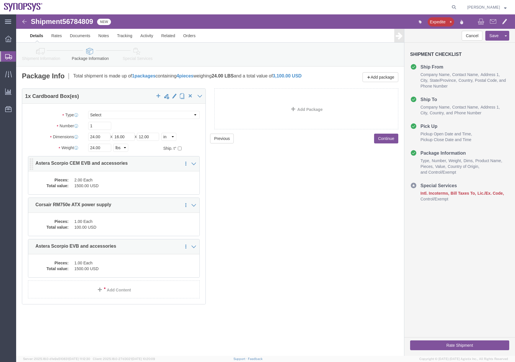
click dd "1500.00 USD"
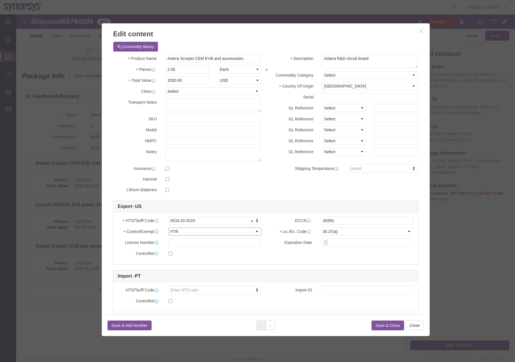
click select "Select ATF BIS DEA EPA FDA FTR ITAR OFAC Other (OPA)"
drag, startPoint x: 272, startPoint y: 240, endPoint x: 174, endPoint y: 221, distance: 99.9
click div "Controlled"
click button "Close"
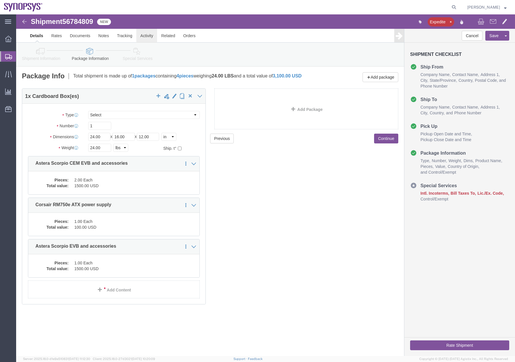
click link "Activity"
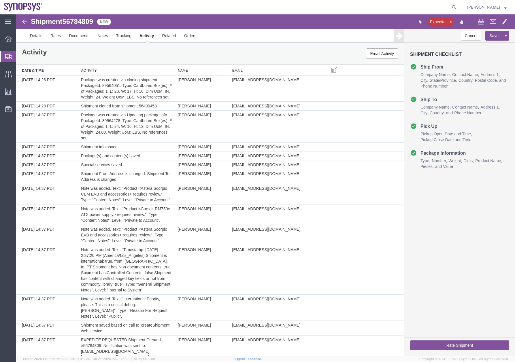
scroll to position [58, 0]
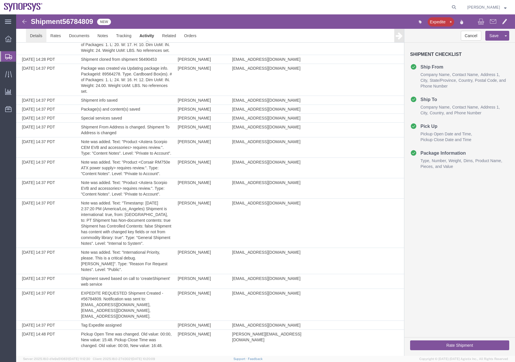
click at [33, 35] on link "Details" at bounding box center [36, 36] width 20 height 14
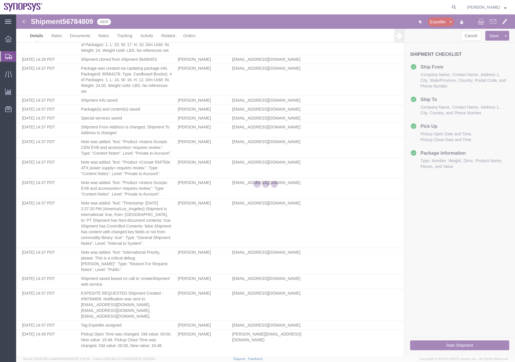
select select "63190"
select select "63152"
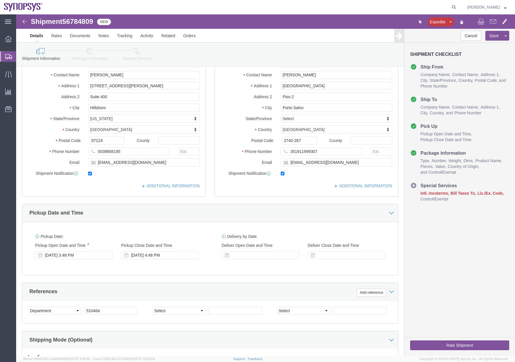
click icon
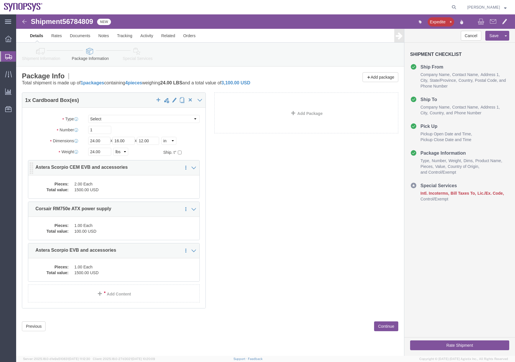
click dd "1500.00 USD"
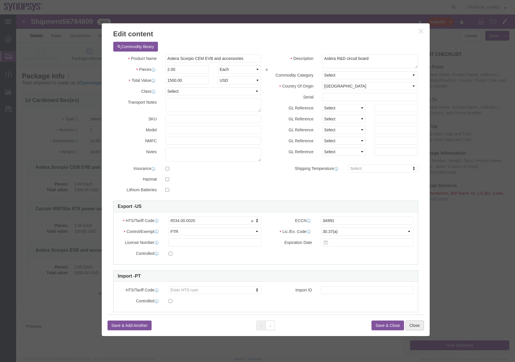
click button "Close"
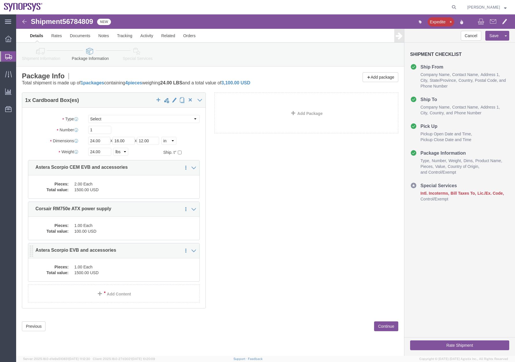
click dd "1.00 Each"
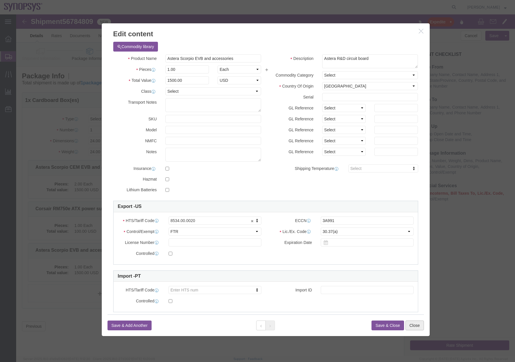
click button "Close"
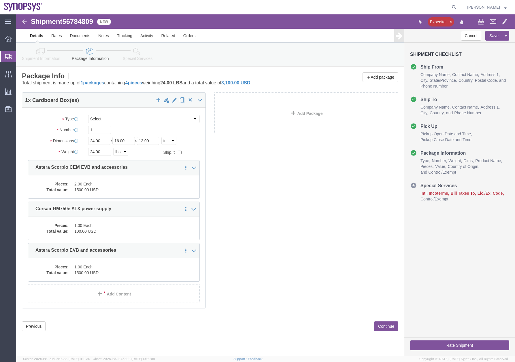
click icon
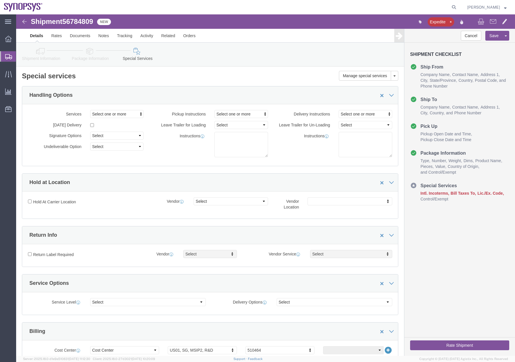
click icon
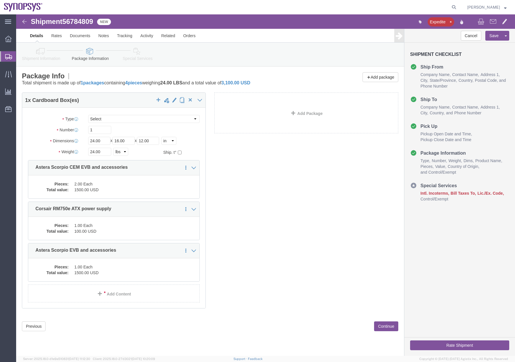
click div "1 x Cardboard Box(es) Package Type Select Envelope Large Box Medium Box PAK Rac…"
click icon
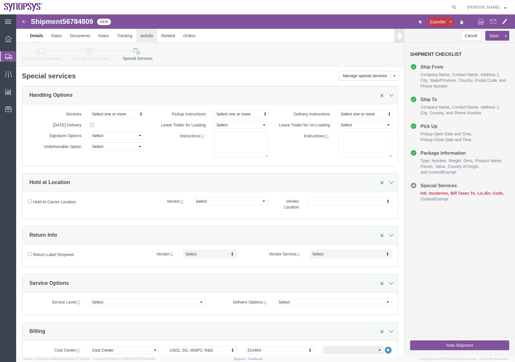
click link "Activity"
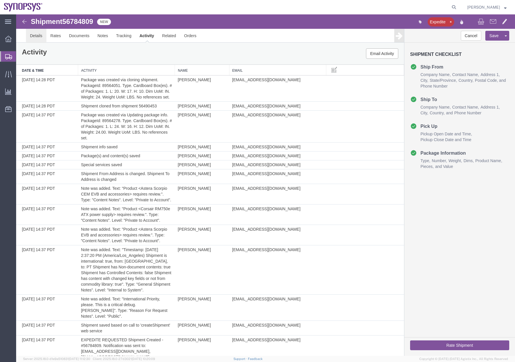
click at [32, 40] on link "Details" at bounding box center [36, 36] width 20 height 14
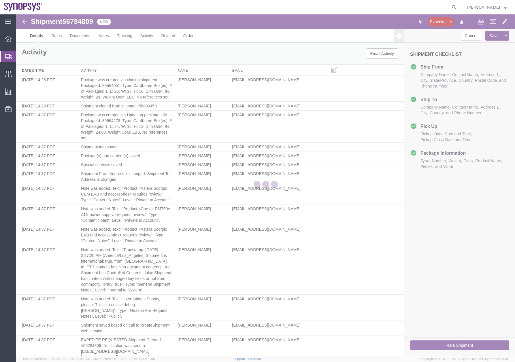
select select "63190"
select select "63152"
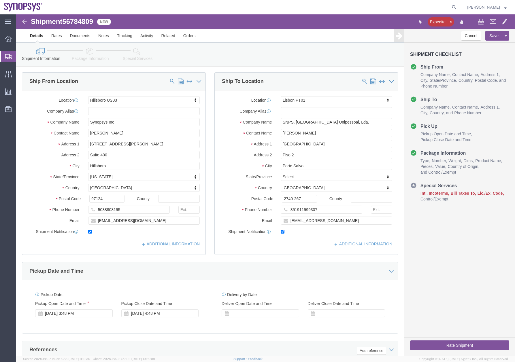
click at [6, 54] on icon at bounding box center [8, 56] width 7 height 5
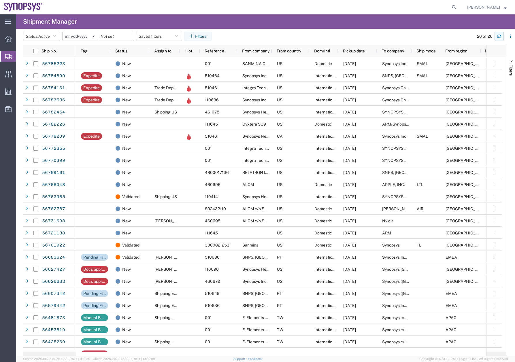
click at [499, 36] on icon "button" at bounding box center [499, 36] width 4 height 4
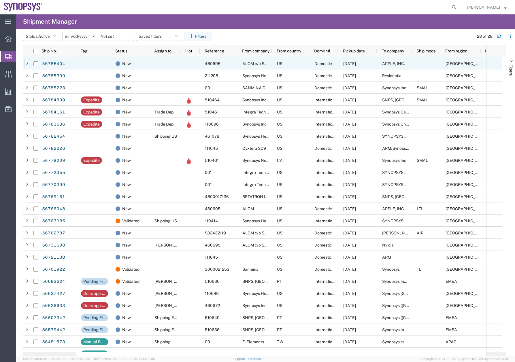
click at [26, 62] on icon at bounding box center [27, 64] width 2 height 4
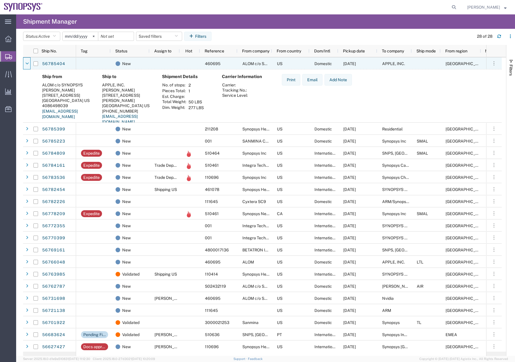
click at [26, 62] on icon at bounding box center [26, 64] width 3 height 4
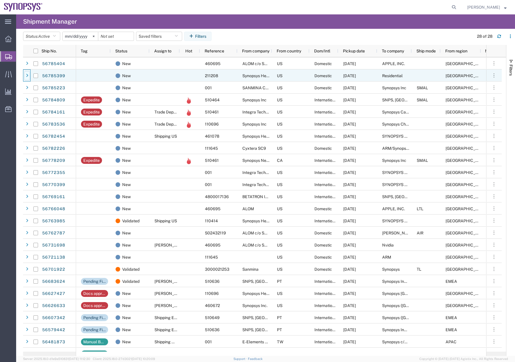
click at [27, 73] on div at bounding box center [27, 75] width 6 height 9
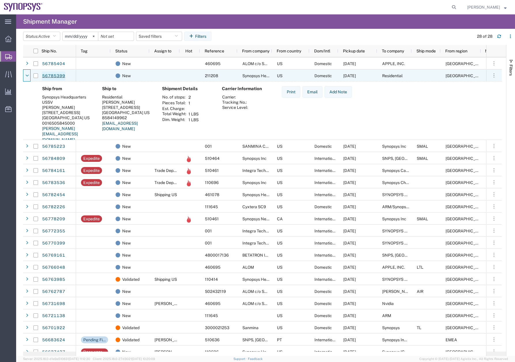
click at [50, 76] on link "56785399" at bounding box center [54, 76] width 24 height 9
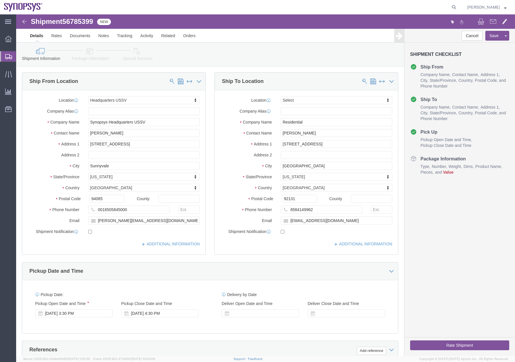
select select "63204"
select select
click link "Package Information"
click icon
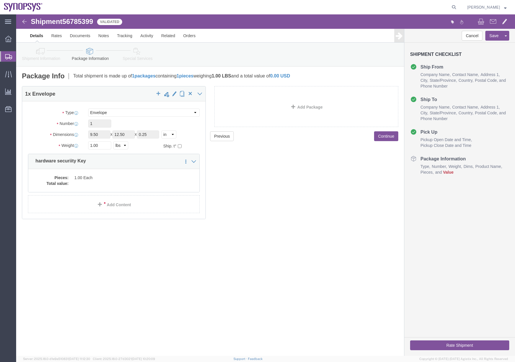
click link "Shipment Information"
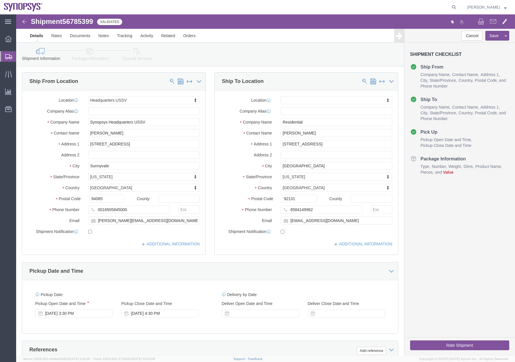
click icon
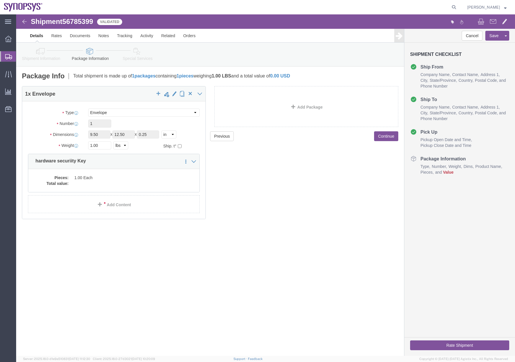
click link "Special Services"
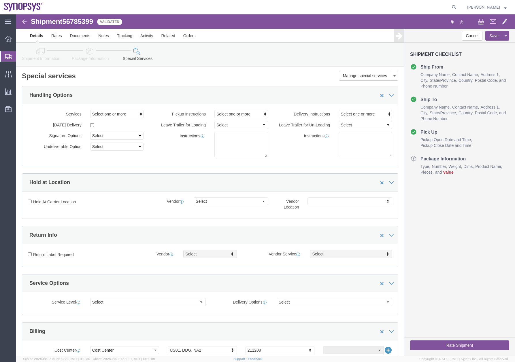
click link "Shipment Information"
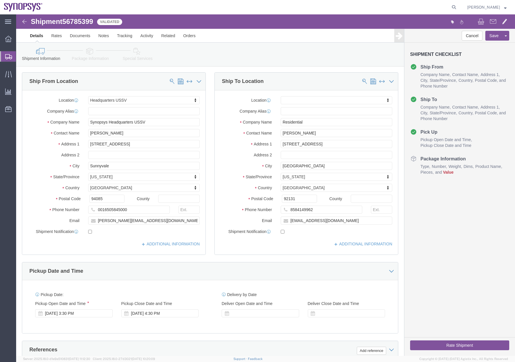
click at [9, 56] on icon at bounding box center [8, 56] width 7 height 5
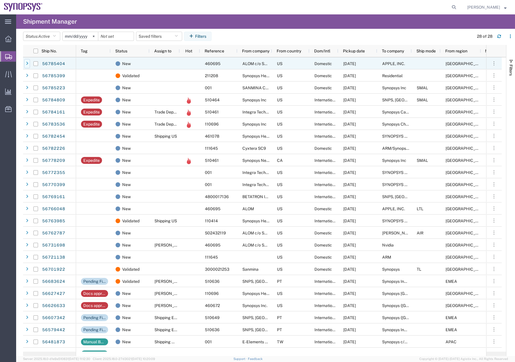
click at [29, 62] on div at bounding box center [27, 63] width 6 height 9
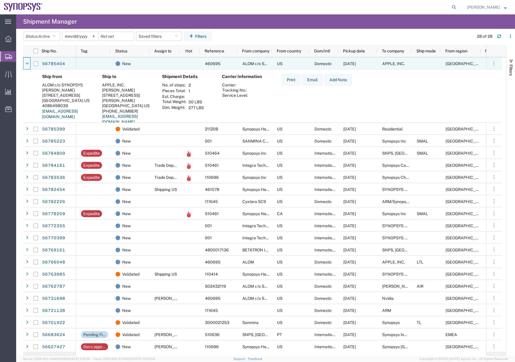
click at [29, 62] on div at bounding box center [27, 63] width 6 height 9
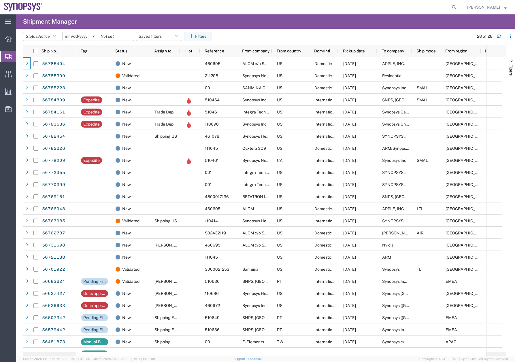
click at [29, 78] on div at bounding box center [27, 75] width 6 height 9
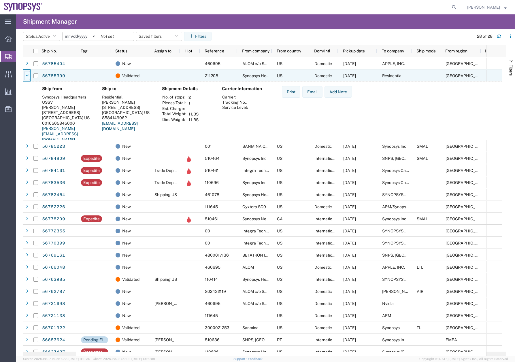
click at [29, 78] on div at bounding box center [27, 75] width 6 height 9
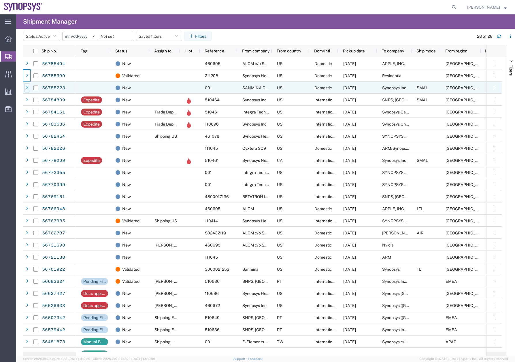
click at [29, 91] on div at bounding box center [27, 87] width 6 height 9
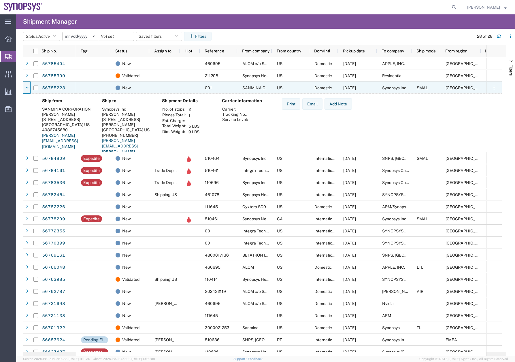
click at [29, 91] on div at bounding box center [27, 87] width 6 height 9
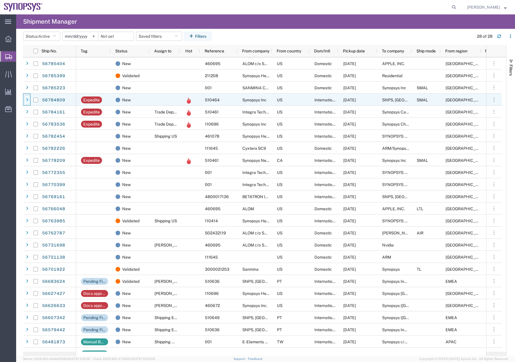
click at [28, 99] on div at bounding box center [27, 99] width 6 height 9
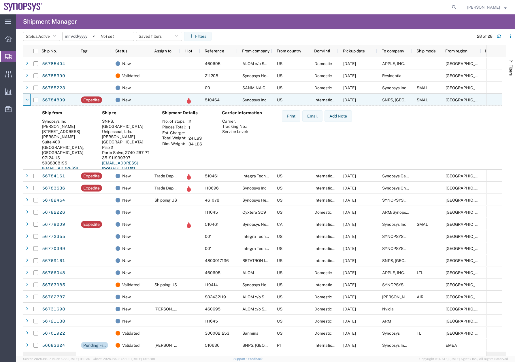
click at [28, 99] on icon at bounding box center [26, 100] width 3 height 4
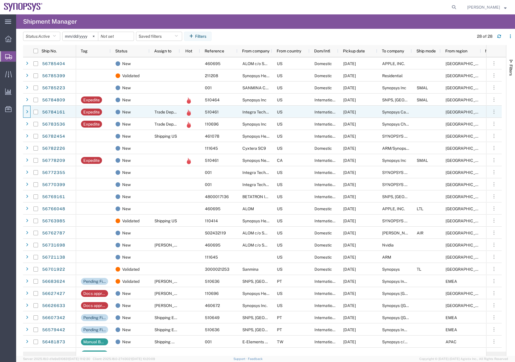
click at [27, 113] on icon at bounding box center [27, 112] width 2 height 4
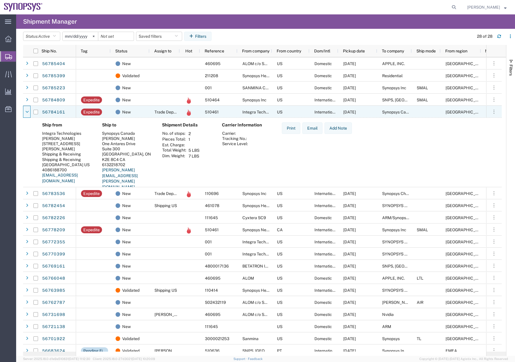
click at [27, 113] on icon at bounding box center [26, 112] width 3 height 4
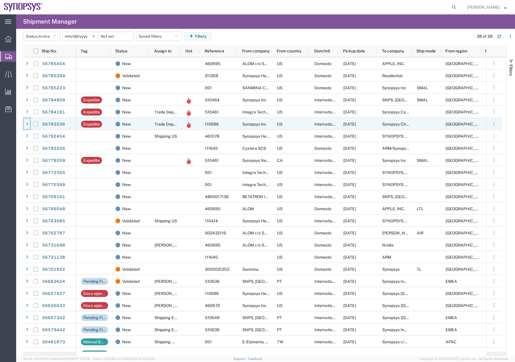
click at [30, 126] on div at bounding box center [27, 124] width 6 height 9
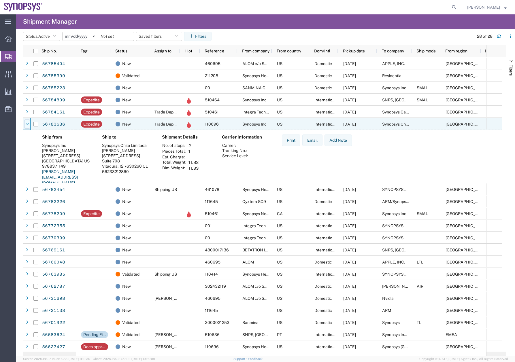
click at [30, 126] on div at bounding box center [27, 124] width 6 height 9
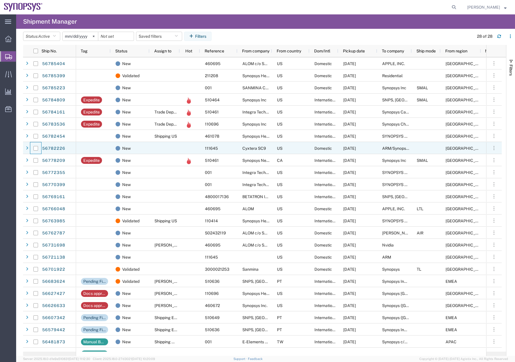
click at [32, 145] on div at bounding box center [35, 148] width 11 height 12
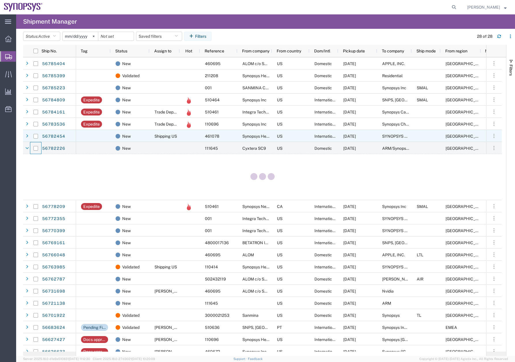
click at [28, 136] on div at bounding box center [27, 136] width 6 height 9
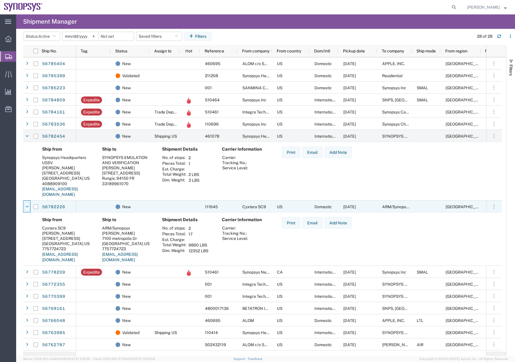
click at [27, 206] on icon at bounding box center [26, 207] width 3 height 4
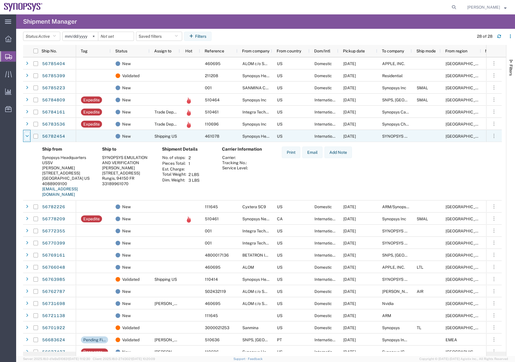
click at [27, 135] on icon at bounding box center [26, 136] width 3 height 4
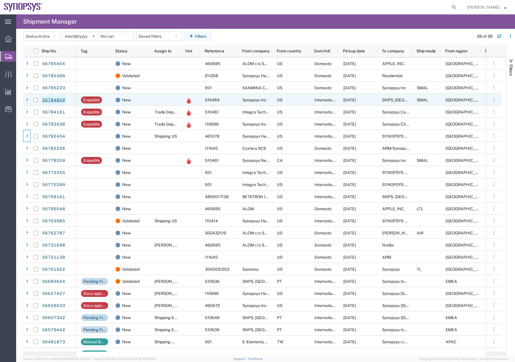
click at [46, 98] on link "56784809" at bounding box center [54, 100] width 24 height 9
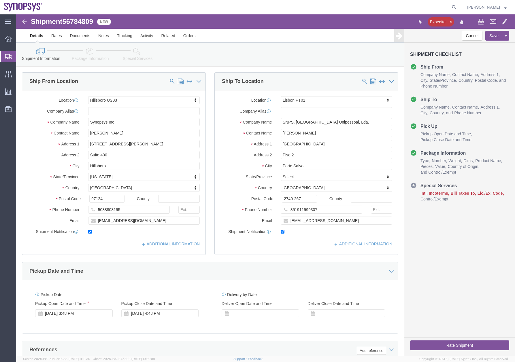
select select "63190"
select select "63152"
click link "Package Information"
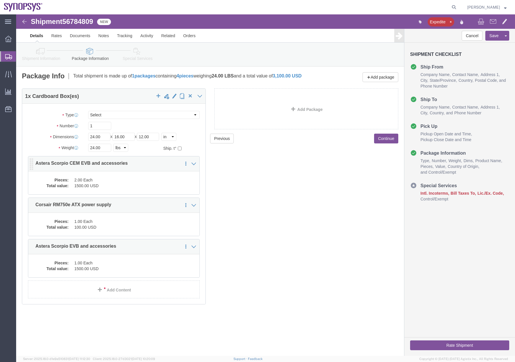
click dd "2.00 Each"
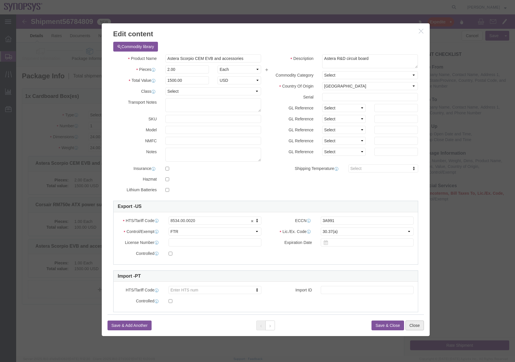
click button "Close"
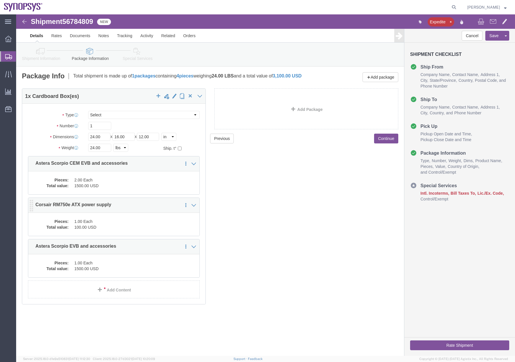
click dd "100.00 USD"
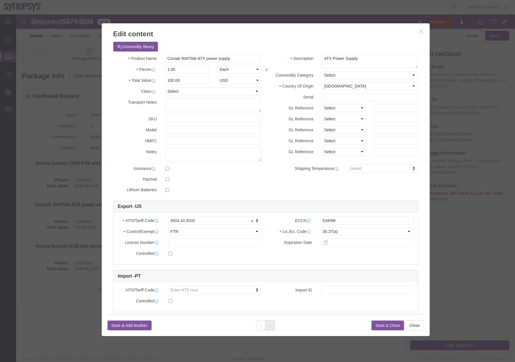
click button
click select "Select ATF BIS DEA EPA FDA FTR ITAR OFAC Other (OPA)"
drag, startPoint x: 219, startPoint y: 164, endPoint x: 228, endPoint y: 298, distance: 133.5
click label
click input "checkbox"
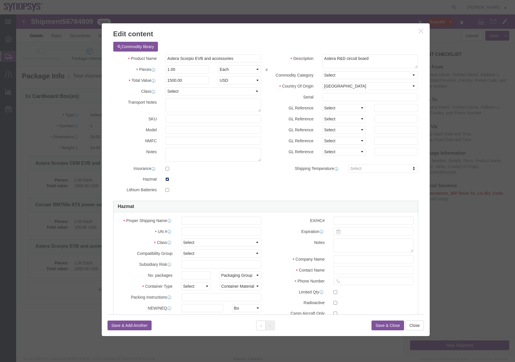
click input "checkbox"
checkbox input "false"
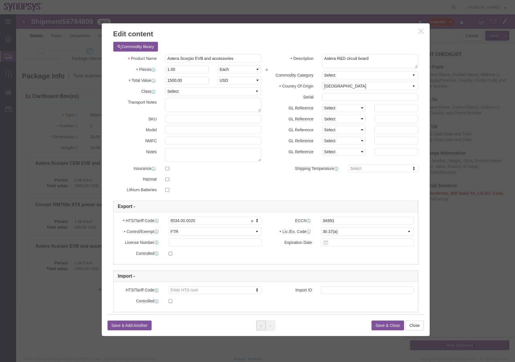
click icon
click button
click select "Select ATF BIS DEA EPA FDA FTR ITAR OFAC Other (OPA)"
select select "BIS"
click select "Select ATF BIS DEA EPA FDA FTR ITAR OFAC Other (OPA)"
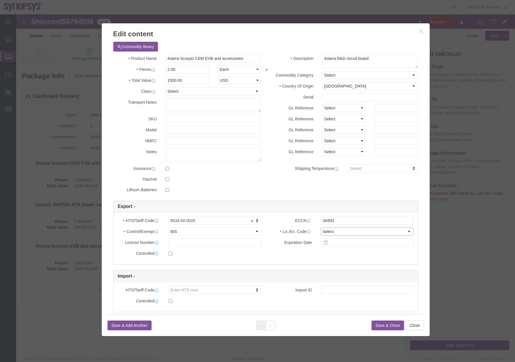
click select "Select AGR-Agricultural APP-Computers APR-Additional Permissive Exports AVS-Air…"
select select "NLR"
click select "Select AGR-Agricultural APP-Computers APR-Additional Permissive Exports AVS-Air…"
click button
click select "Select ATF BIS DEA EPA FDA FTR ITAR OFAC Other (OPA)"
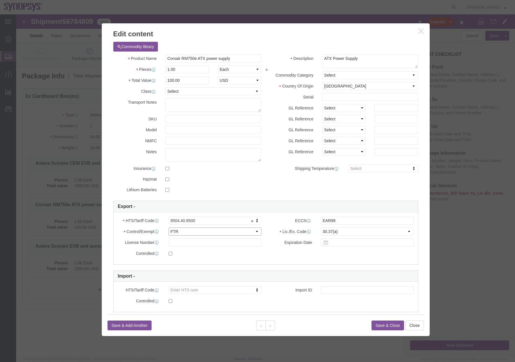
select select "BIS"
click select "Select ATF BIS DEA EPA FDA FTR ITAR OFAC Other (OPA)"
click select "Select AGR-Agricultural APP-Computers APR-Additional Permissive Exports AVS-Air…"
select select "NLR"
click select "Select AGR-Agricultural APP-Computers APR-Additional Permissive Exports AVS-Air…"
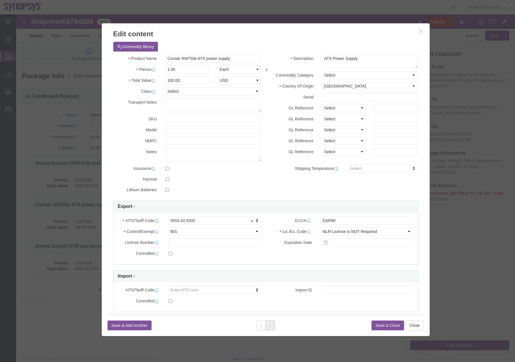
click button
drag, startPoint x: 204, startPoint y: 234, endPoint x: 188, endPoint y: 220, distance: 21.6
click select "Select ATF BIS DEA EPA FDA FTR ITAR OFAC Other (OPA)"
select select "BIS"
click select "Select ATF BIS DEA EPA FDA FTR ITAR OFAC Other (OPA)"
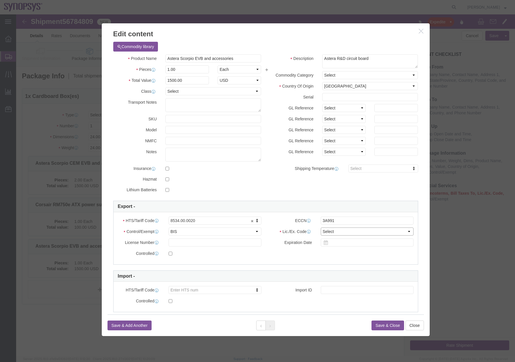
click select "Select AGR-Agricultural APP-Computers APR-Additional Permissive Exports AVS-Air…"
select select "NLR"
click select "Select AGR-Agricultural APP-Computers APR-Additional Permissive Exports AVS-Air…"
click button "Save & Close"
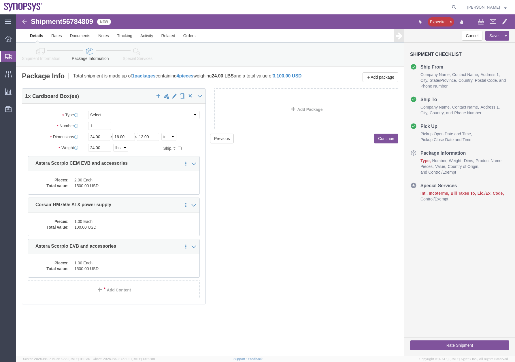
click link "Special Services"
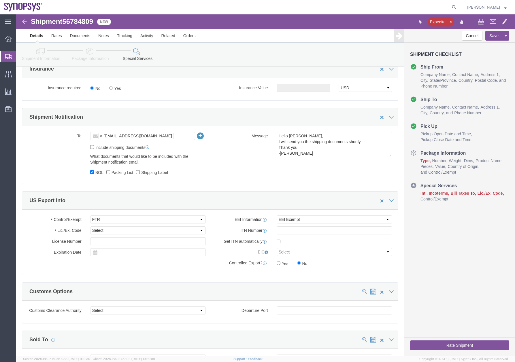
scroll to position [384, 0]
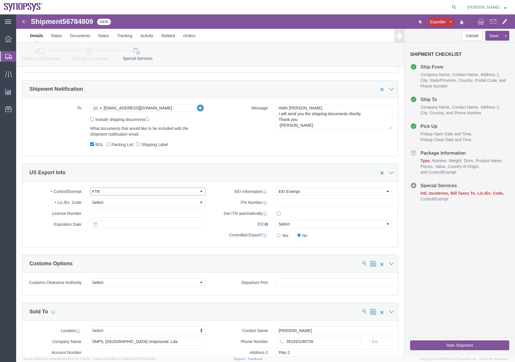
click select "Select ATF BIS DEA EPA FDA FTR ITAR OFAC Other (OPA)"
select select "BIS"
click select "Select ATF BIS DEA EPA FDA FTR ITAR OFAC Other (OPA)"
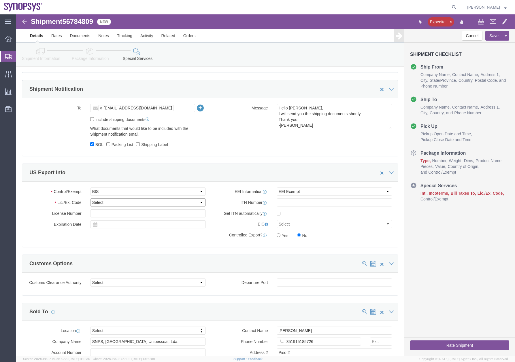
click select "Select AGR-Agricultural APP-Computers APR-Additional Permissive Exports AVS-Air…"
select select "NLR"
click select "Select AGR-Agricultural APP-Computers APR-Additional Permissive Exports AVS-Air…"
click select "Select AES-Direct EEI Carrier File EEI EEI Exempt"
select select "AESD"
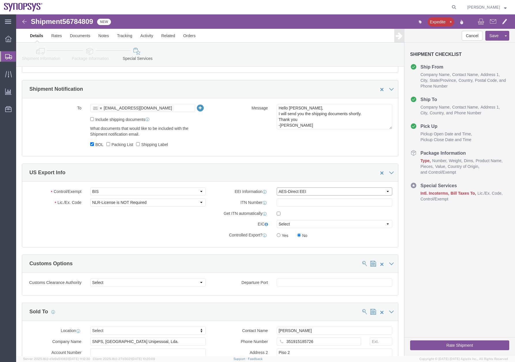
click select "Select AES-Direct EEI Carrier File EEI EEI Exempt"
click label
click input "checkbox"
checkbox input "true"
click link "Package Information"
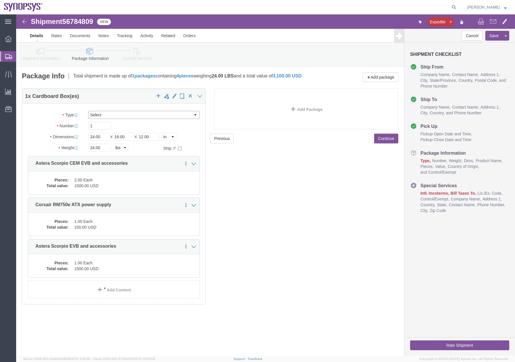
click select "Select Envelope Large Box Medium Box PAK Rack Small Box Tube Your Packaging"
select select "YRPK"
click select "Select Envelope Large Box Medium Box PAK Rack Small Box Tube Your Packaging"
click button "Rate Shipment"
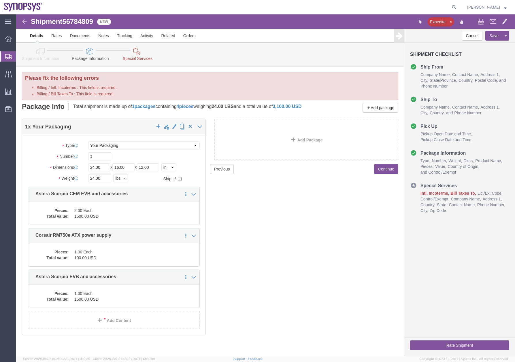
click icon
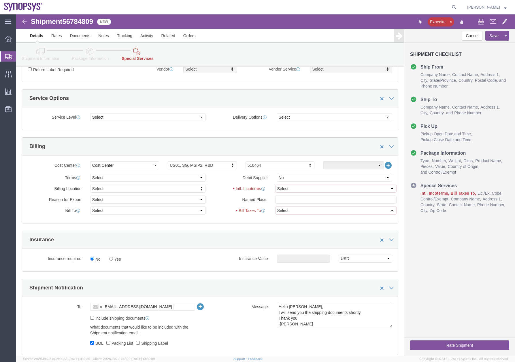
scroll to position [200, 0]
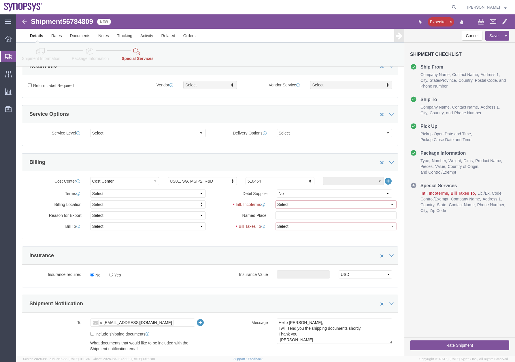
click select "Select Carriage Insurance Paid Carriage Paid To Cost and Freight Cost Insurance…"
select select "DAP"
click select "Select Carriage Insurance Paid Carriage Paid To Cost and Freight Cost Insurance…"
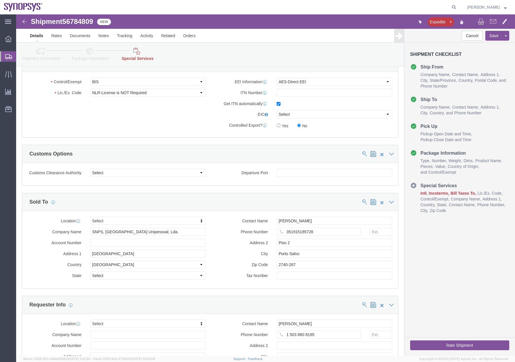
scroll to position [348, 0]
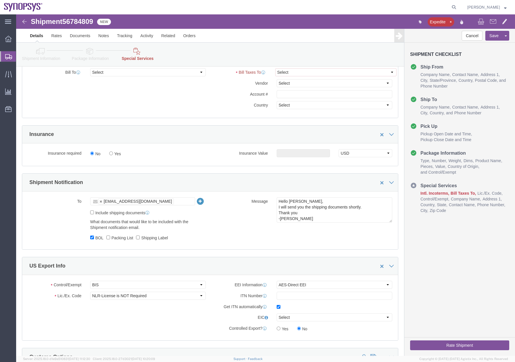
click button "Rate Shipment"
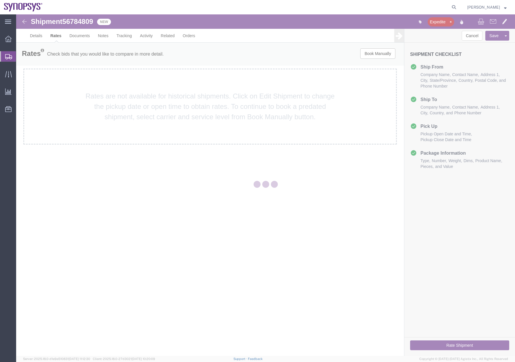
scroll to position [0, 0]
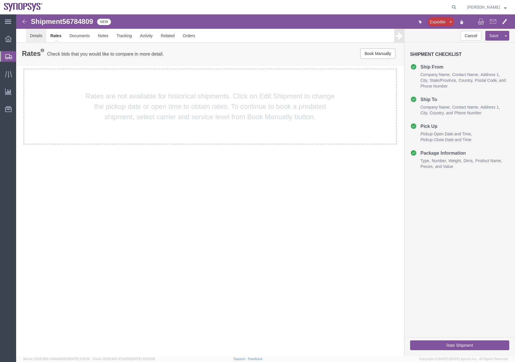
click at [27, 33] on link "Details" at bounding box center [36, 36] width 20 height 14
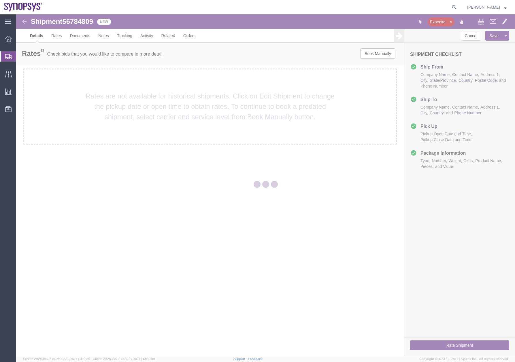
select select "63190"
select select "63152"
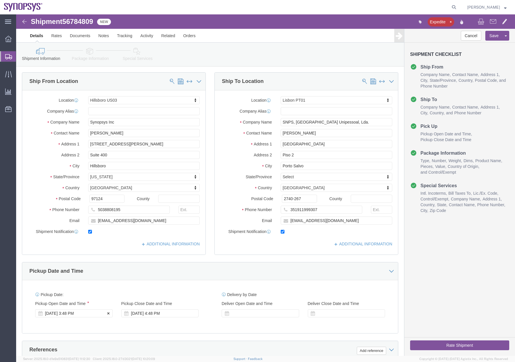
click div "Sep 10 2025 3:48 PM"
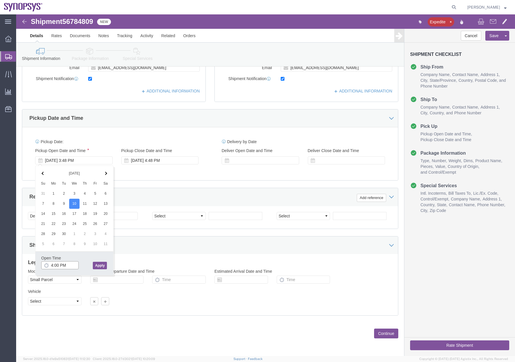
type input "4:00 PM"
click button "Apply"
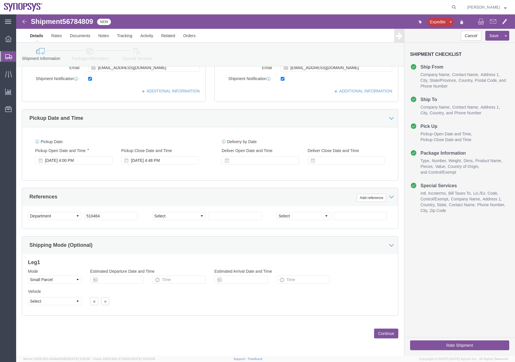
click button "Rate Shipment"
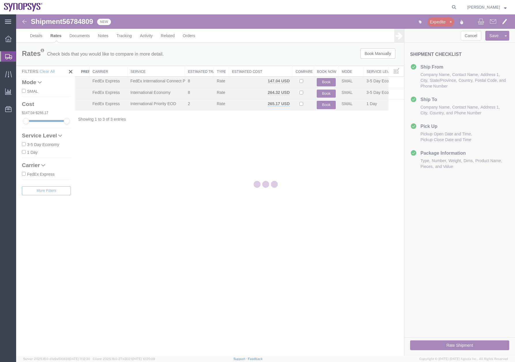
scroll to position [0, 0]
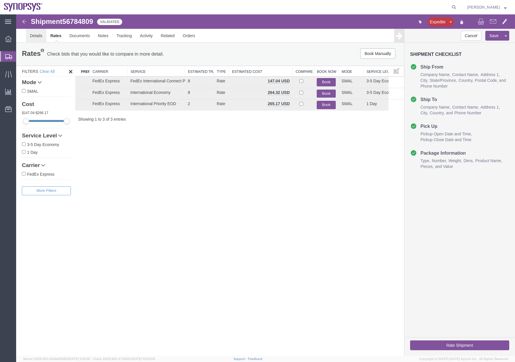
click at [41, 33] on link "Details" at bounding box center [36, 36] width 20 height 14
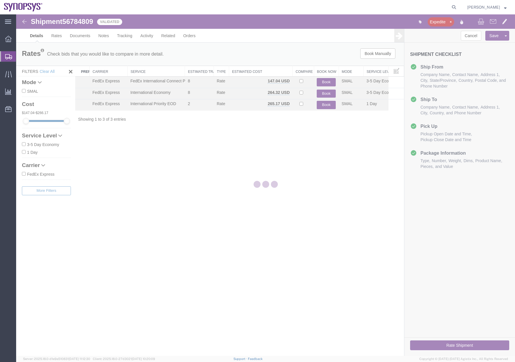
select select "63190"
select select "63152"
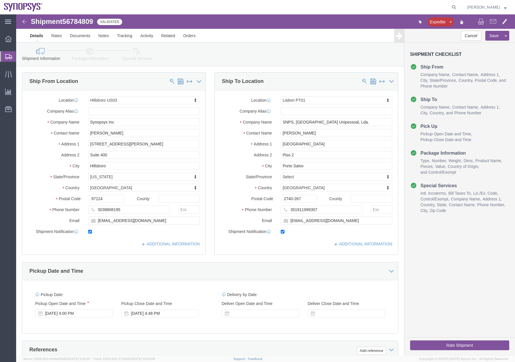
click icon
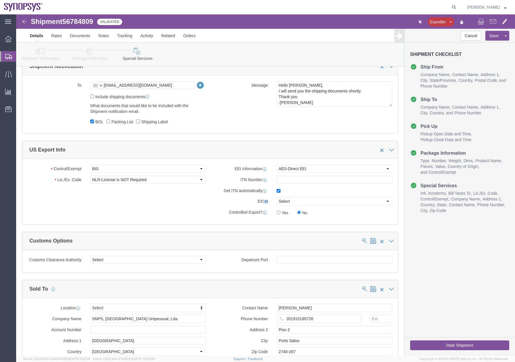
scroll to position [468, 0]
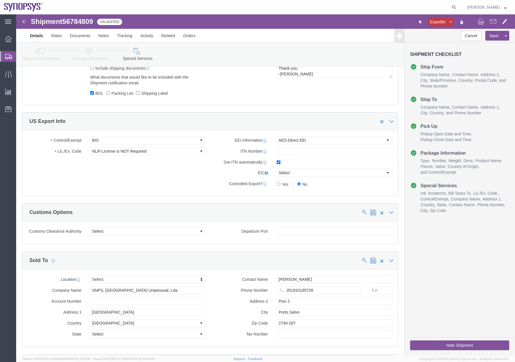
click button "Rate Shipment"
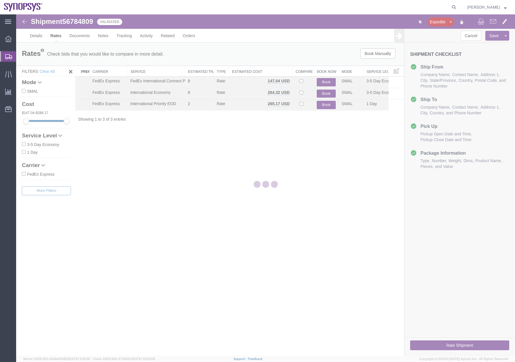
scroll to position [0, 0]
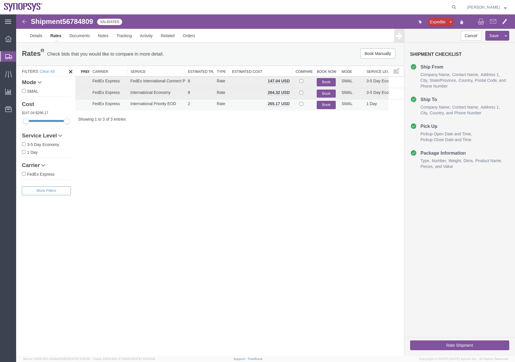
click at [325, 105] on button "Book" at bounding box center [326, 105] width 19 height 8
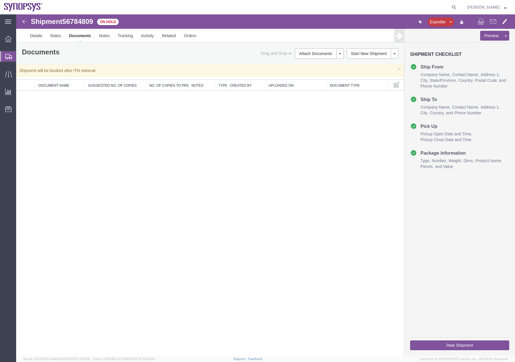
click at [4, 57] on div at bounding box center [8, 56] width 16 height 10
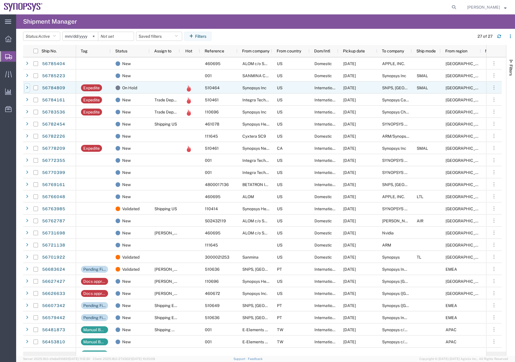
click at [28, 90] on icon at bounding box center [27, 88] width 2 height 4
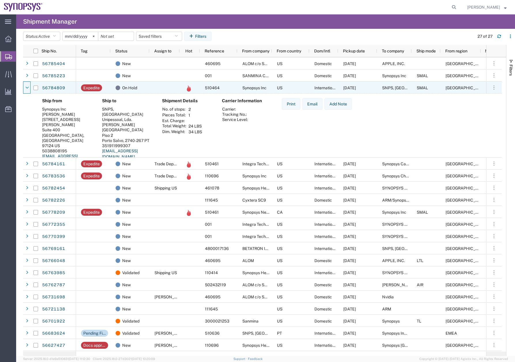
click at [28, 90] on icon at bounding box center [26, 88] width 3 height 4
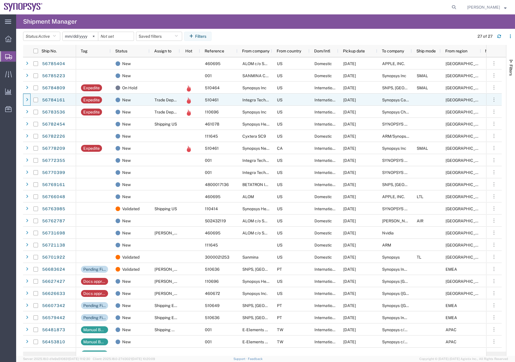
click at [26, 102] on div at bounding box center [27, 99] width 6 height 9
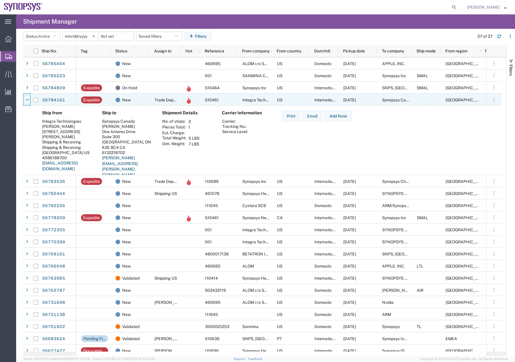
click at [25, 102] on icon at bounding box center [26, 100] width 3 height 4
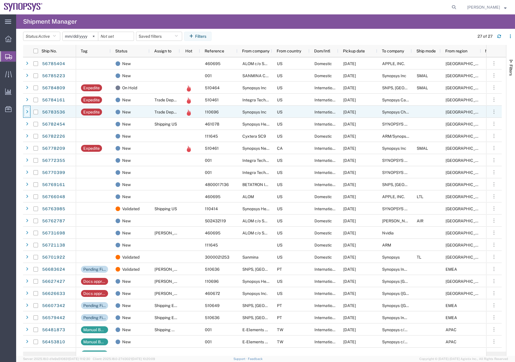
click at [24, 114] on div at bounding box center [27, 112] width 6 height 9
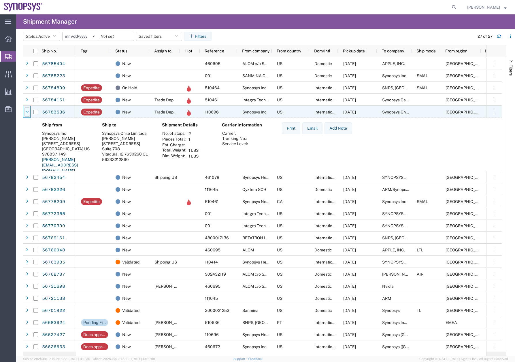
click at [24, 114] on div at bounding box center [27, 112] width 6 height 9
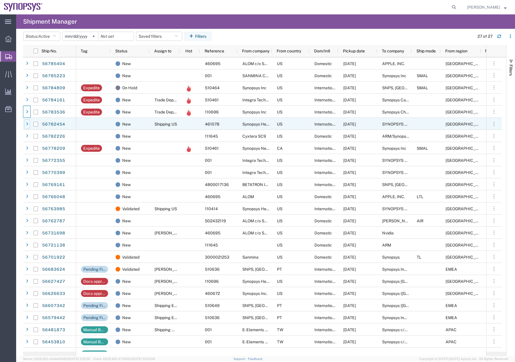
click at [25, 123] on div at bounding box center [27, 124] width 6 height 9
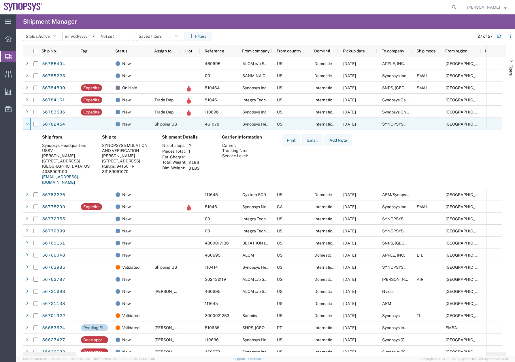
click at [25, 123] on div at bounding box center [27, 124] width 6 height 9
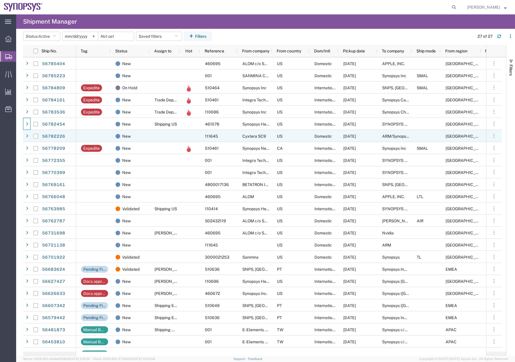
click at [31, 136] on div at bounding box center [35, 136] width 11 height 12
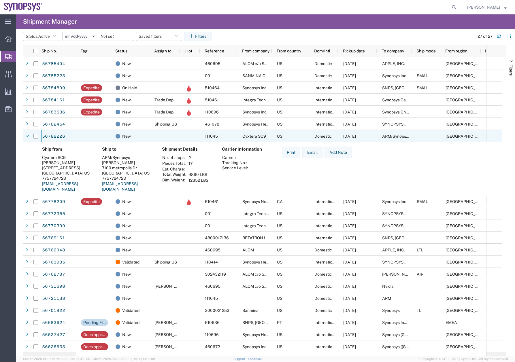
click at [31, 136] on div at bounding box center [35, 136] width 11 height 12
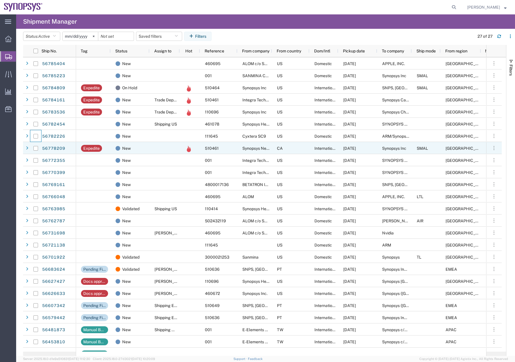
click at [27, 153] on span at bounding box center [27, 148] width 6 height 12
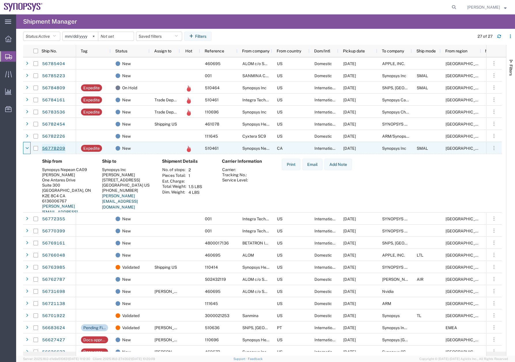
click at [48, 145] on link "56778209" at bounding box center [54, 148] width 24 height 9
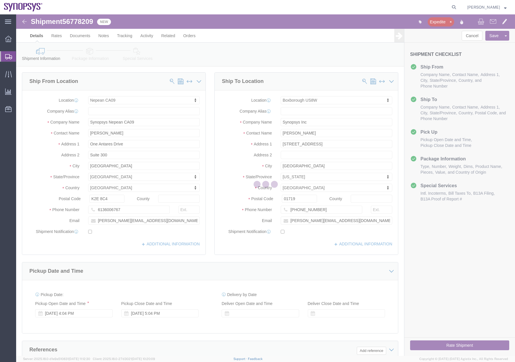
select select "63079"
select select "63185"
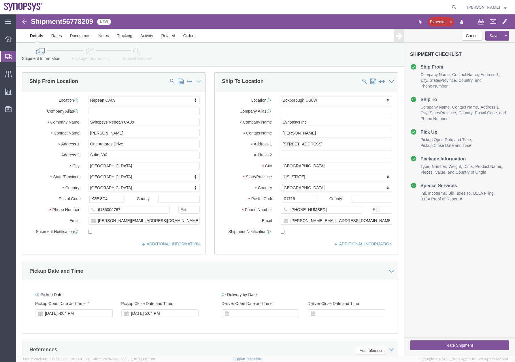
click link "Special Services"
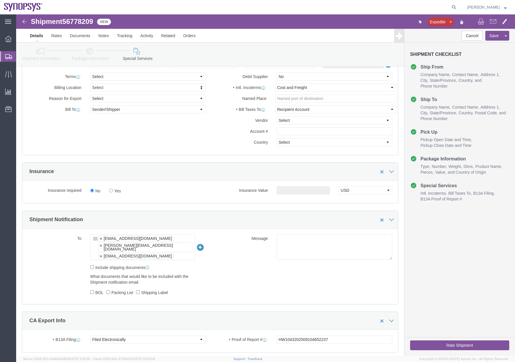
scroll to position [214, 0]
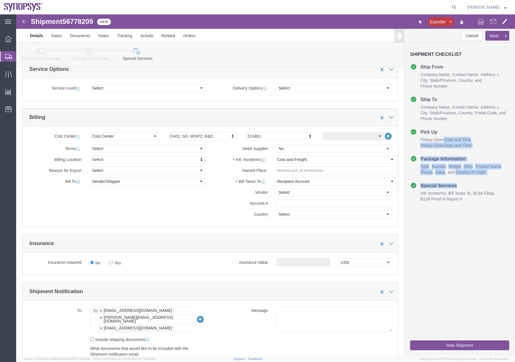
drag, startPoint x: 495, startPoint y: 125, endPoint x: 494, endPoint y: 185, distance: 60.3
click div "Shipment Checklist Ship From Company Name Contact Name Address 1 City State/Pro…"
drag, startPoint x: 494, startPoint y: 186, endPoint x: 466, endPoint y: 289, distance: 107.2
click div "Cancel Save Assign To Clone Shipment Save As Template Shipment Checklist Ship F…"
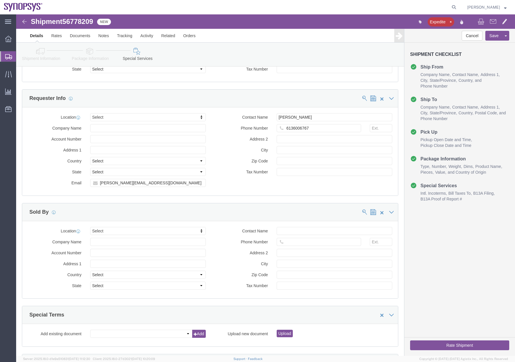
scroll to position [711, 0]
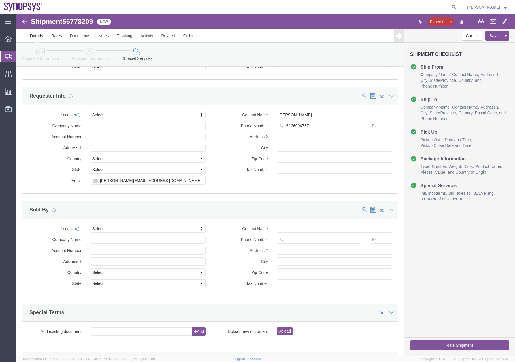
click icon
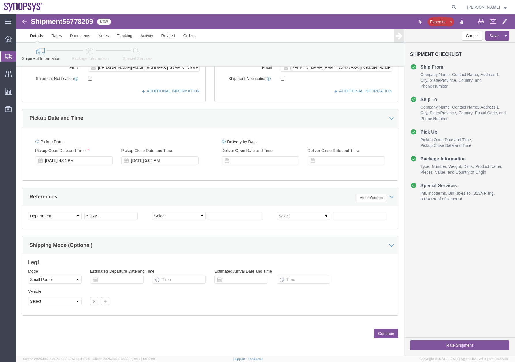
scroll to position [153, 0]
click at [7, 58] on icon at bounding box center [8, 56] width 7 height 5
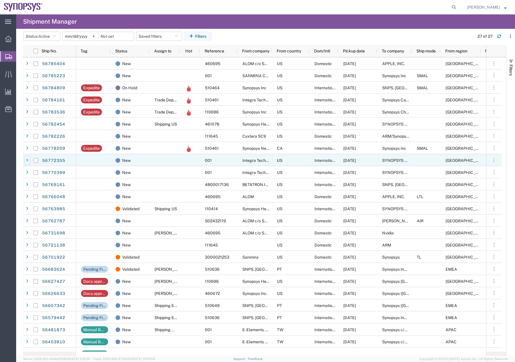
click at [25, 161] on div at bounding box center [27, 160] width 6 height 9
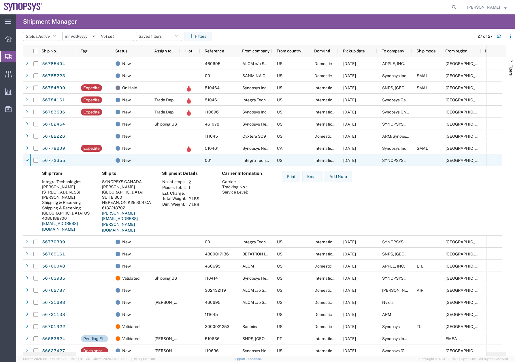
click at [25, 161] on div at bounding box center [27, 160] width 6 height 9
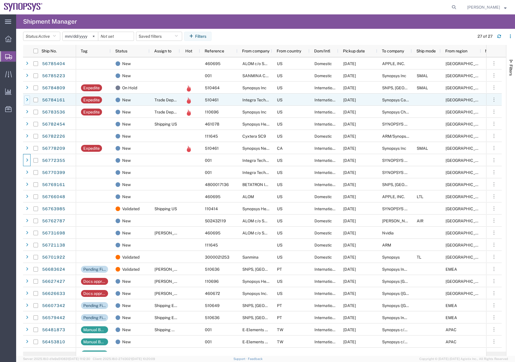
click at [25, 102] on div at bounding box center [27, 99] width 6 height 9
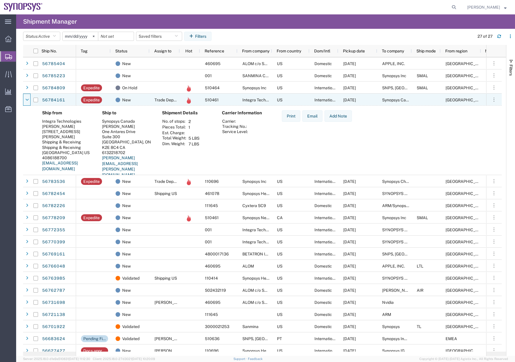
click at [25, 102] on div at bounding box center [27, 99] width 6 height 9
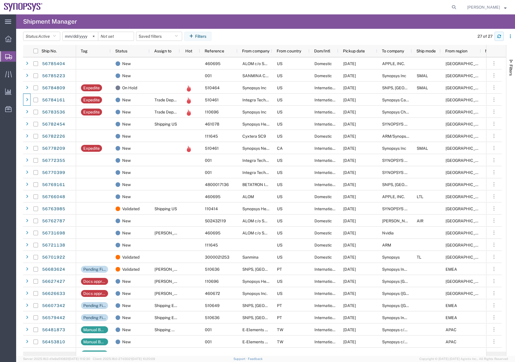
click at [499, 36] on icon "button" at bounding box center [499, 36] width 4 height 4
click at [499, 35] on icon "button" at bounding box center [499, 36] width 4 height 4
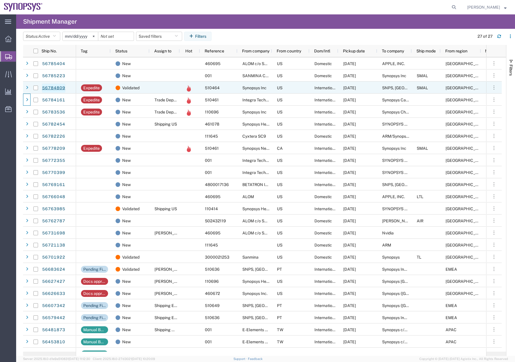
click at [52, 85] on link "56784809" at bounding box center [54, 88] width 24 height 9
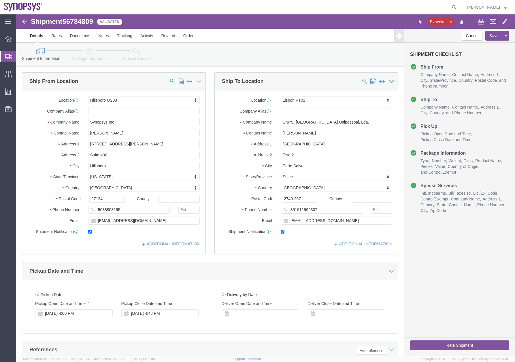
select select "63190"
select select "63152"
click icon
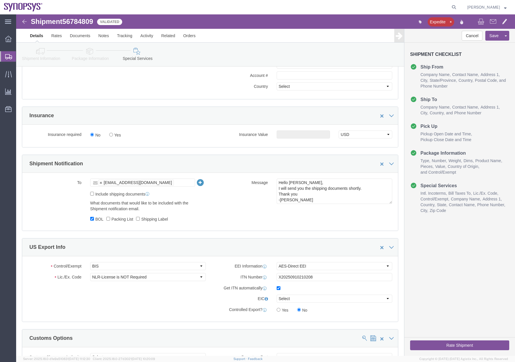
scroll to position [396, 0]
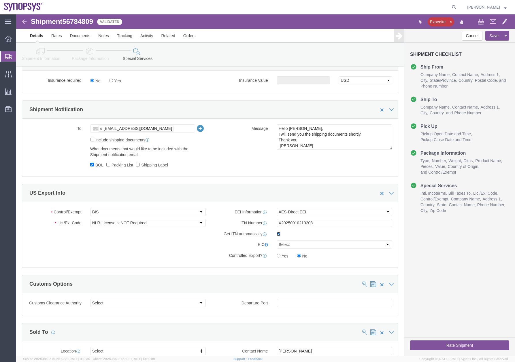
click input "checkbox"
checkbox input "false"
click button "Rate Shipment"
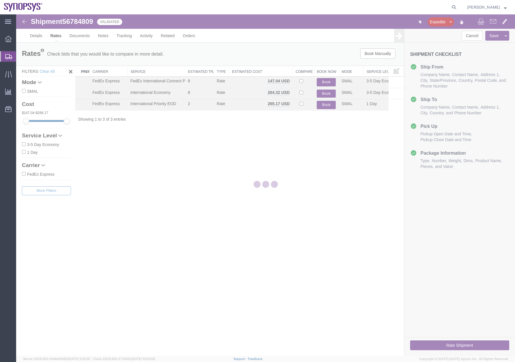
scroll to position [0, 0]
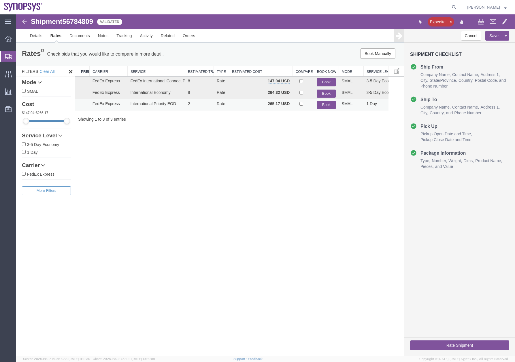
click at [319, 106] on button "Book" at bounding box center [326, 105] width 19 height 8
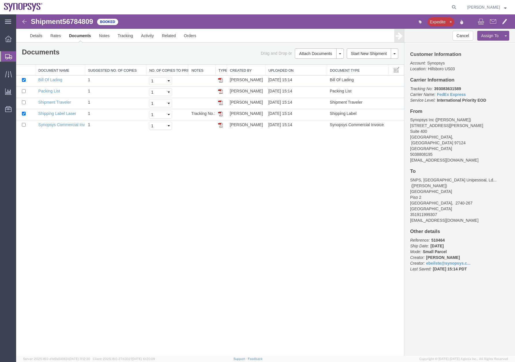
click at [9, 59] on icon at bounding box center [8, 56] width 7 height 5
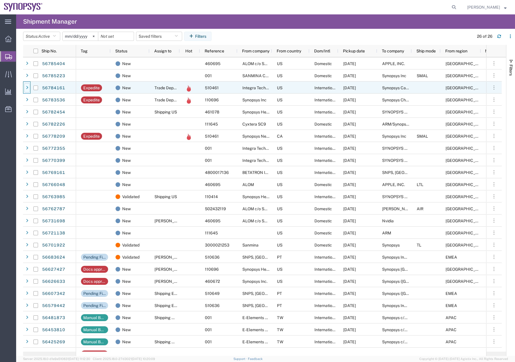
click at [27, 88] on icon at bounding box center [27, 88] width 2 height 4
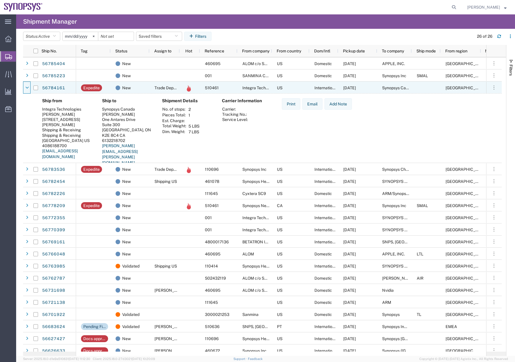
click at [27, 88] on icon at bounding box center [26, 88] width 3 height 4
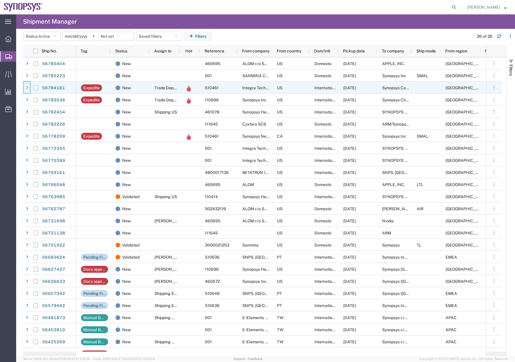
click at [29, 86] on div at bounding box center [27, 87] width 6 height 9
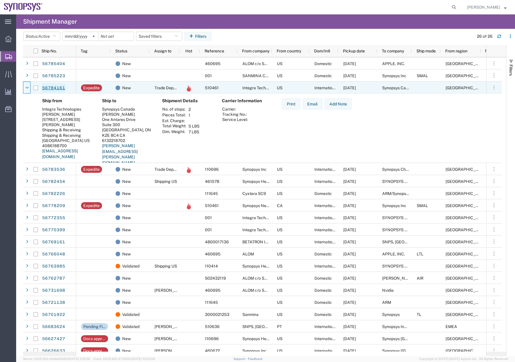
click at [53, 88] on link "56784161" at bounding box center [54, 88] width 24 height 9
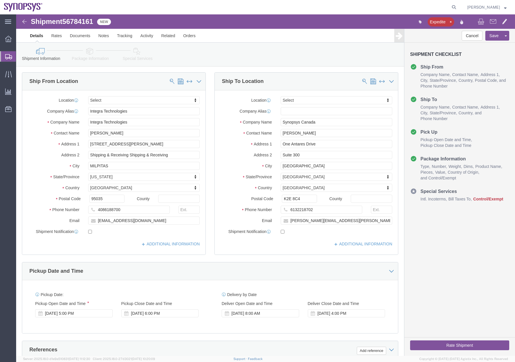
select select
click icon
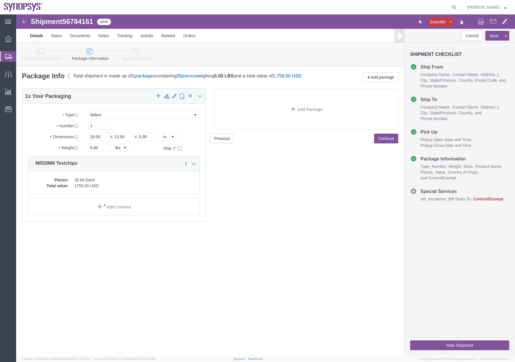
click link "Shipment Information"
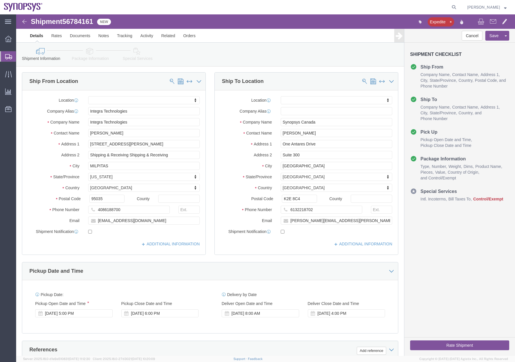
click icon
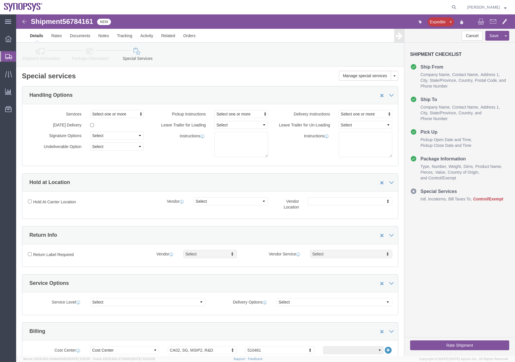
click icon
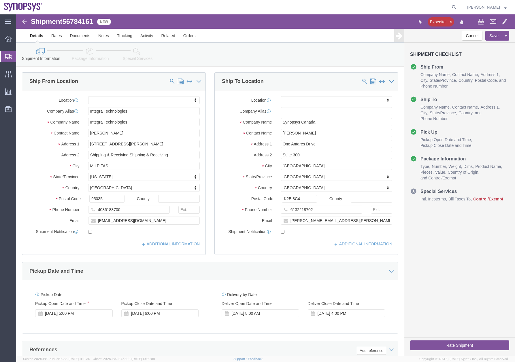
click icon
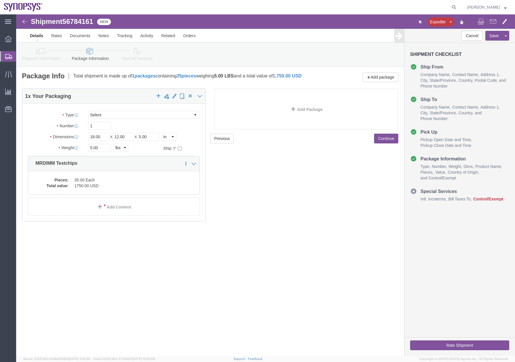
click at [7, 57] on icon at bounding box center [8, 56] width 7 height 5
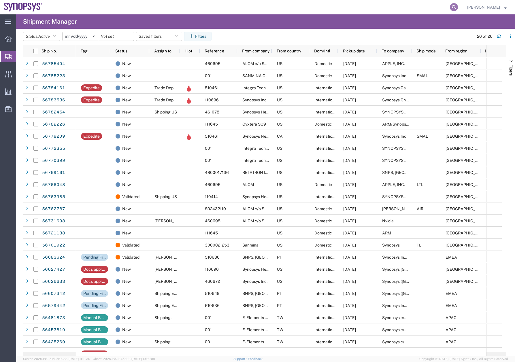
click at [458, 6] on icon at bounding box center [454, 7] width 8 height 8
type input "56784264"
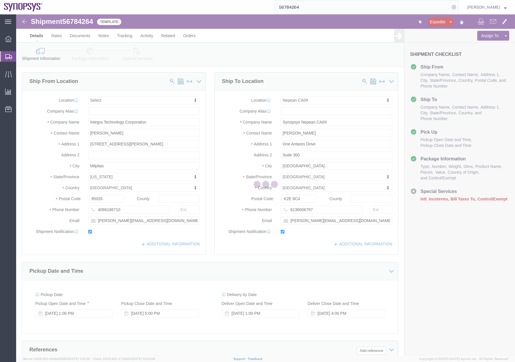
select select
select select "63079"
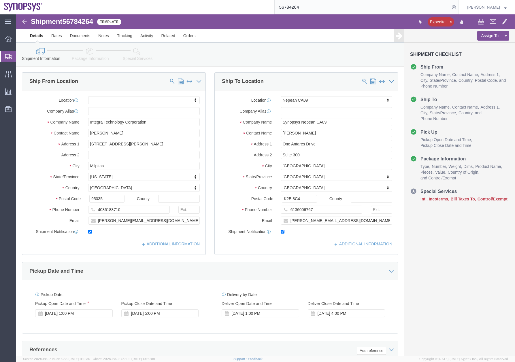
click icon
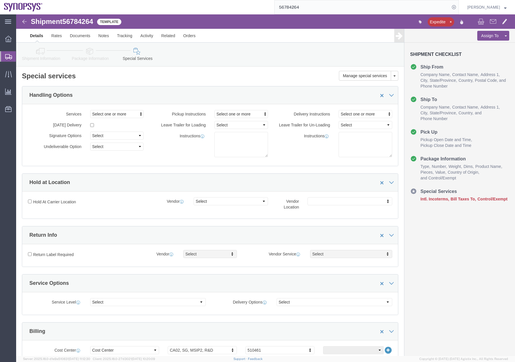
click icon
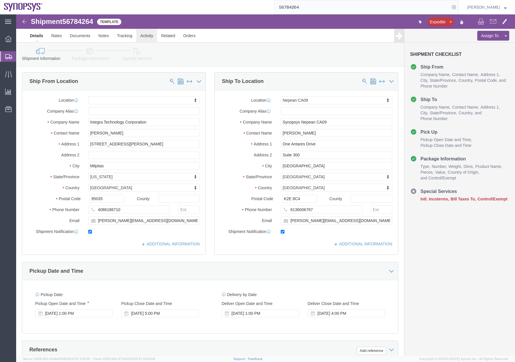
click link "Activity"
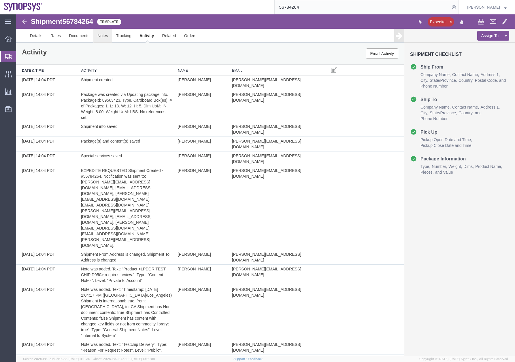
click at [101, 37] on link "Notes" at bounding box center [102, 36] width 19 height 14
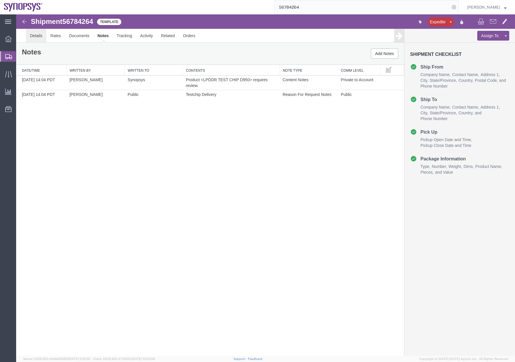
click at [33, 37] on link "Details" at bounding box center [36, 36] width 20 height 14
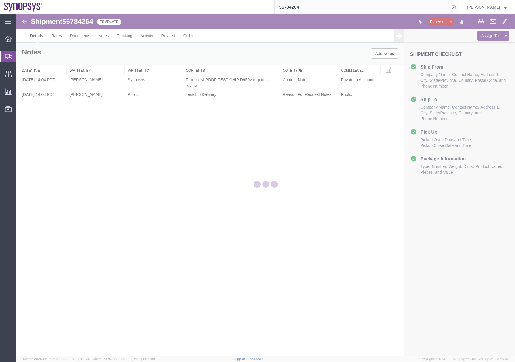
select select "63079"
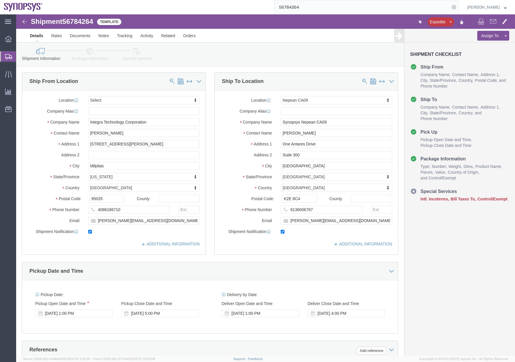
click link "Special Services"
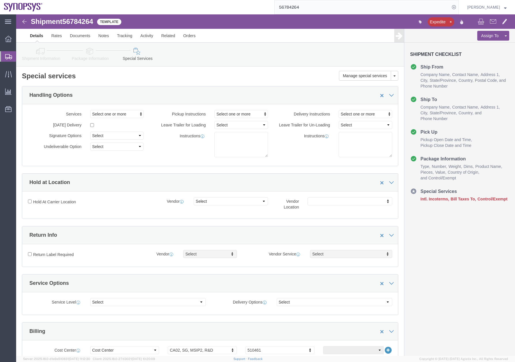
click icon
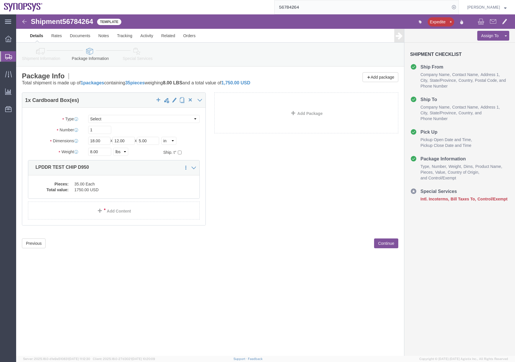
click at [8, 57] on icon at bounding box center [8, 56] width 7 height 5
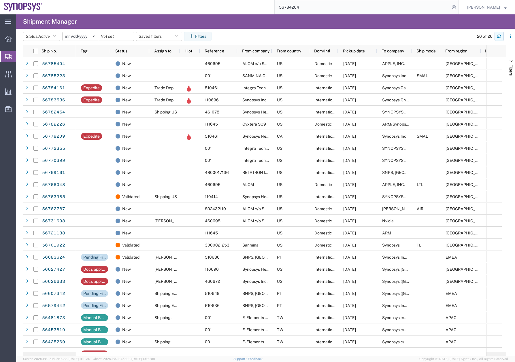
click at [499, 36] on icon "button" at bounding box center [499, 36] width 4 height 4
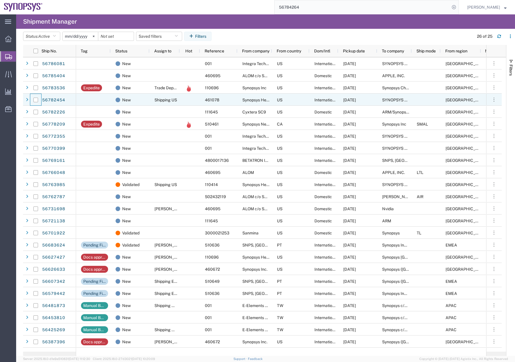
click at [30, 99] on div at bounding box center [35, 100] width 11 height 12
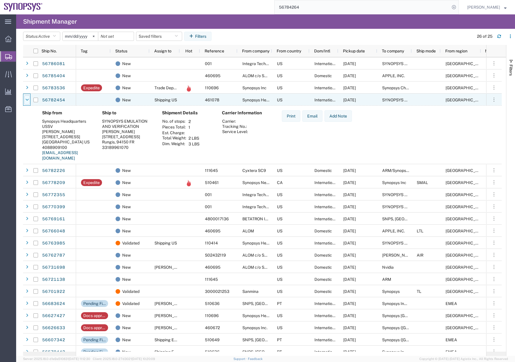
click at [28, 99] on icon at bounding box center [26, 100] width 3 height 4
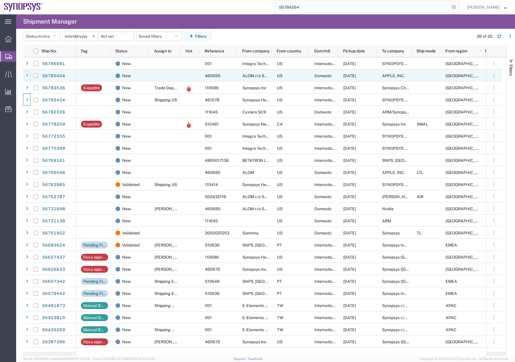
click at [27, 73] on div at bounding box center [27, 75] width 6 height 9
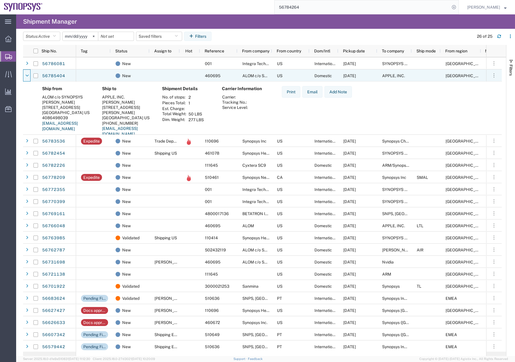
click at [27, 73] on div at bounding box center [27, 75] width 6 height 9
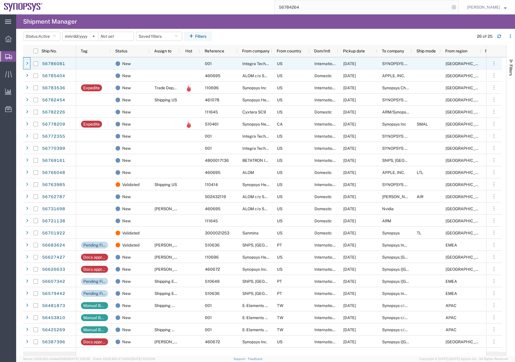
click at [28, 61] on div at bounding box center [27, 63] width 6 height 9
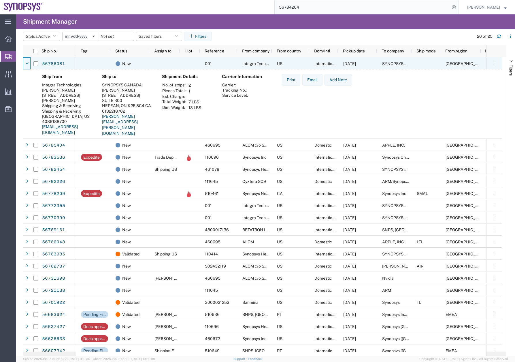
click at [28, 61] on div at bounding box center [27, 63] width 6 height 9
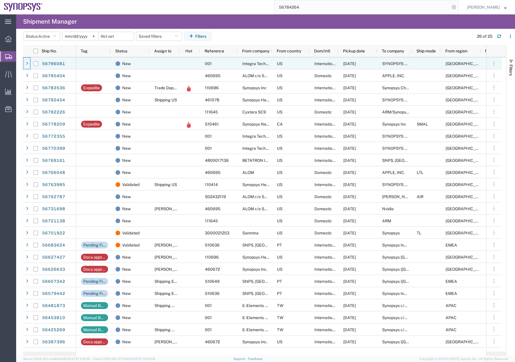
click at [28, 61] on div at bounding box center [27, 63] width 6 height 9
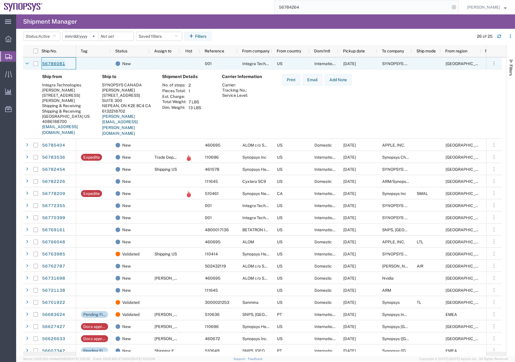
click at [54, 63] on link "56786081" at bounding box center [54, 63] width 24 height 9
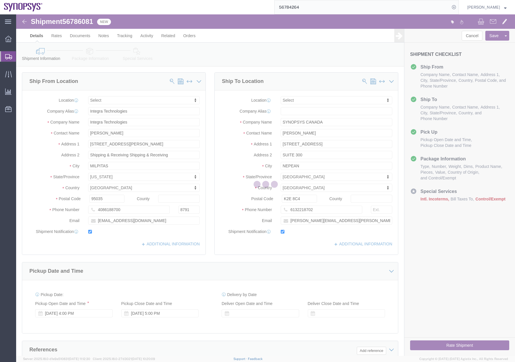
select select
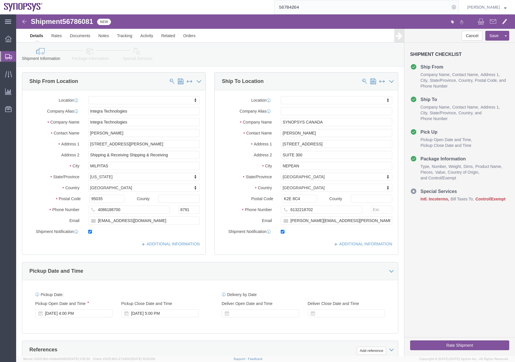
click icon
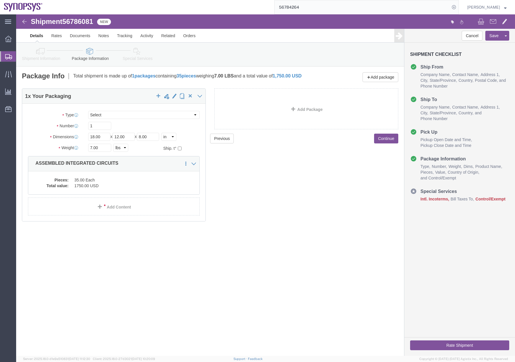
click at [5, 56] on div at bounding box center [8, 56] width 16 height 10
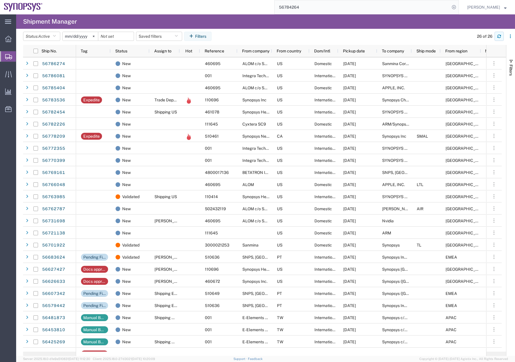
click at [498, 37] on icon "button" at bounding box center [499, 37] width 3 height 1
